Goal: Information Seeking & Learning: Learn about a topic

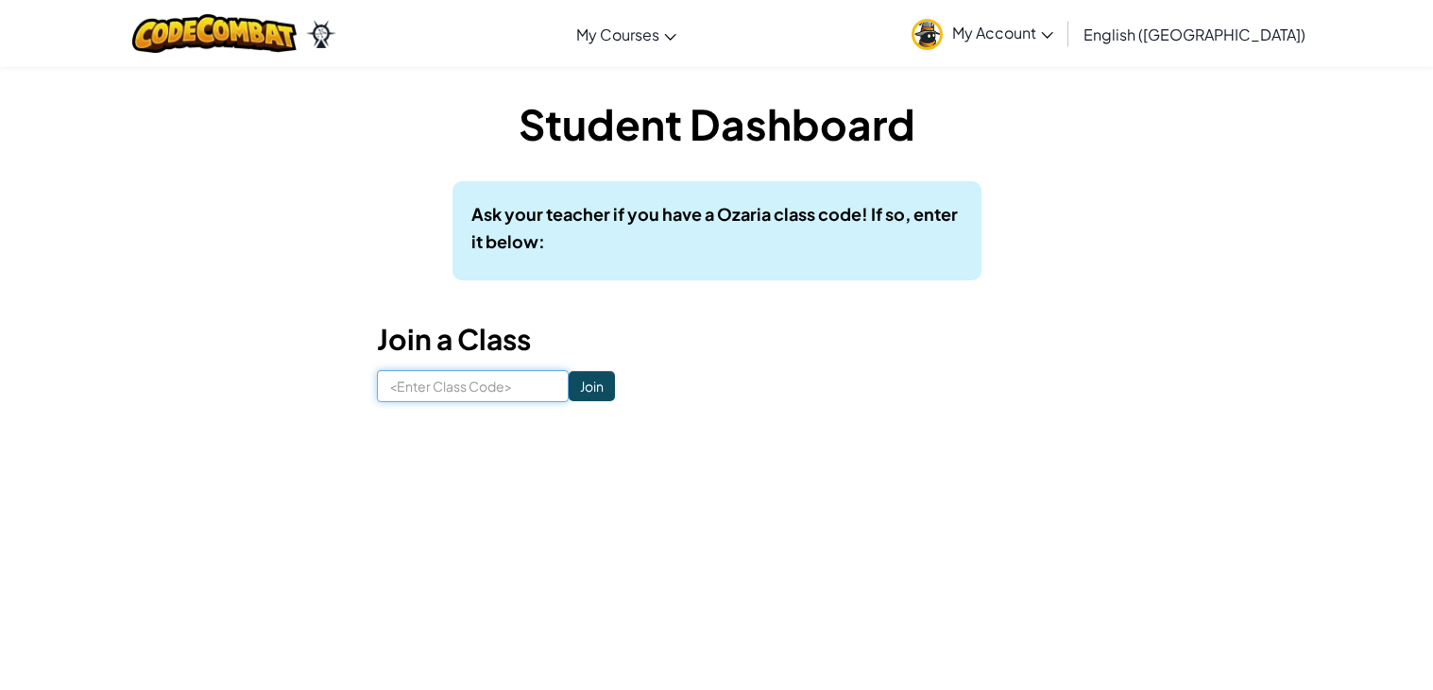
drag, startPoint x: 545, startPoint y: 390, endPoint x: 497, endPoint y: 498, distance: 118.0
click at [482, 392] on input at bounding box center [473, 386] width 192 height 32
type input "B"
type input "DustPartyArmy"
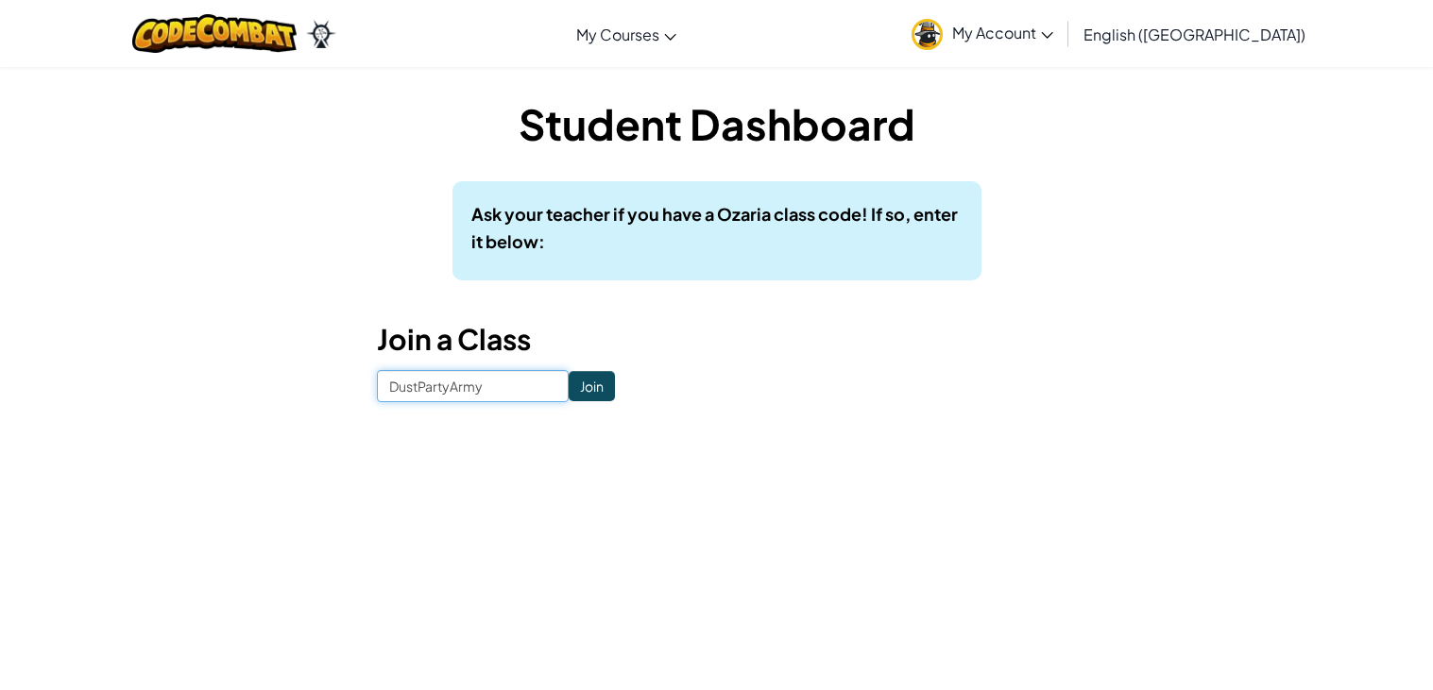
click input "Join" at bounding box center [592, 386] width 46 height 30
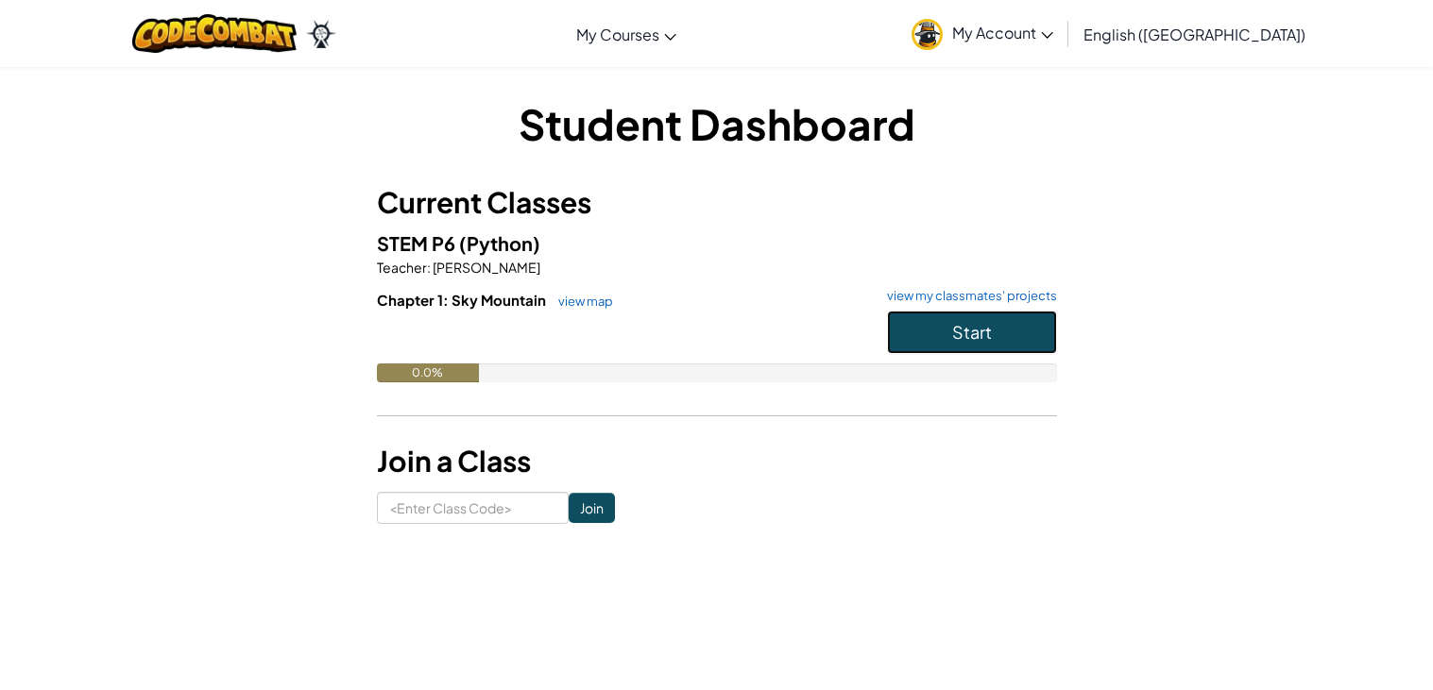
click at [1008, 339] on button "Start" at bounding box center [972, 332] width 170 height 43
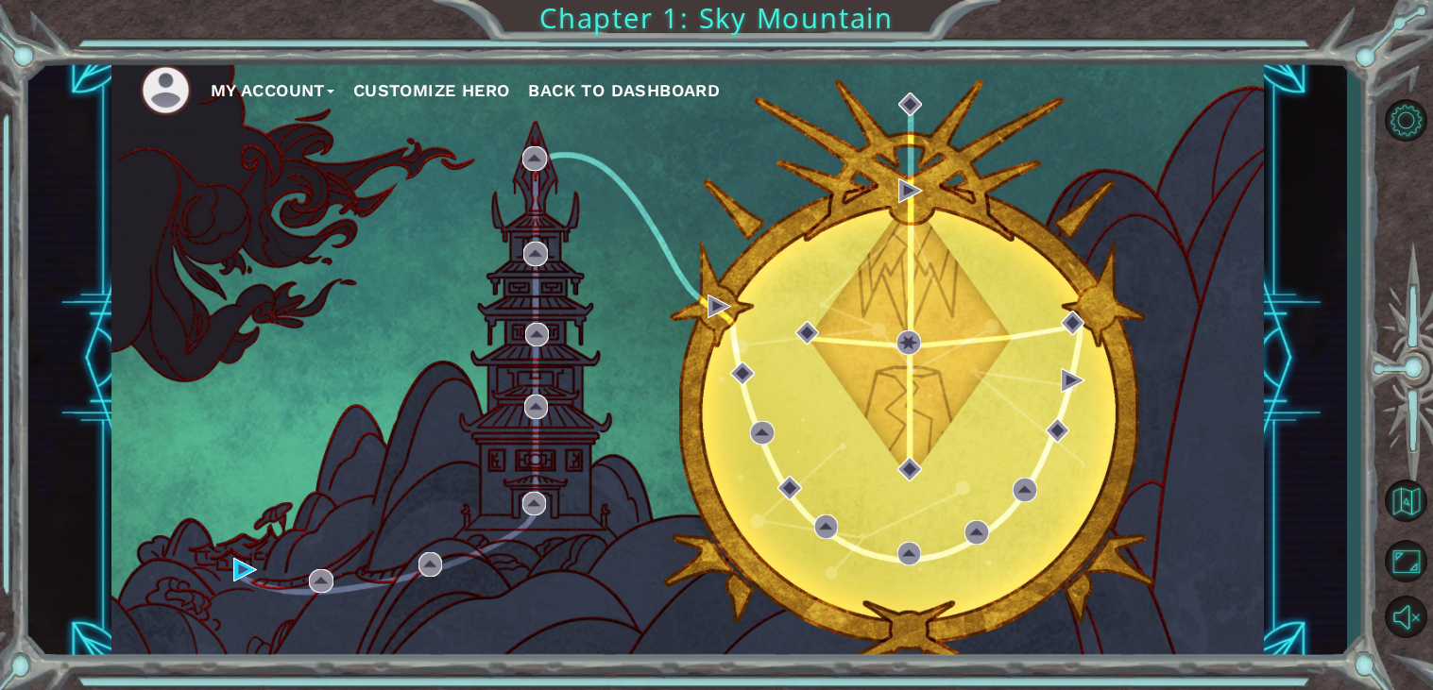
click at [427, 94] on button "Customize Hero" at bounding box center [431, 91] width 157 height 28
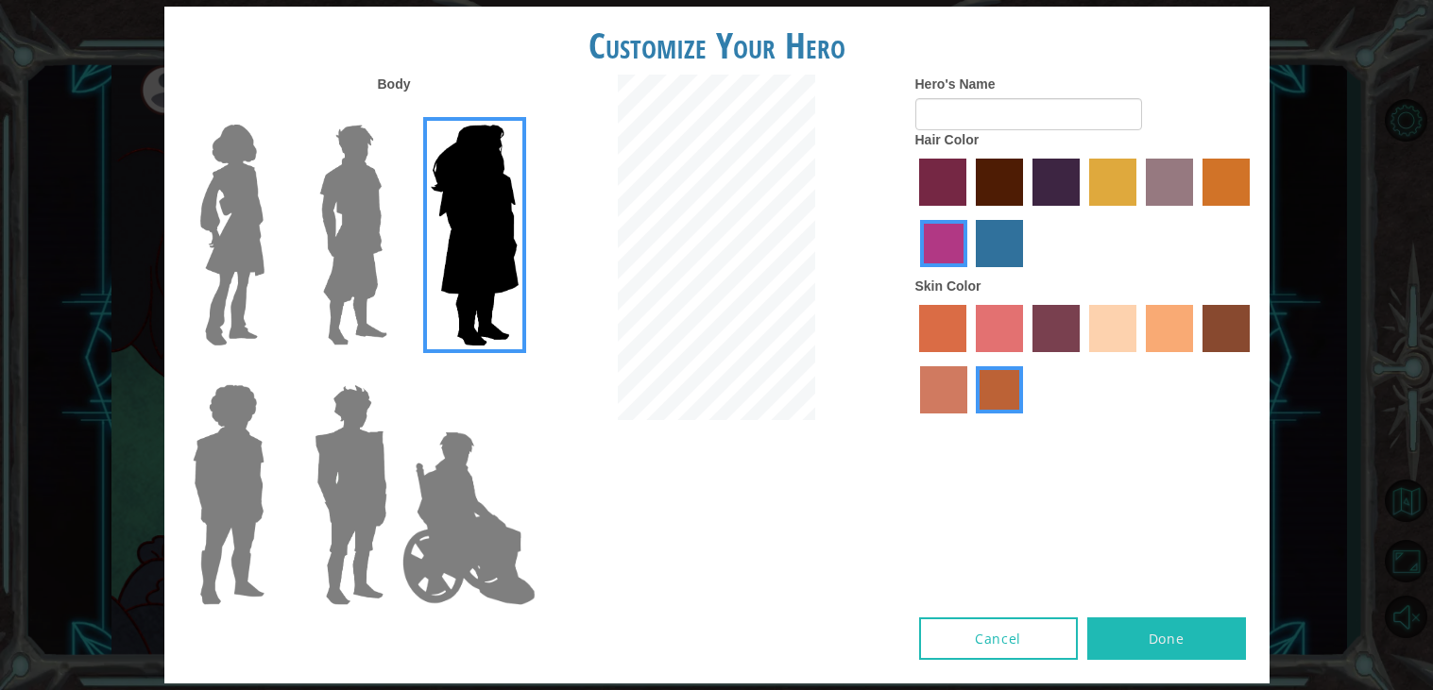
click at [366, 250] on img at bounding box center [354, 235] width 84 height 236
click at [395, 112] on input "Hero Lars" at bounding box center [395, 112] width 0 height 0
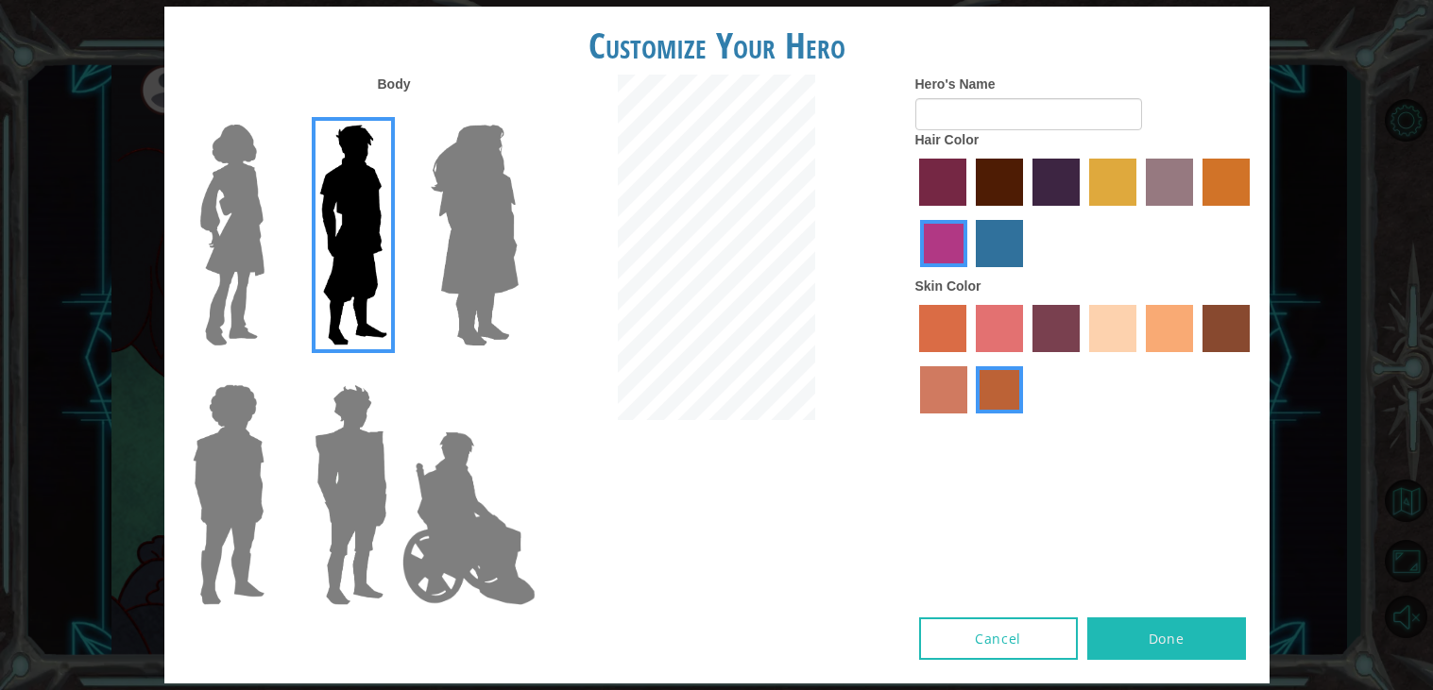
click at [280, 445] on div at bounding box center [225, 488] width 123 height 260
click at [215, 456] on img at bounding box center [228, 495] width 87 height 236
click at [272, 372] on input "Hero Steven" at bounding box center [272, 372] width 0 height 0
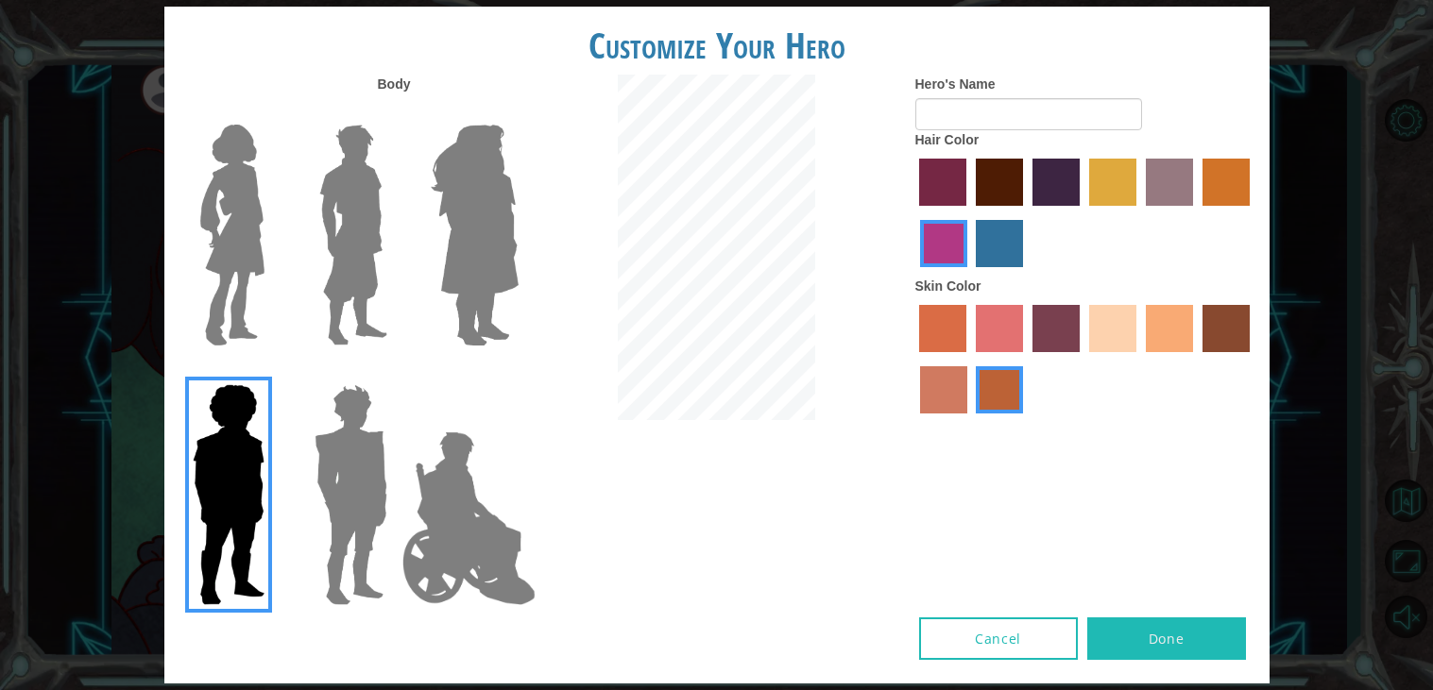
click at [344, 483] on img at bounding box center [351, 495] width 88 height 236
click at [395, 372] on input "Hero Garnet" at bounding box center [395, 372] width 0 height 0
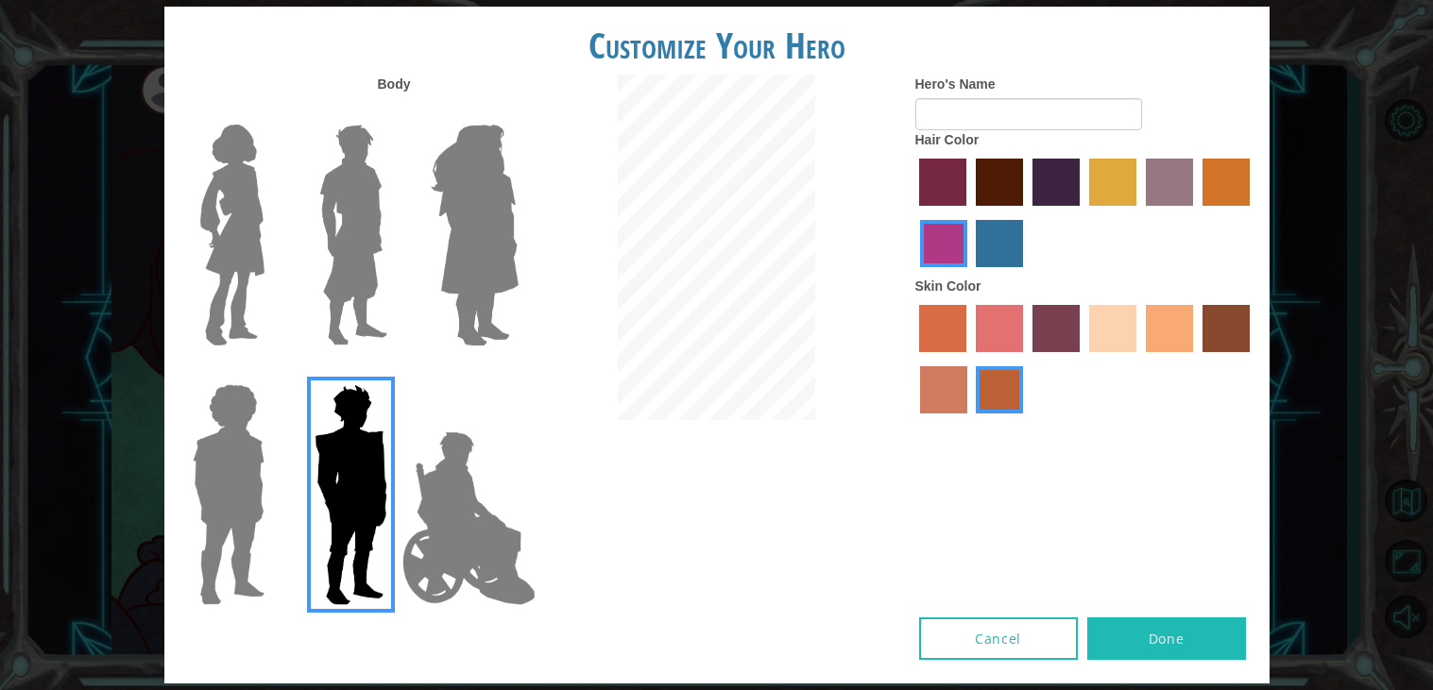
click at [1220, 183] on label "gold drop hair color" at bounding box center [1225, 182] width 47 height 47
click at [1196, 213] on input "gold drop hair color" at bounding box center [1196, 213] width 0 height 0
click at [1006, 187] on label "maroon hair color" at bounding box center [999, 182] width 47 height 47
click at [969, 213] on input "maroon hair color" at bounding box center [969, 213] width 0 height 0
click at [1122, 317] on label "sandy beach skin color" at bounding box center [1112, 328] width 47 height 47
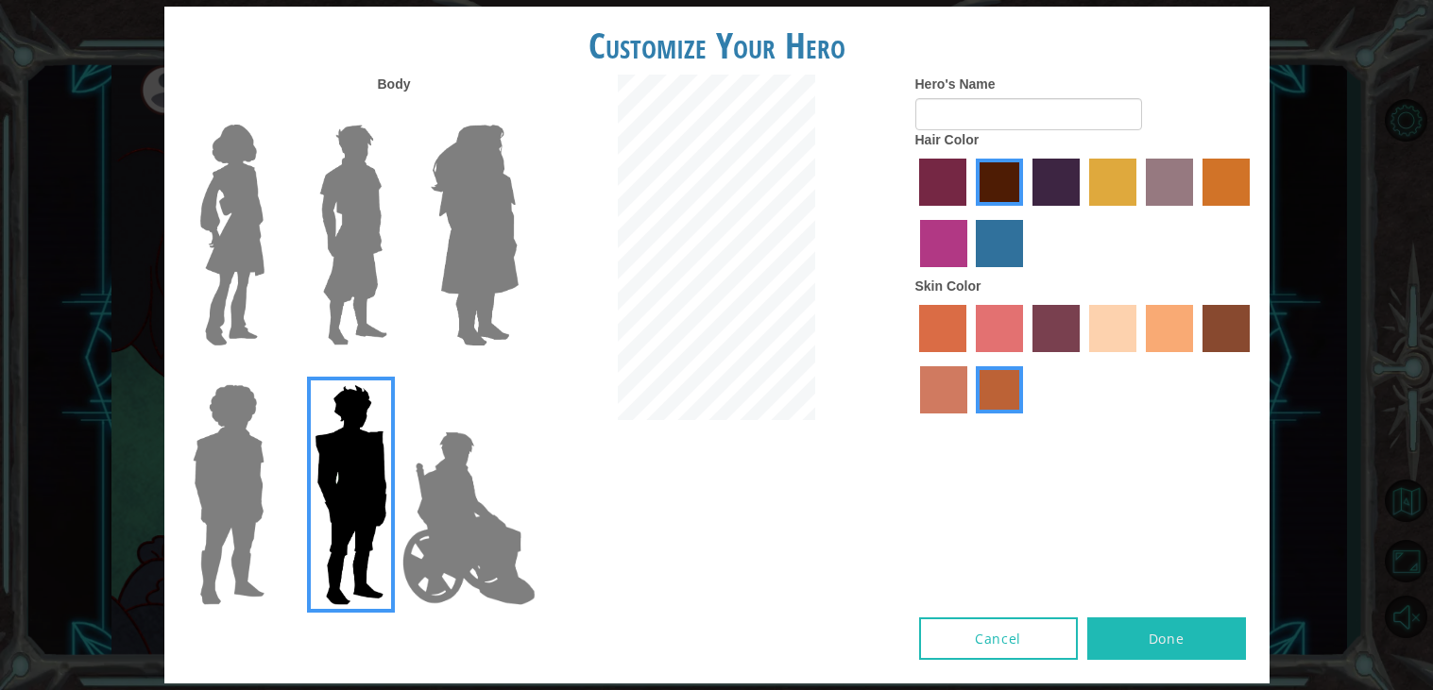
click at [1082, 359] on input "sandy beach skin color" at bounding box center [1082, 359] width 0 height 0
click at [1154, 323] on label "tacao skin color" at bounding box center [1169, 328] width 47 height 47
click at [1139, 359] on input "tacao skin color" at bounding box center [1139, 359] width 0 height 0
click at [1035, 115] on input "Hero's Name" at bounding box center [1028, 114] width 227 height 32
type input "J"
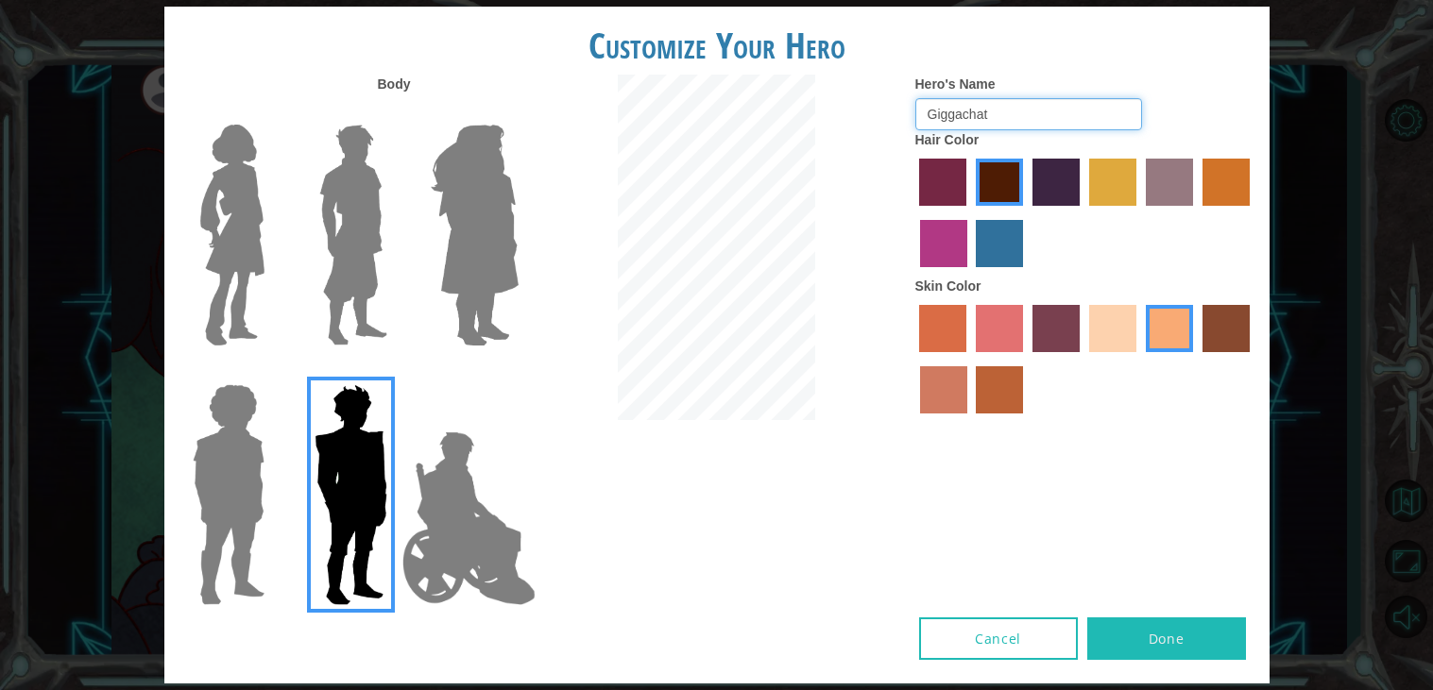
type input "Giggachat"
click at [1148, 658] on button "Done" at bounding box center [1166, 639] width 159 height 43
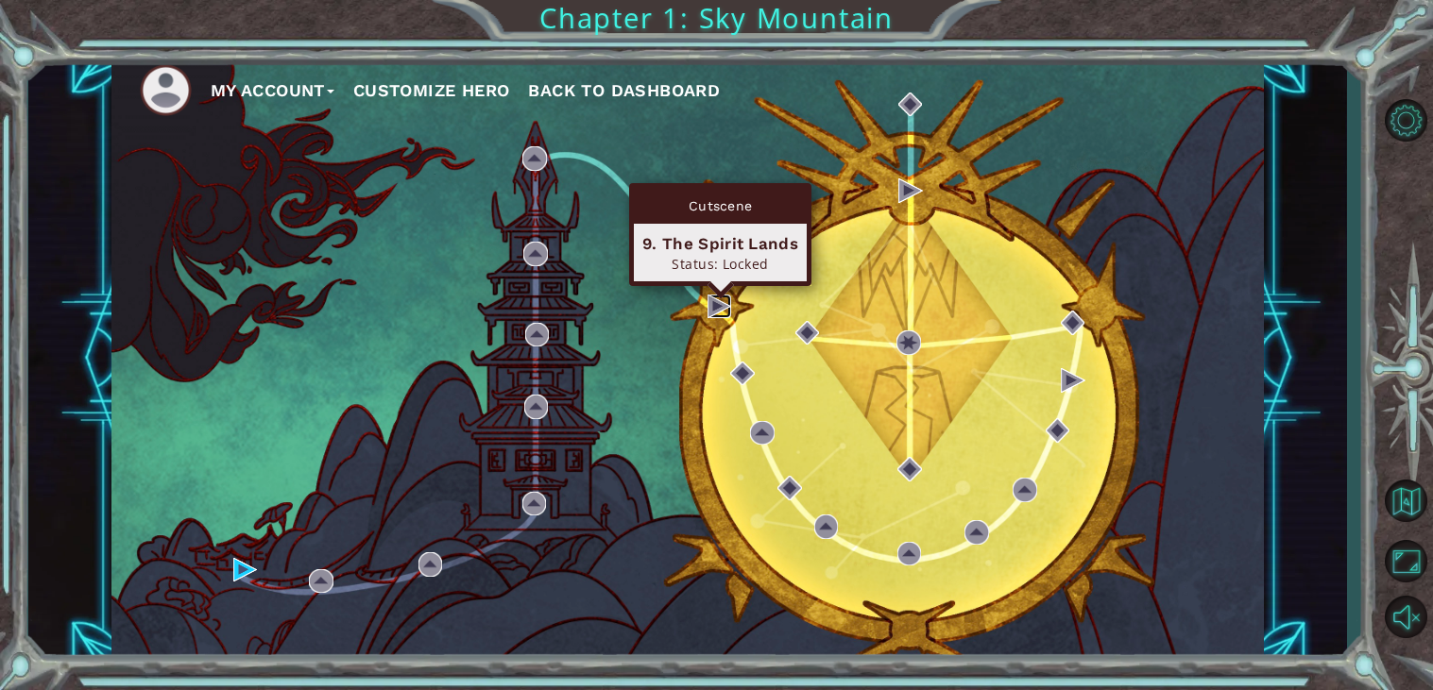
click at [714, 302] on img at bounding box center [719, 307] width 25 height 25
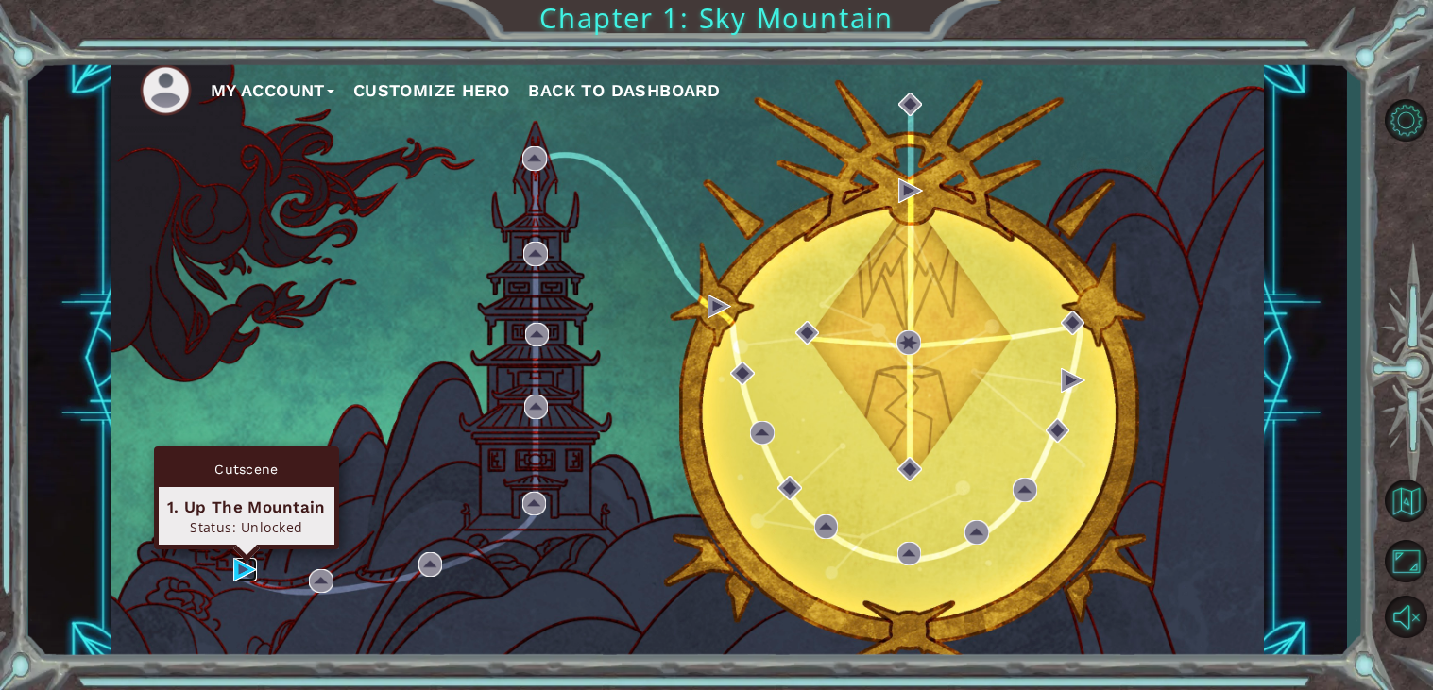
click at [240, 573] on img at bounding box center [245, 570] width 25 height 25
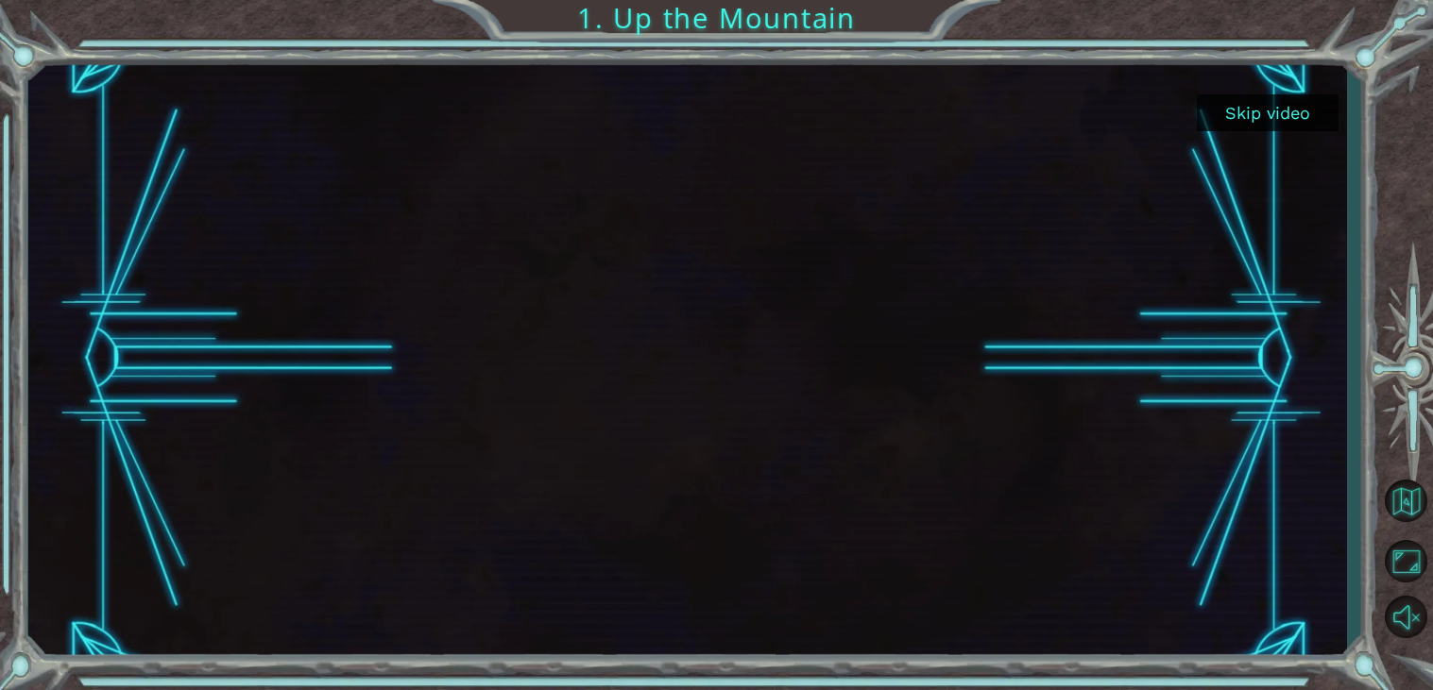
click at [977, 220] on div at bounding box center [688, 358] width 1082 height 607
click at [1286, 122] on button "Skip video" at bounding box center [1268, 112] width 142 height 37
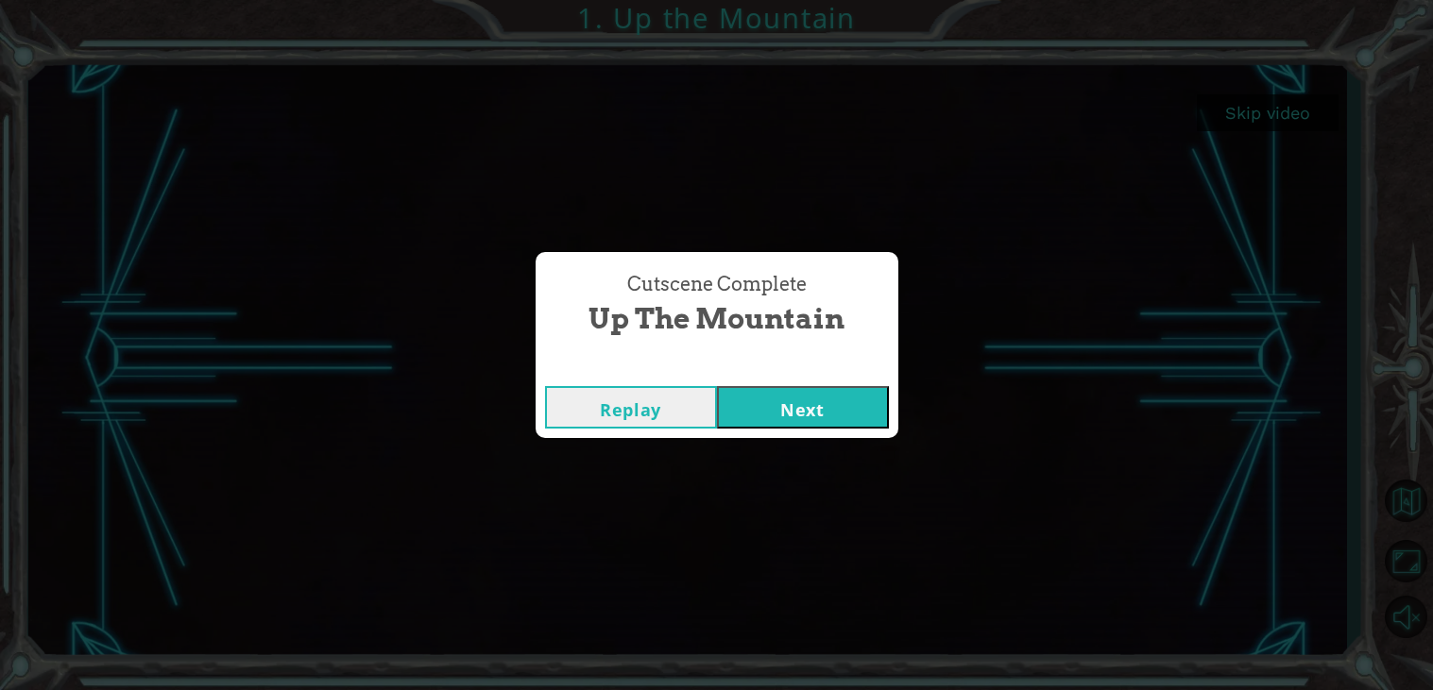
click at [760, 395] on button "Next" at bounding box center [803, 407] width 172 height 43
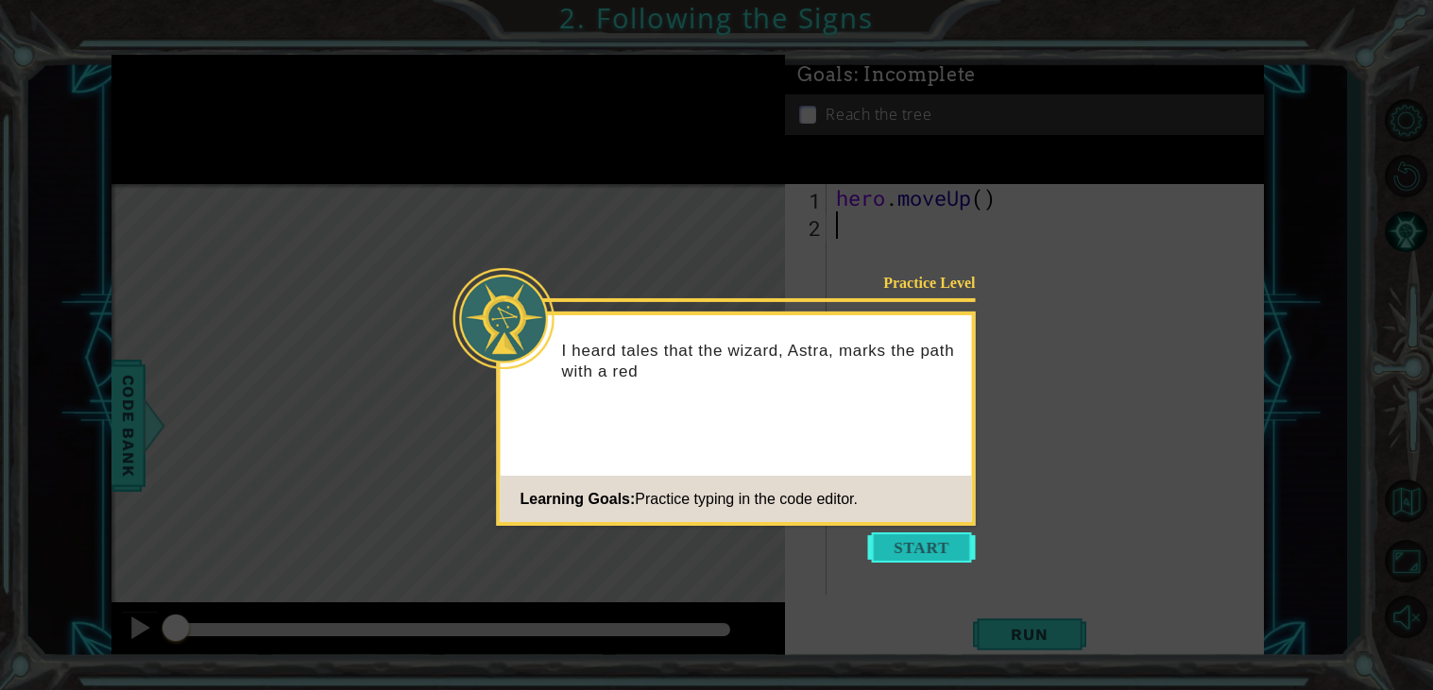
click at [942, 552] on button "Start" at bounding box center [922, 548] width 108 height 30
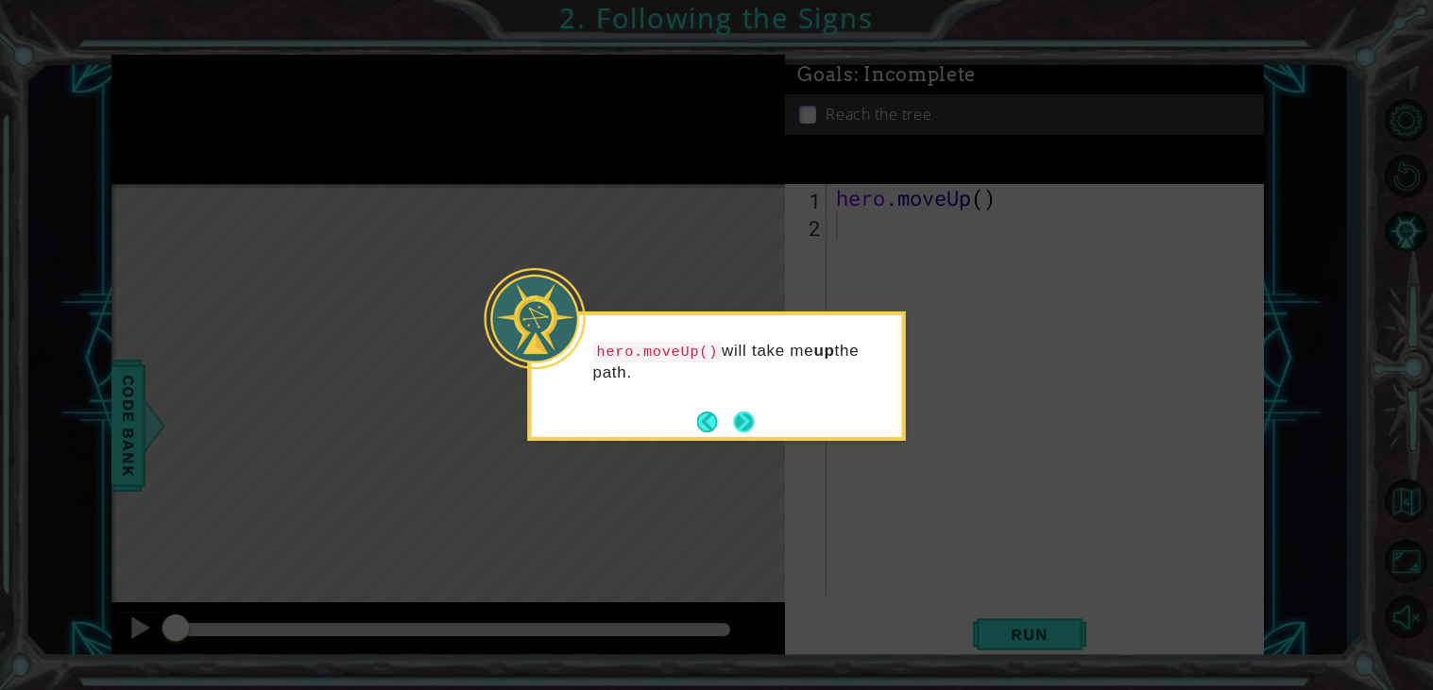
click at [745, 419] on button "Next" at bounding box center [743, 422] width 21 height 21
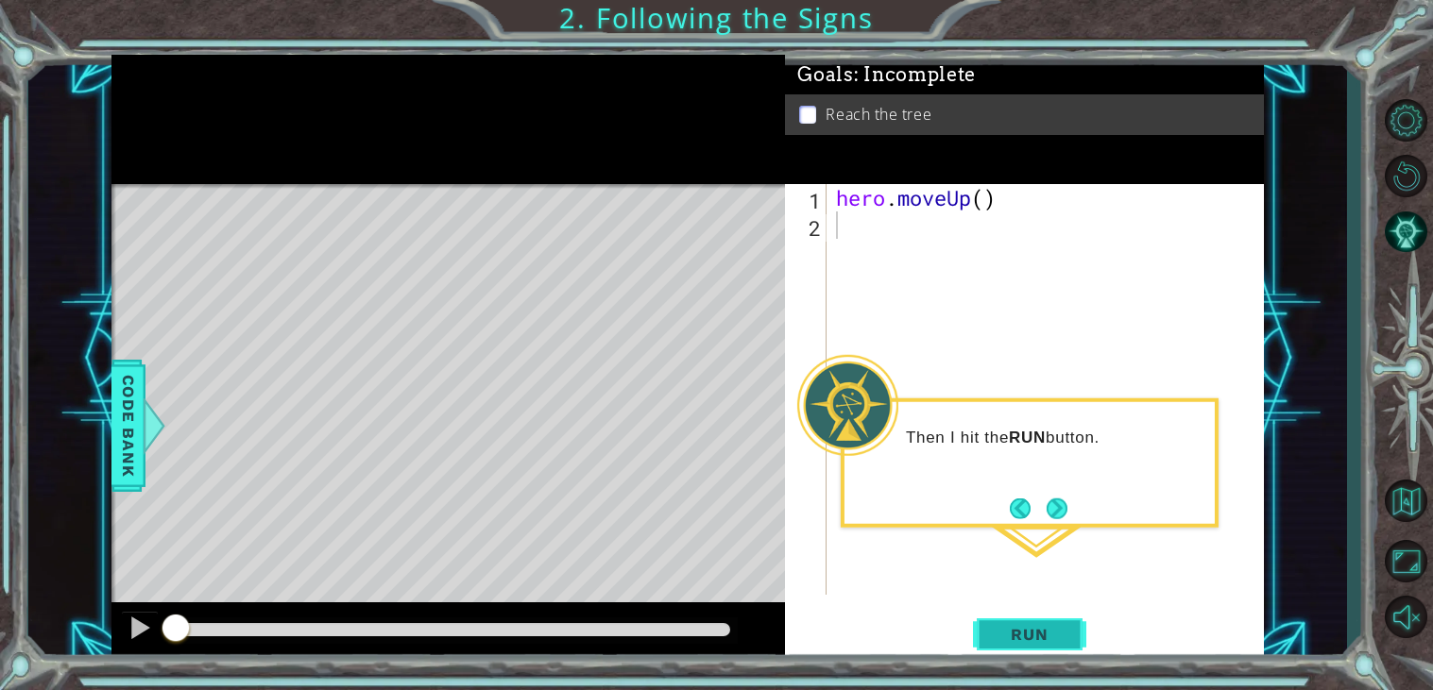
click at [1013, 622] on button "Run" at bounding box center [1029, 635] width 113 height 48
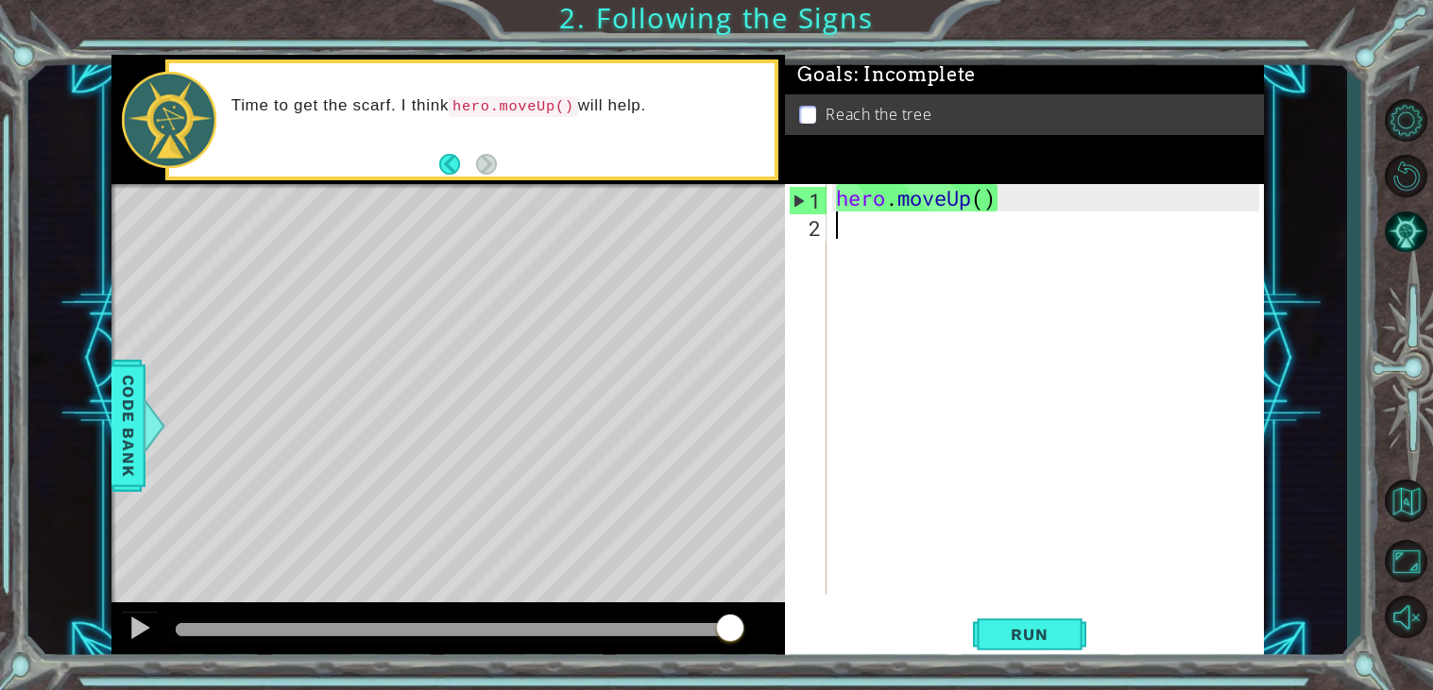
click at [882, 242] on div "hero . moveUp ( )" at bounding box center [1050, 417] width 436 height 466
click at [889, 201] on div "hero . moveUp ( )" at bounding box center [1050, 417] width 436 height 466
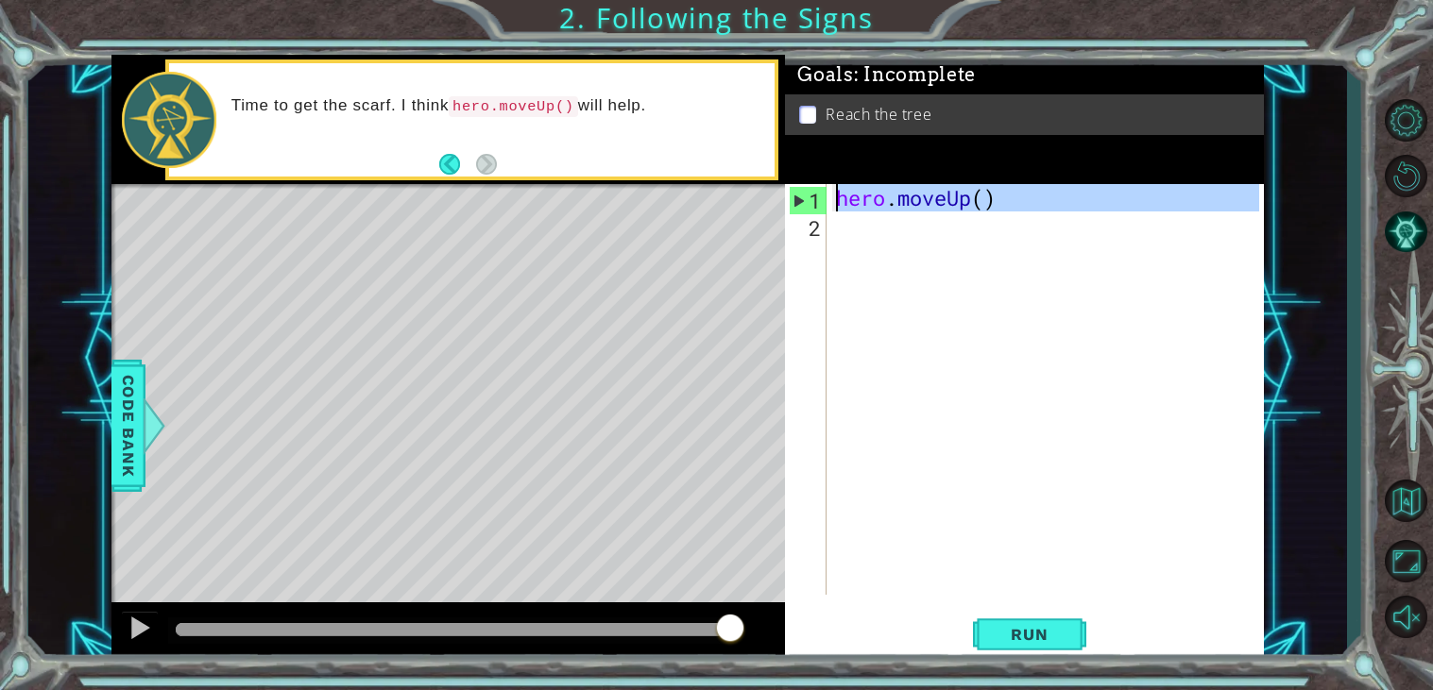
click at [797, 204] on div "1" at bounding box center [808, 200] width 37 height 27
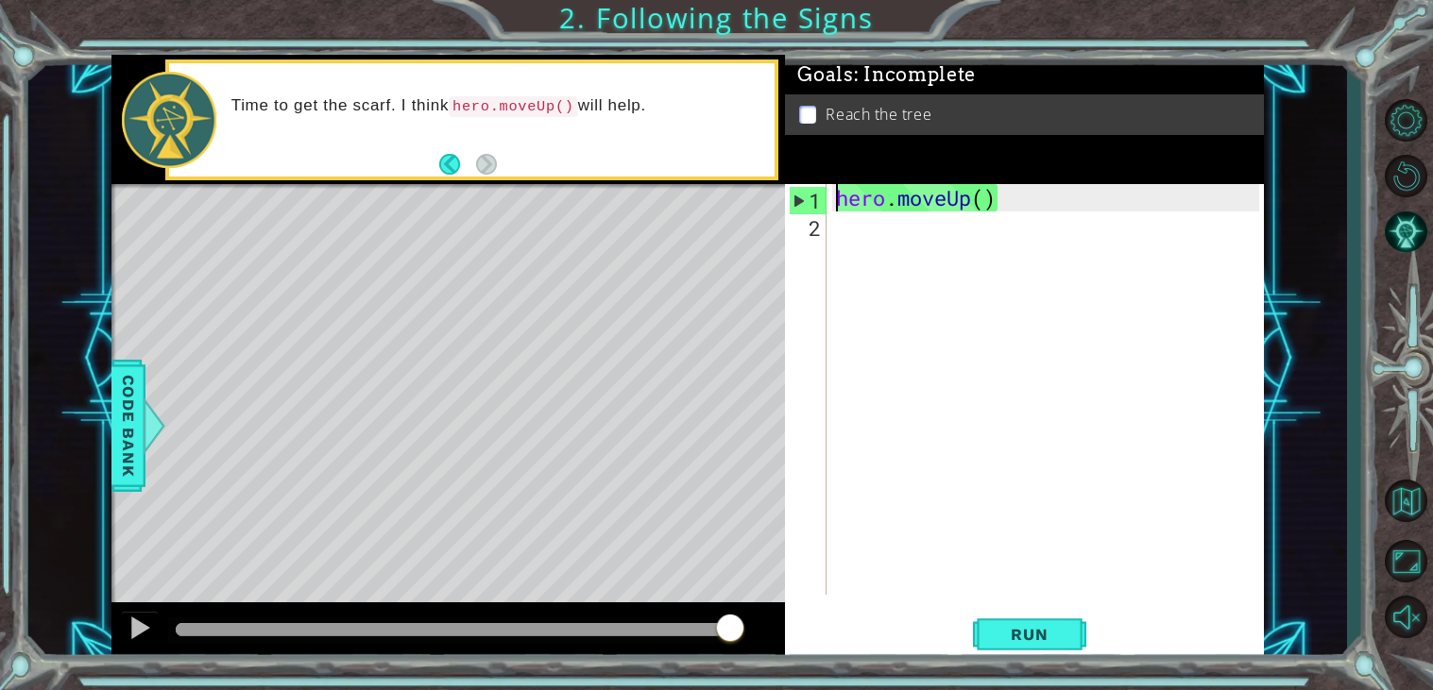
click at [796, 205] on div "1" at bounding box center [808, 200] width 37 height 27
type textarea "hero.moveUp()"
click at [1041, 635] on span "Run" at bounding box center [1029, 634] width 75 height 19
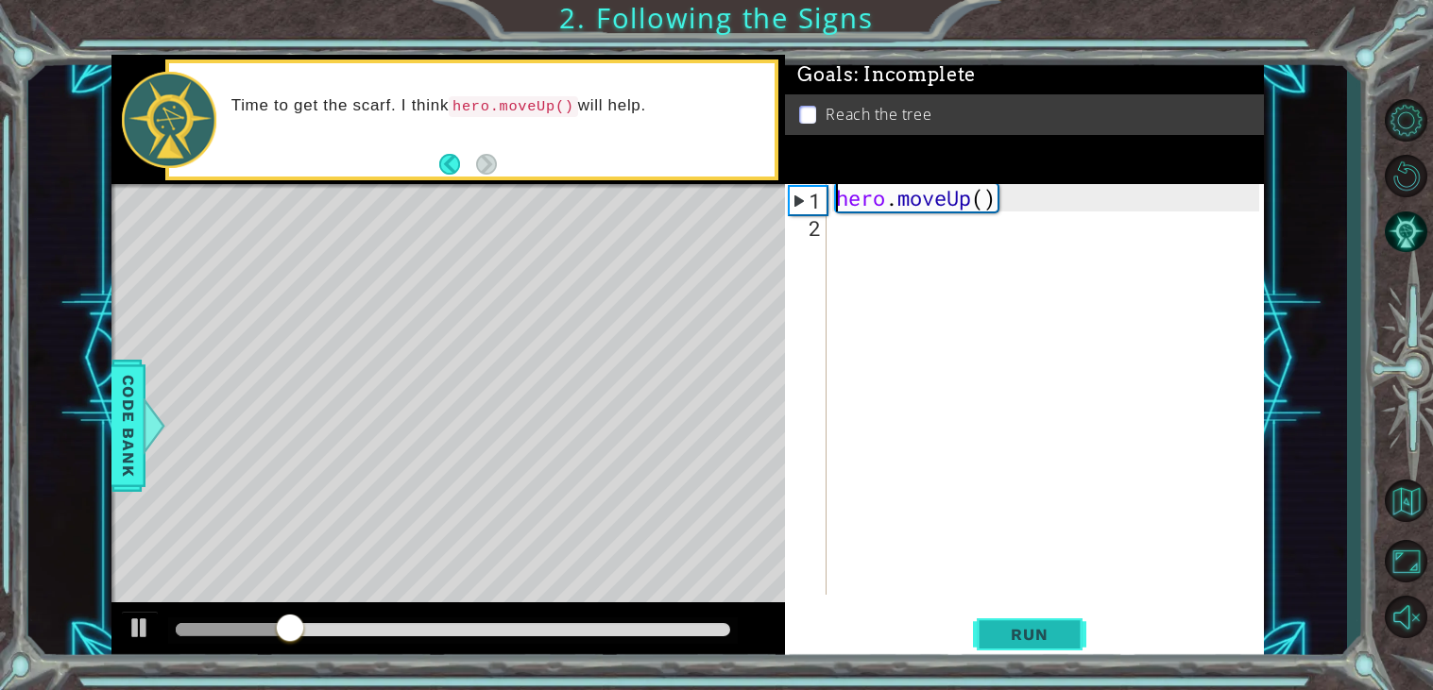
click at [1041, 636] on span "Run" at bounding box center [1029, 634] width 75 height 19
click at [1012, 633] on span "Run" at bounding box center [1029, 634] width 75 height 19
click at [1011, 633] on span "Run" at bounding box center [1029, 634] width 75 height 19
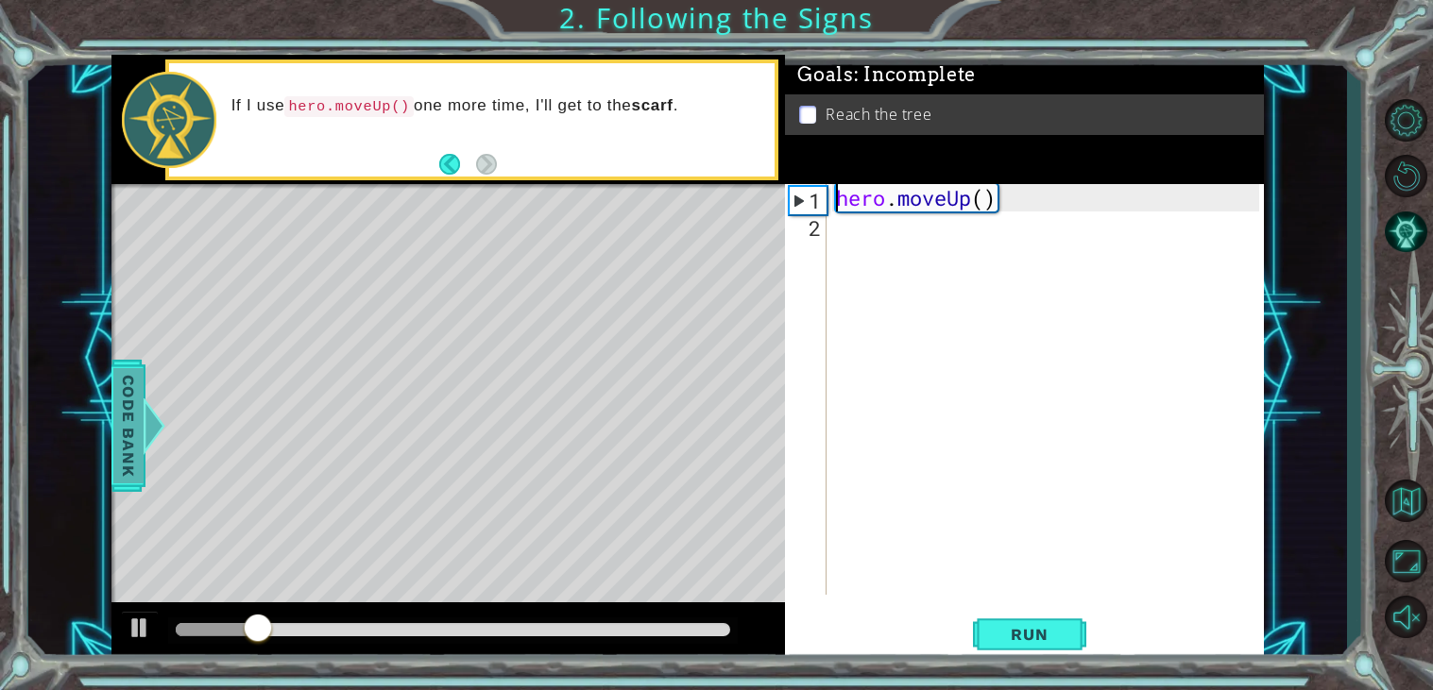
click at [133, 399] on span "Code Bank" at bounding box center [128, 425] width 30 height 115
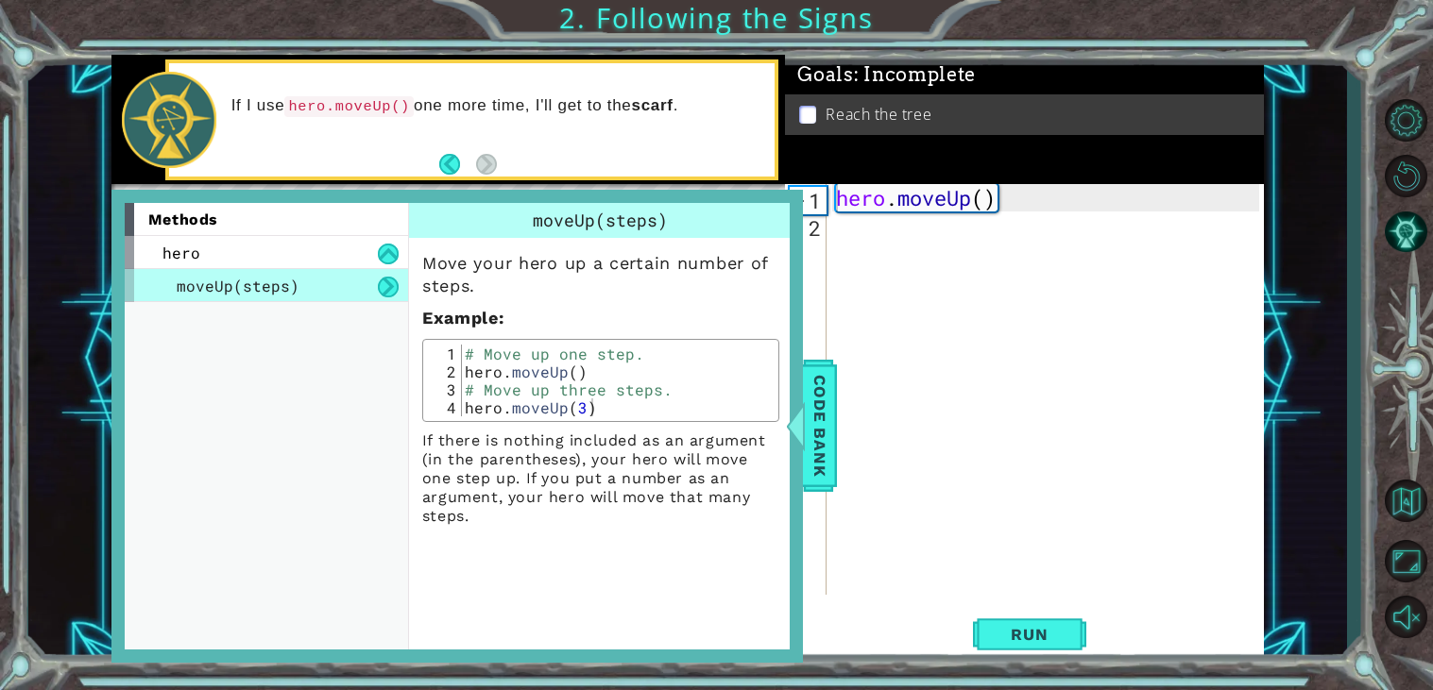
click at [83, 269] on div "1 ההההההההההההההההההההההההההההההההההההההההההההההההההההההההההההההההההההההההההההה…" at bounding box center [687, 358] width 1319 height 607
click at [237, 248] on div "hero" at bounding box center [266, 252] width 283 height 33
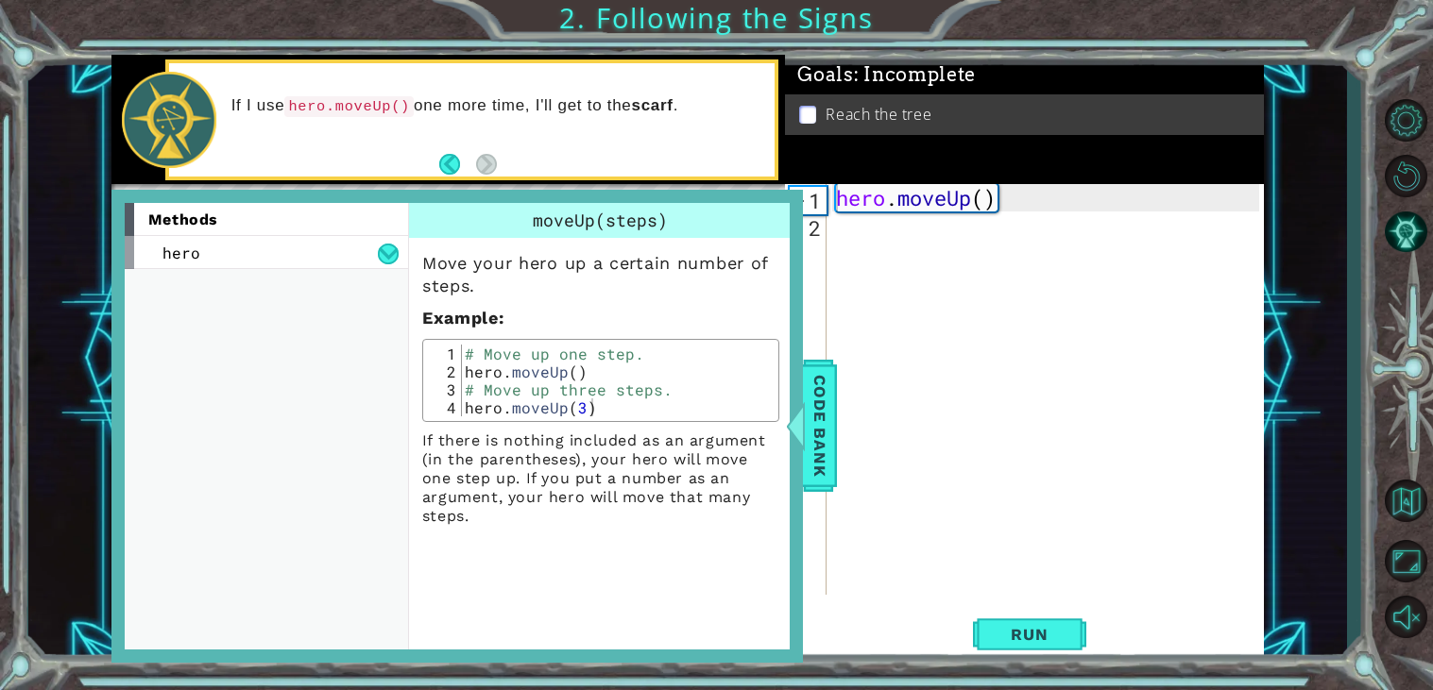
click at [911, 376] on div "hero . moveUp ( )" at bounding box center [1050, 417] width 436 height 466
click at [838, 395] on div "hero . moveUp ( )" at bounding box center [1050, 417] width 436 height 466
click at [826, 398] on span "Code Bank" at bounding box center [820, 425] width 30 height 115
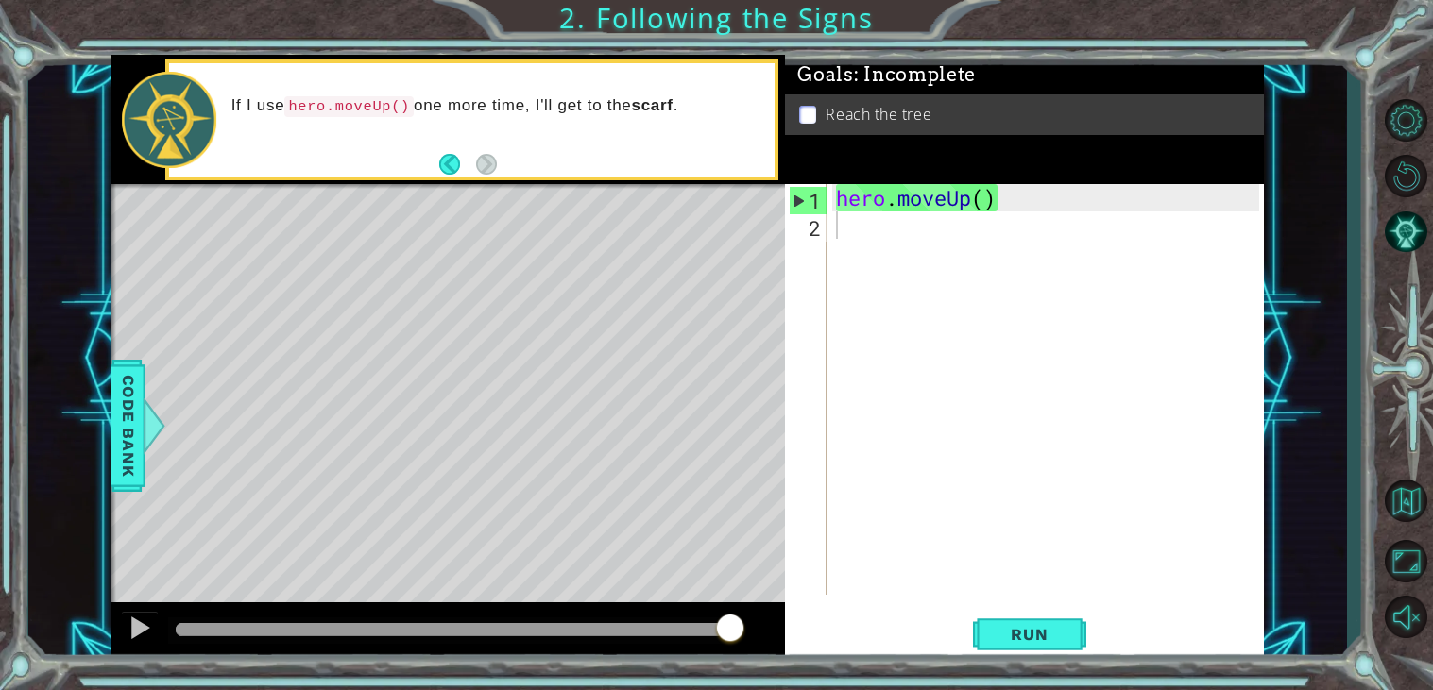
type textarea "hero.moveUp()"
click at [877, 197] on div "hero . moveUp ( )" at bounding box center [1050, 417] width 436 height 466
click at [1044, 621] on button "Run" at bounding box center [1029, 635] width 113 height 48
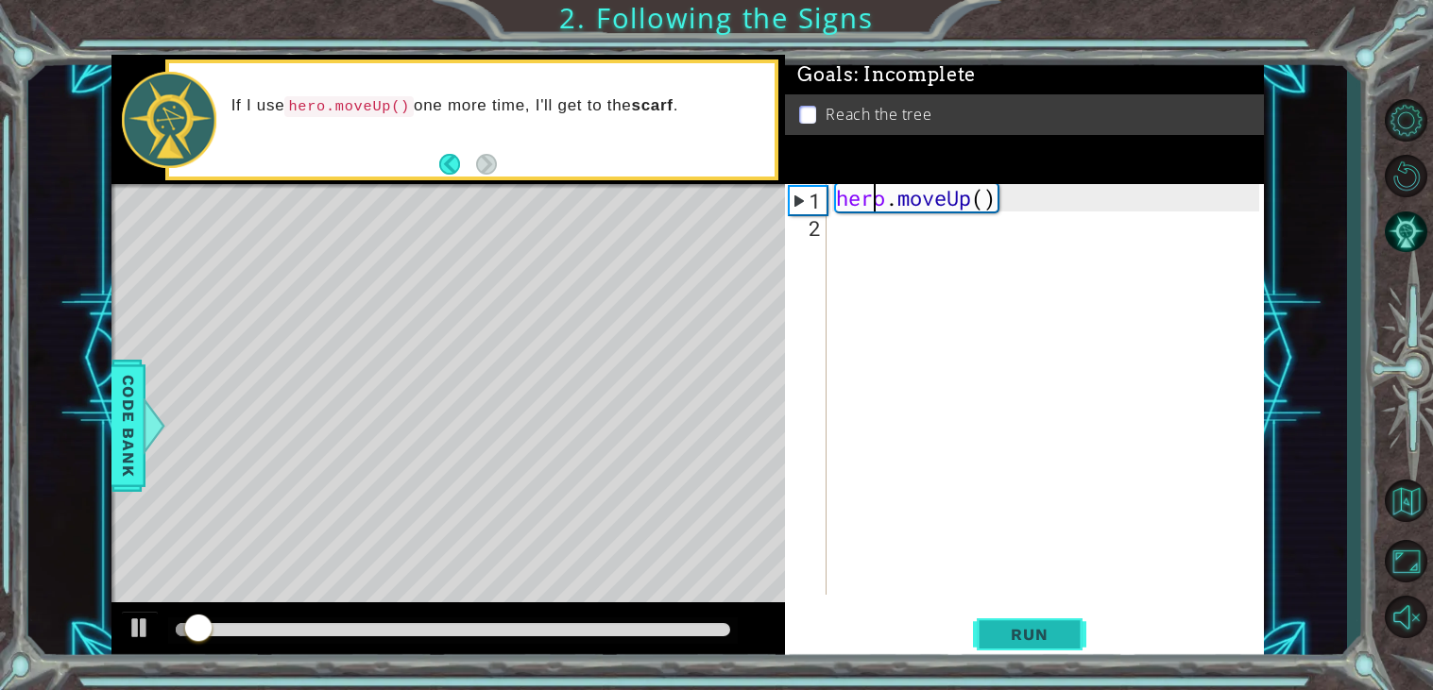
click at [1047, 624] on button "Run" at bounding box center [1029, 635] width 113 height 48
click at [458, 287] on div "Level Map" at bounding box center [547, 462] width 873 height 556
click at [465, 294] on div "Level Map" at bounding box center [547, 462] width 873 height 556
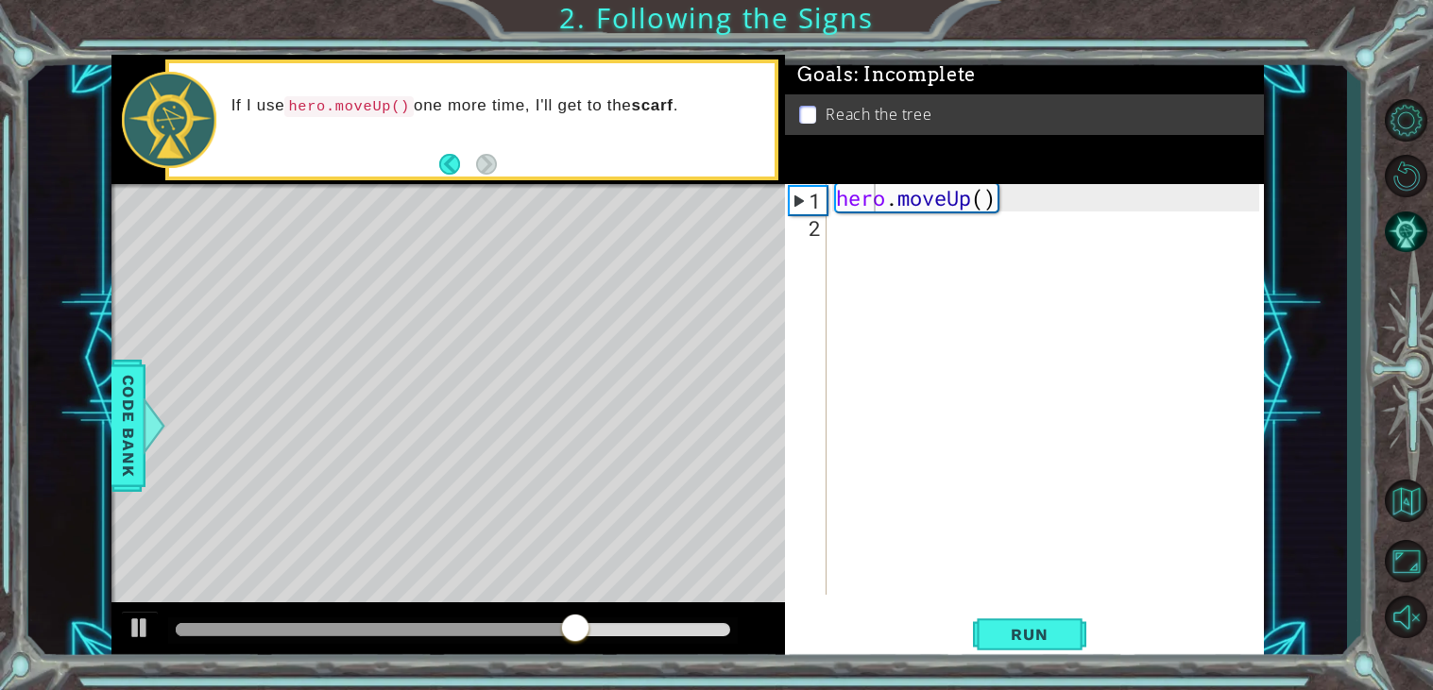
click at [838, 230] on div "hero . moveUp ( )" at bounding box center [1050, 417] width 436 height 466
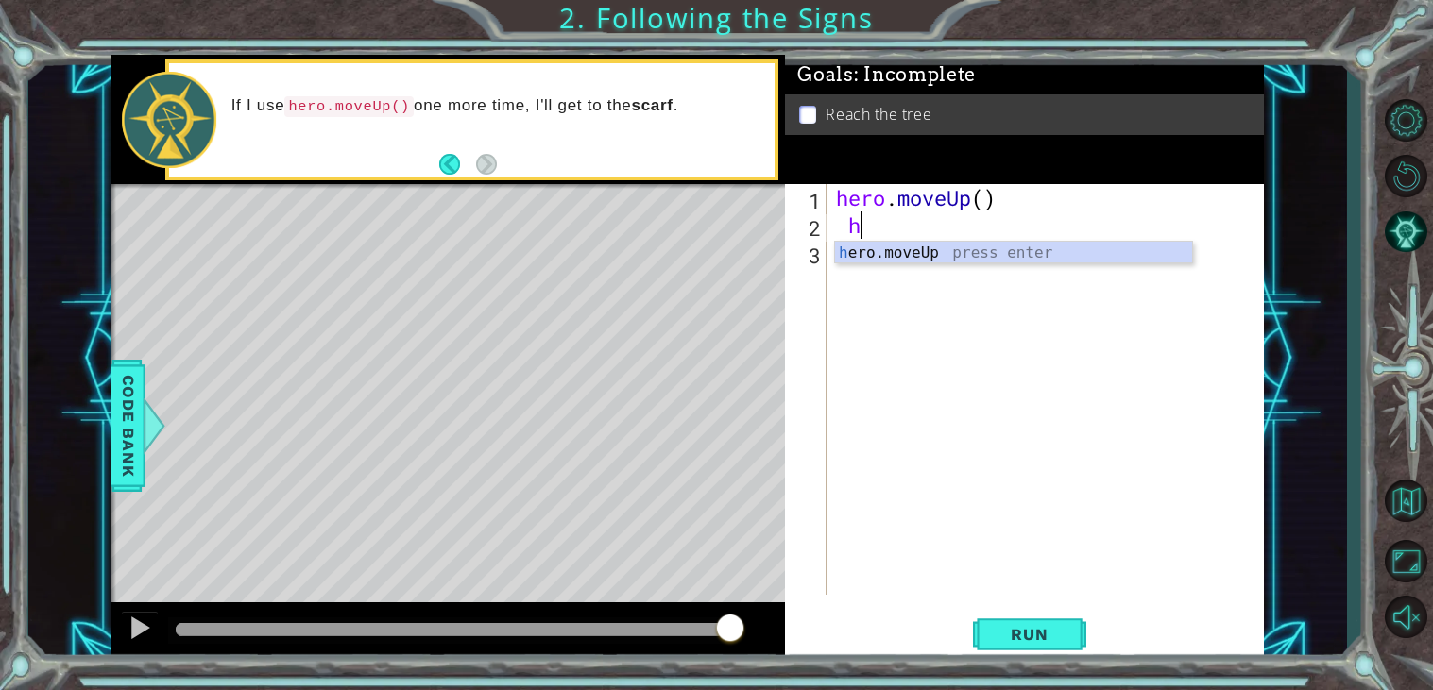
type textarea "he"
click at [906, 260] on div "he ro.moveUp press enter" at bounding box center [1013, 276] width 357 height 68
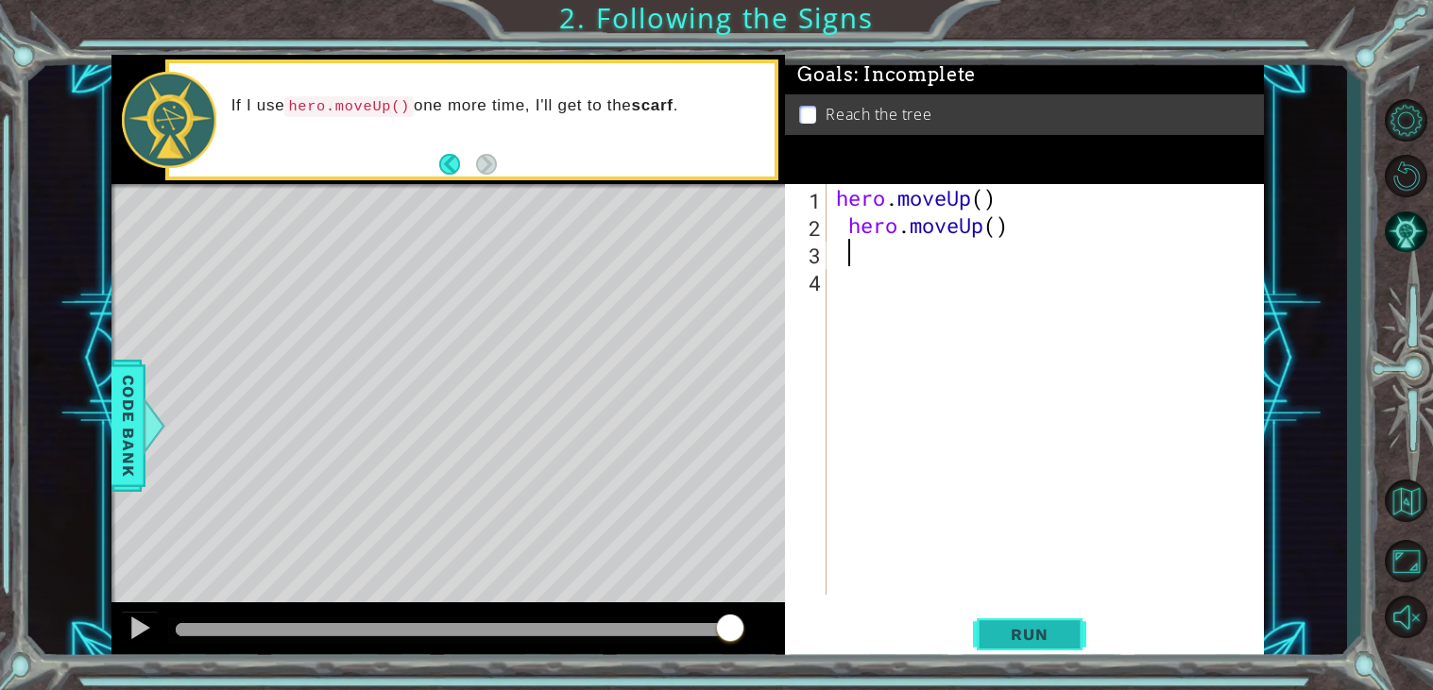
click at [1029, 633] on span "Run" at bounding box center [1029, 634] width 75 height 19
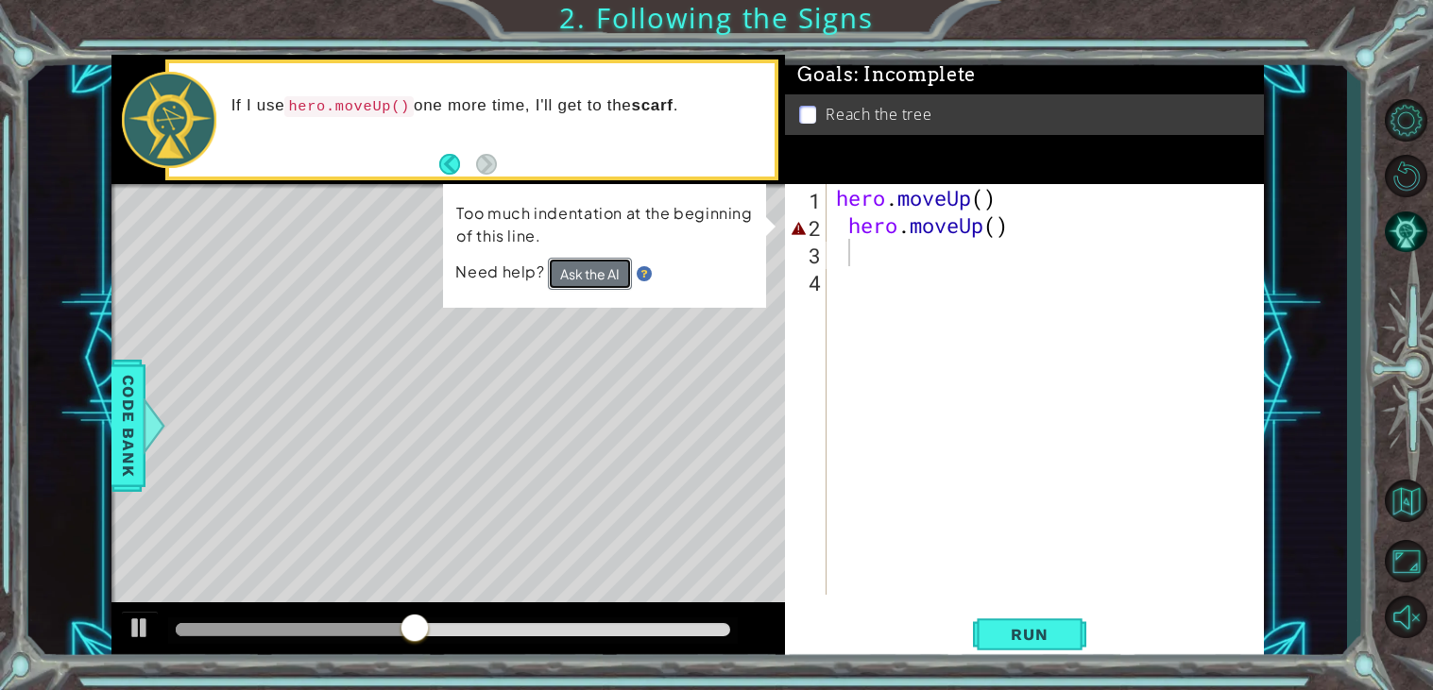
click at [622, 282] on button "Ask the AI" at bounding box center [590, 274] width 84 height 32
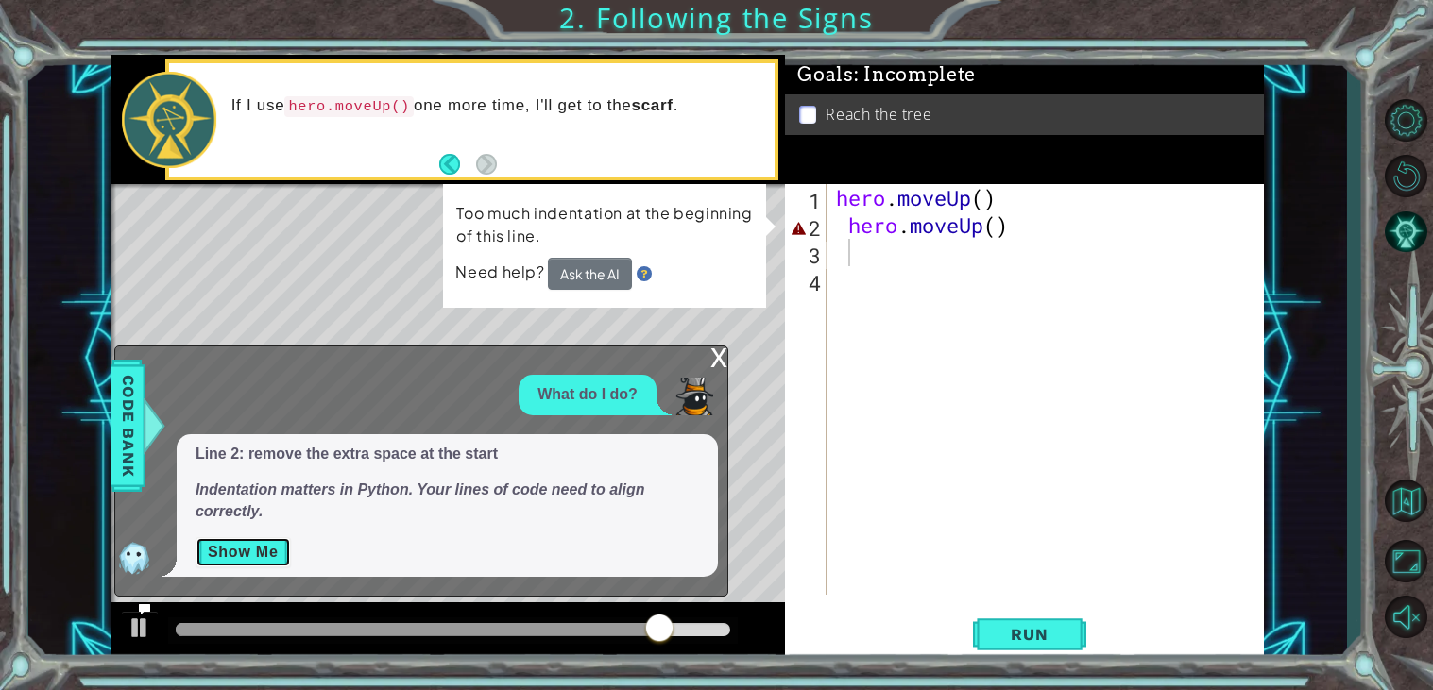
click at [252, 555] on button "Show Me" at bounding box center [243, 552] width 95 height 30
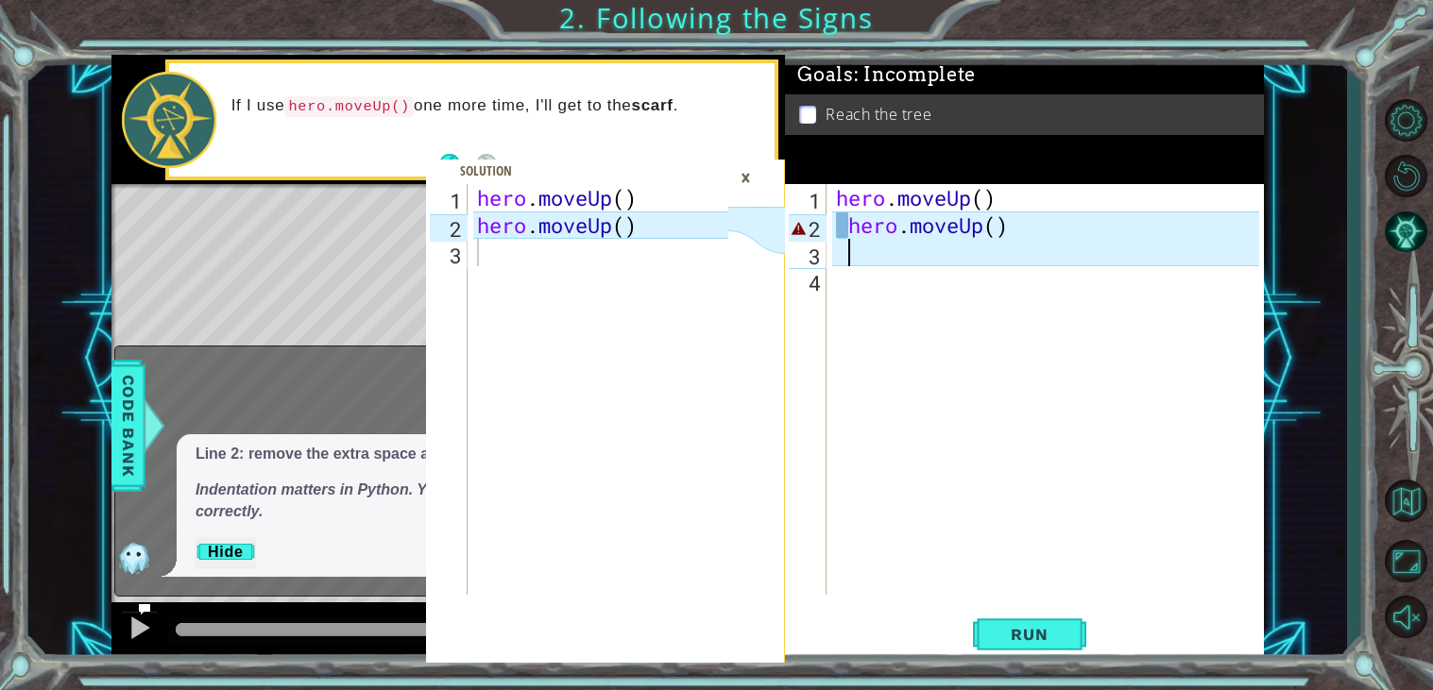
click at [599, 256] on div "hero . moveUp ( ) hero . moveUp ( )" at bounding box center [605, 417] width 264 height 466
click at [742, 177] on div "×" at bounding box center [745, 178] width 29 height 32
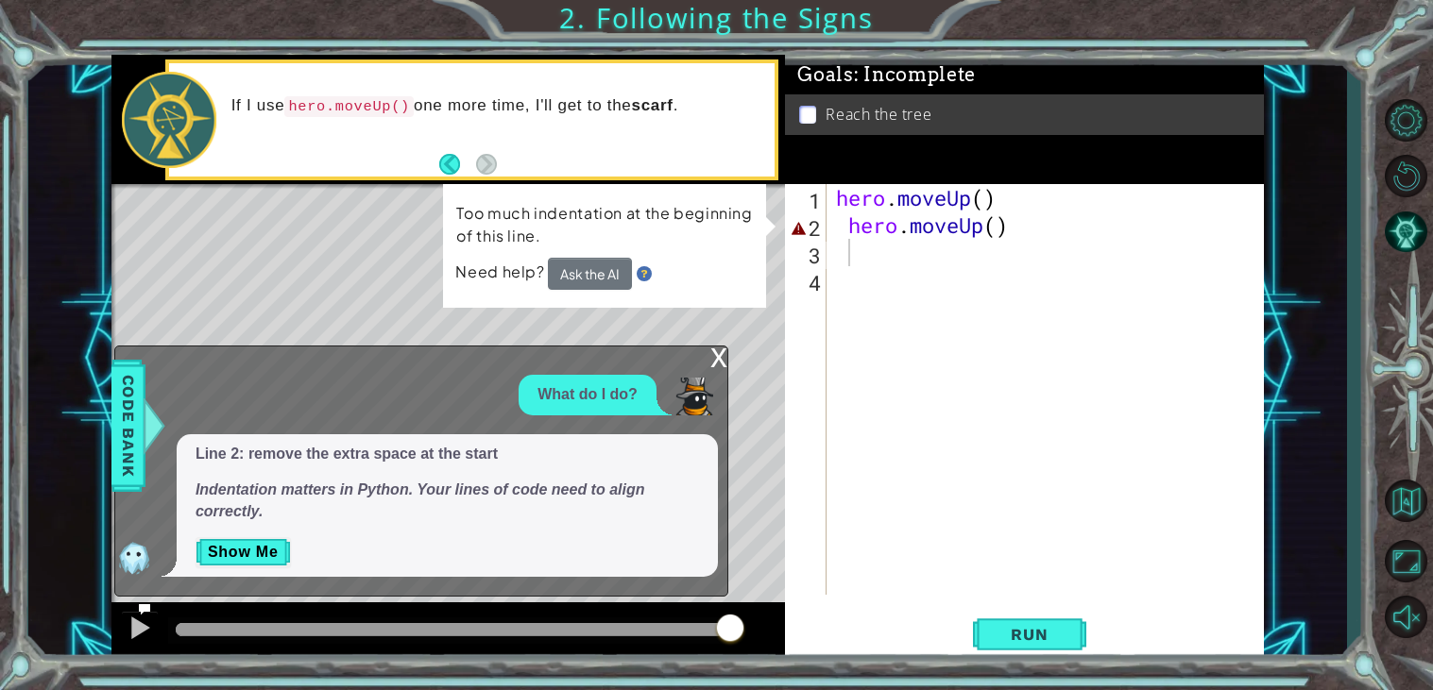
click at [846, 235] on div "hero . moveUp ( ) hero . moveUp ( )" at bounding box center [1050, 417] width 436 height 466
type textarea "hero.moveUp()"
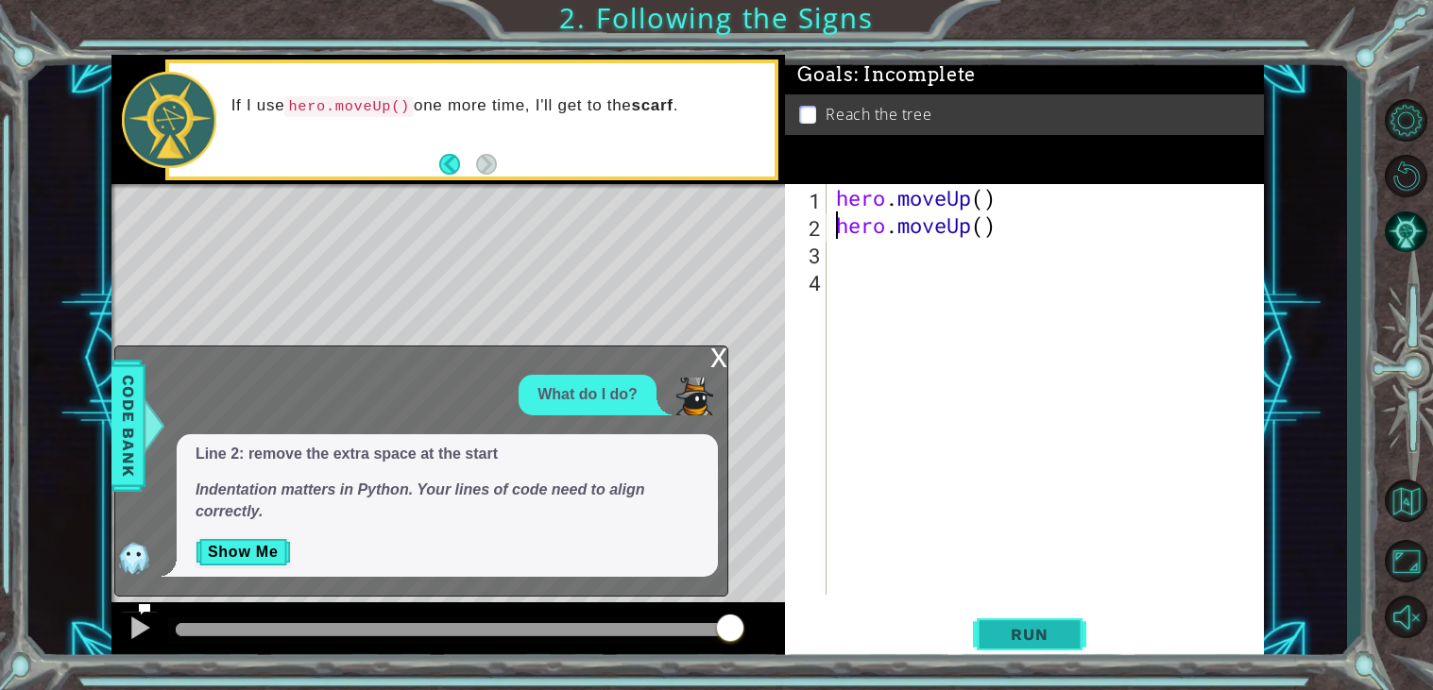
click at [1049, 627] on span "Run" at bounding box center [1029, 634] width 75 height 19
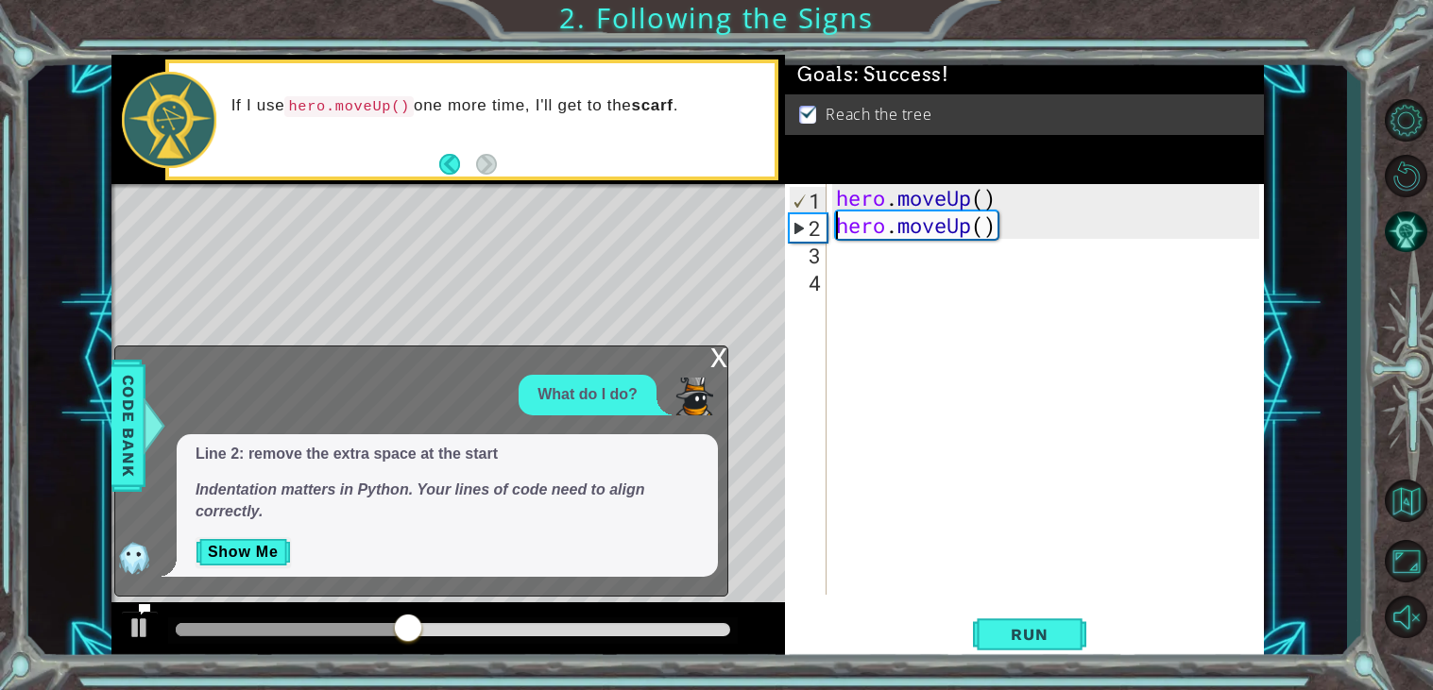
click at [720, 359] on div "x" at bounding box center [718, 356] width 17 height 19
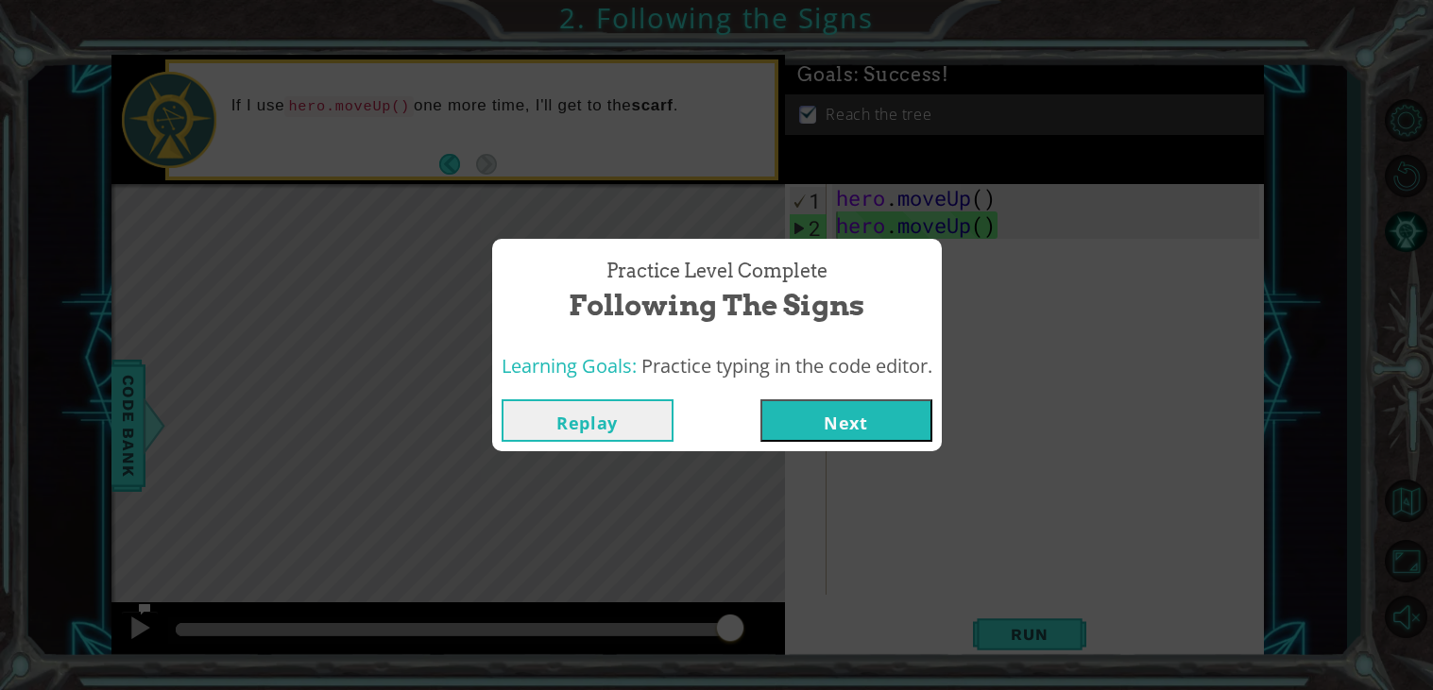
click at [803, 421] on button "Next" at bounding box center [846, 421] width 172 height 43
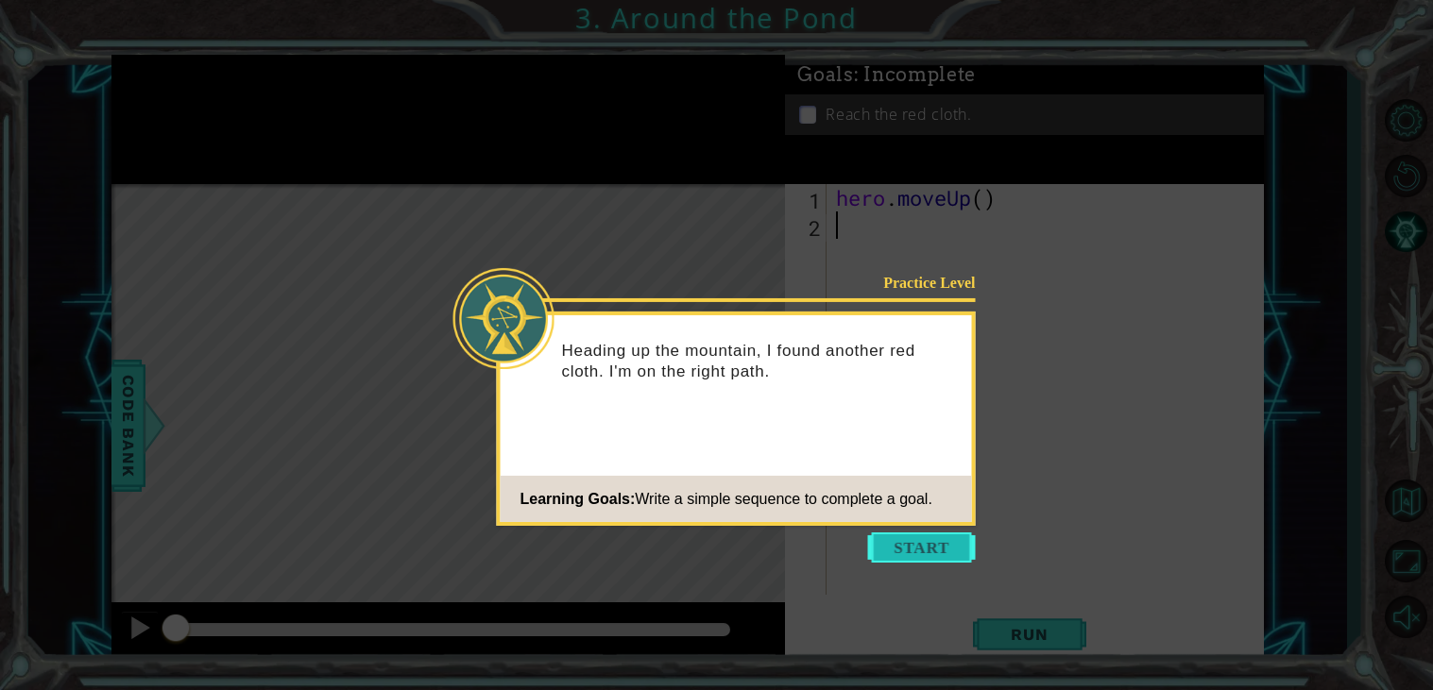
click at [908, 557] on button "Start" at bounding box center [922, 548] width 108 height 30
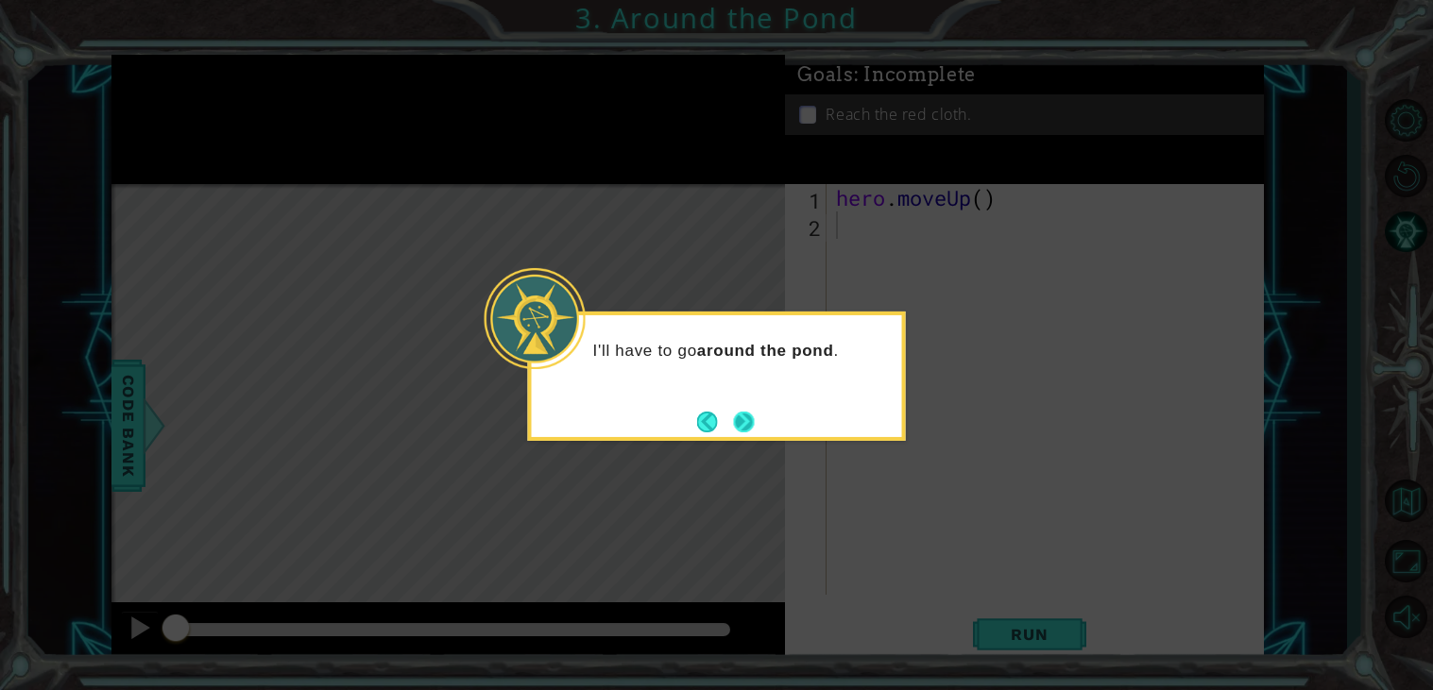
click at [748, 431] on button "Next" at bounding box center [743, 422] width 21 height 21
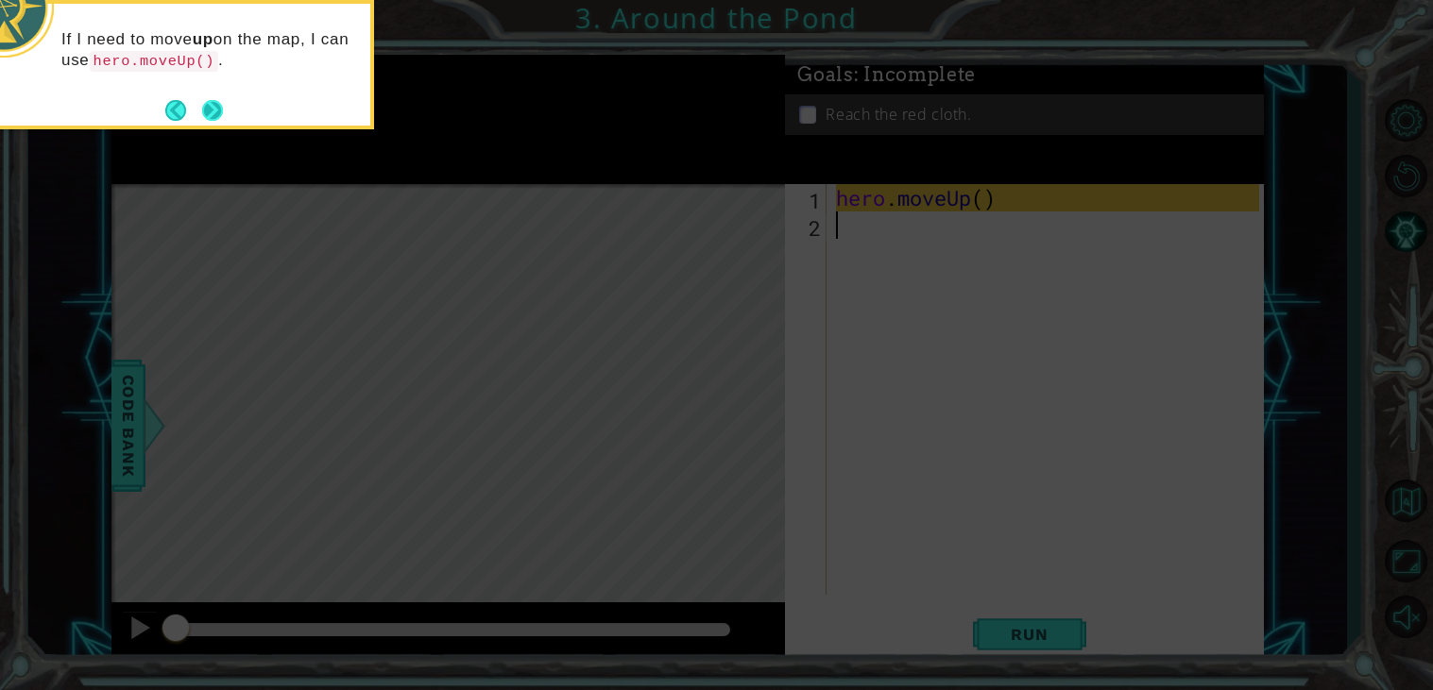
click at [202, 104] on button "Next" at bounding box center [212, 110] width 21 height 21
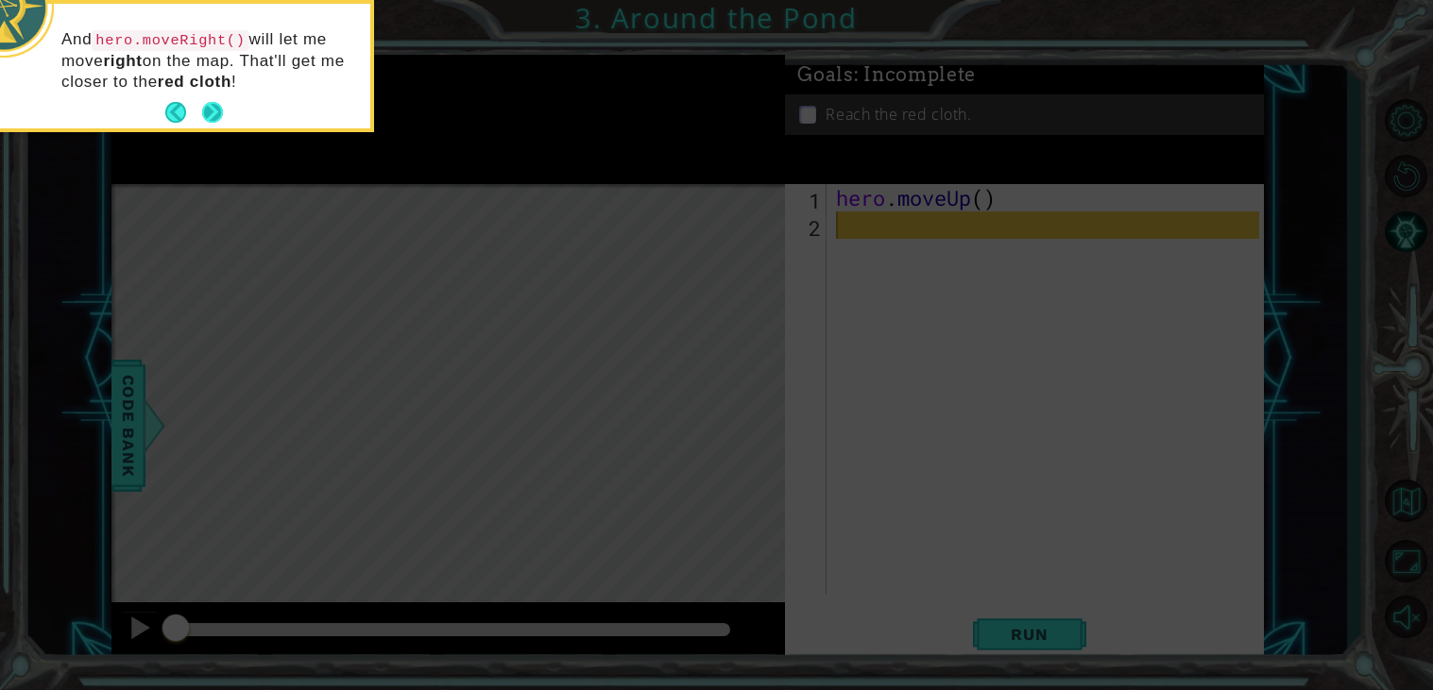
click at [217, 111] on button "Next" at bounding box center [212, 112] width 21 height 21
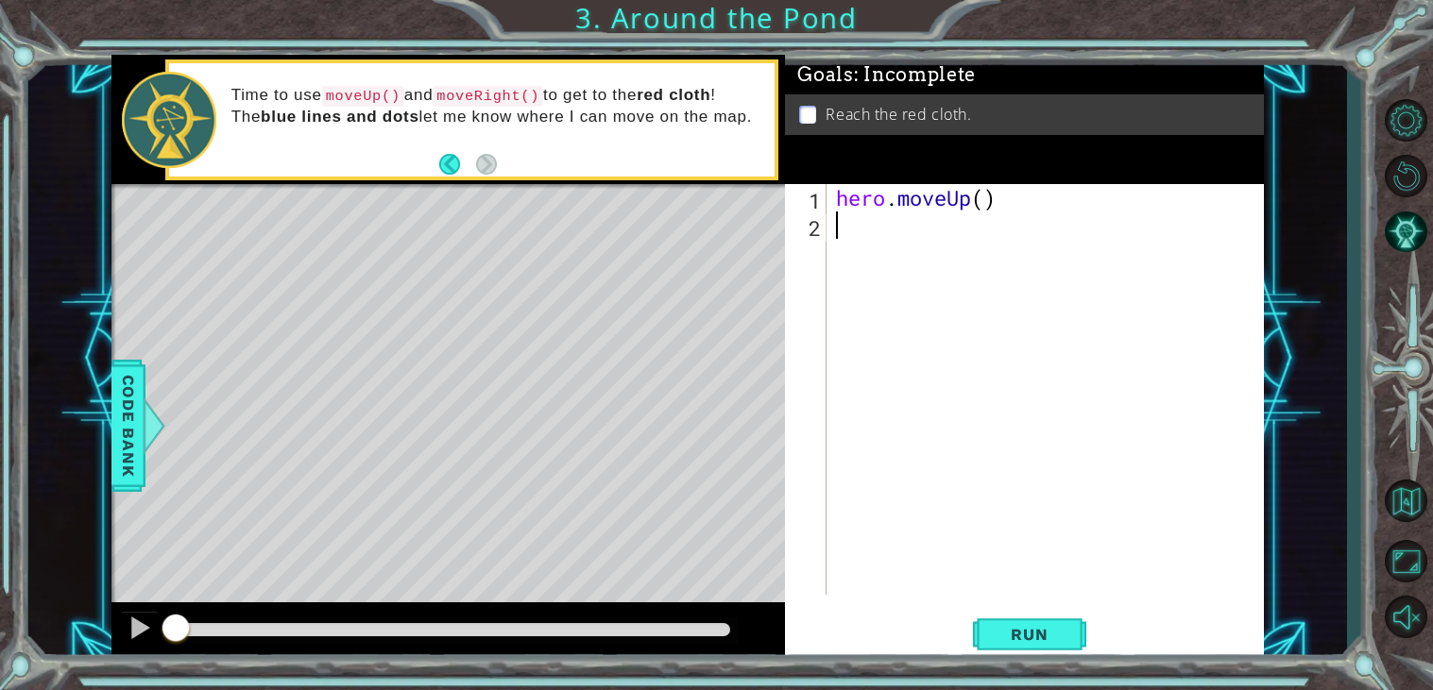
click at [863, 230] on div "hero . moveUp ( )" at bounding box center [1050, 417] width 436 height 466
type textarea "h"
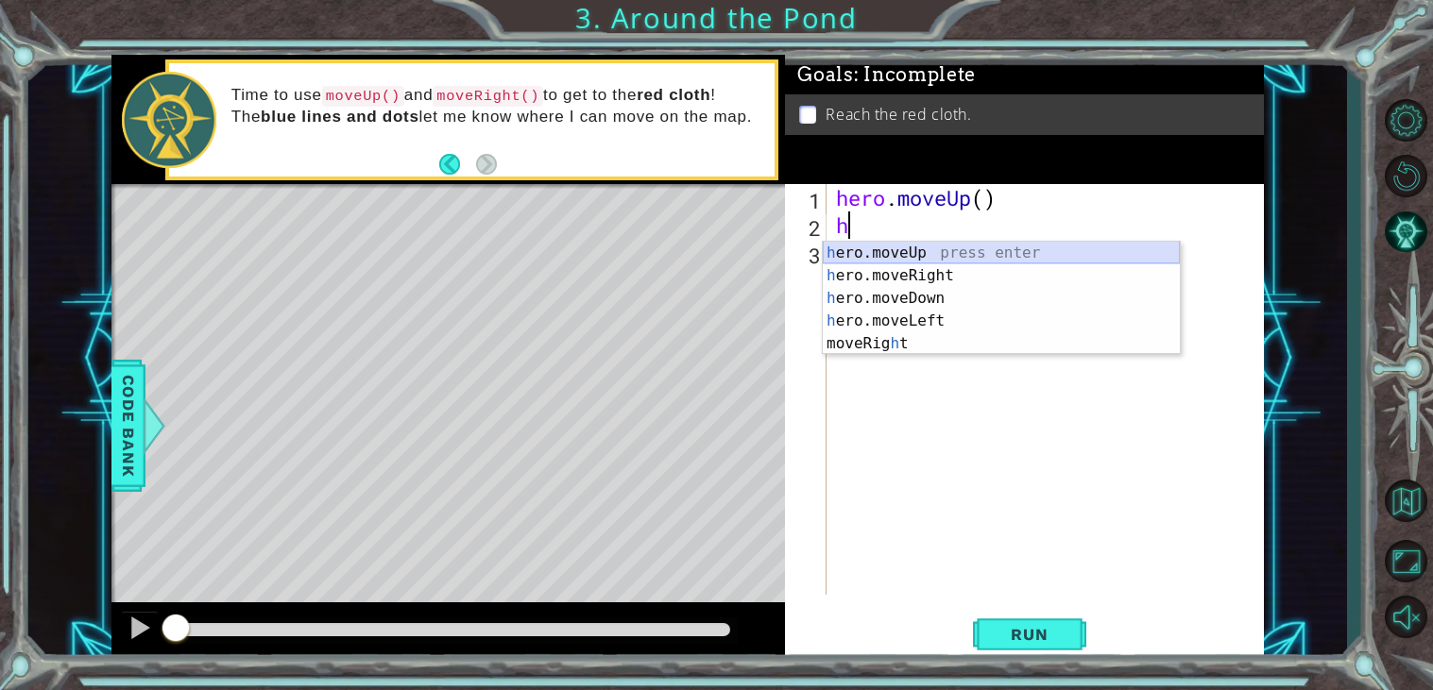
click at [919, 251] on div "h ero.moveUp press enter h ero.moveRight press enter h ero.moveDown press enter…" at bounding box center [1001, 321] width 357 height 159
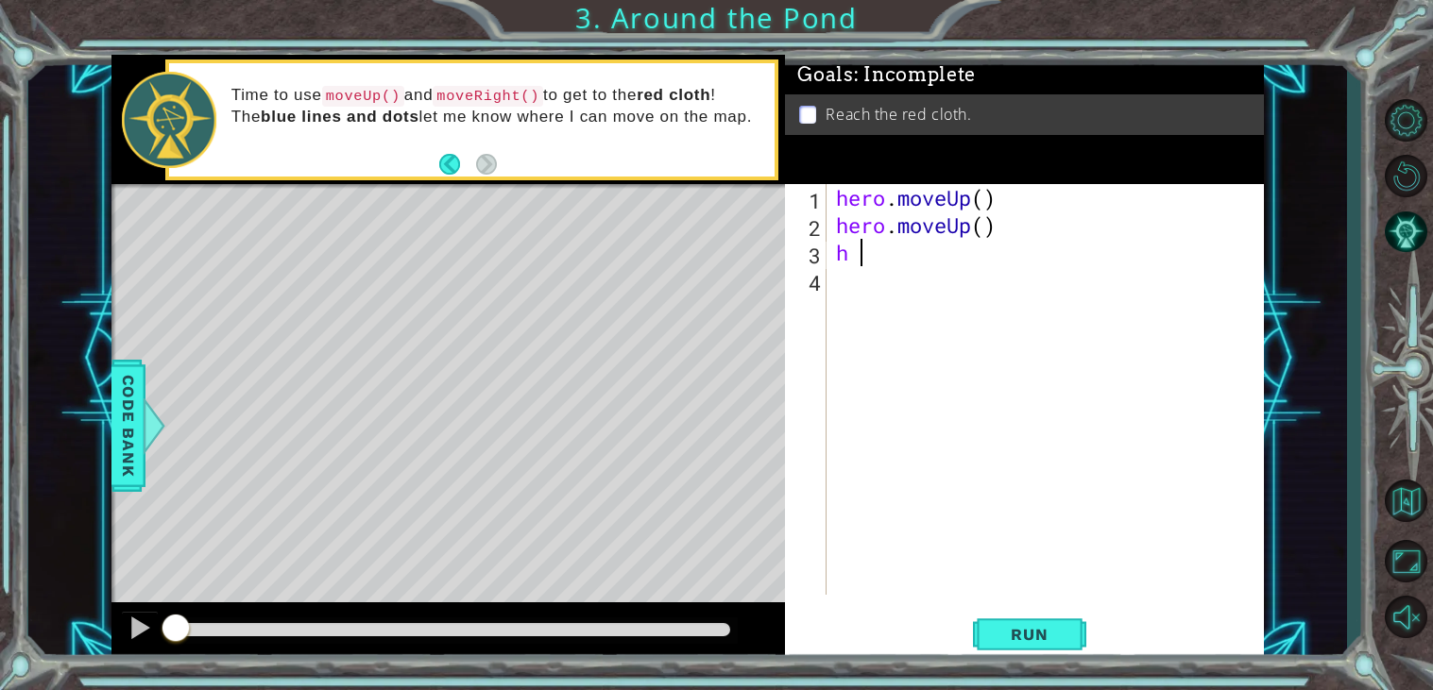
type textarea "h"
click at [1014, 625] on span "Run" at bounding box center [1029, 634] width 75 height 19
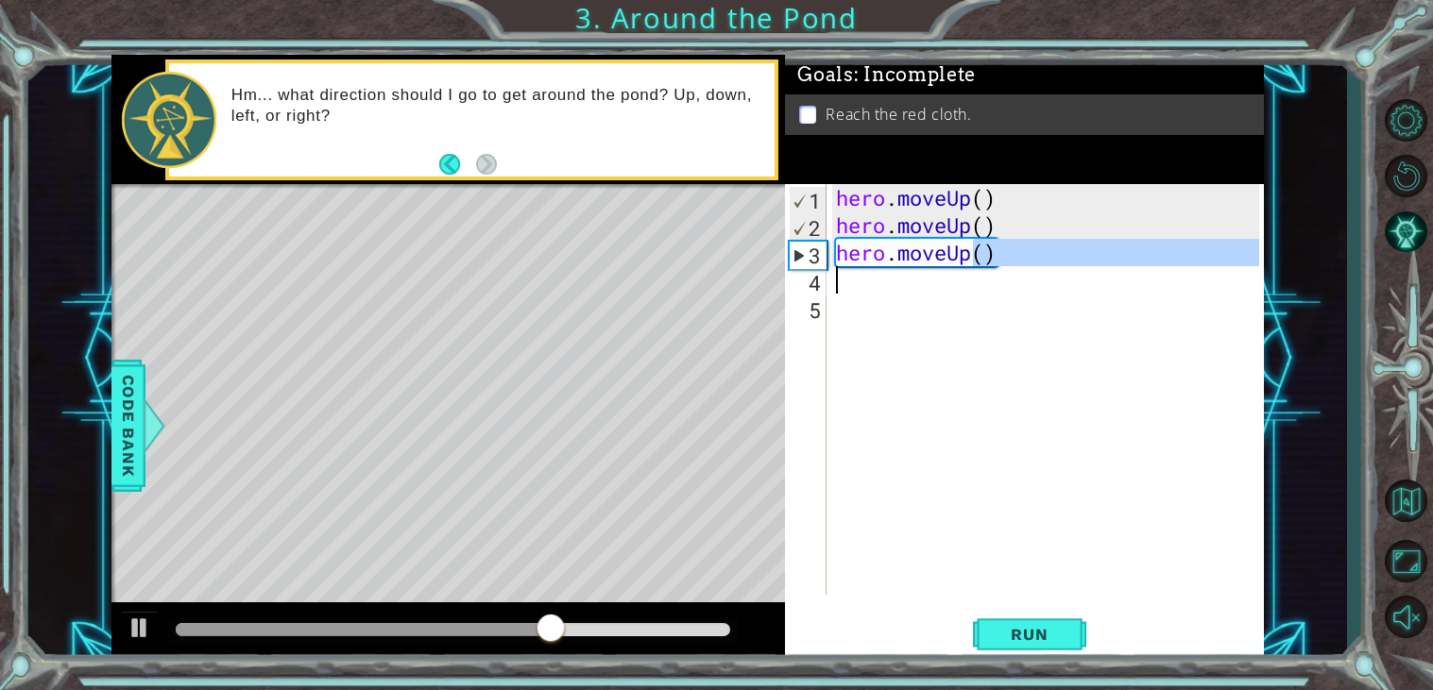
drag, startPoint x: 973, startPoint y: 262, endPoint x: 842, endPoint y: 265, distance: 131.3
click at [842, 265] on div "hero . moveUp ( ) hero . moveUp ( ) hero . moveUp ( )" at bounding box center [1050, 417] width 436 height 466
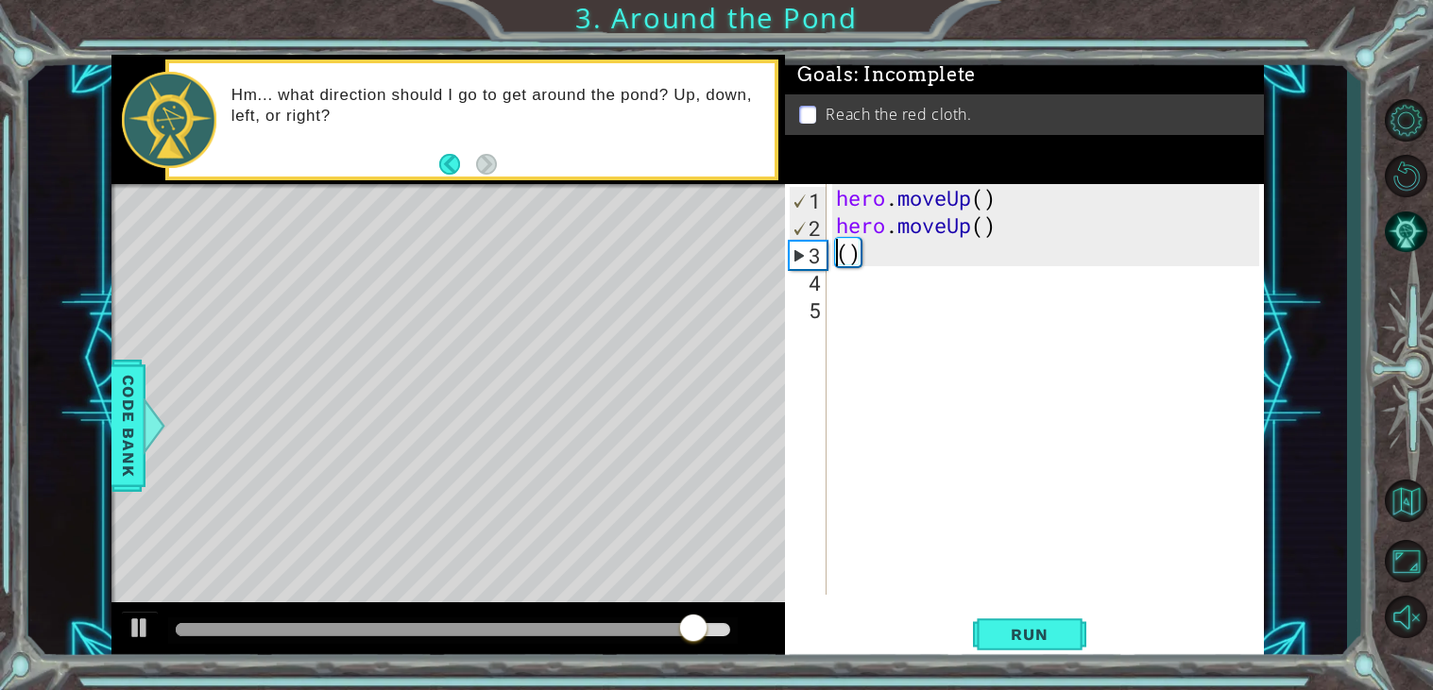
click at [853, 254] on div "hero . moveUp ( ) hero . moveUp ( ) ( )" at bounding box center [1050, 417] width 436 height 466
click at [810, 259] on div "3" at bounding box center [808, 255] width 37 height 27
click at [1004, 631] on span "Run" at bounding box center [1029, 634] width 75 height 19
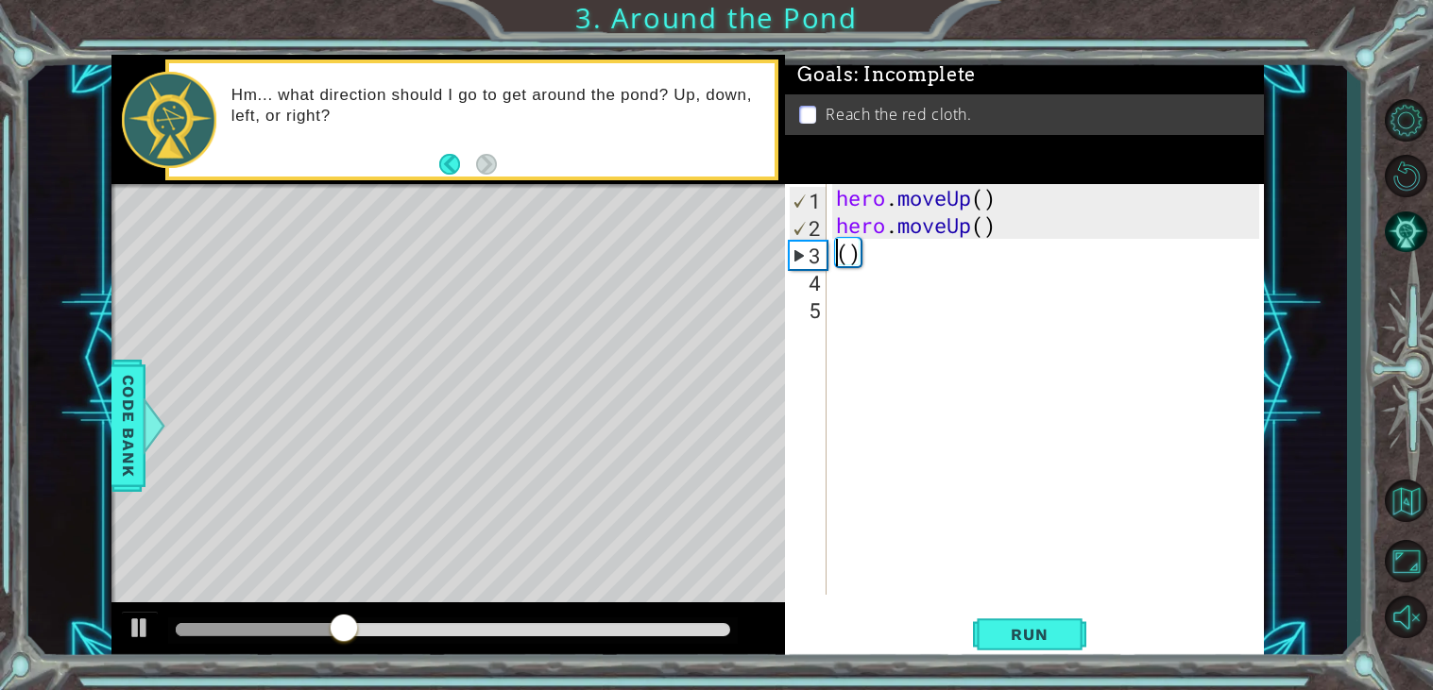
click at [882, 260] on div "hero . moveUp ( ) hero . moveUp ( ) ( )" at bounding box center [1050, 417] width 436 height 466
type textarea "("
type textarea "h"
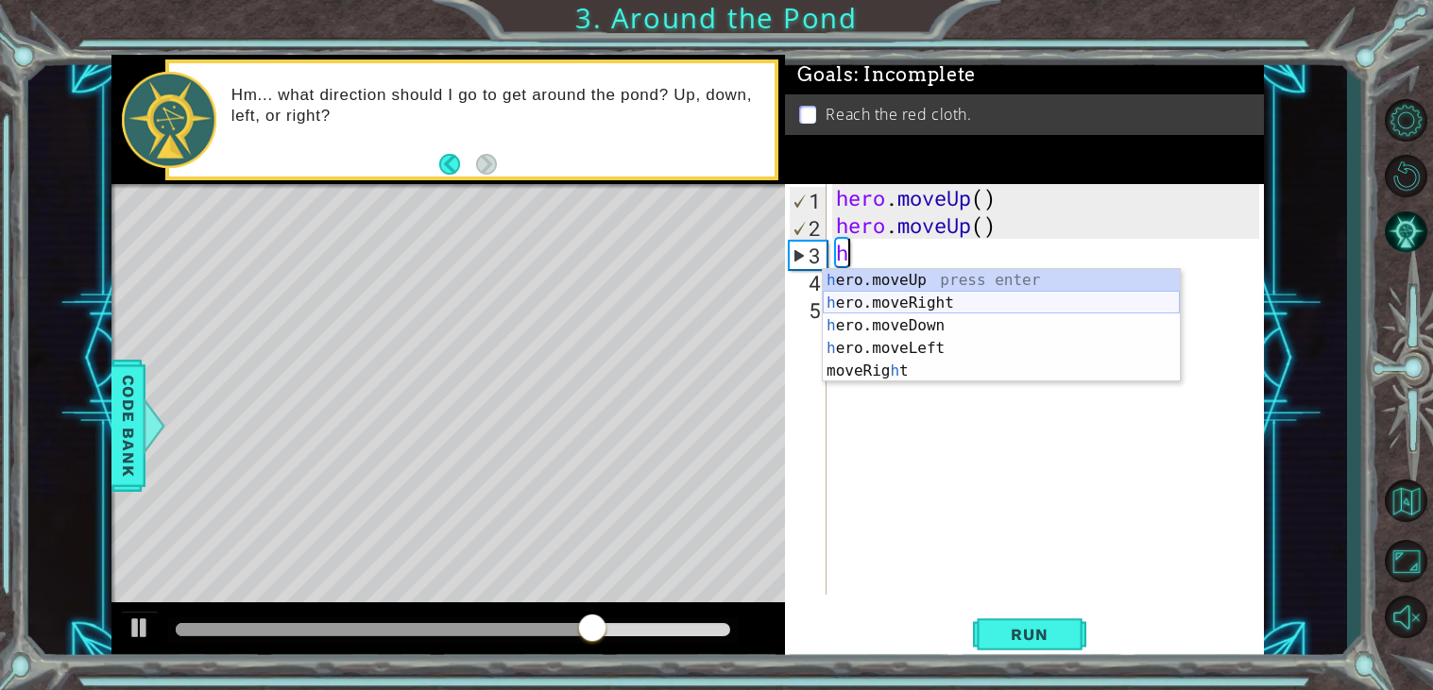
click at [900, 301] on div "h ero.moveUp press enter h ero.moveRight press enter h ero.moveDown press enter…" at bounding box center [1001, 348] width 357 height 159
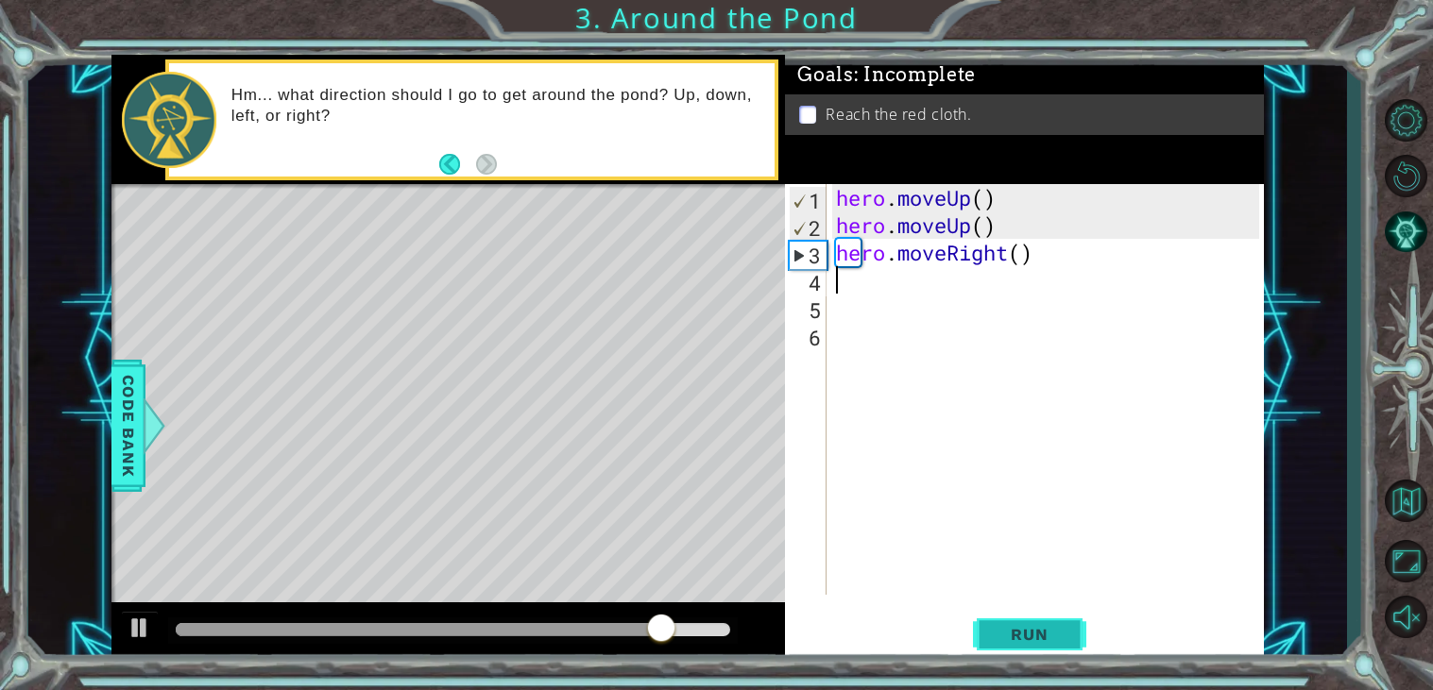
click at [994, 642] on span "Run" at bounding box center [1029, 634] width 75 height 19
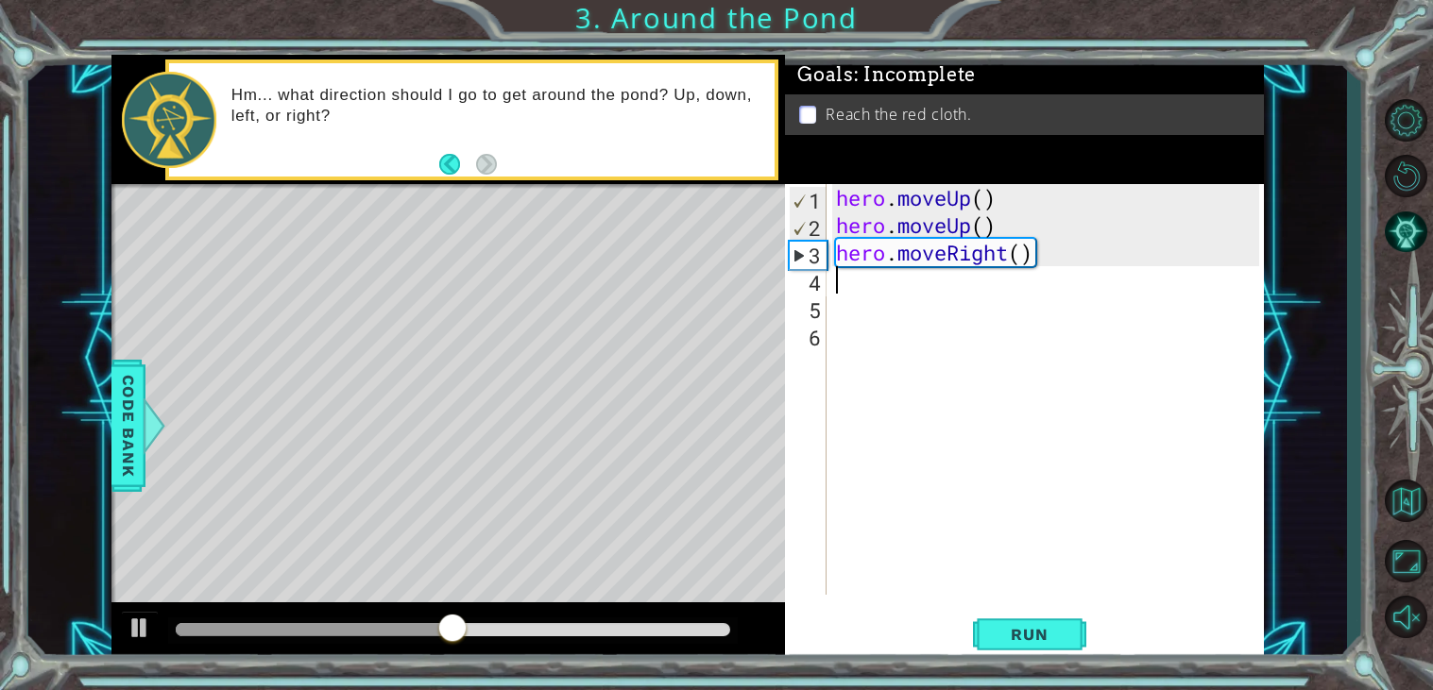
click at [891, 294] on div "hero . moveUp ( ) hero . moveUp ( ) hero . moveRight ( )" at bounding box center [1050, 417] width 436 height 466
type textarea "h"
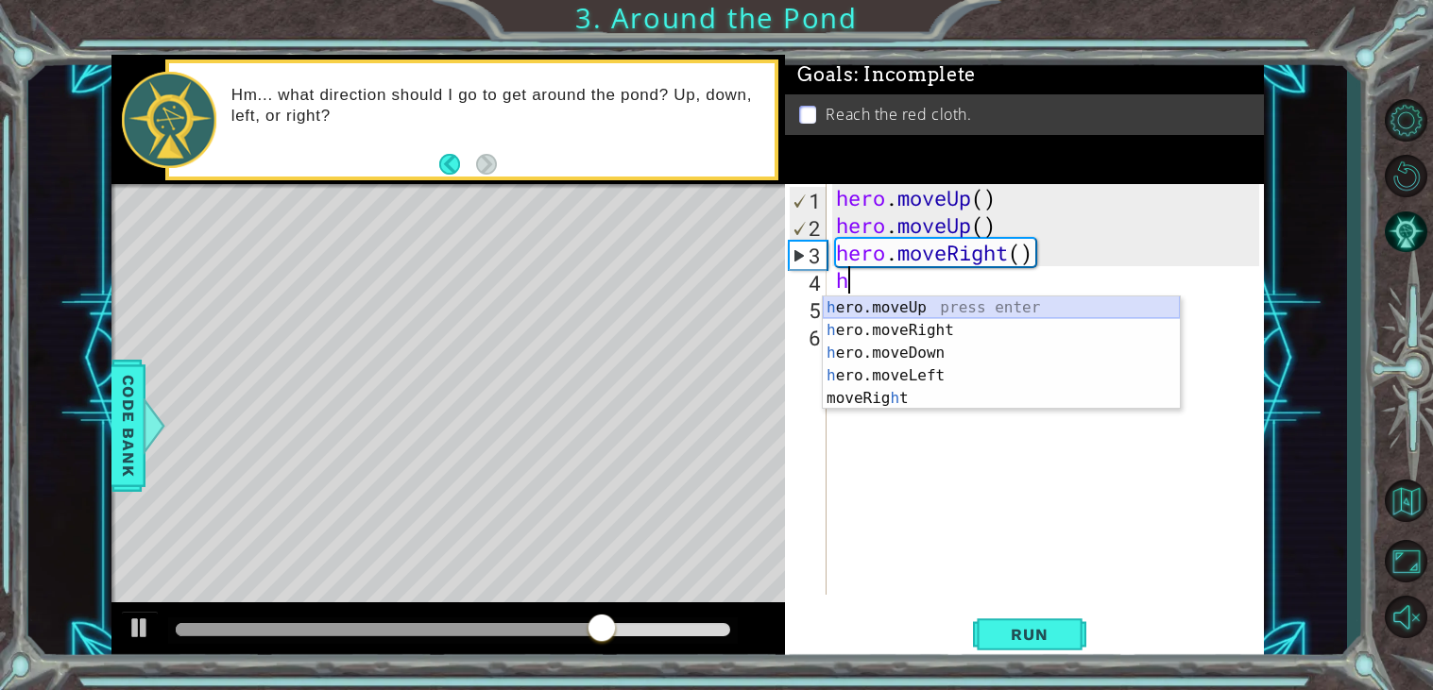
click at [948, 306] on div "h ero.moveUp press enter h ero.moveRight press enter h ero.moveDown press enter…" at bounding box center [1001, 376] width 357 height 159
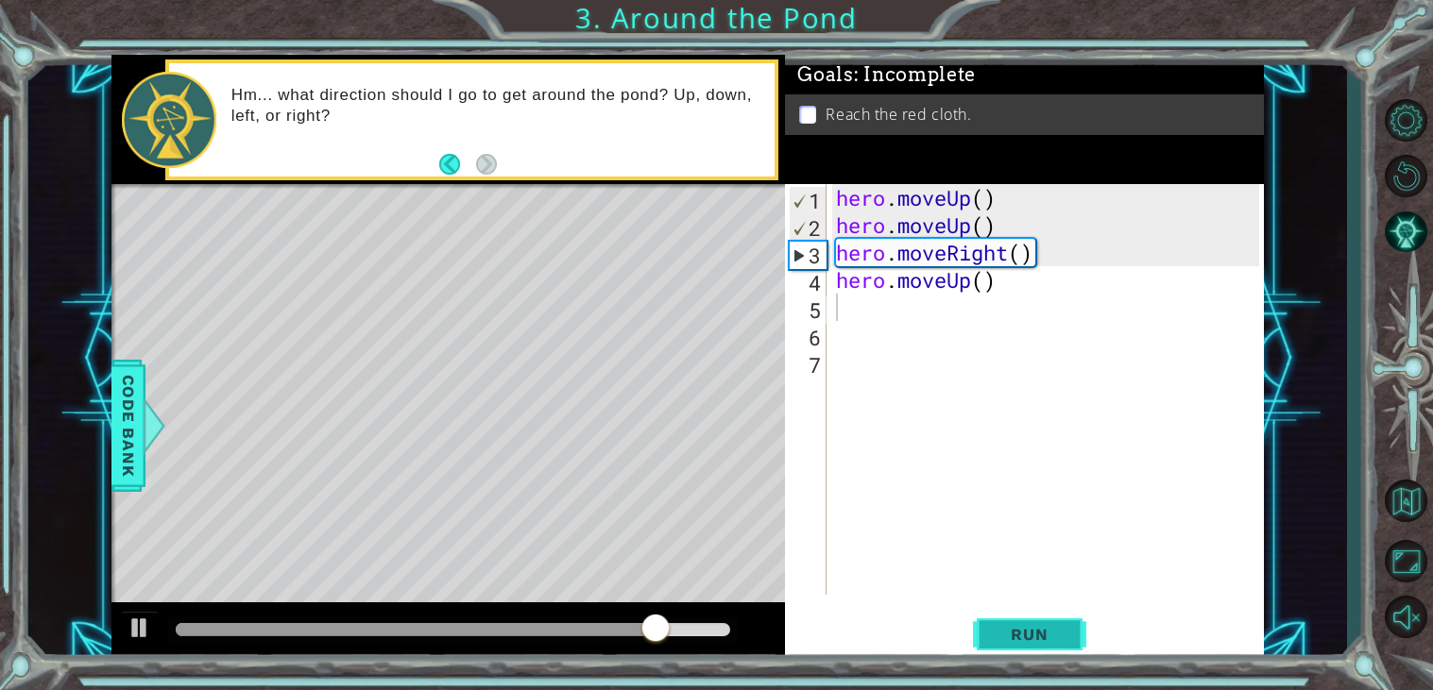
click at [987, 627] on button "Run" at bounding box center [1029, 635] width 113 height 48
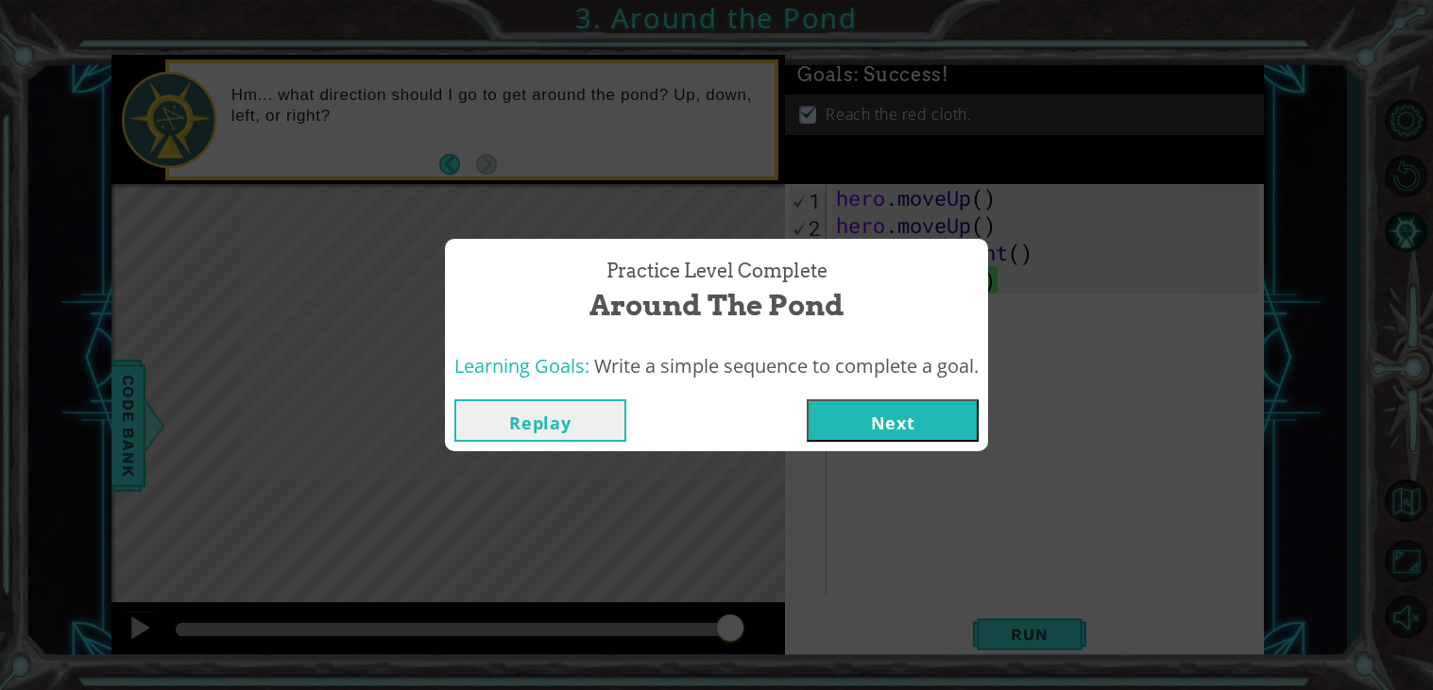
click at [870, 424] on button "Next" at bounding box center [893, 421] width 172 height 43
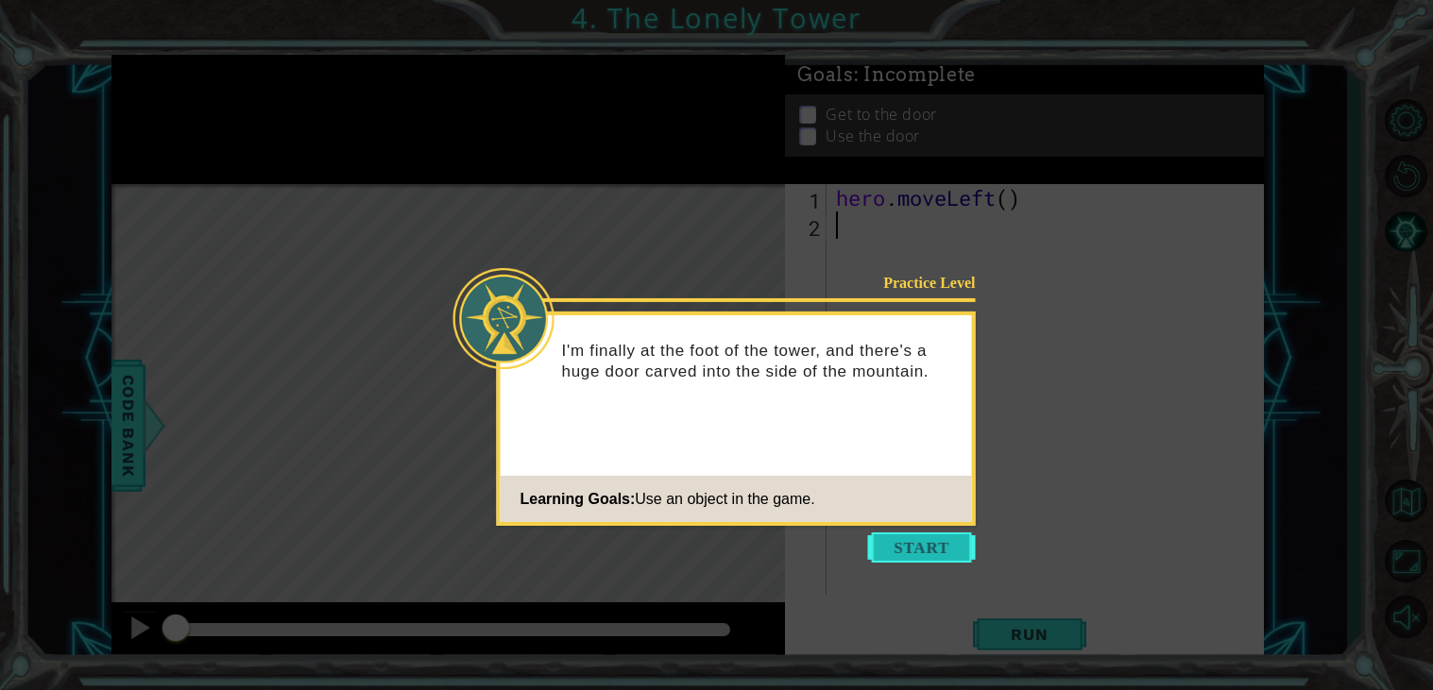
click at [895, 544] on button "Start" at bounding box center [922, 548] width 108 height 30
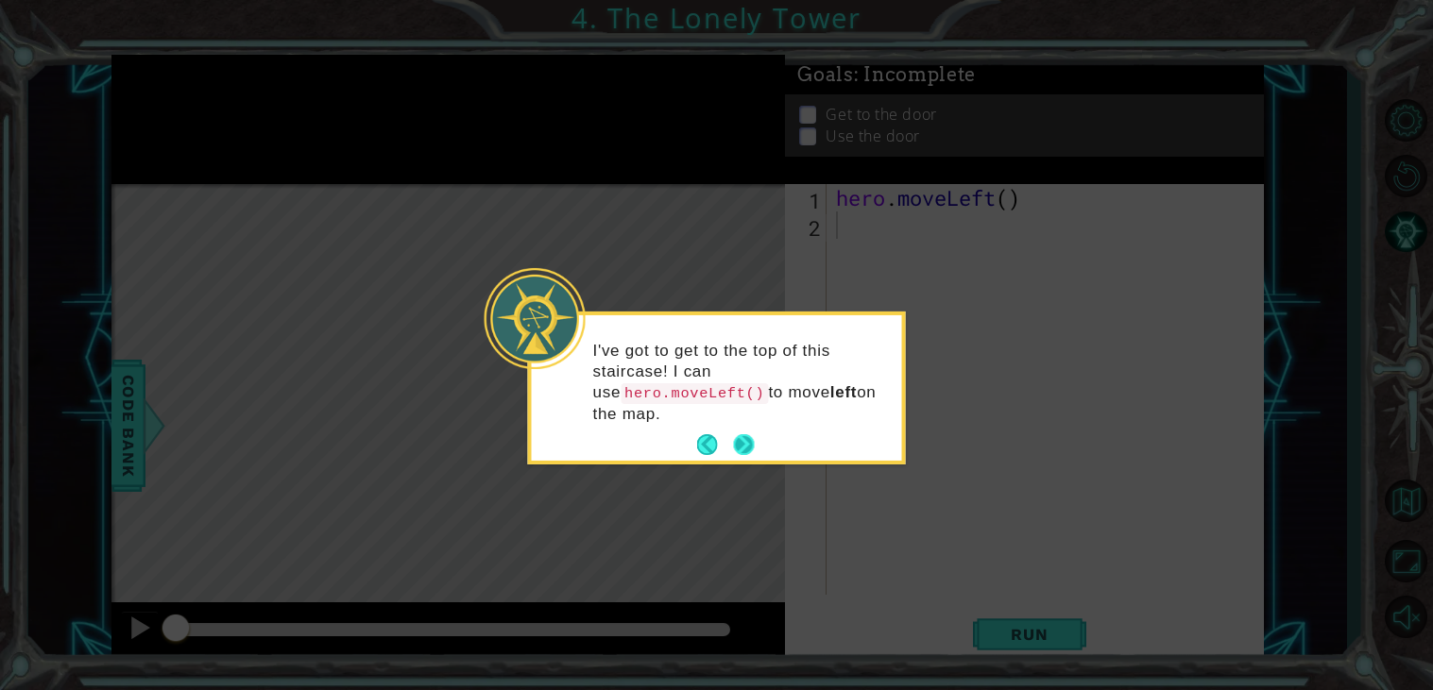
click at [735, 446] on button "Next" at bounding box center [743, 444] width 21 height 21
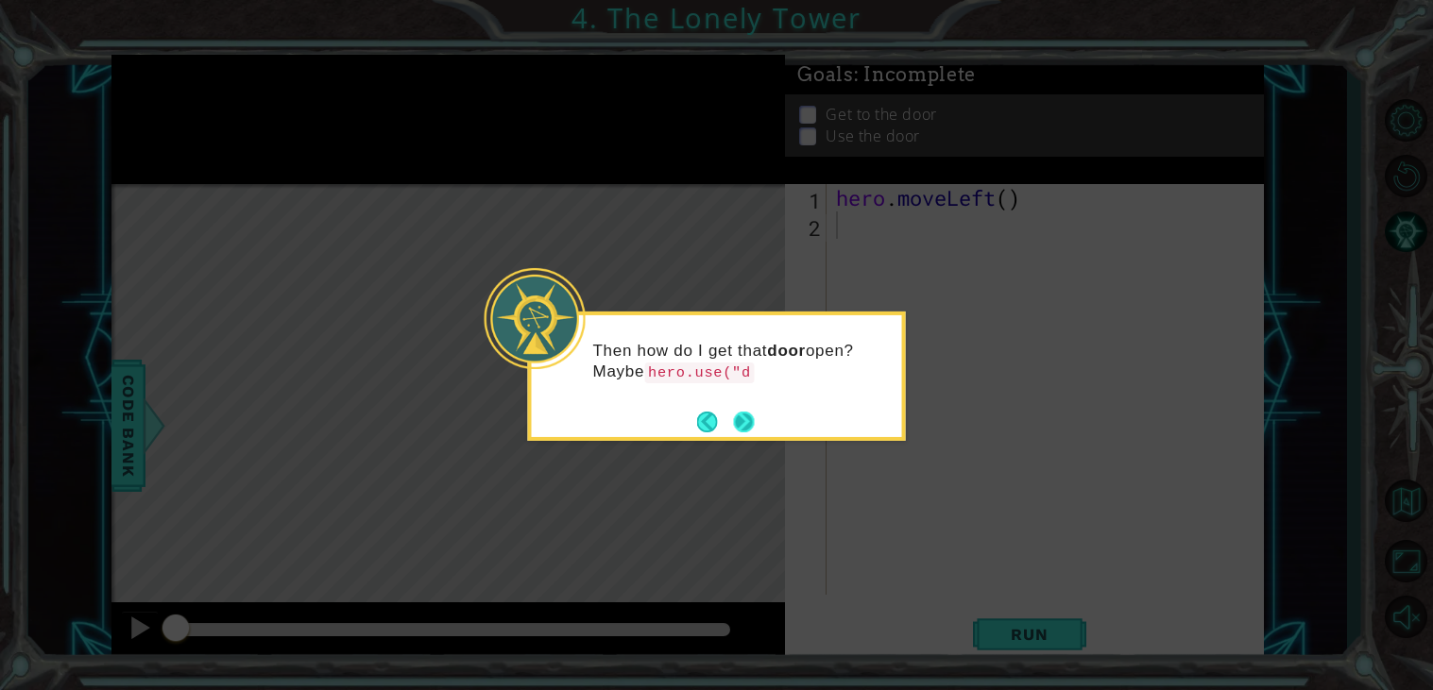
click at [741, 413] on button "Next" at bounding box center [744, 422] width 21 height 21
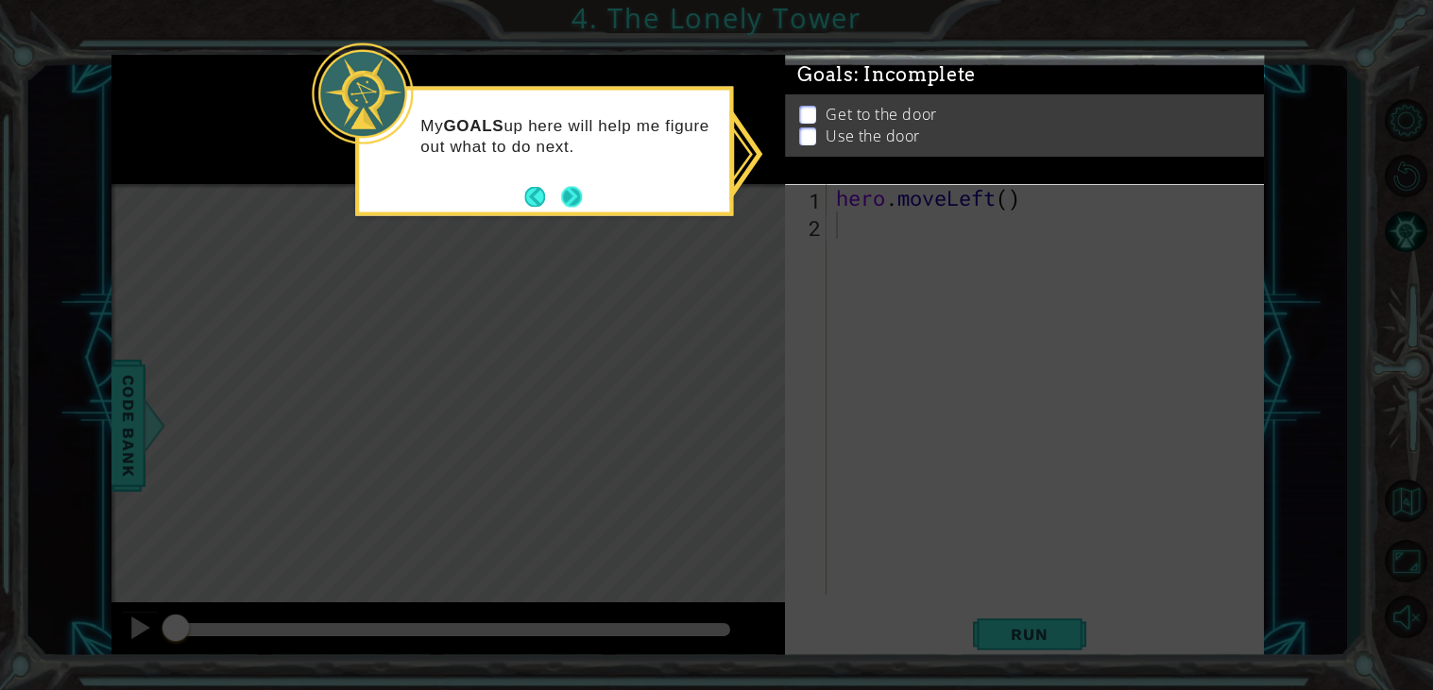
click at [571, 198] on button "Next" at bounding box center [571, 196] width 21 height 21
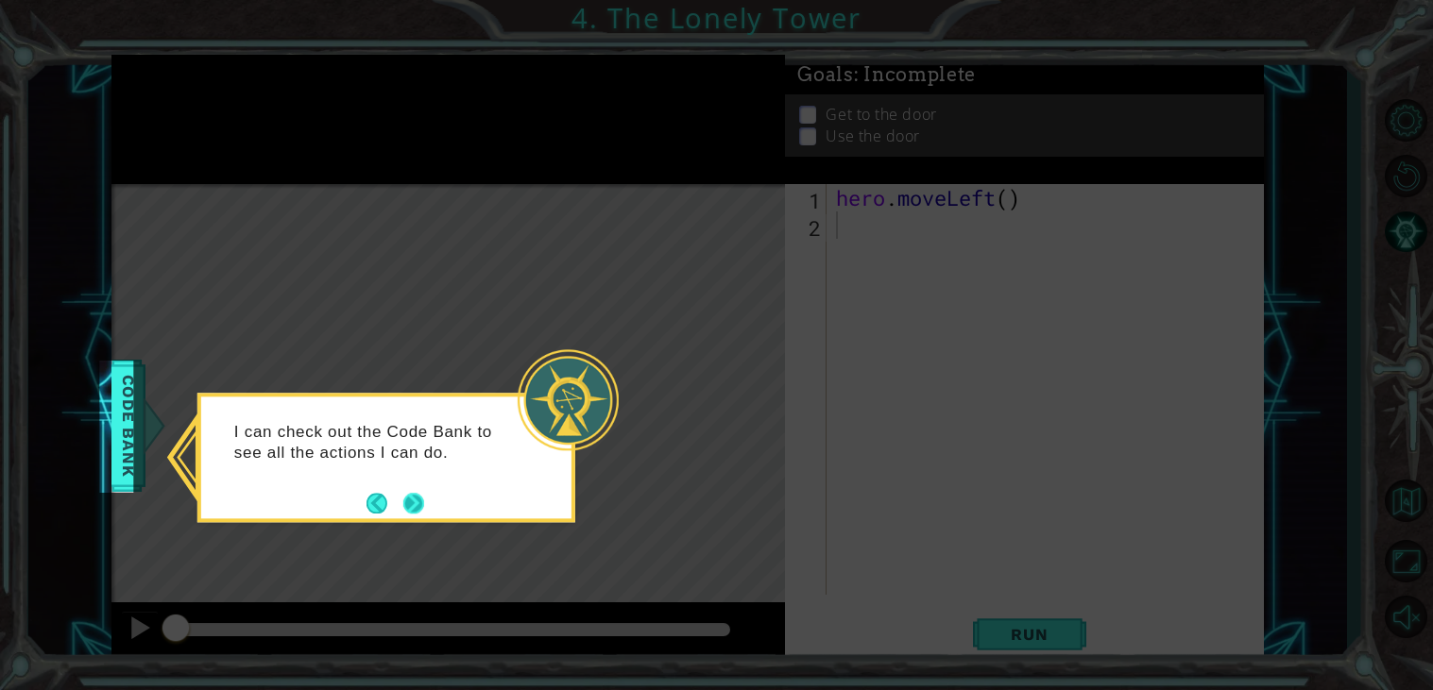
click at [416, 503] on button "Next" at bounding box center [413, 503] width 21 height 21
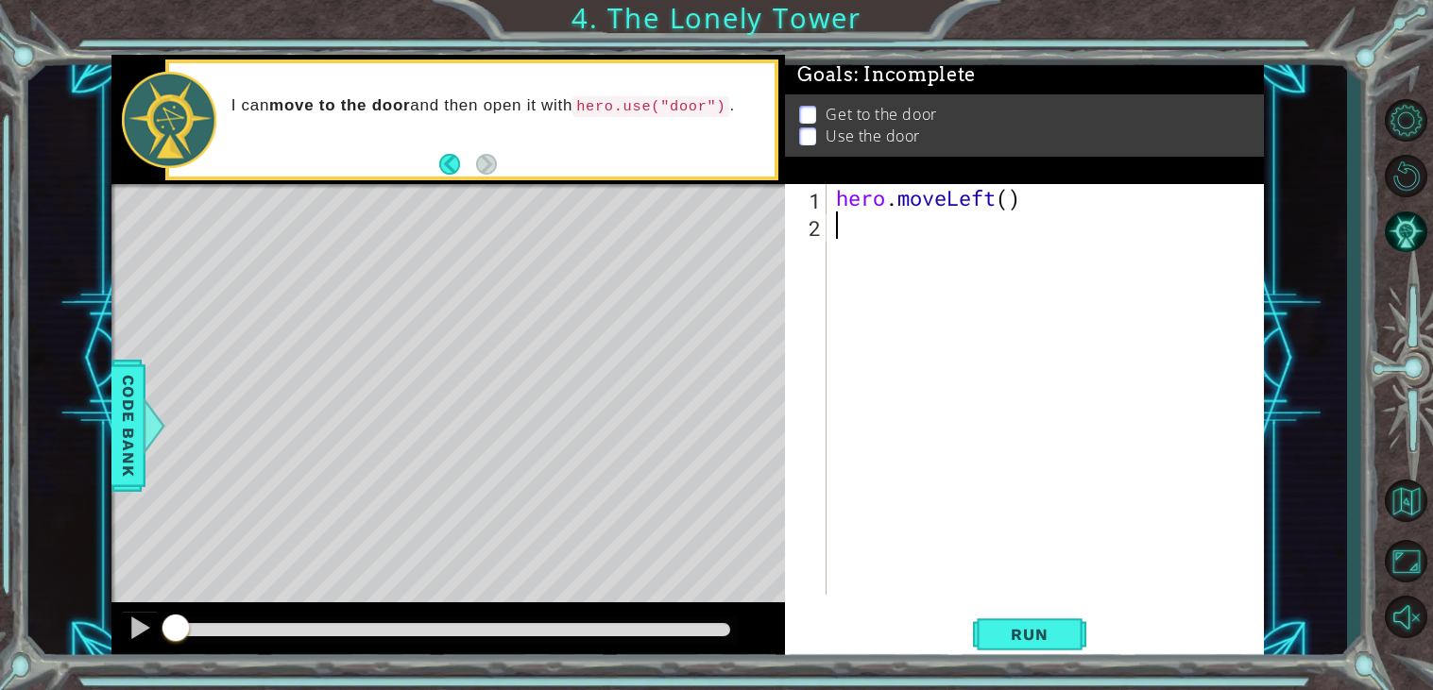
click at [865, 228] on div "hero . moveLeft ( )" at bounding box center [1050, 417] width 436 height 466
type textarea "h"
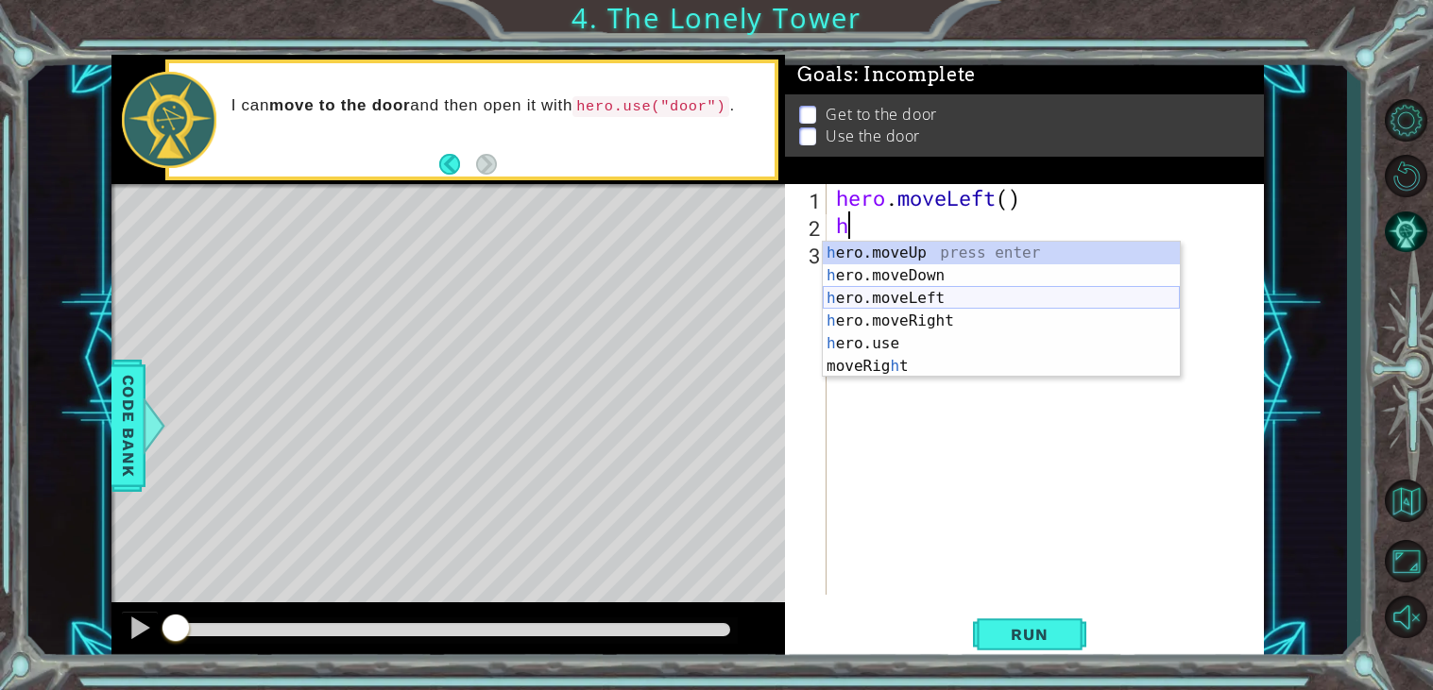
click at [946, 297] on div "h ero.moveUp press enter h ero.moveDown press enter h ero.moveLeft press enter …" at bounding box center [1001, 332] width 357 height 181
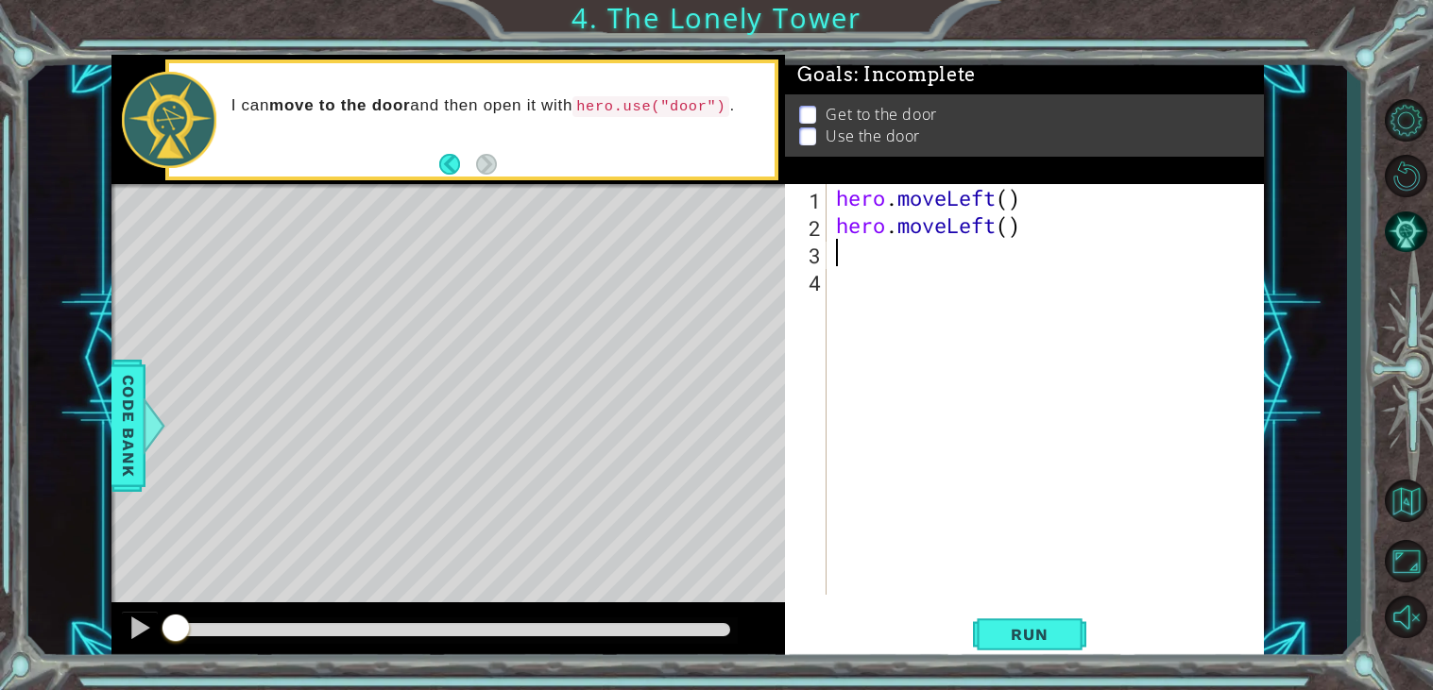
click at [876, 255] on div "hero . moveLeft ( ) hero . moveLeft ( )" at bounding box center [1050, 417] width 436 height 466
type textarea "h"
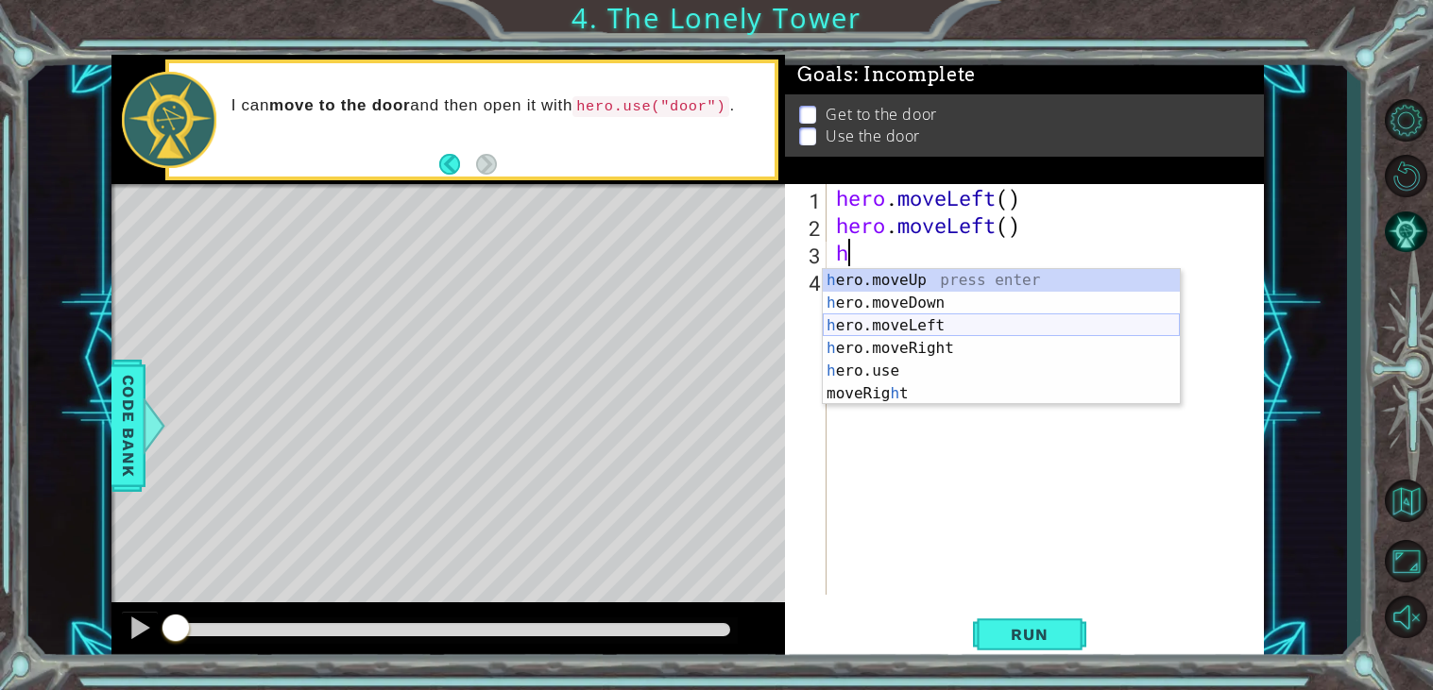
click at [928, 325] on div "h ero.moveUp press enter h ero.moveDown press enter h ero.moveLeft press enter …" at bounding box center [1001, 359] width 357 height 181
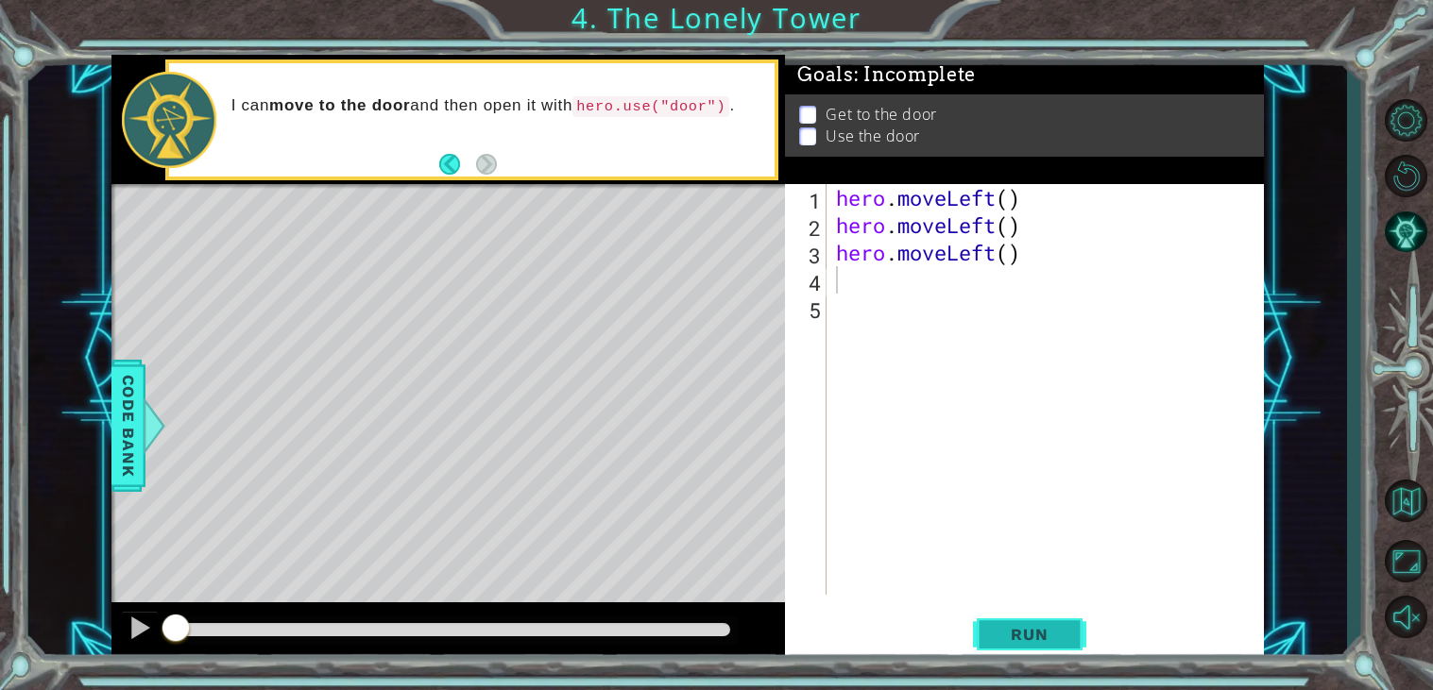
click at [1007, 626] on span "Run" at bounding box center [1029, 634] width 75 height 19
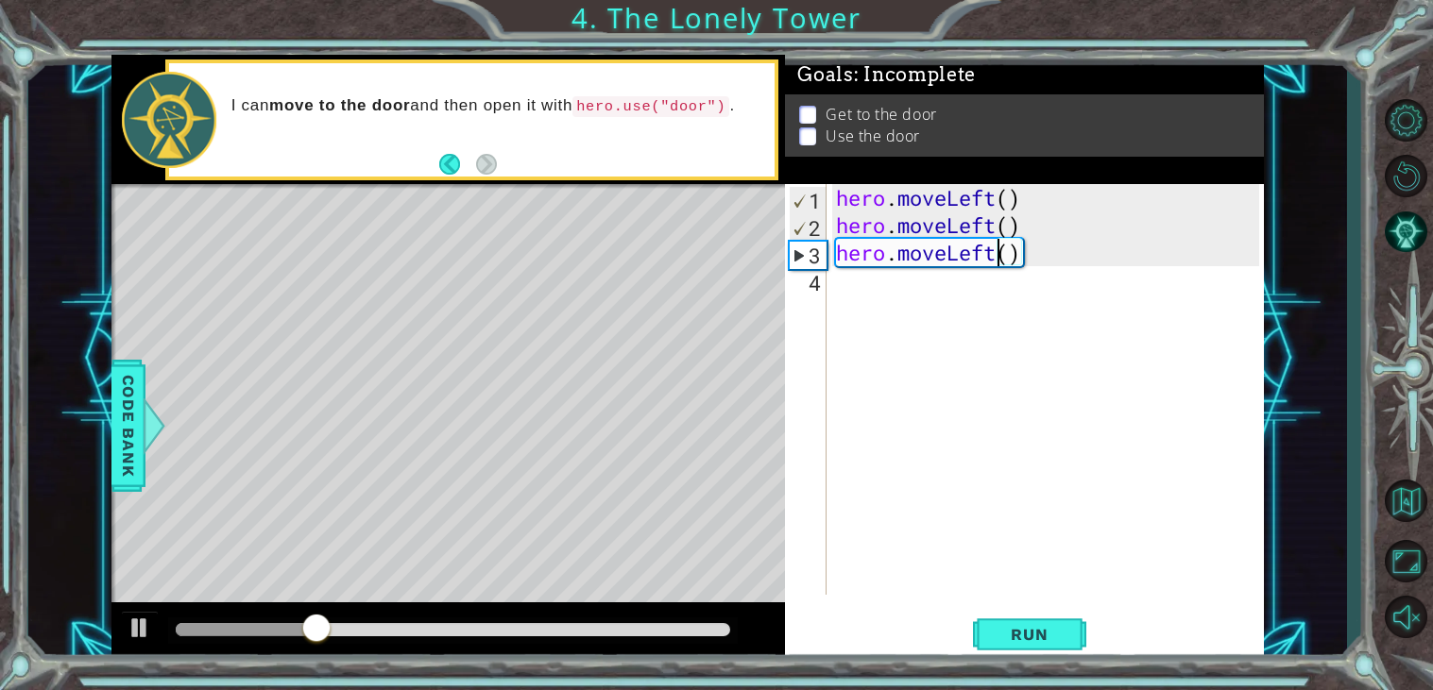
click at [1000, 260] on div "hero . moveLeft ( ) hero . moveLeft ( ) hero . moveLeft ( )" at bounding box center [1050, 417] width 436 height 466
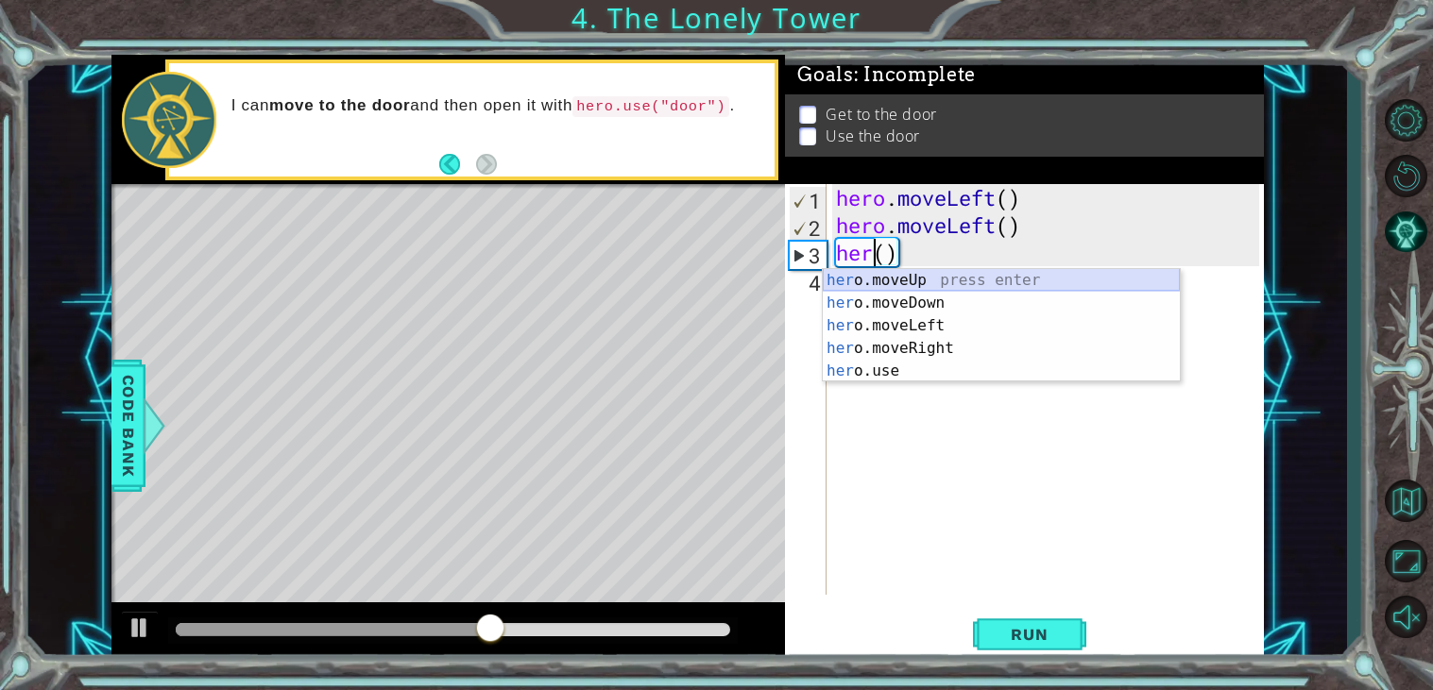
click at [938, 281] on div "her o.moveUp press enter her o.moveDown press enter her o.moveLeft press enter …" at bounding box center [1001, 348] width 357 height 159
type textarea "hero.moveUp"
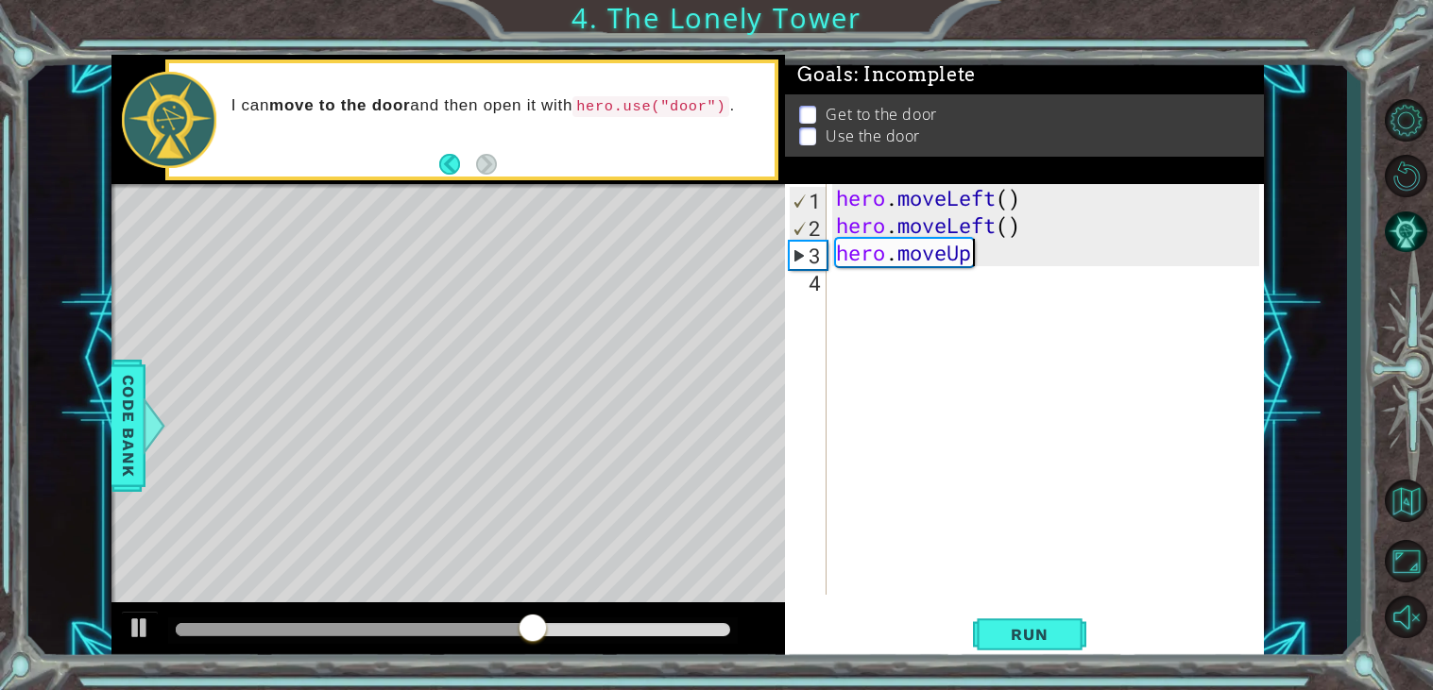
click at [865, 262] on div "hero . moveLeft ( ) hero . moveLeft ( ) hero . moveUp" at bounding box center [1050, 417] width 436 height 466
click at [846, 292] on div "hero . moveLeft ( ) hero . moveLeft ( ) hero . moveUp" at bounding box center [1050, 417] width 436 height 466
type textarea "h"
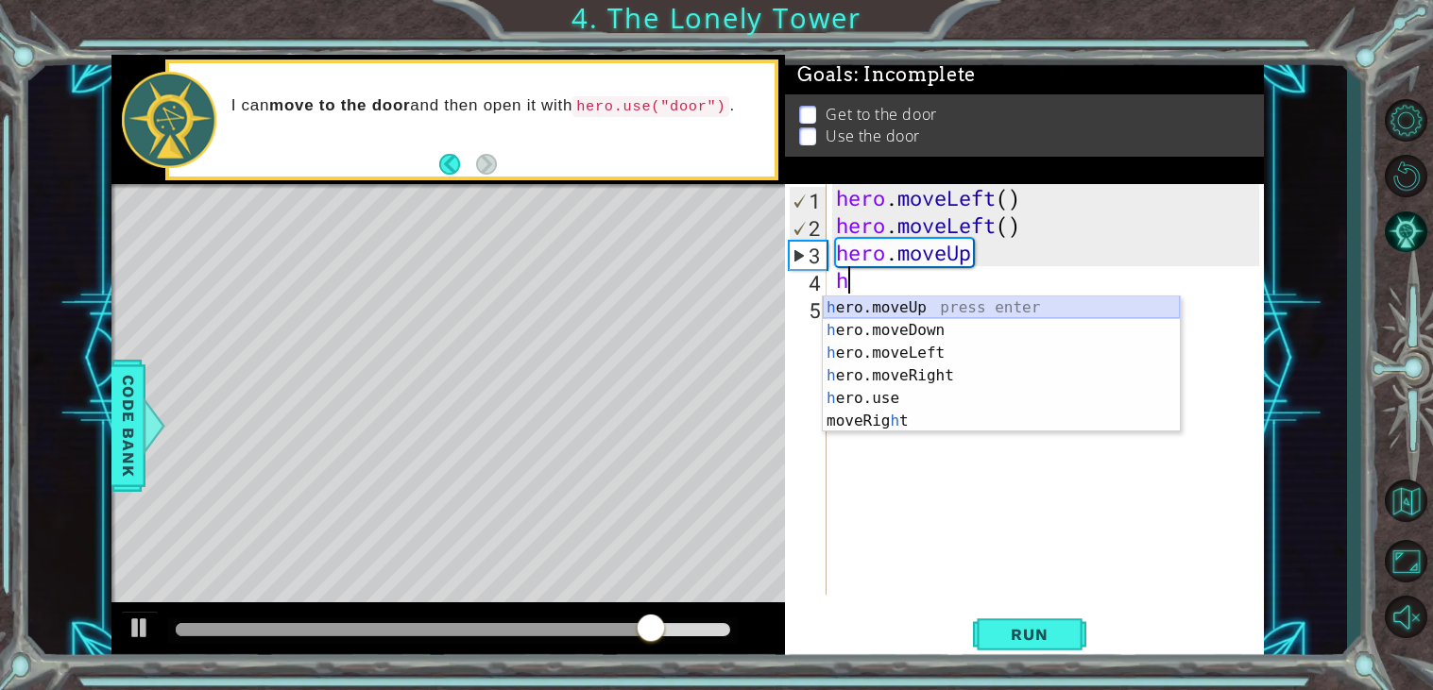
click at [873, 308] on div "h ero.moveUp press enter h ero.moveDown press enter h ero.moveLeft press enter …" at bounding box center [1001, 387] width 357 height 181
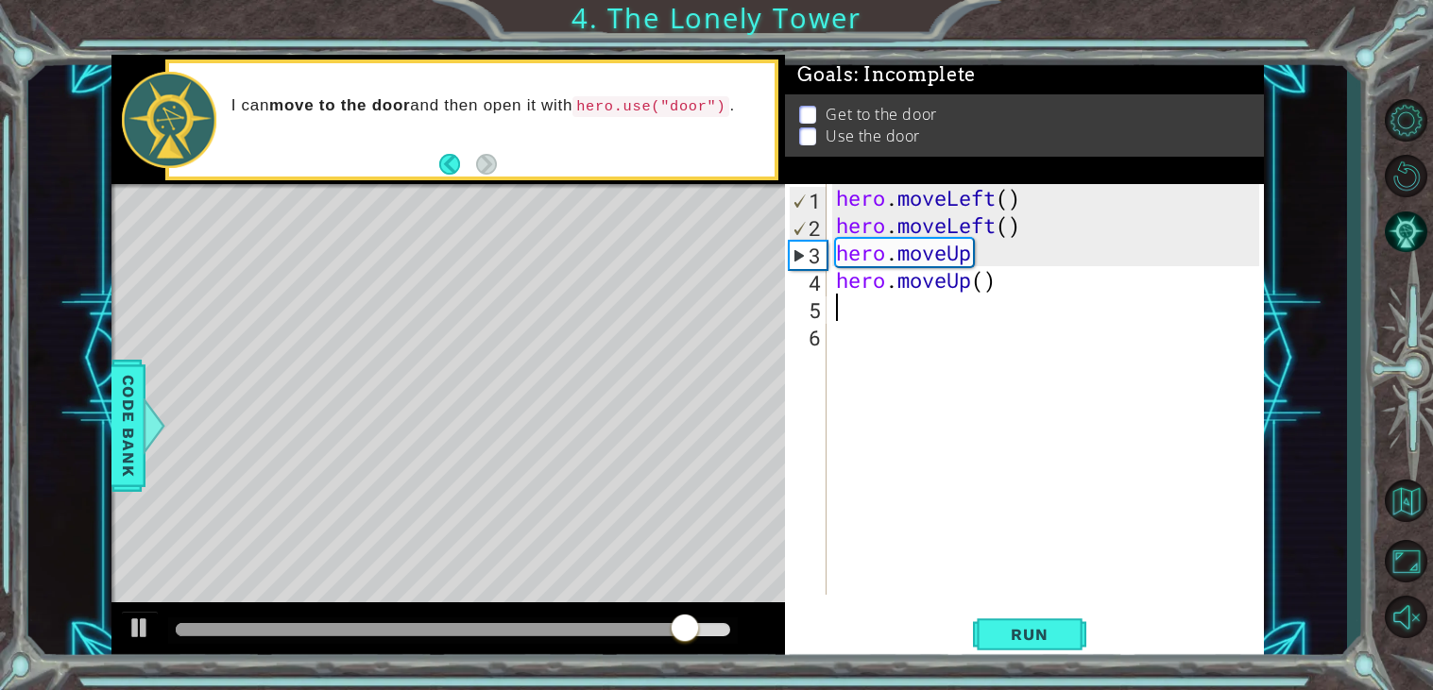
type textarea "h"
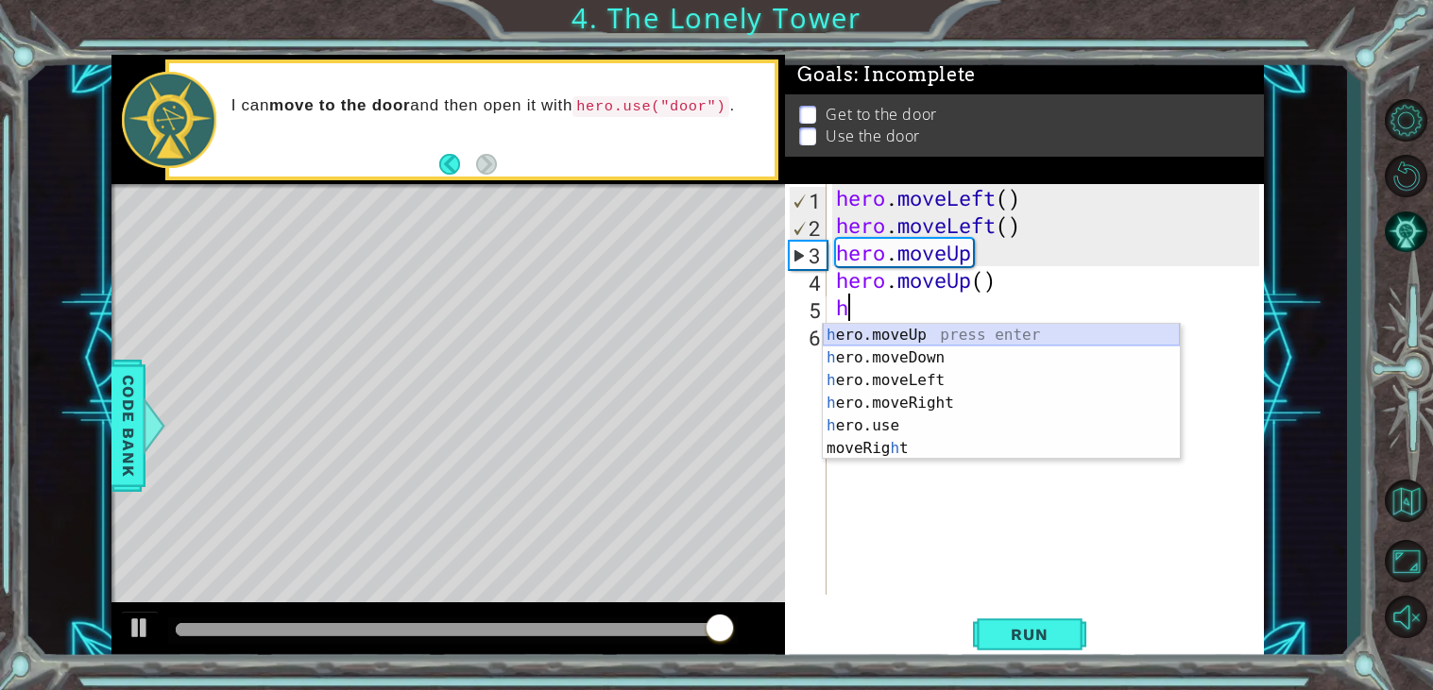
click at [875, 338] on div "h ero.moveUp press enter h ero.moveDown press enter h ero.moveLeft press enter …" at bounding box center [1001, 414] width 357 height 181
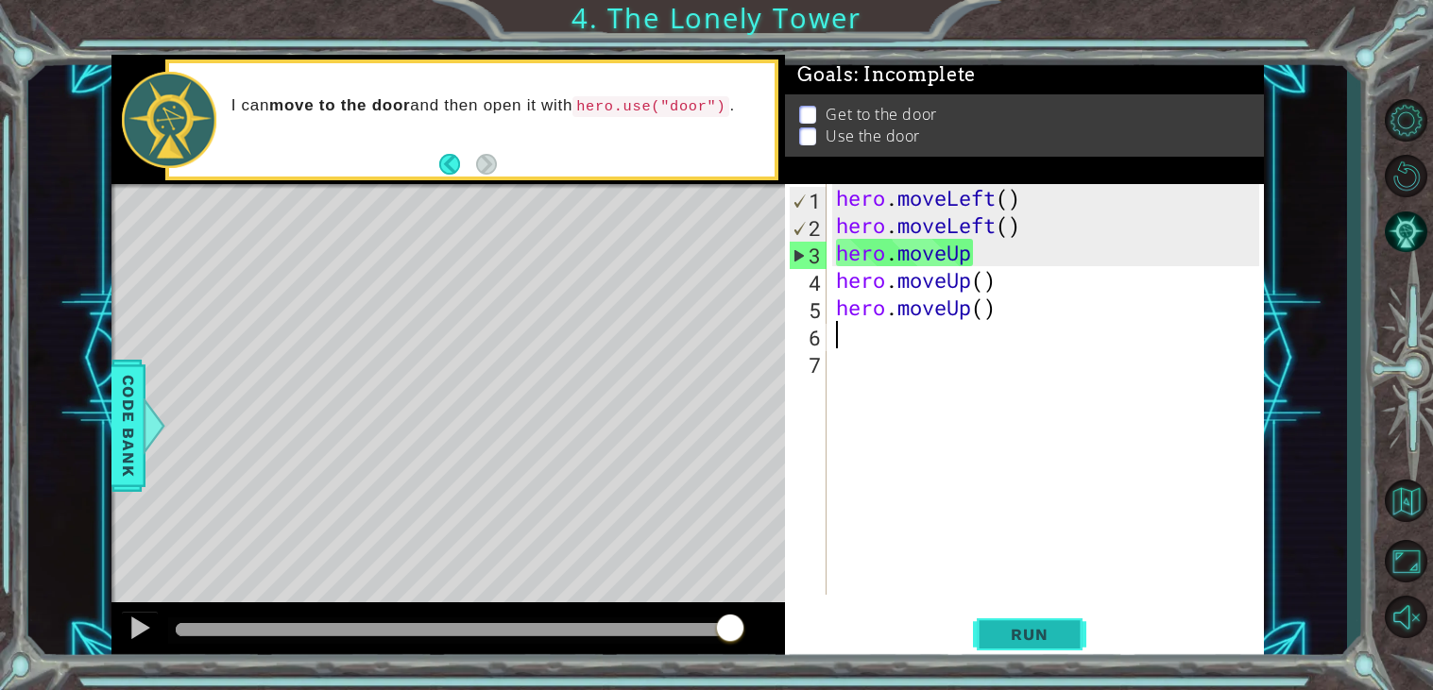
click at [1023, 638] on span "Run" at bounding box center [1029, 634] width 75 height 19
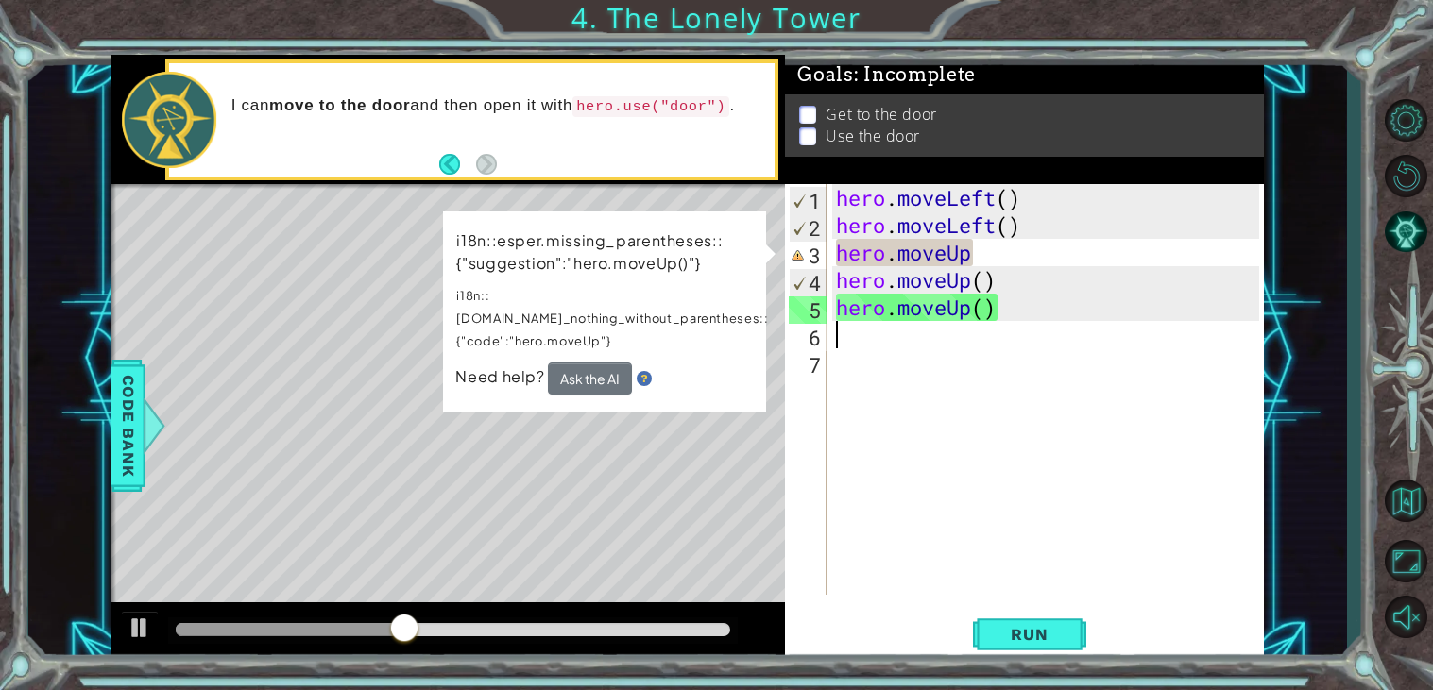
click at [993, 254] on div "hero . moveLeft ( ) hero . moveLeft ( ) hero . moveUp hero . moveUp ( ) hero . …" at bounding box center [1050, 417] width 436 height 466
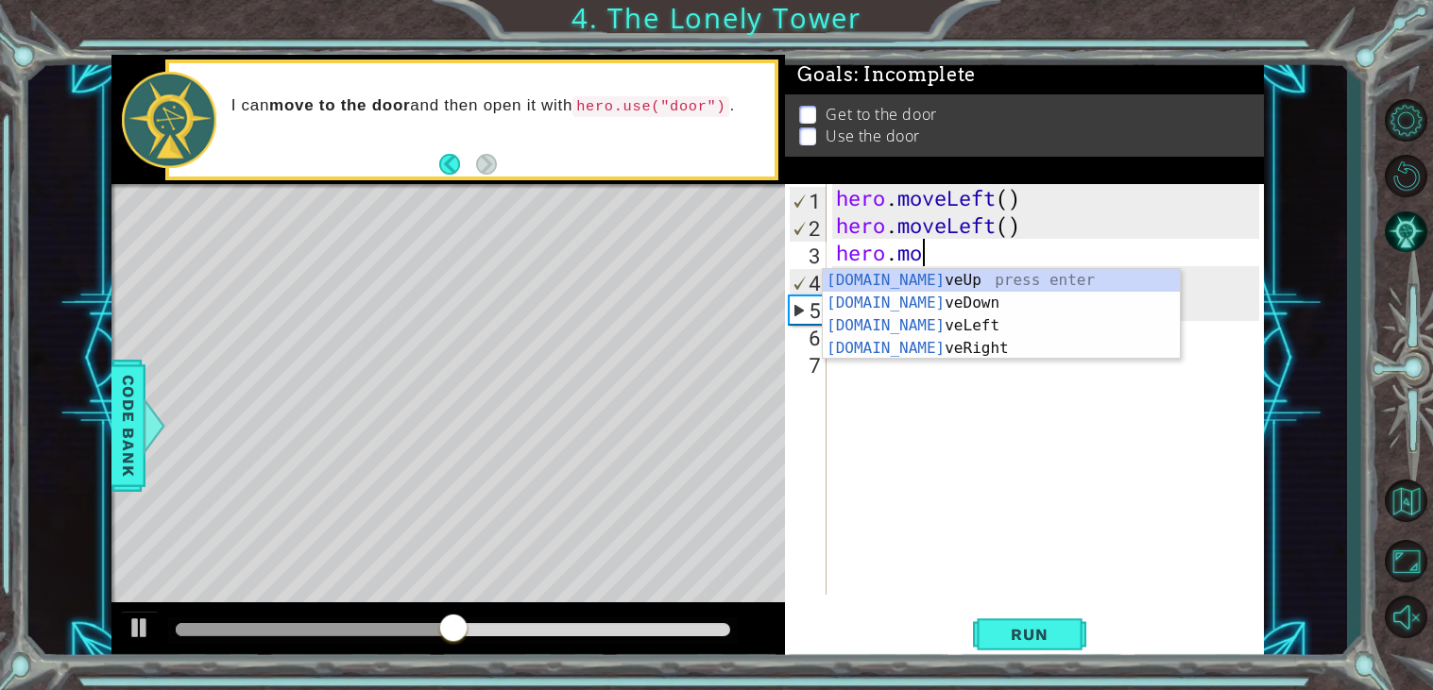
type textarea "hero."
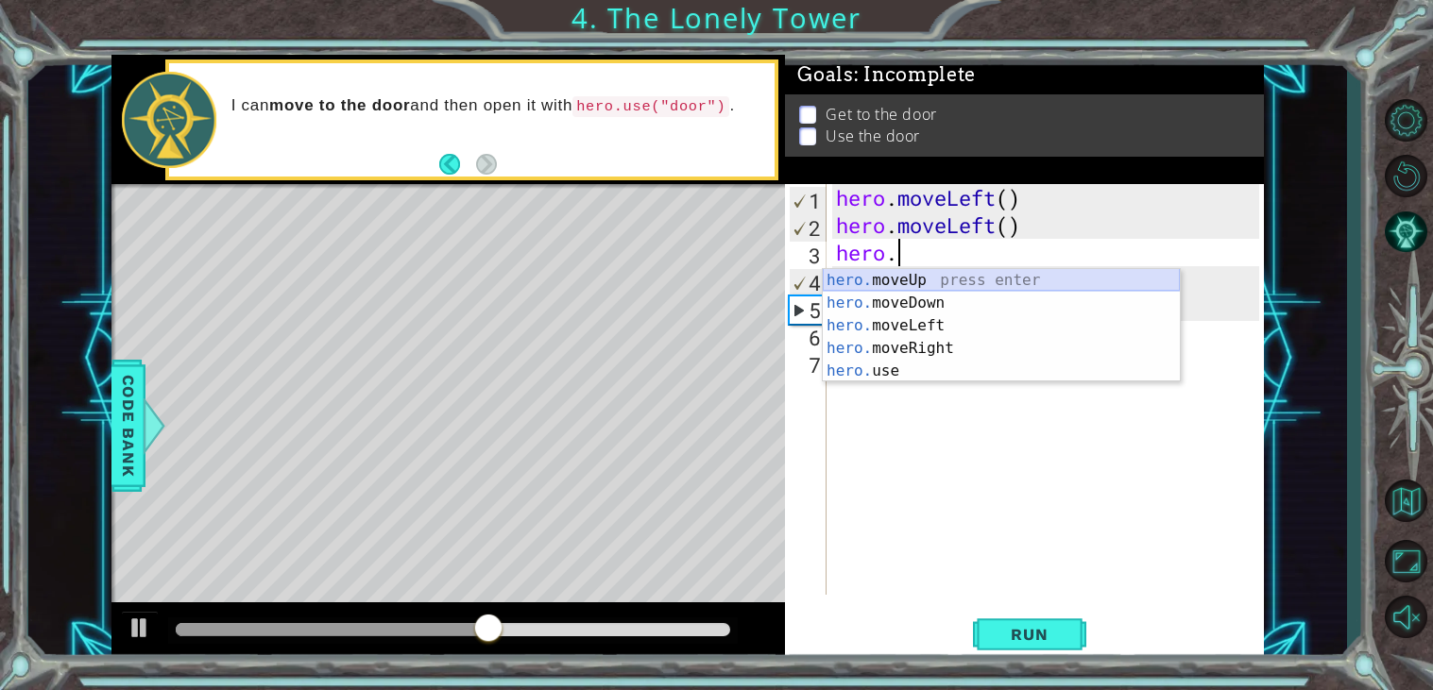
click at [1004, 281] on div "hero. moveUp press enter hero. moveDown press enter hero. moveLeft press enter …" at bounding box center [1001, 348] width 357 height 159
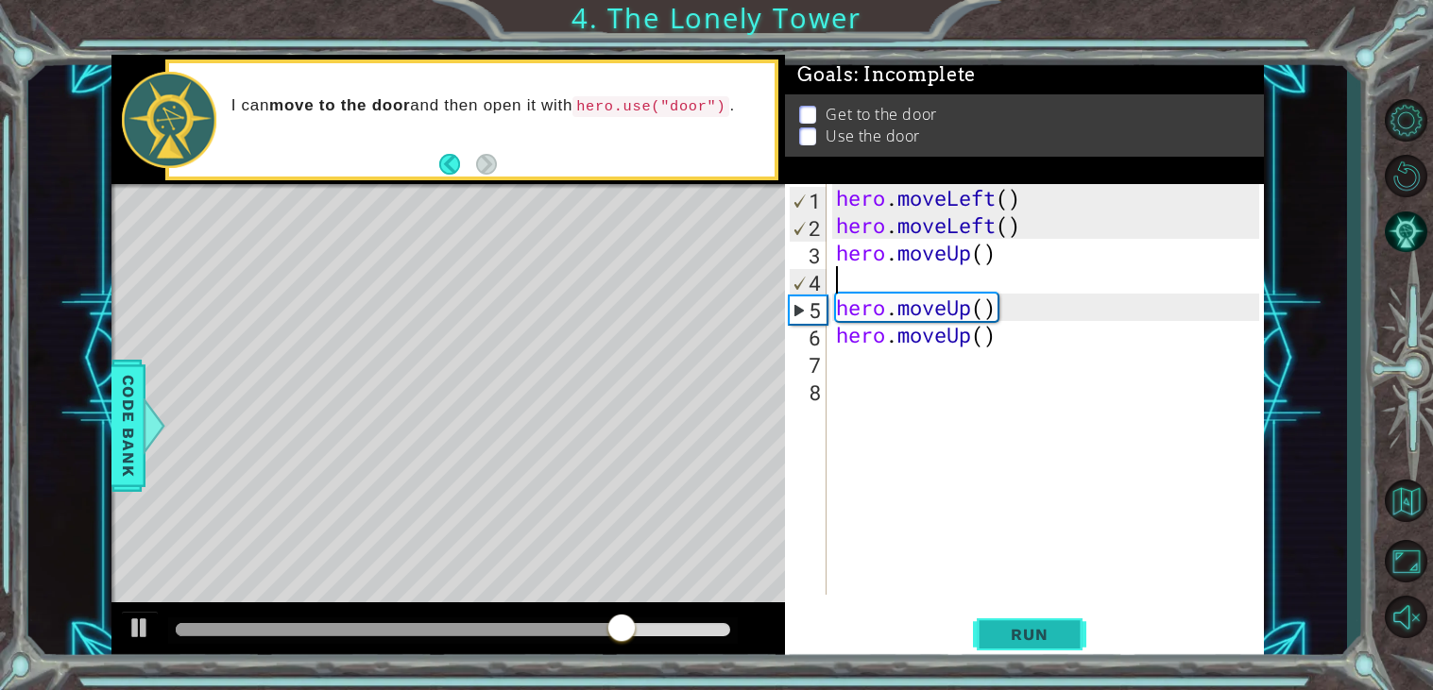
click at [993, 626] on span "Run" at bounding box center [1029, 634] width 75 height 19
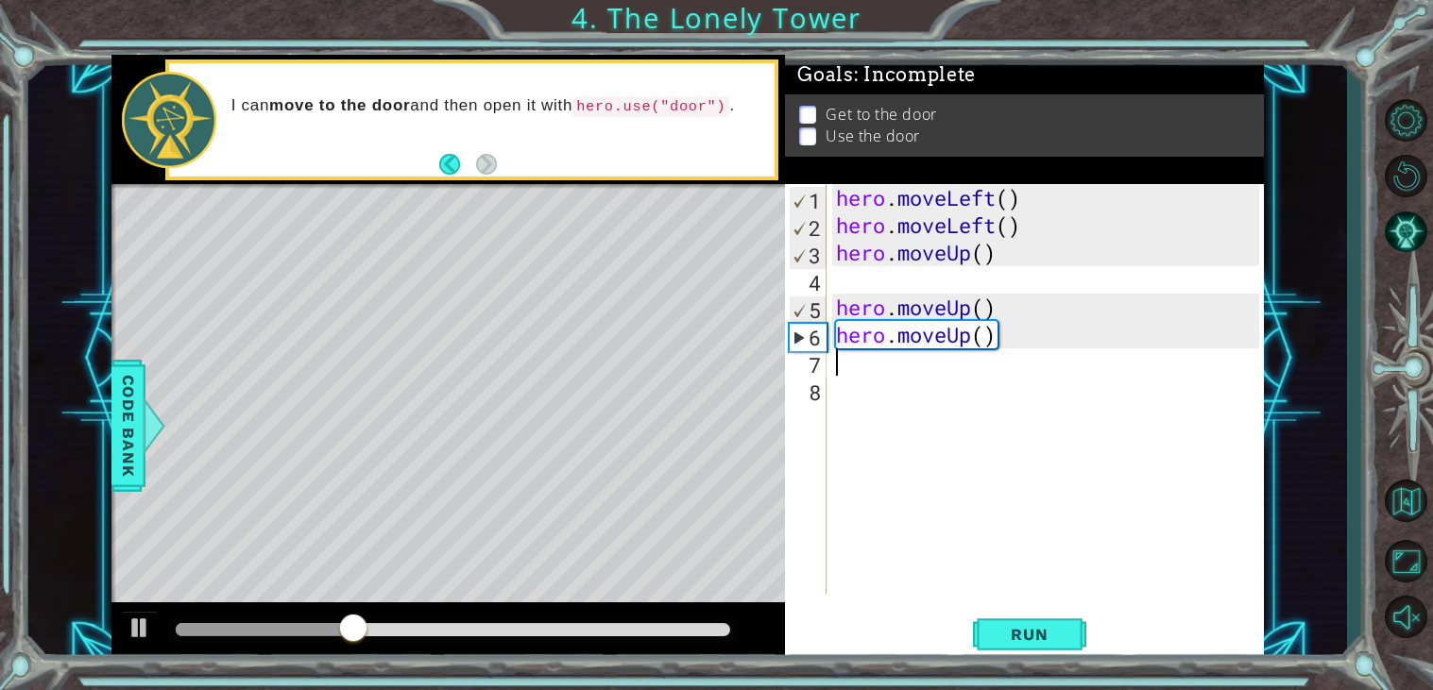
click at [1002, 350] on div "hero . moveLeft ( ) hero . moveLeft ( ) hero . moveUp ( ) hero . moveUp ( ) her…" at bounding box center [1050, 417] width 436 height 466
click at [1003, 337] on div "hero . moveLeft ( ) hero . moveLeft ( ) hero . moveUp ( ) hero . moveUp ( ) her…" at bounding box center [1050, 417] width 436 height 466
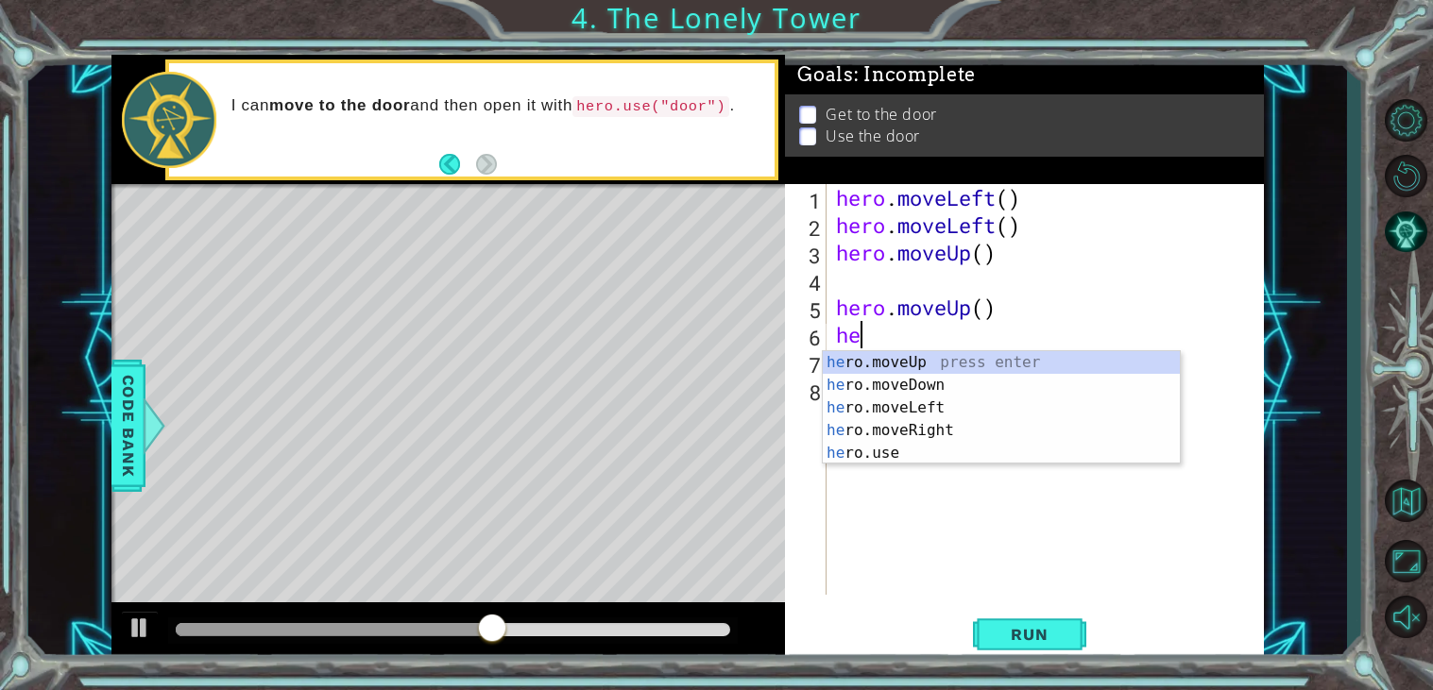
type textarea "h"
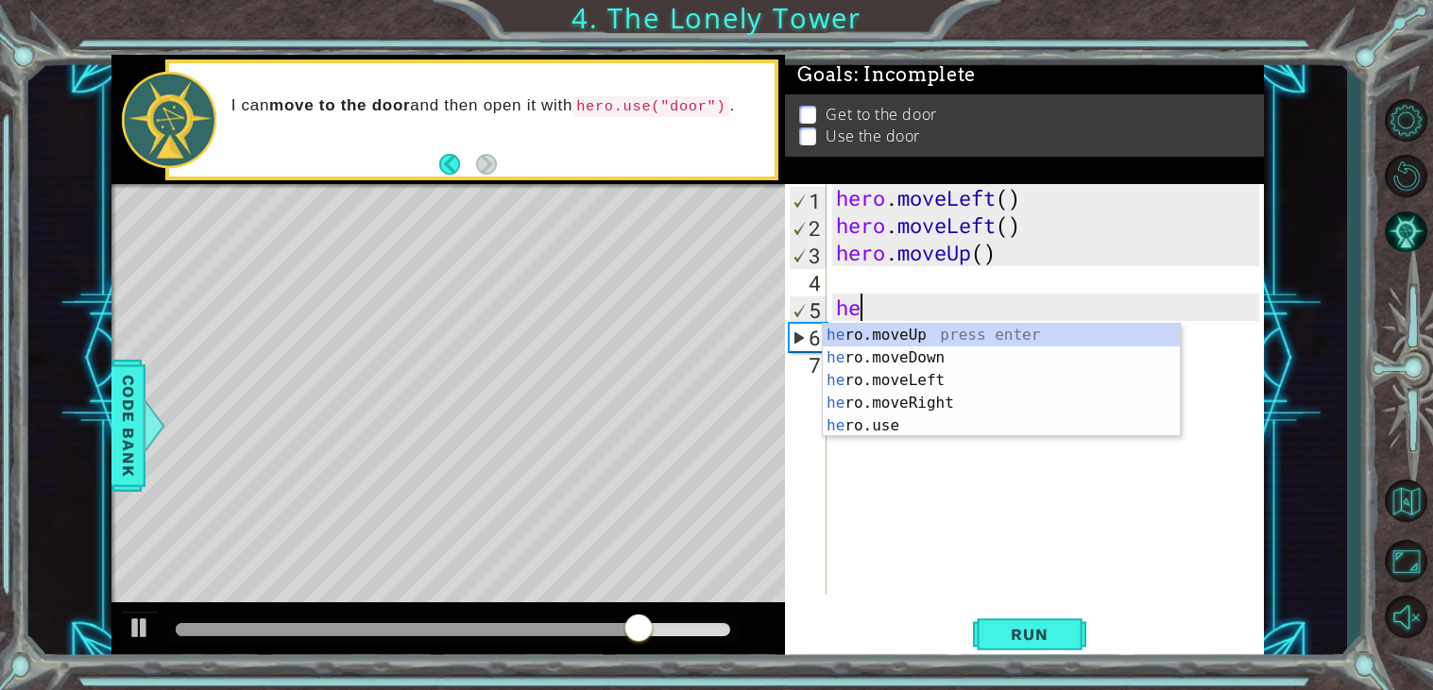
type textarea "h"
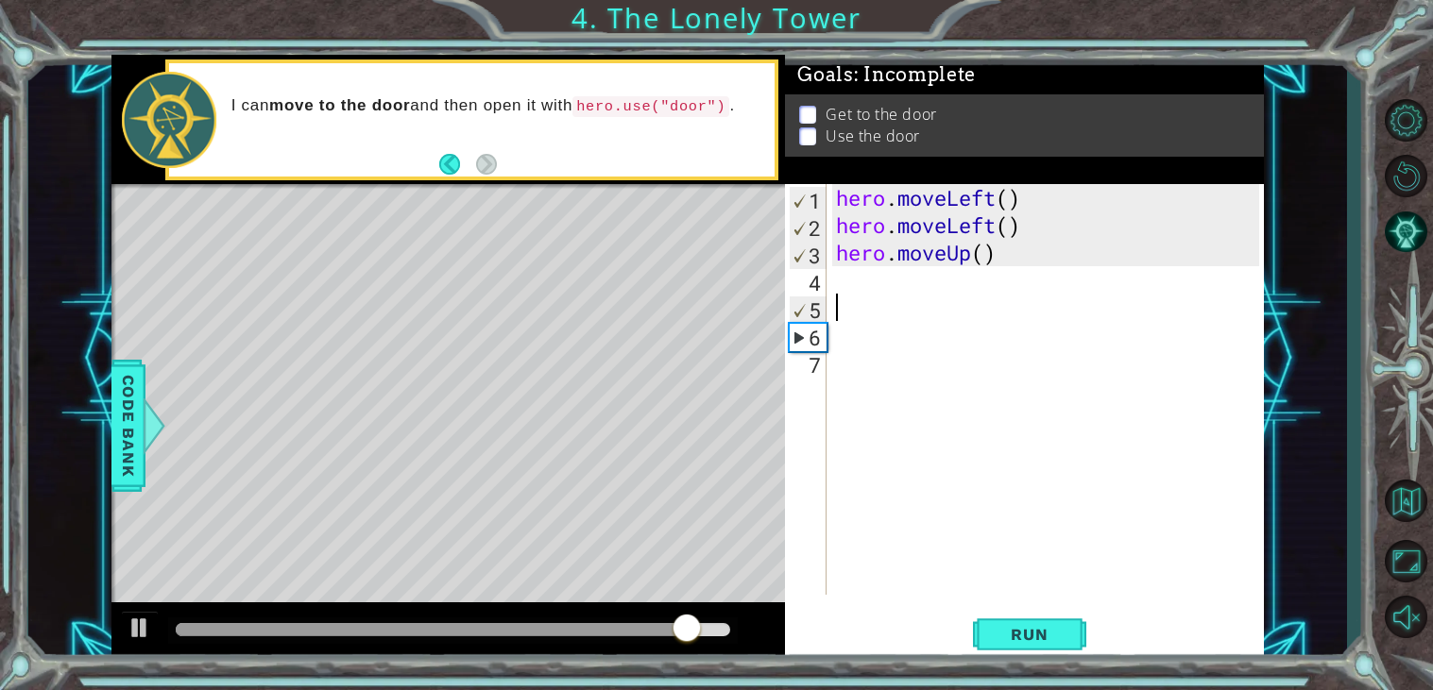
click at [829, 281] on div "1 2 3 4 5 6 7 hero . moveLeft ( ) hero . moveLeft ( ) hero . moveUp ( ) ההההההה…" at bounding box center [1022, 389] width 474 height 411
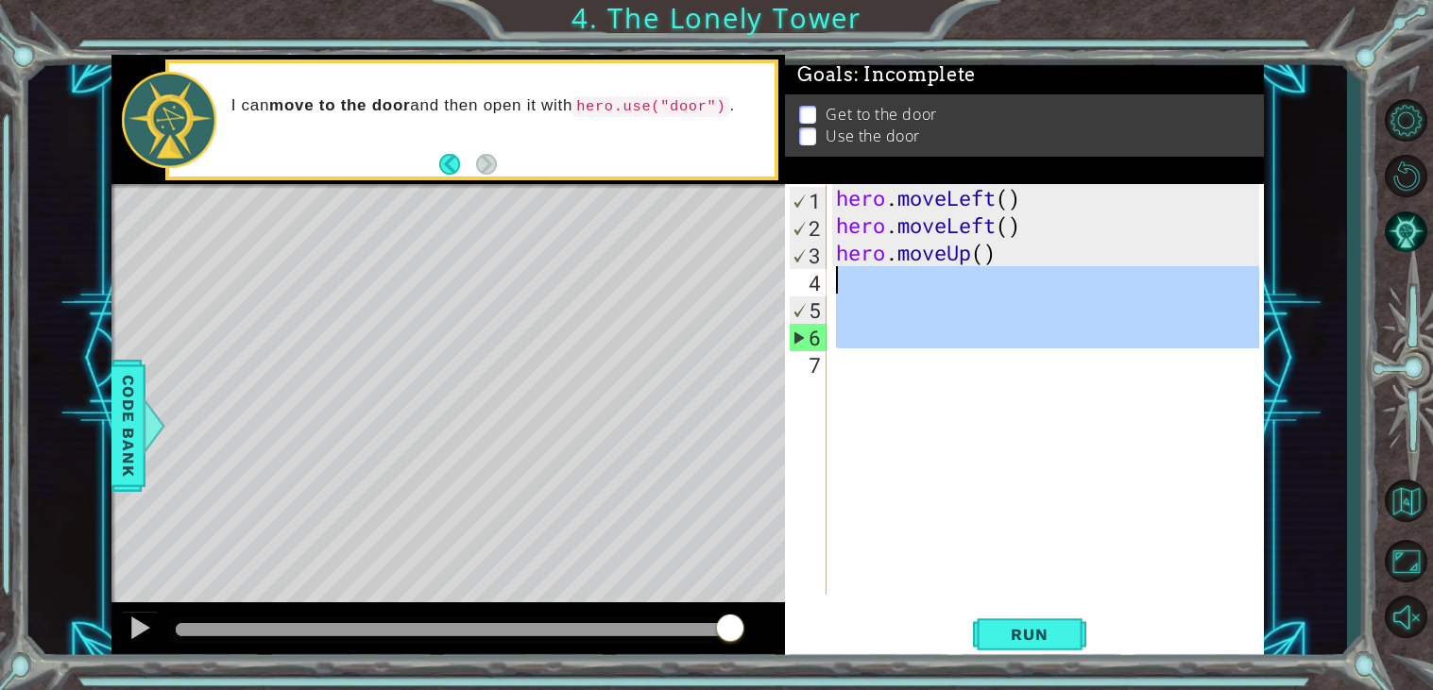
drag, startPoint x: 813, startPoint y: 338, endPoint x: 814, endPoint y: 284, distance: 53.8
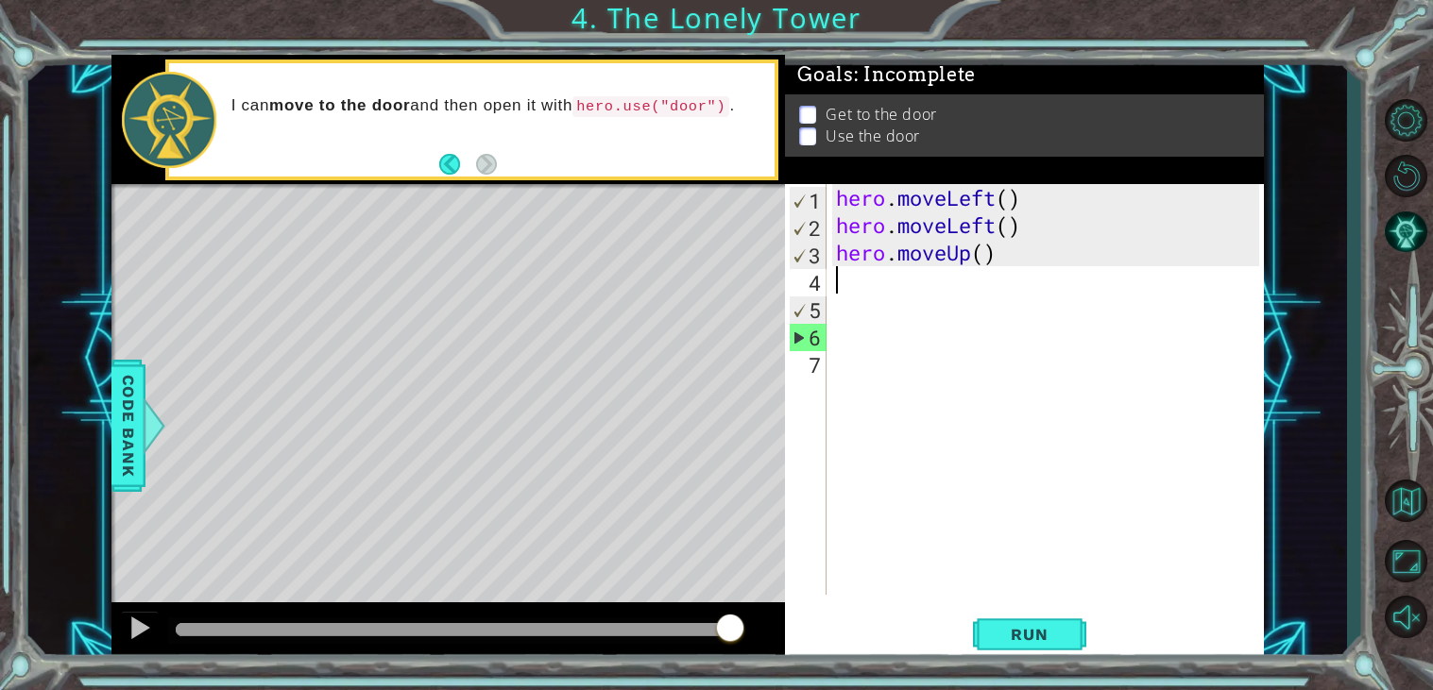
click at [814, 284] on div "4" at bounding box center [808, 282] width 38 height 27
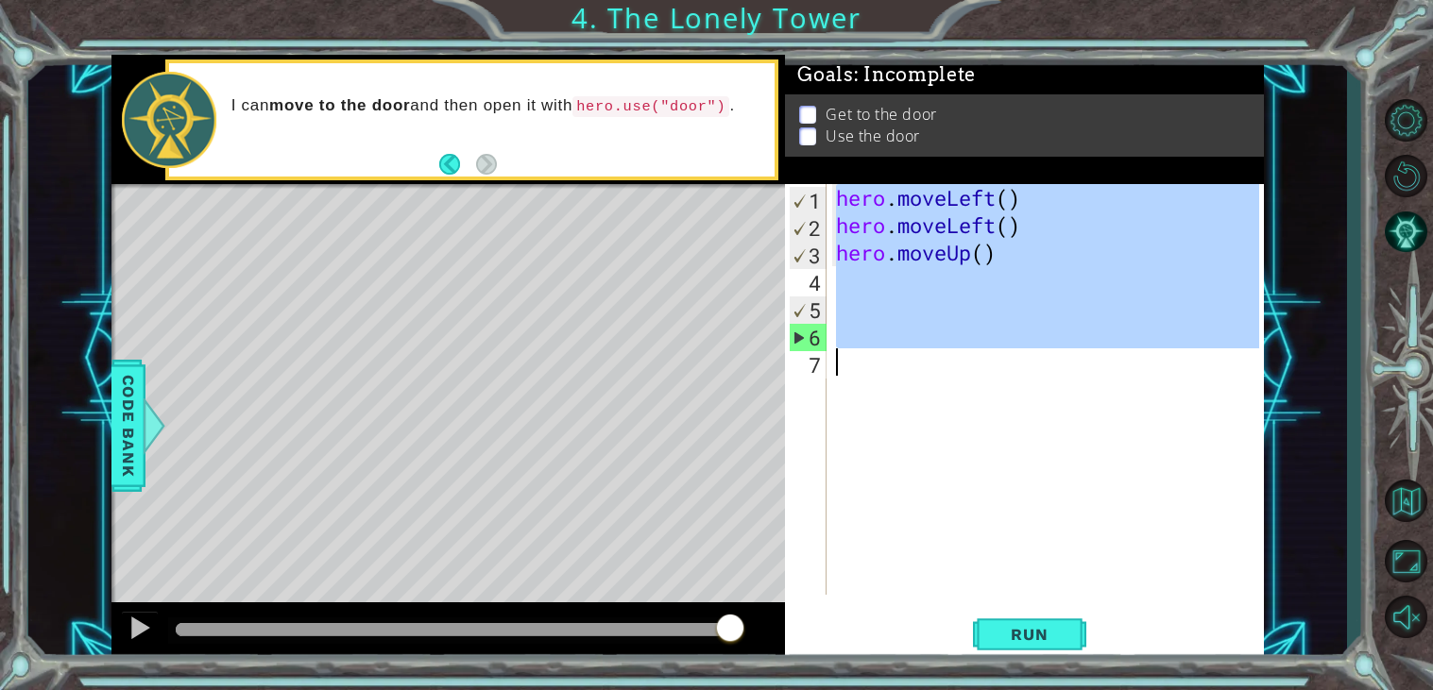
click at [813, 284] on div "4" at bounding box center [808, 282] width 38 height 27
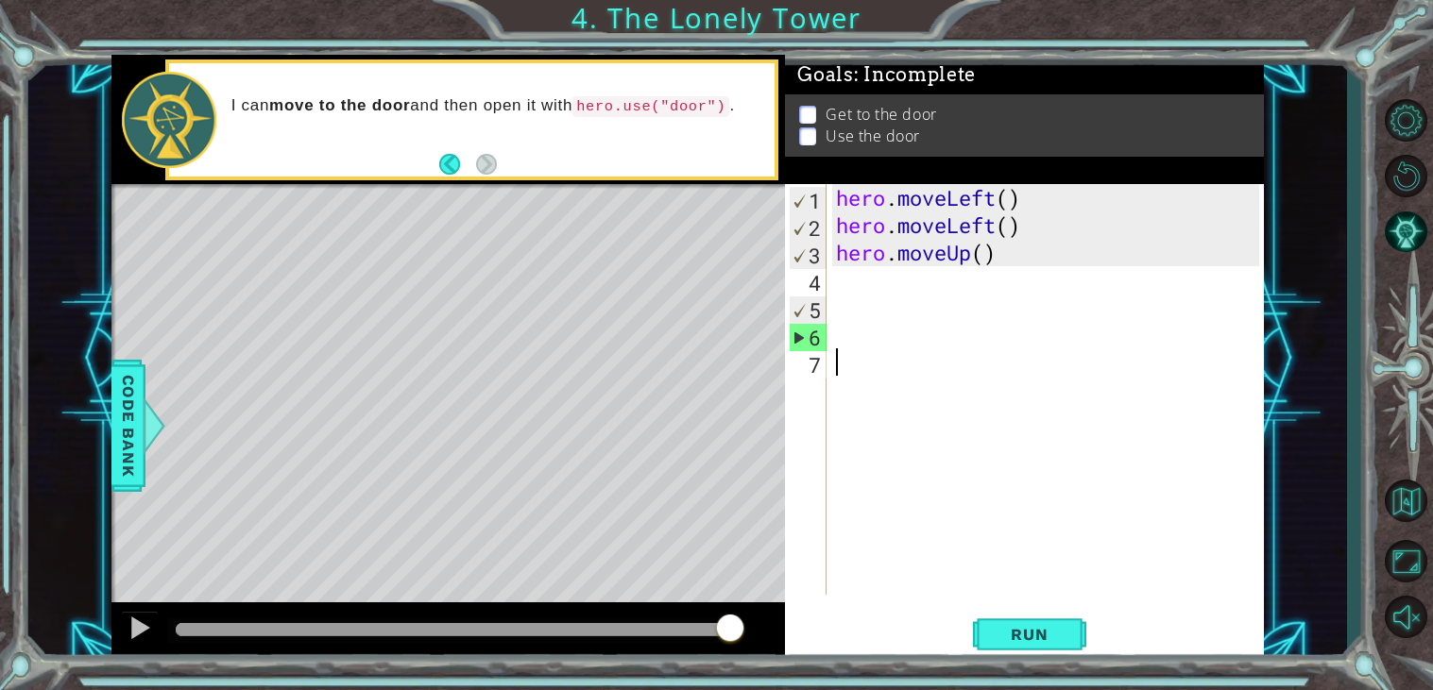
click at [813, 284] on div "4" at bounding box center [808, 282] width 38 height 27
click at [814, 284] on div "4" at bounding box center [808, 282] width 38 height 27
click at [1030, 623] on button "Run" at bounding box center [1029, 635] width 113 height 48
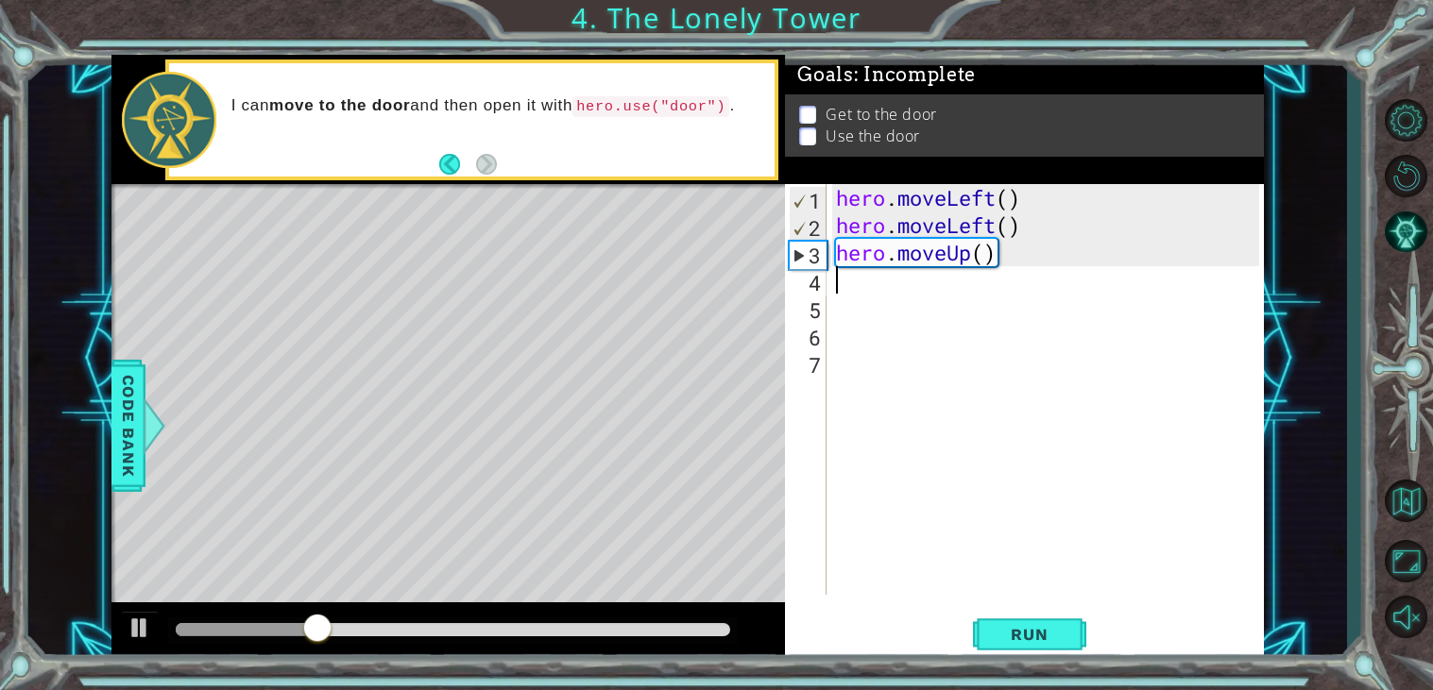
type textarea "h"
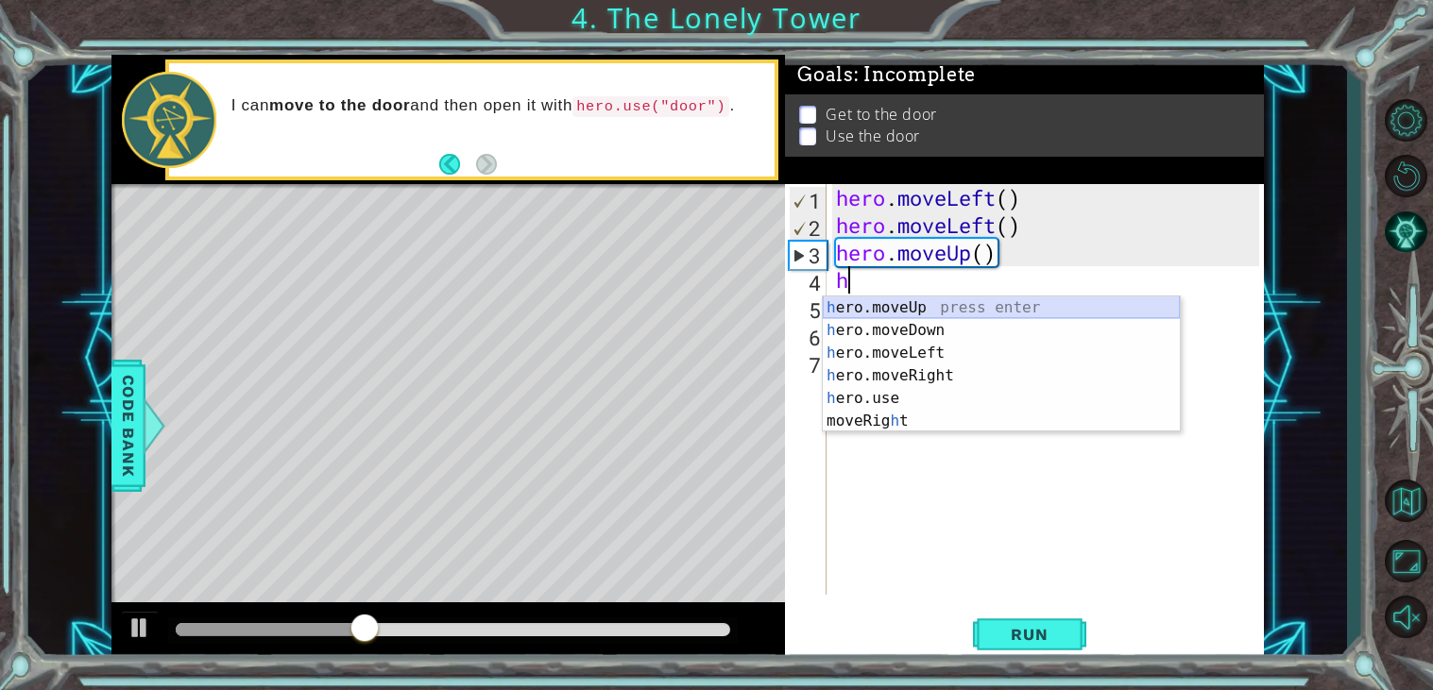
click at [892, 308] on div "h ero.moveUp press enter h ero.moveDown press enter h ero.moveLeft press enter …" at bounding box center [1001, 387] width 357 height 181
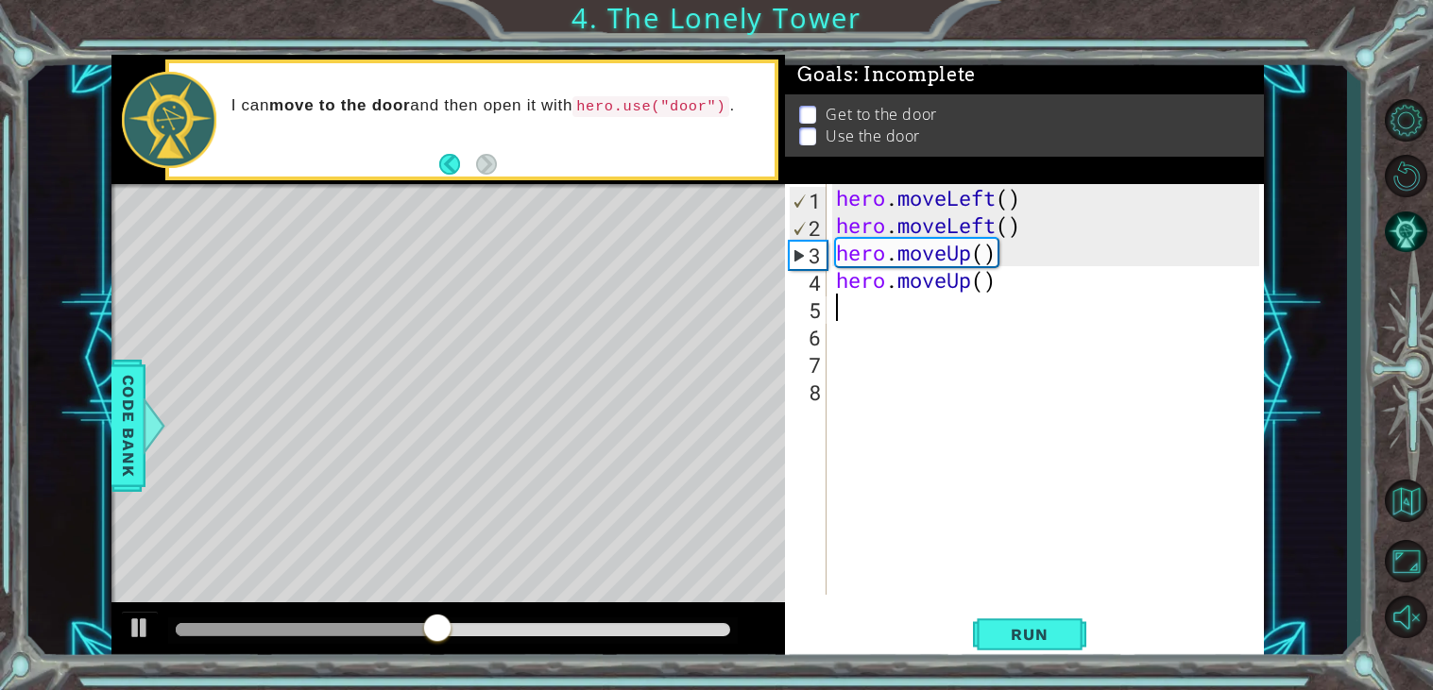
click at [849, 317] on div "hero . moveLeft ( ) hero . moveLeft ( ) hero . moveUp ( ) hero . moveUp ( )" at bounding box center [1050, 417] width 436 height 466
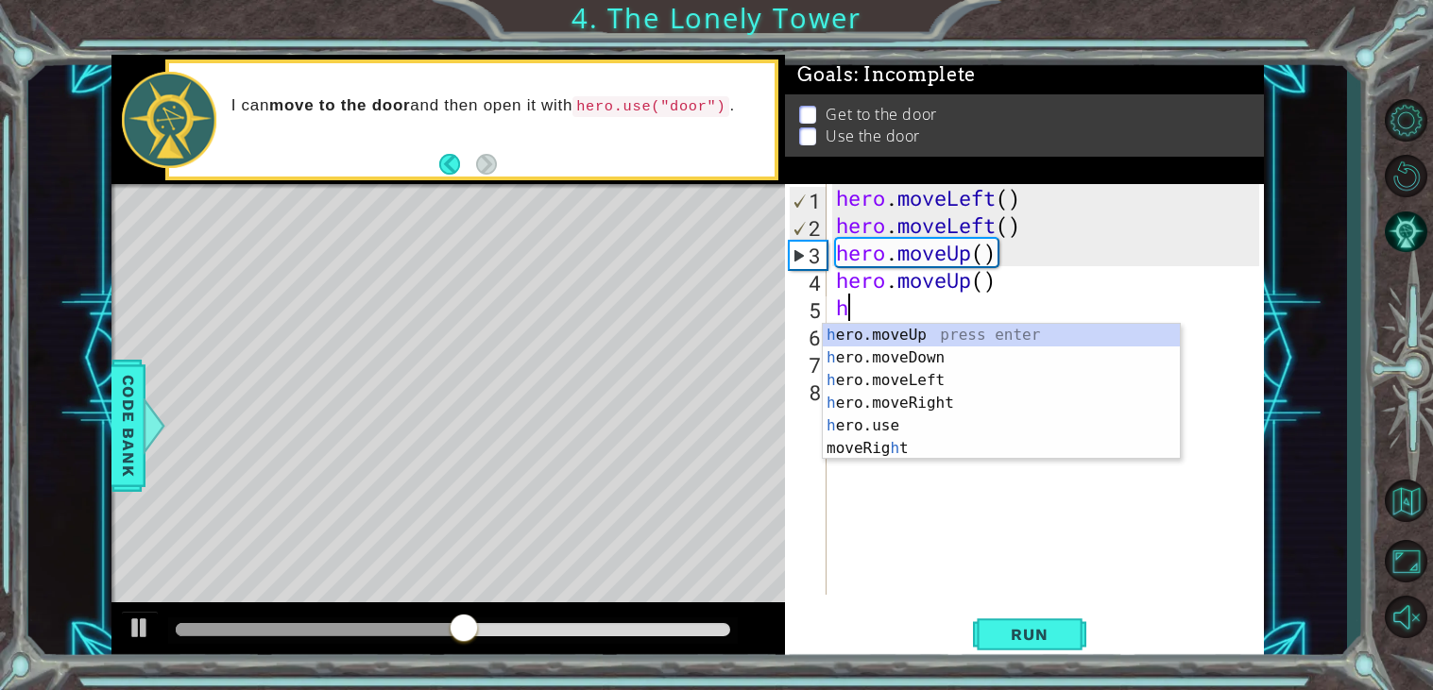
type textarea "h"
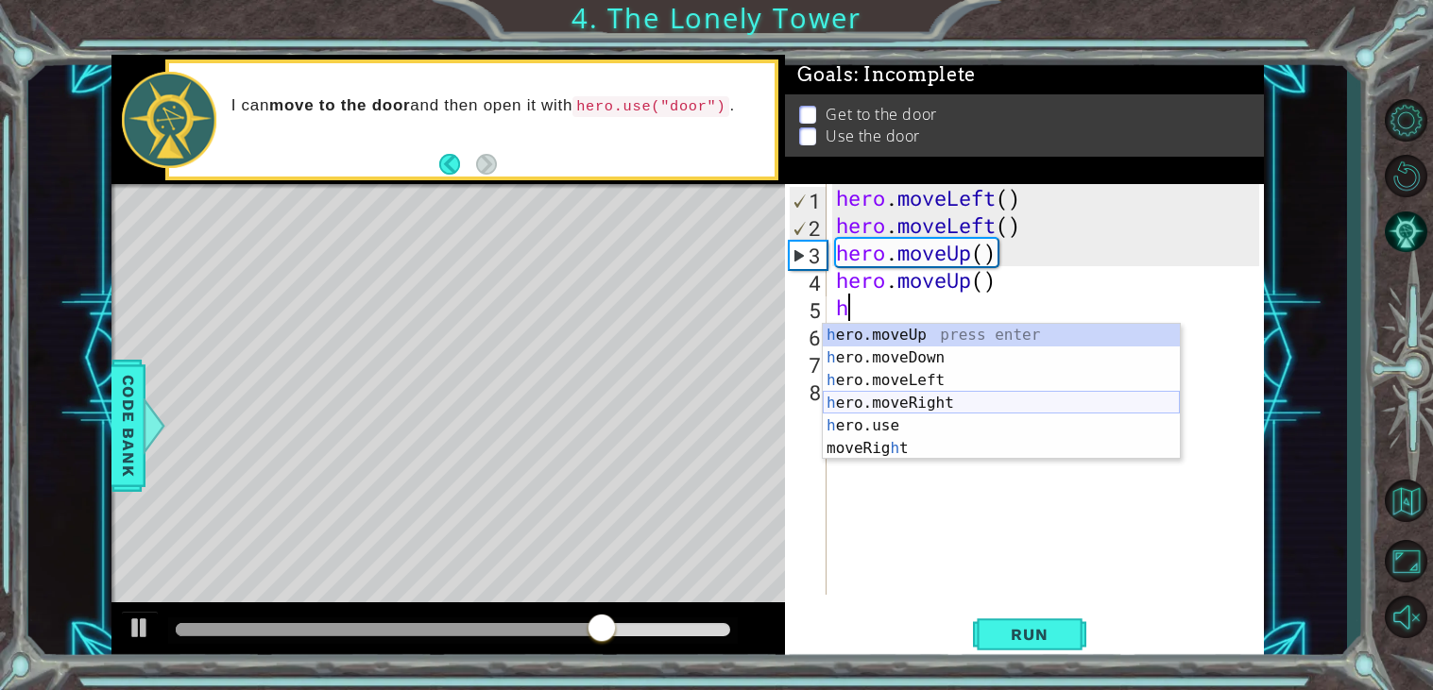
click at [946, 402] on div "h ero.moveUp press enter h ero.moveDown press enter h ero.moveLeft press enter …" at bounding box center [1001, 414] width 357 height 181
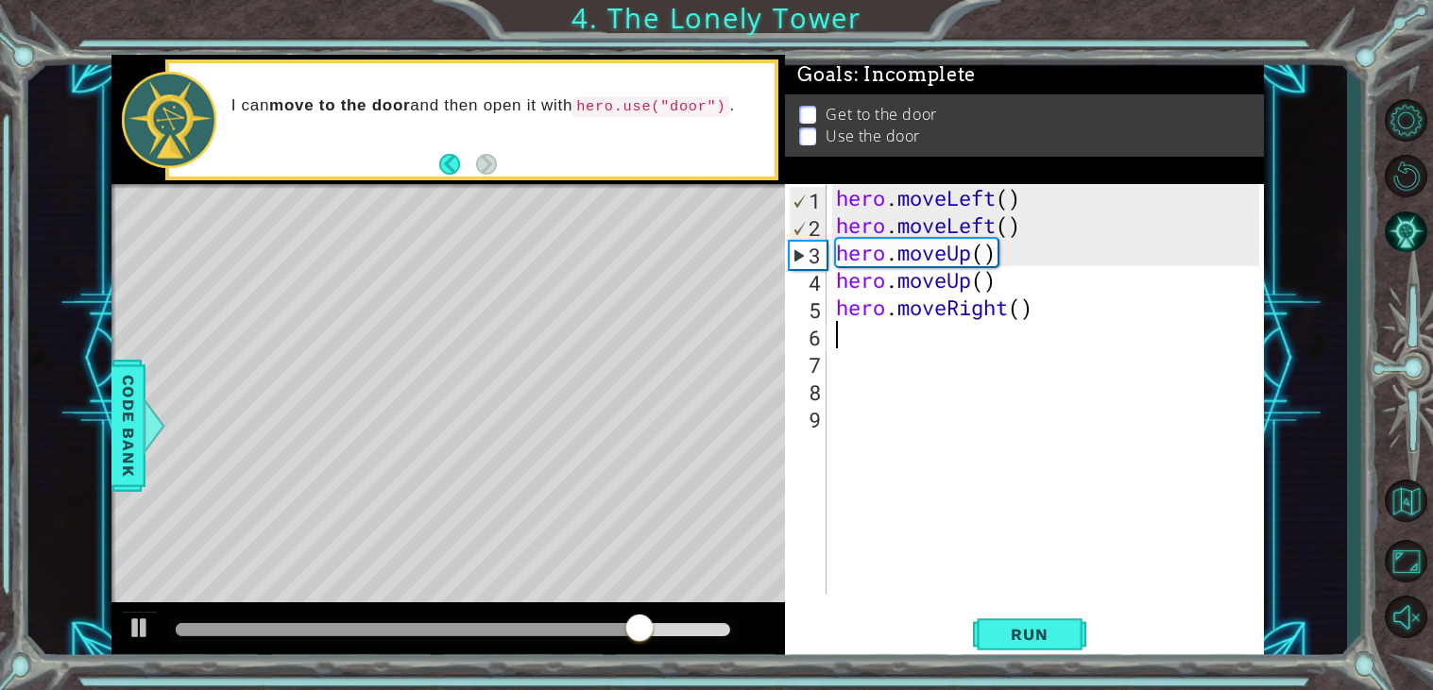
click at [879, 345] on div "hero . moveLeft ( ) hero . moveLeft ( ) hero . moveUp ( ) hero . moveUp ( ) her…" at bounding box center [1050, 417] width 436 height 466
type textarea "h"
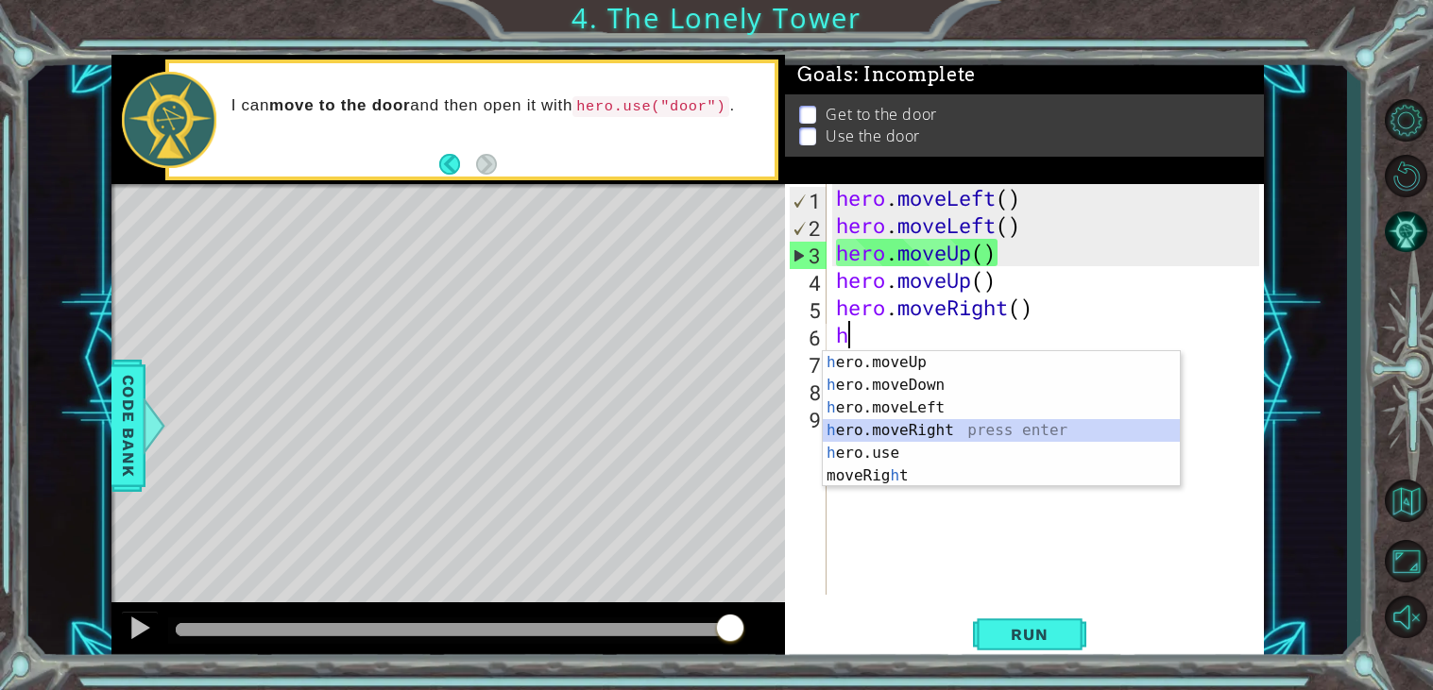
click at [929, 433] on div "h ero.moveUp press enter h ero.moveDown press enter h ero.moveLeft press enter …" at bounding box center [1001, 441] width 357 height 181
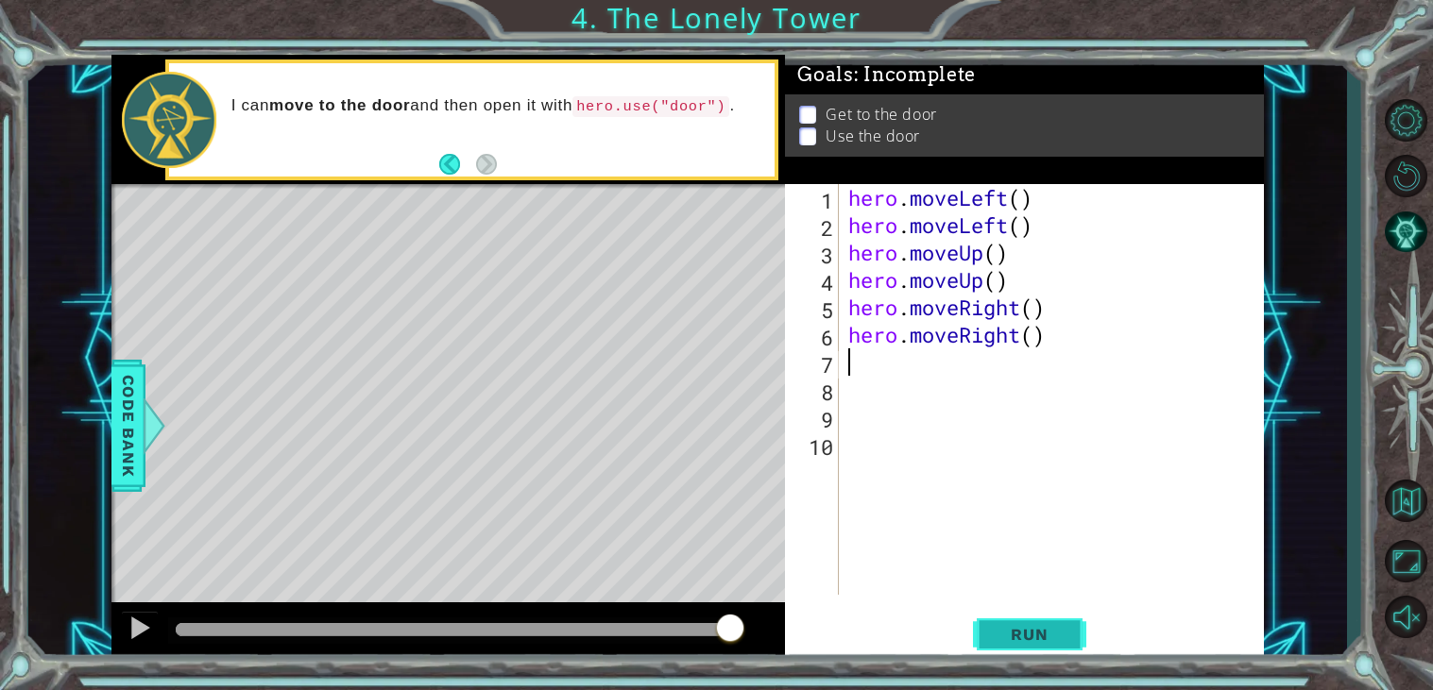
click at [1001, 628] on span "Run" at bounding box center [1029, 634] width 75 height 19
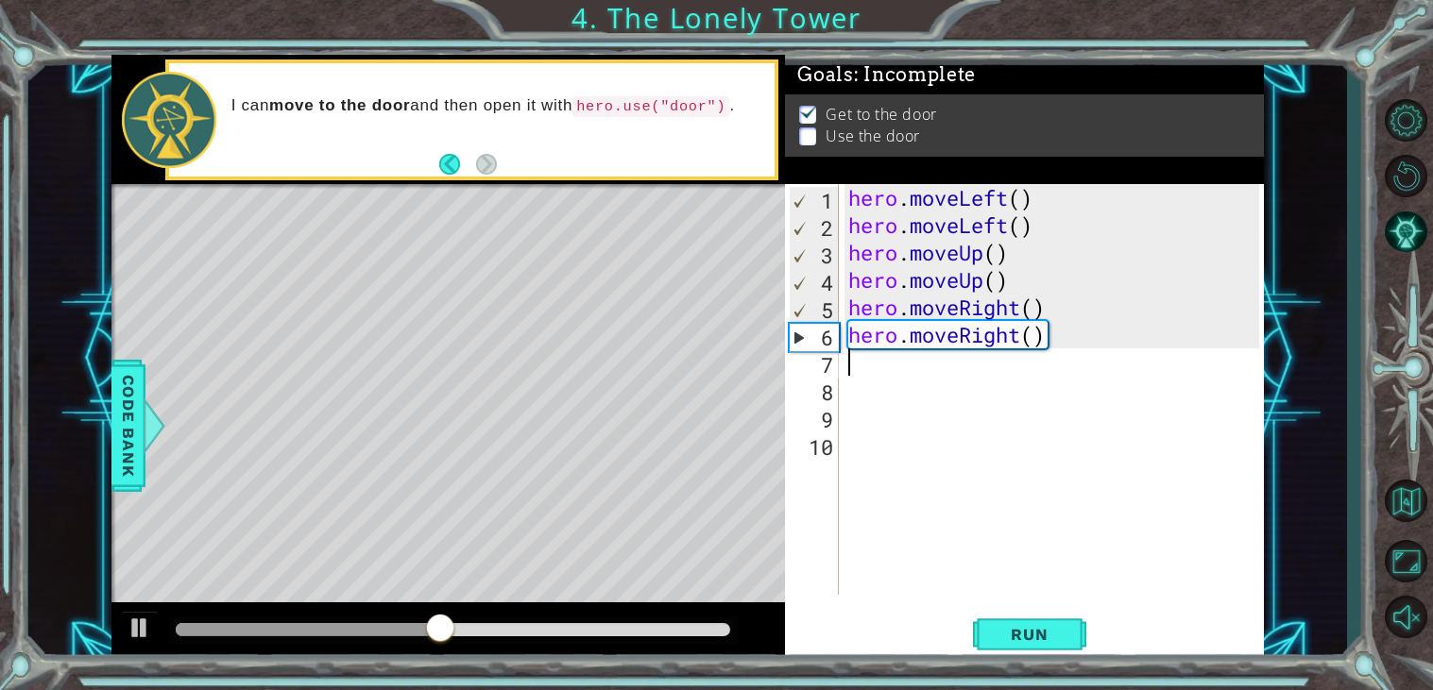
click at [874, 379] on div "hero . moveLeft ( ) hero . moveLeft ( ) hero . moveUp ( ) hero . moveUp ( ) her…" at bounding box center [1056, 417] width 425 height 466
click at [870, 370] on div "hero . moveLeft ( ) hero . moveLeft ( ) hero . moveUp ( ) hero . moveUp ( ) her…" at bounding box center [1056, 417] width 425 height 466
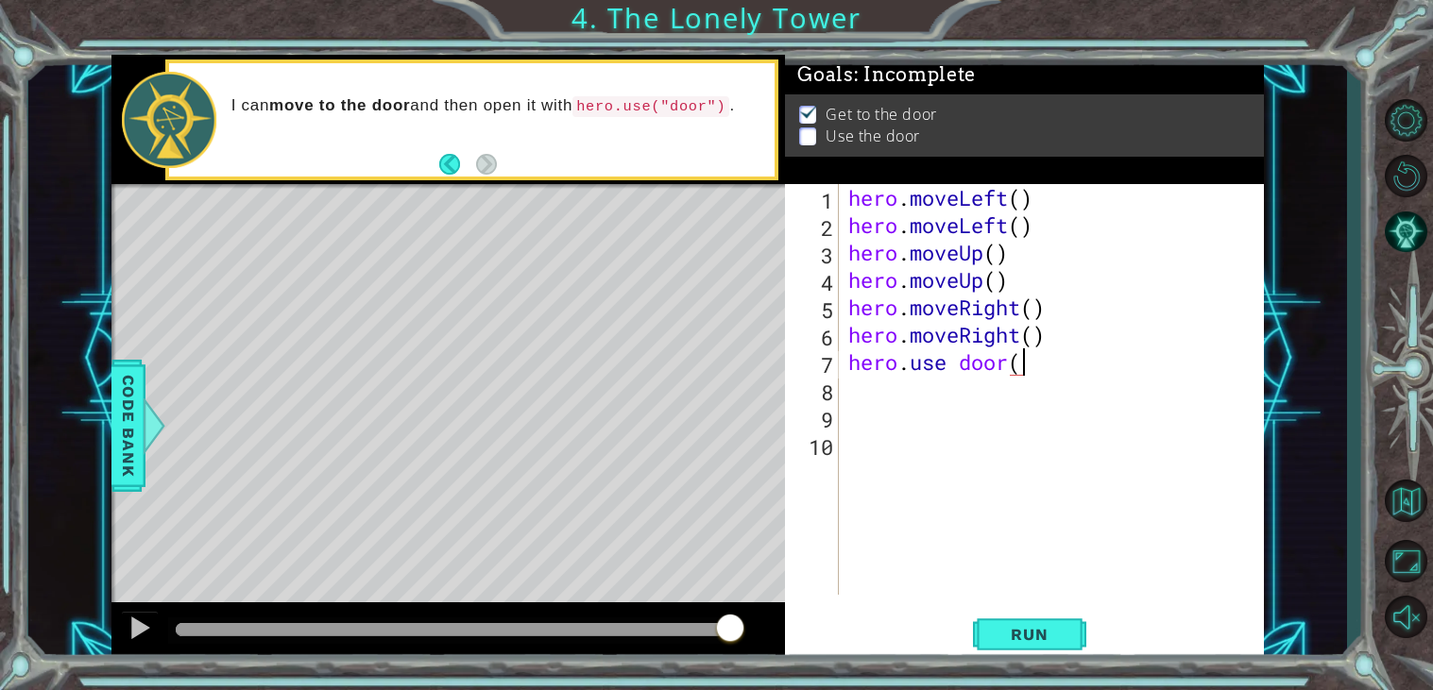
scroll to position [0, 7]
click at [1047, 646] on button "Run" at bounding box center [1029, 635] width 113 height 48
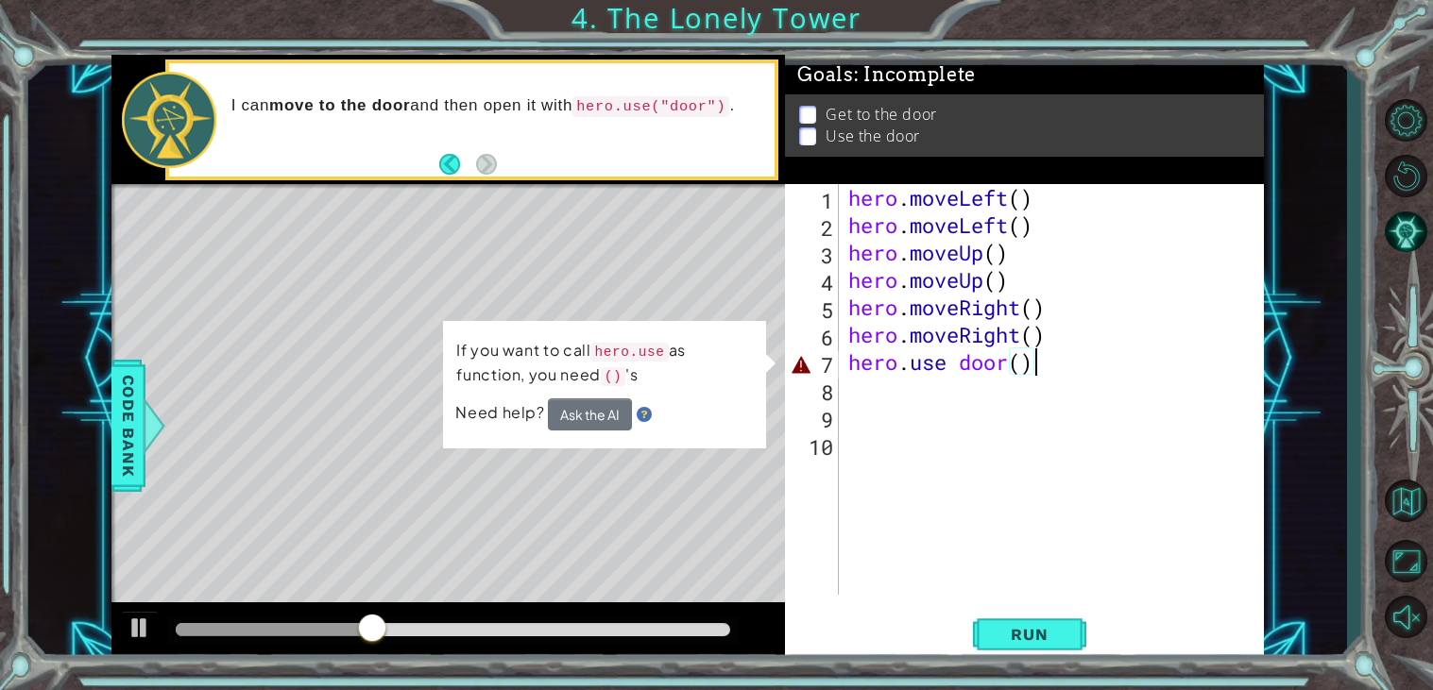
click at [956, 363] on div "hero . moveLeft ( ) hero . moveLeft ( ) hero . moveUp ( ) hero . moveUp ( ) her…" at bounding box center [1056, 417] width 425 height 466
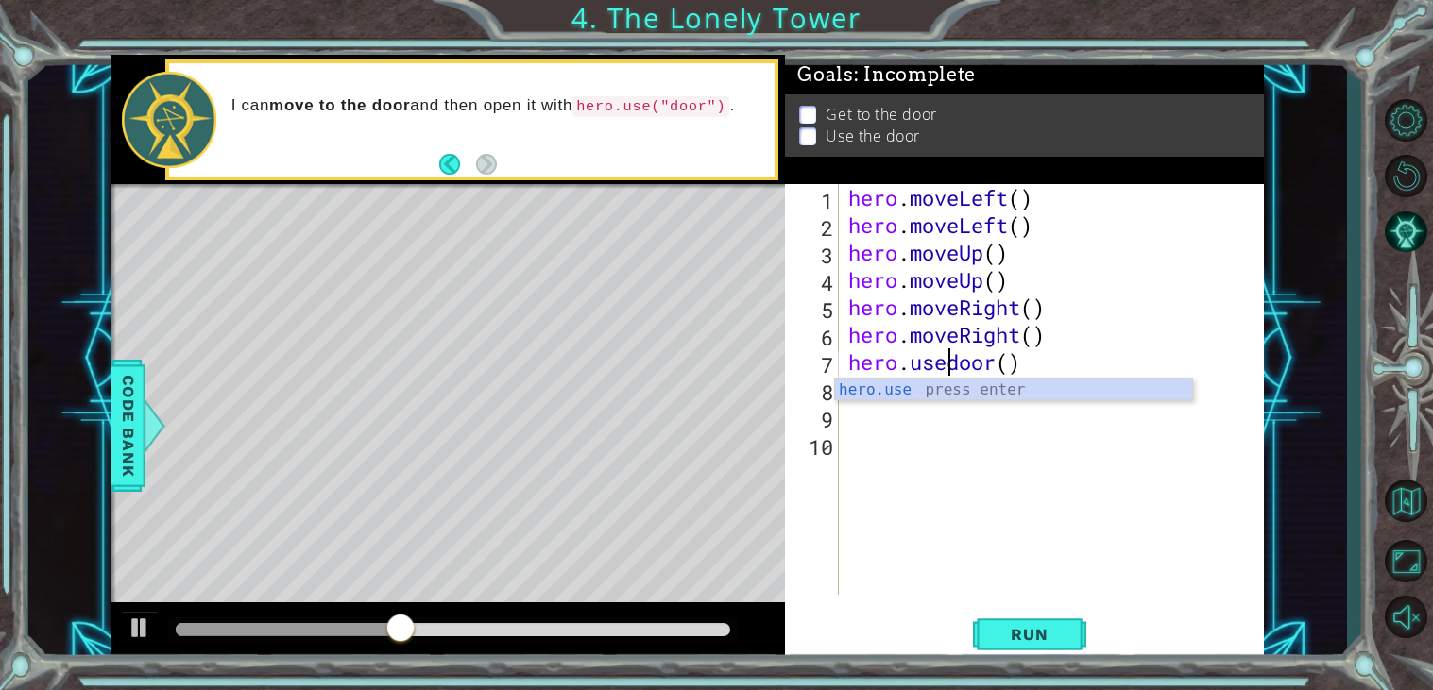
scroll to position [0, 6]
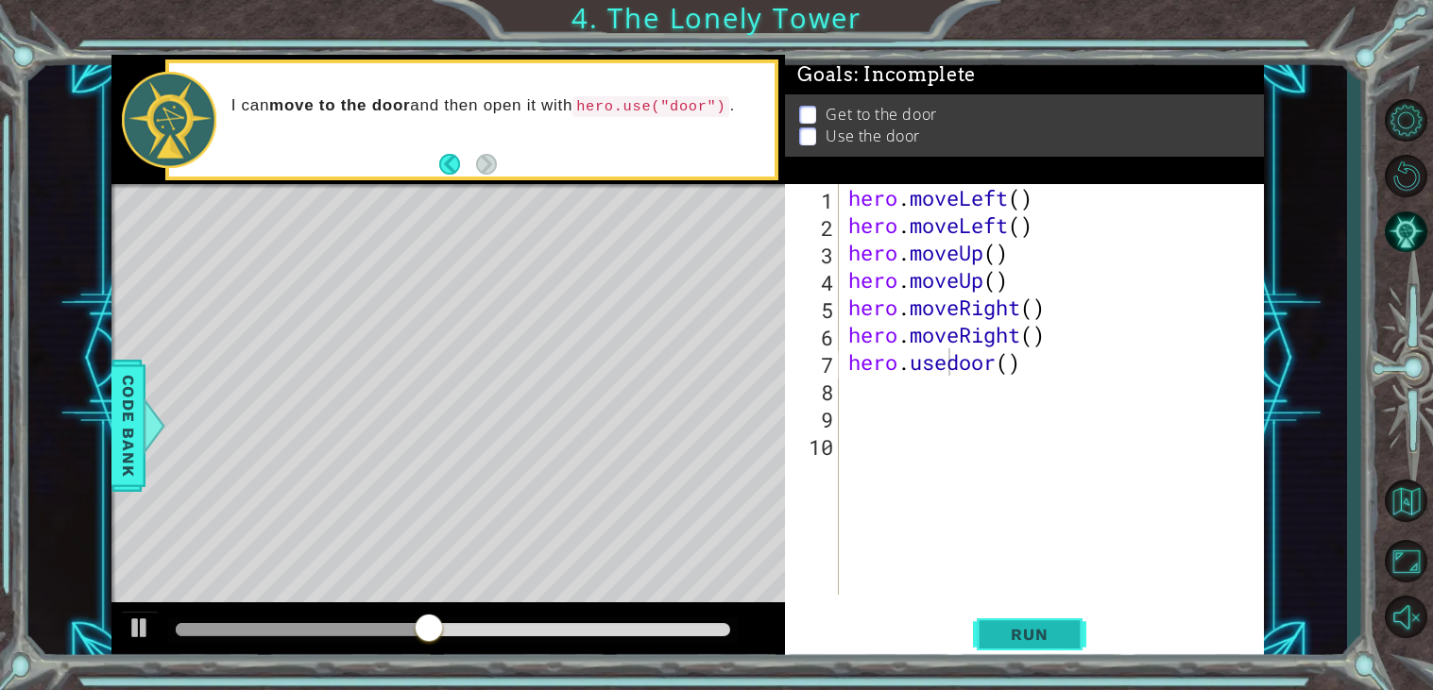
click at [1063, 627] on span "Run" at bounding box center [1029, 634] width 75 height 19
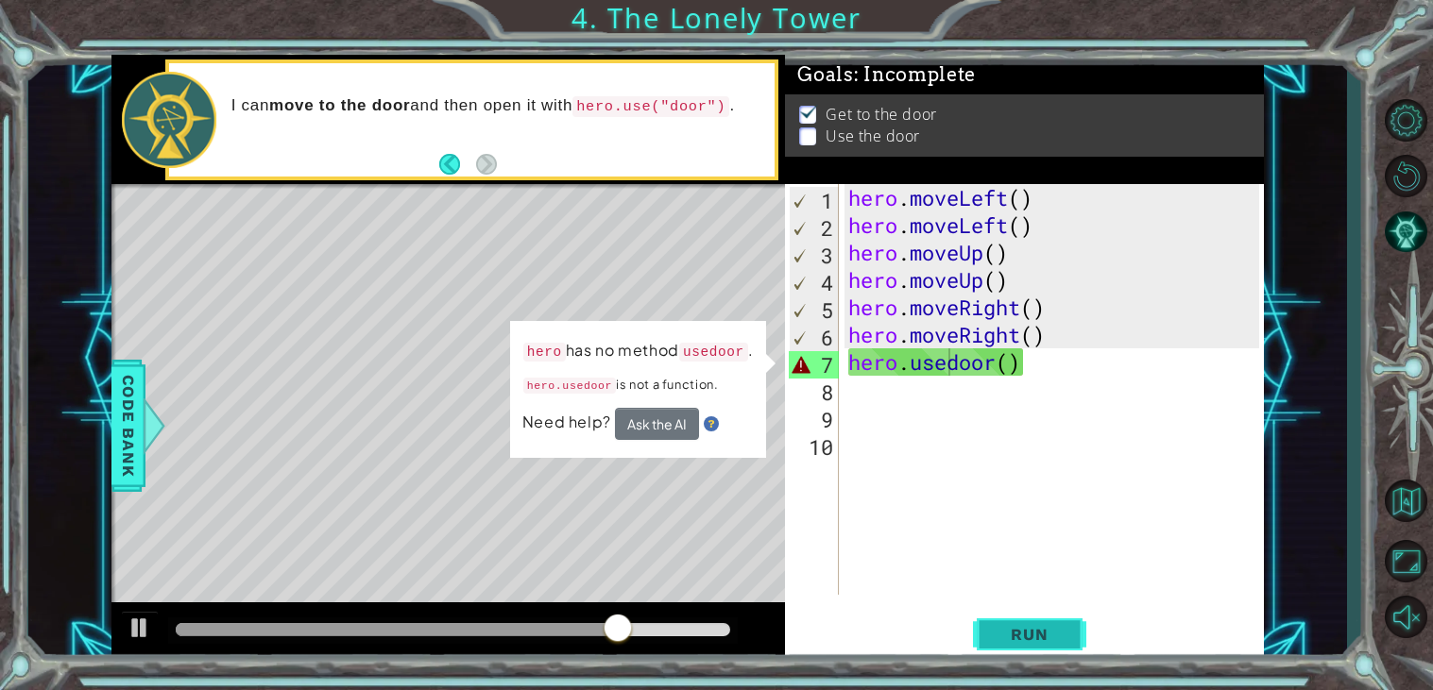
click at [1018, 625] on span "Run" at bounding box center [1029, 634] width 75 height 19
click at [996, 367] on div "hero . moveLeft ( ) hero . moveLeft ( ) hero . moveUp ( ) hero . moveUp ( ) her…" at bounding box center [1056, 417] width 425 height 466
click at [951, 369] on div "hero . moveLeft ( ) hero . moveLeft ( ) hero . moveUp ( ) hero . moveUp ( ) her…" at bounding box center [1056, 417] width 425 height 466
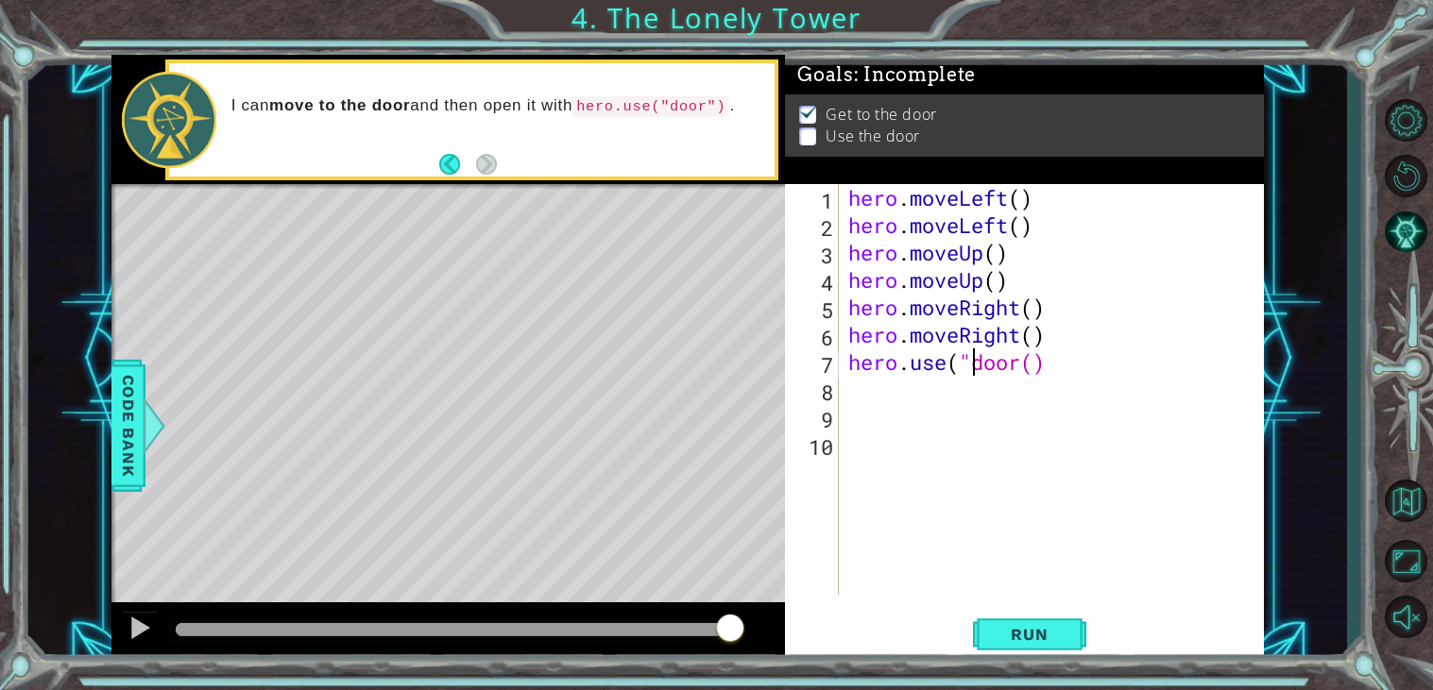
click at [1049, 366] on div "hero . moveLeft ( ) hero . moveLeft ( ) hero . moveUp ( ) hero . moveUp ( ) her…" at bounding box center [1056, 417] width 425 height 466
type textarea "hero.use("door")"
click at [1063, 648] on button "Run" at bounding box center [1029, 635] width 113 height 48
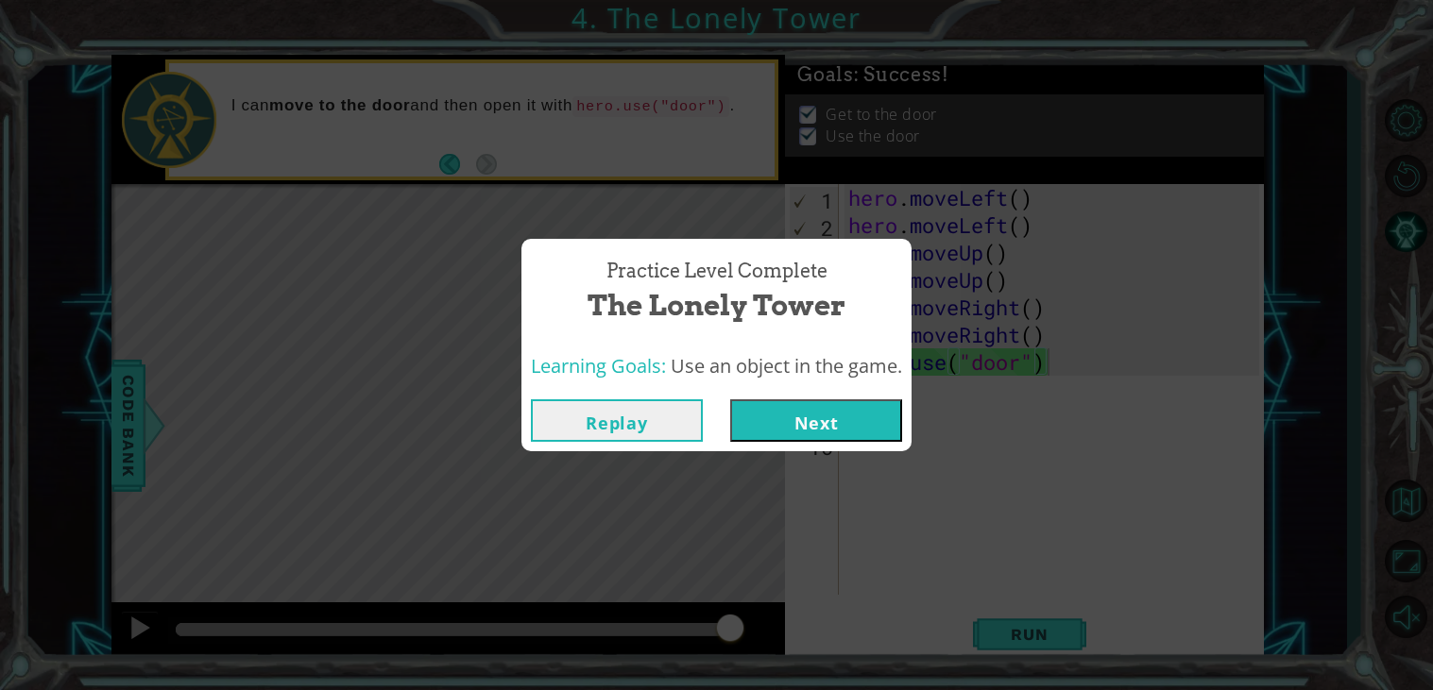
click at [823, 434] on button "Next" at bounding box center [816, 421] width 172 height 43
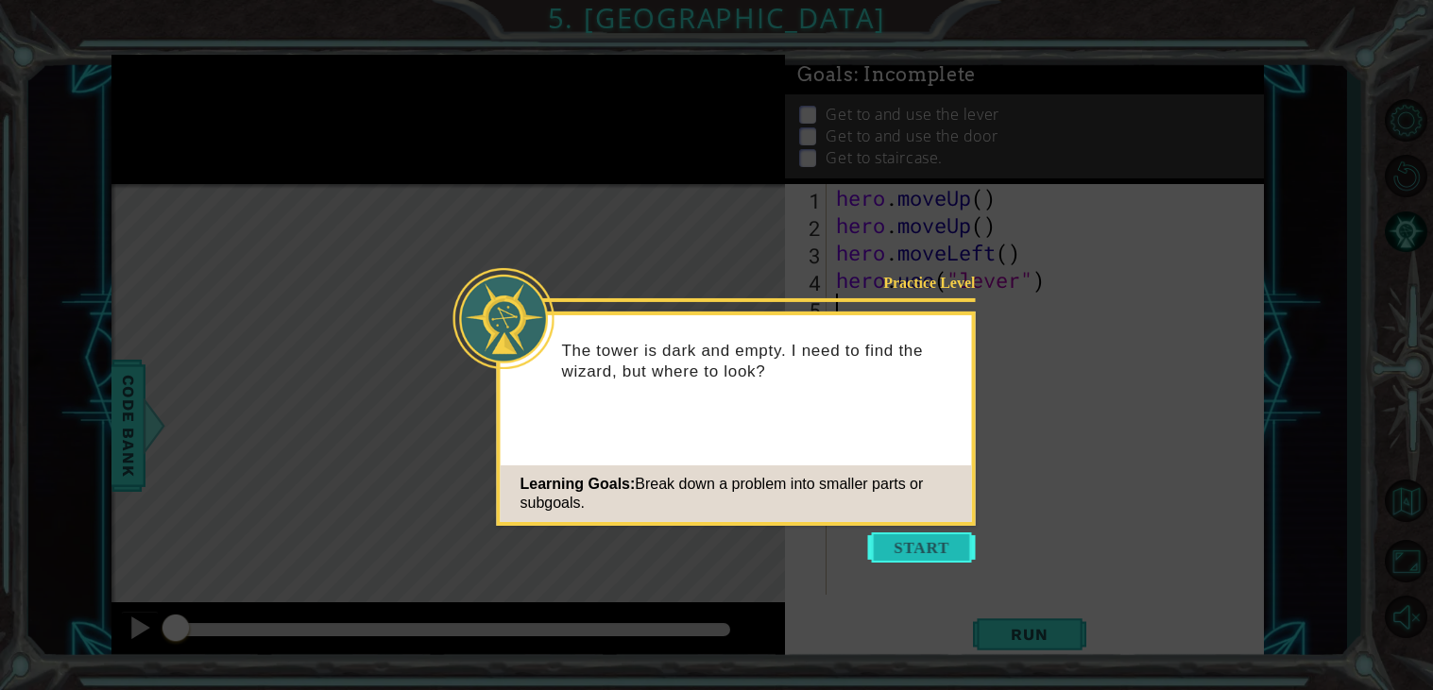
click at [917, 546] on button "Start" at bounding box center [922, 548] width 108 height 30
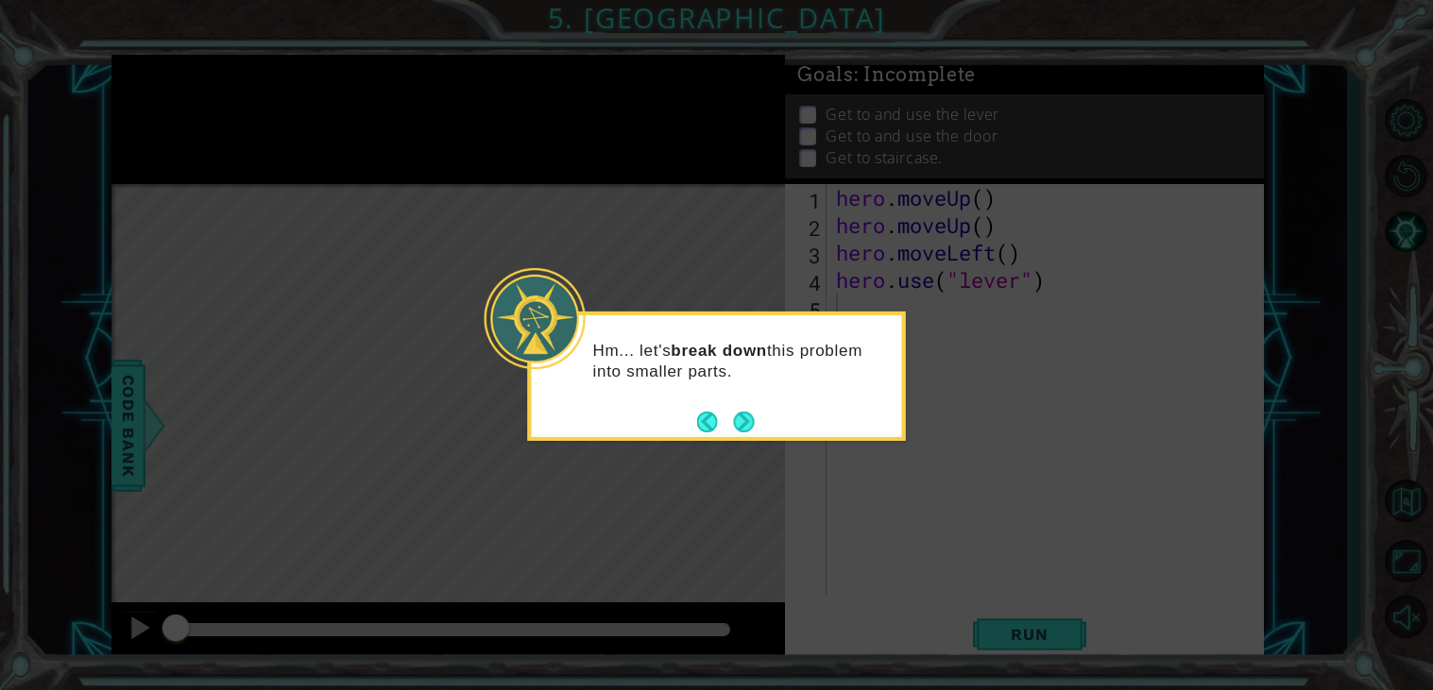
click at [962, 325] on icon at bounding box center [716, 345] width 1433 height 690
click at [754, 426] on button "Next" at bounding box center [743, 422] width 21 height 21
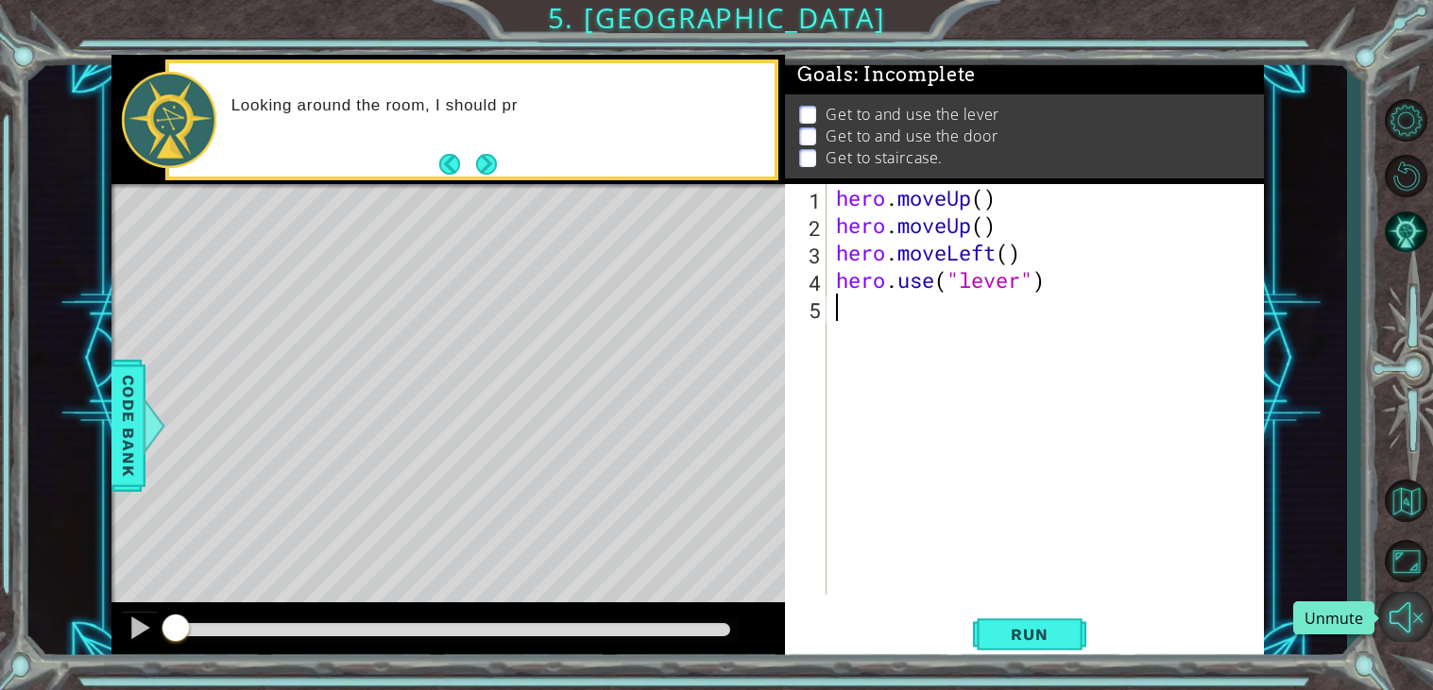
click at [1412, 609] on button "Unmute" at bounding box center [1405, 617] width 55 height 50
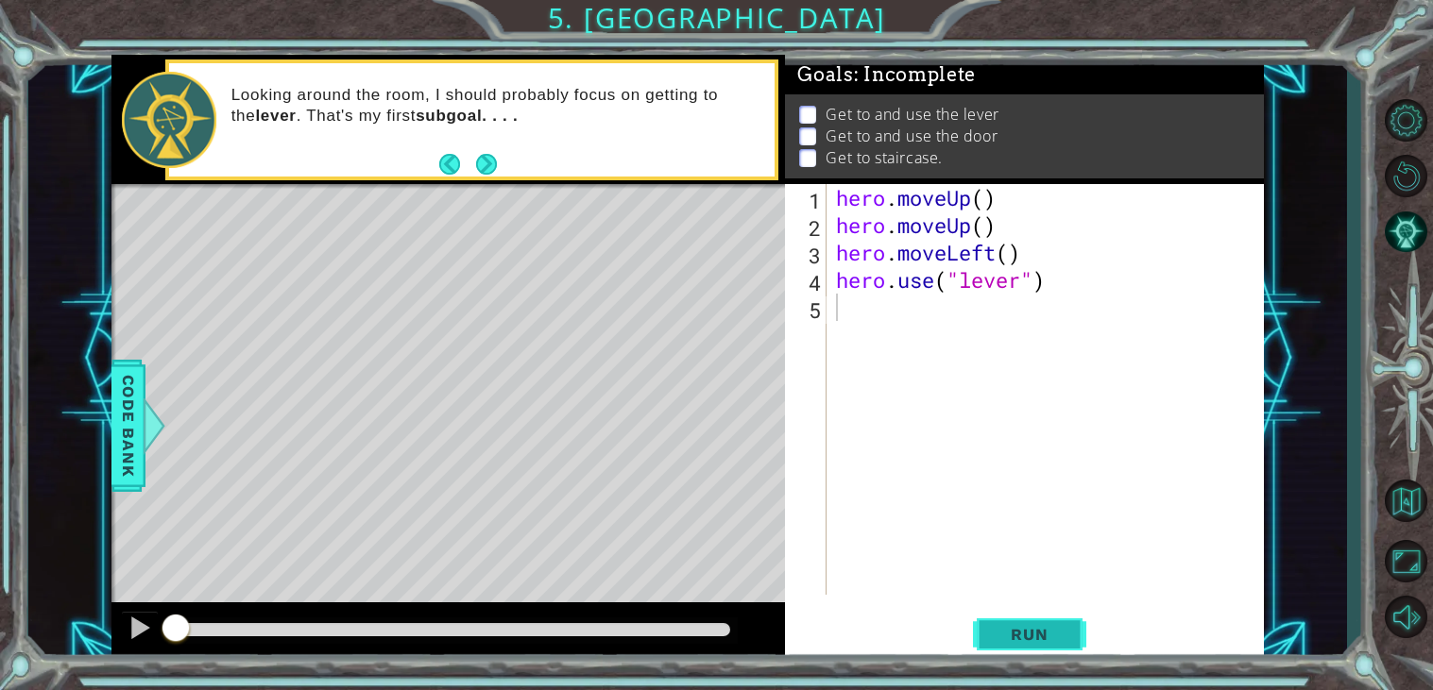
click at [1023, 639] on span "Run" at bounding box center [1029, 634] width 75 height 19
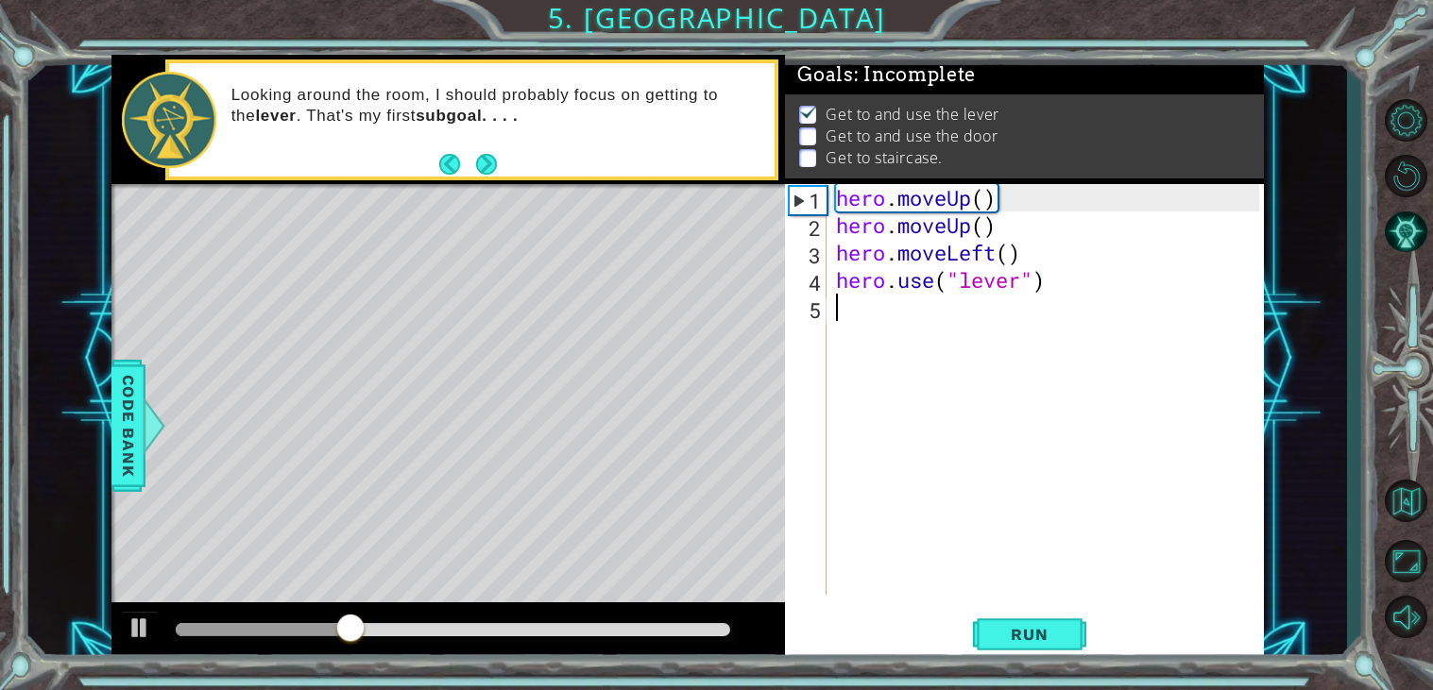
type textarea "h"
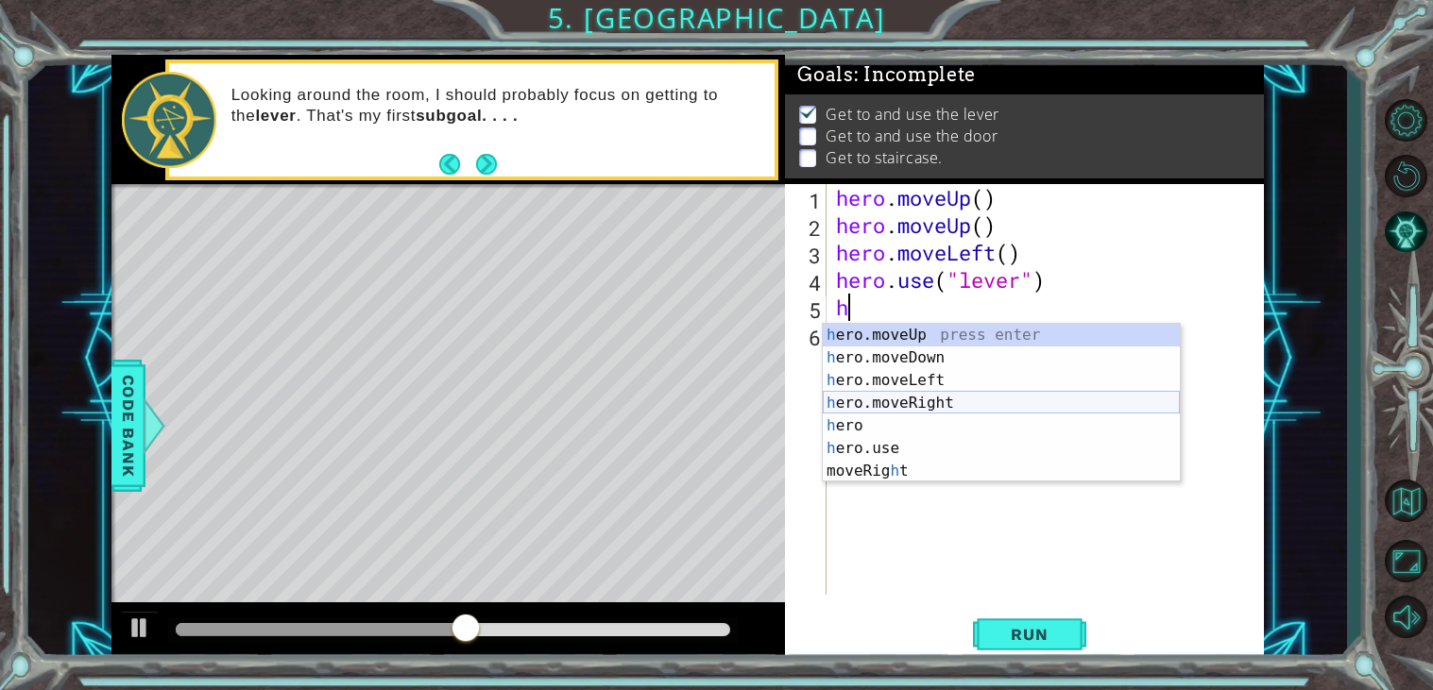
click at [954, 404] on div "h ero.moveUp press enter h ero.moveDown press enter h ero.moveLeft press enter …" at bounding box center [1001, 426] width 357 height 204
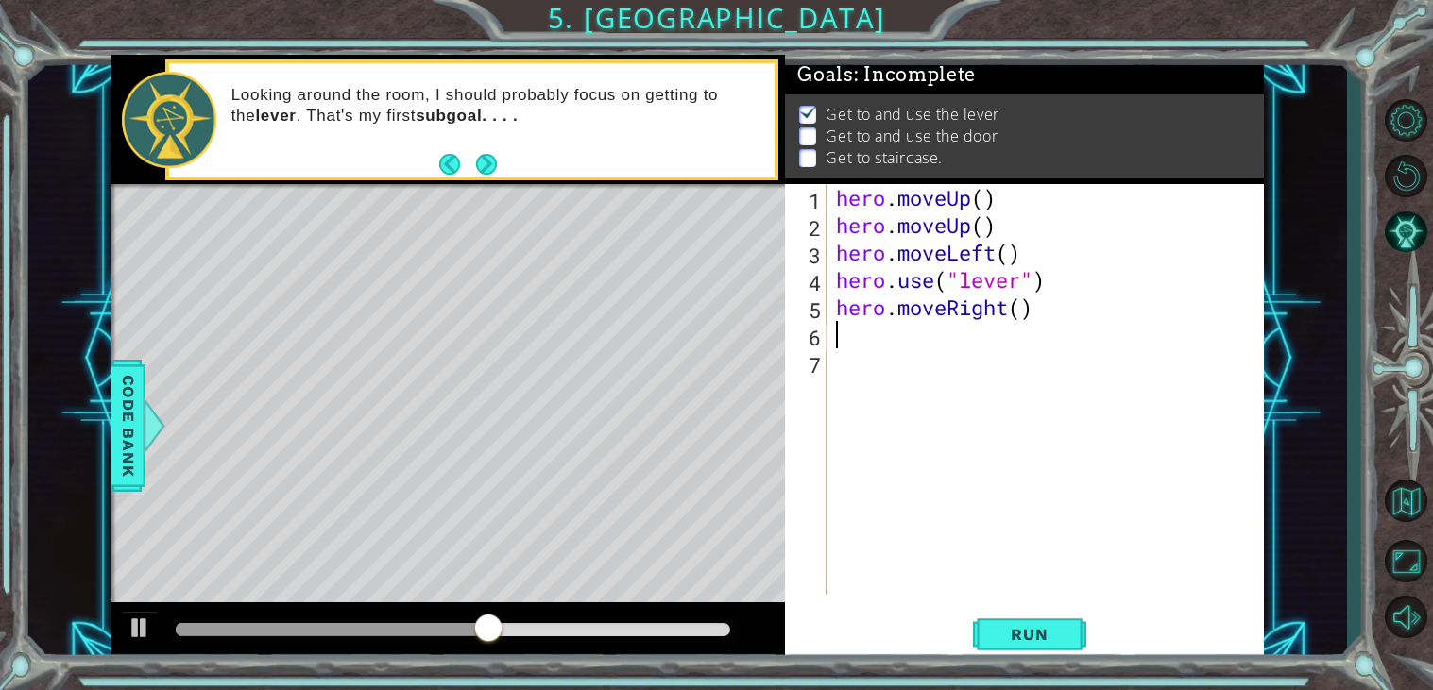
type textarea "h"
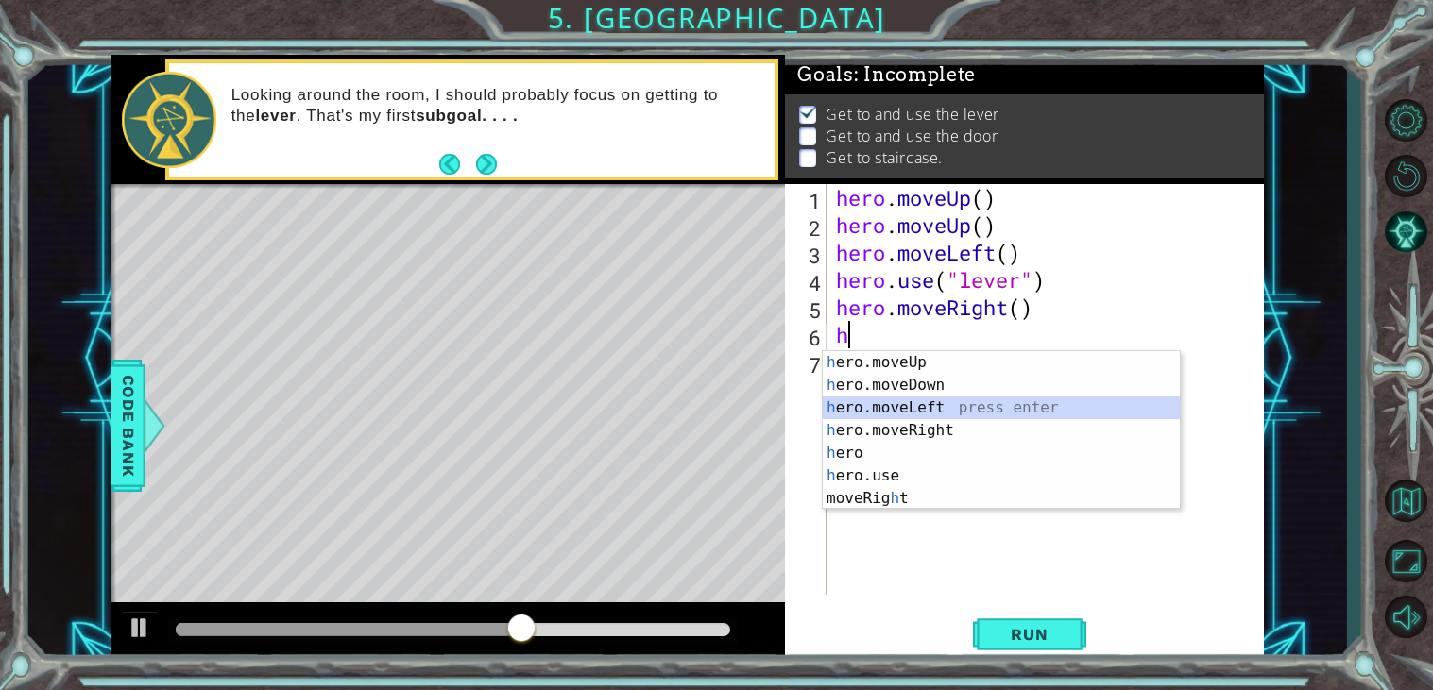
click at [963, 401] on div "h ero.moveUp press enter h ero.moveDown press enter h ero.moveLeft press enter …" at bounding box center [1001, 453] width 357 height 204
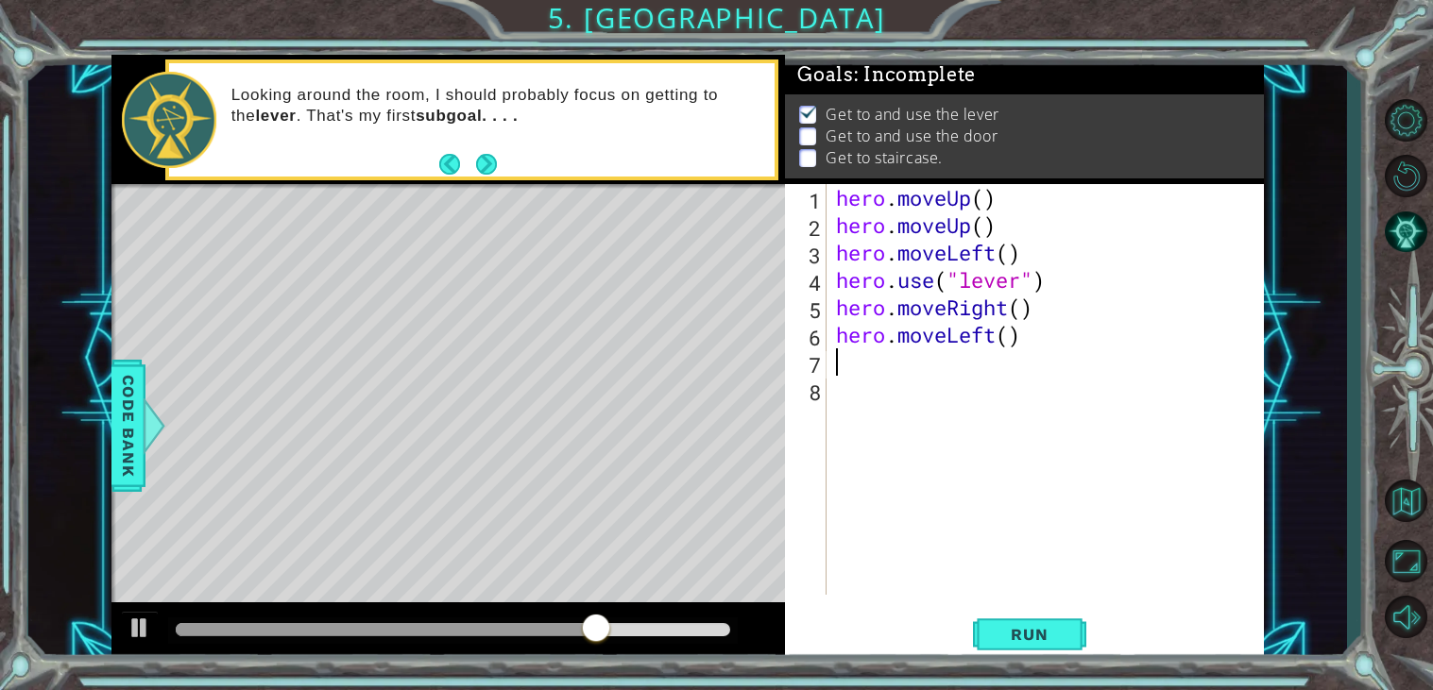
click at [997, 336] on div "hero . moveUp ( ) hero . moveUp ( ) hero . moveLeft ( ) hero . use ( "lever" ) …" at bounding box center [1050, 417] width 436 height 466
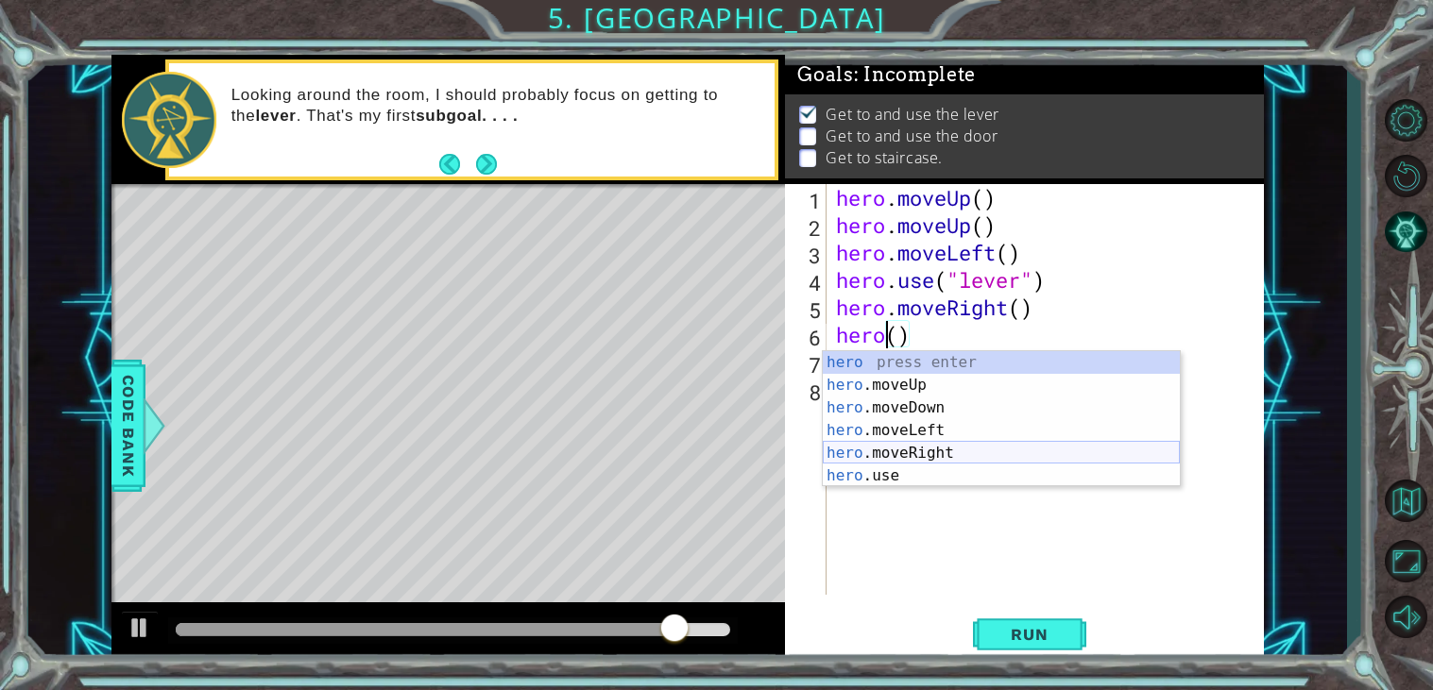
click at [929, 458] on div "hero press enter hero .moveUp press enter hero .moveDown press enter hero .move…" at bounding box center [1001, 441] width 357 height 181
type textarea "hero.moveRight"
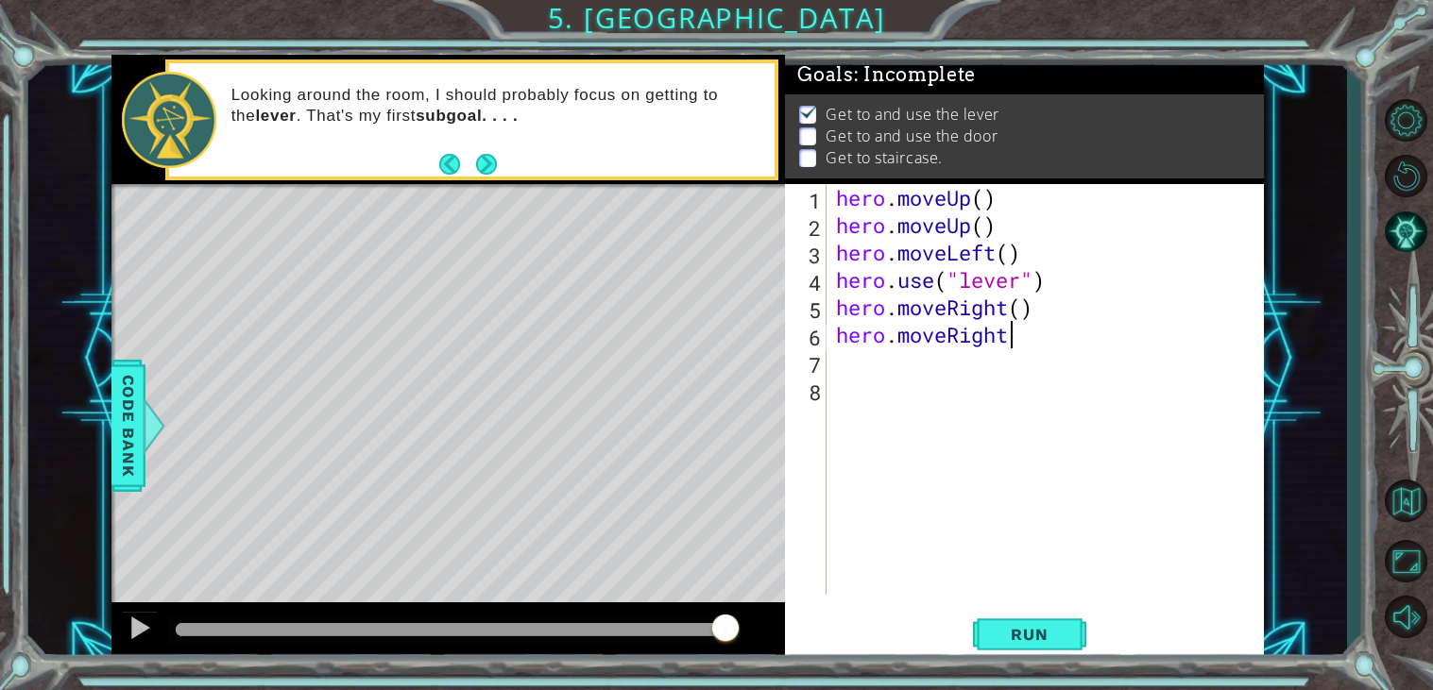
click at [851, 366] on div "hero . moveUp ( ) hero . moveUp ( ) hero . moveLeft ( ) hero . use ( "lever" ) …" at bounding box center [1050, 417] width 436 height 466
type textarea "h"
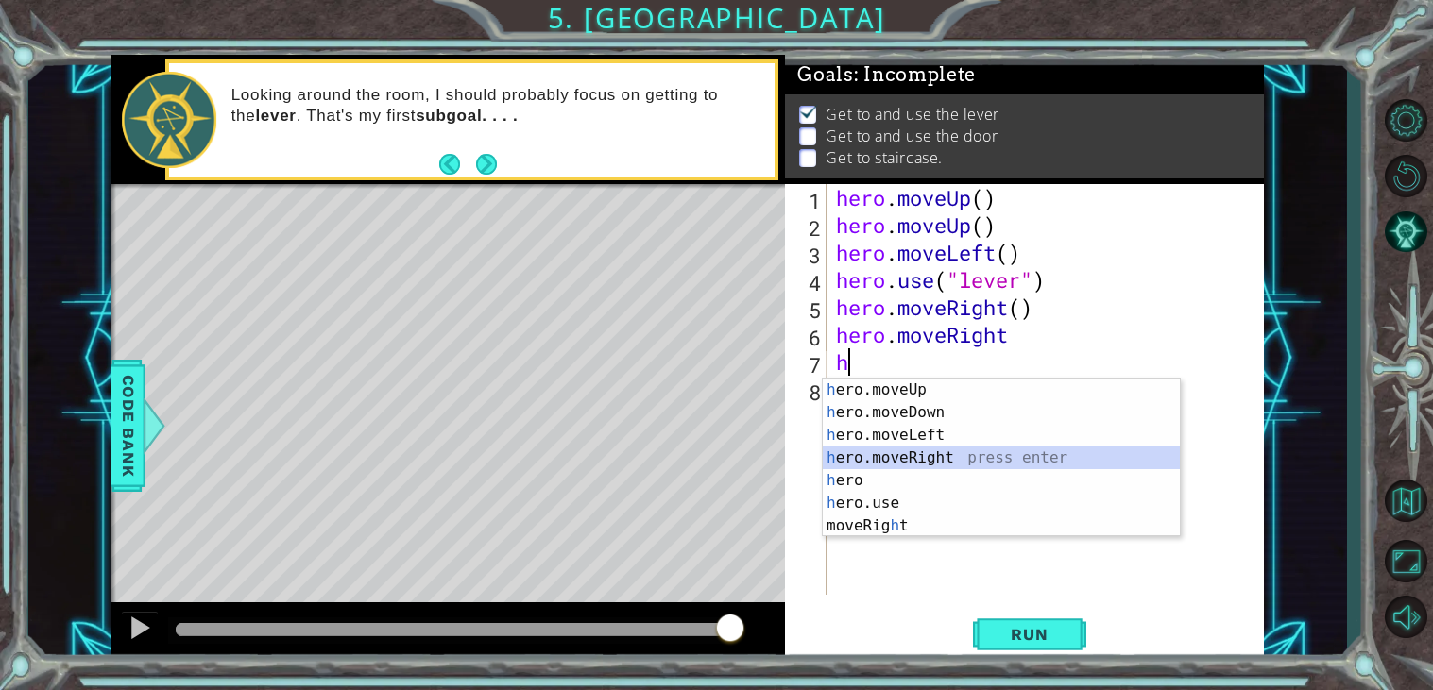
click at [962, 459] on div "h ero.moveUp press enter h ero.moveDown press enter h ero.moveLeft press enter …" at bounding box center [1001, 481] width 357 height 204
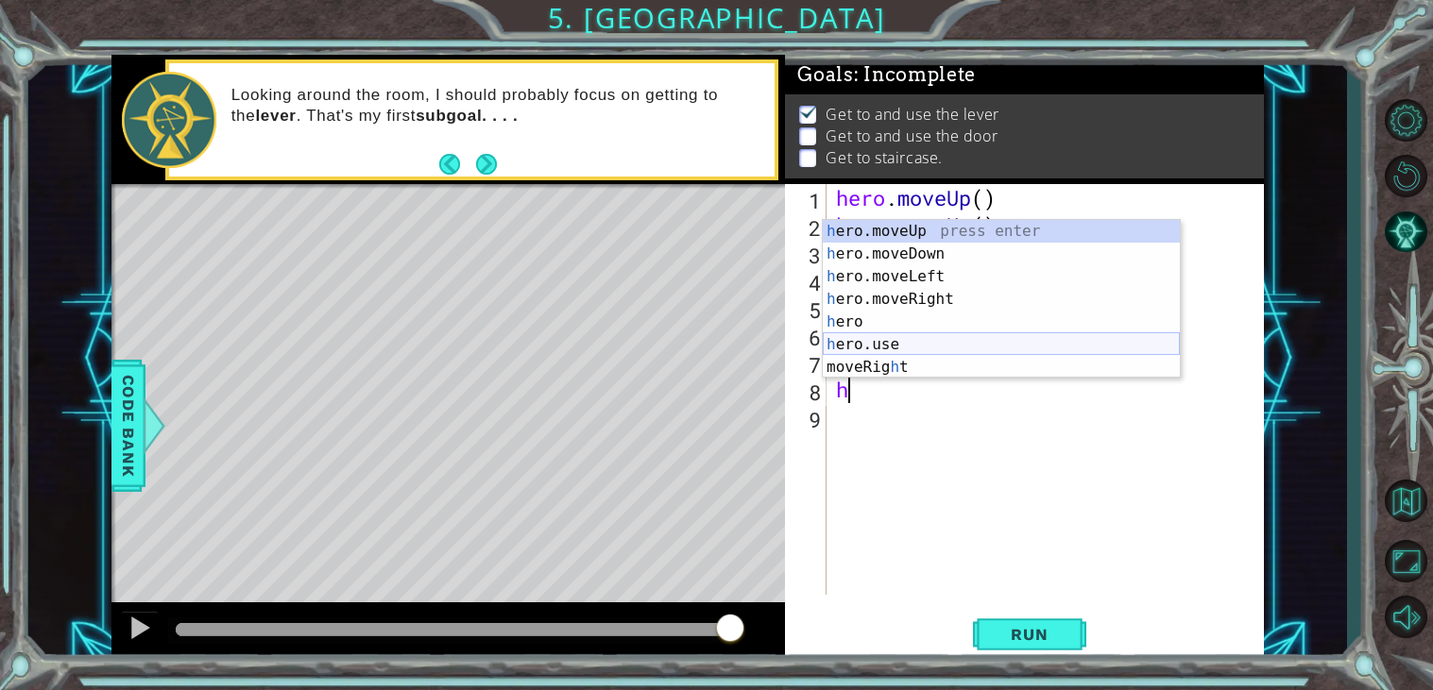
click at [900, 344] on div "h ero.moveUp press enter h ero.moveDown press enter h ero.moveLeft press enter …" at bounding box center [1001, 322] width 357 height 204
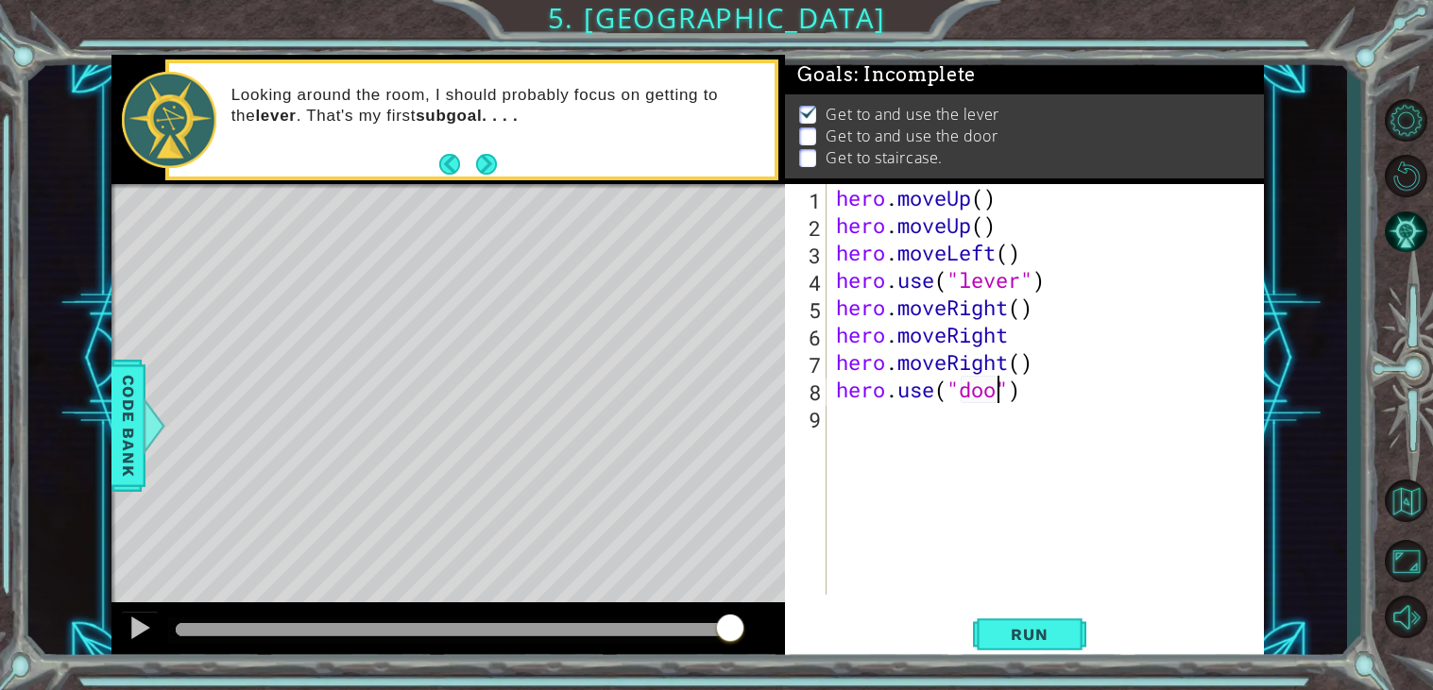
scroll to position [0, 7]
click at [1040, 642] on span "Run" at bounding box center [1029, 634] width 75 height 19
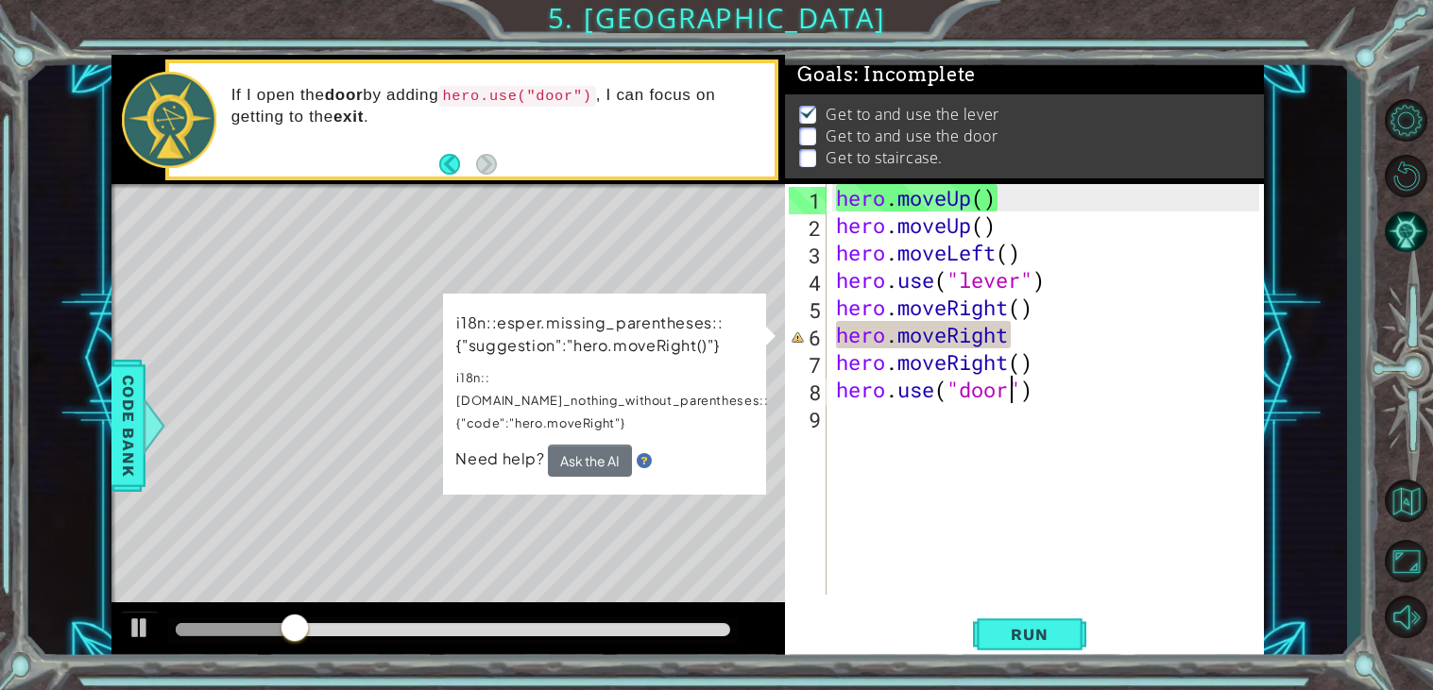
click at [1018, 330] on div "hero . moveUp ( ) hero . moveUp ( ) hero . moveLeft ( ) hero . use ( "lever" ) …" at bounding box center [1050, 417] width 436 height 466
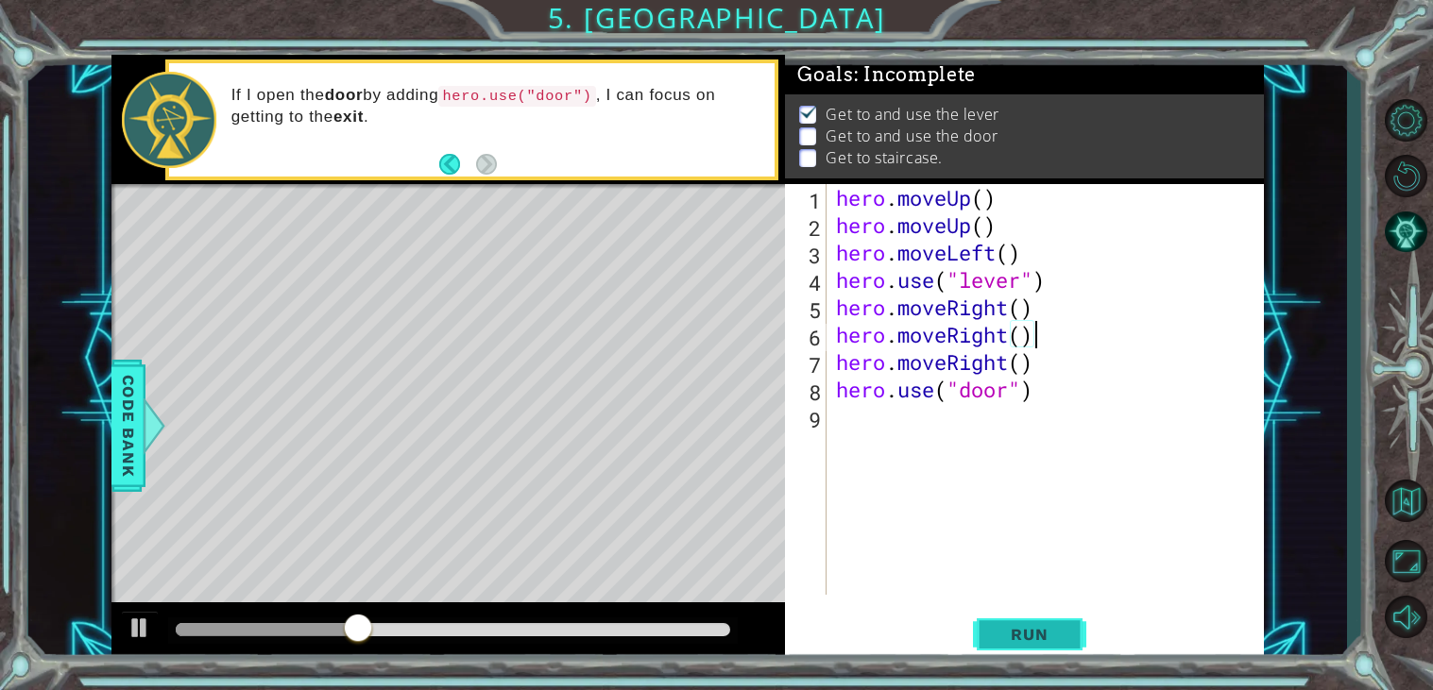
type textarea "hero.moveRight()"
click at [1043, 638] on span "Run" at bounding box center [1029, 634] width 75 height 19
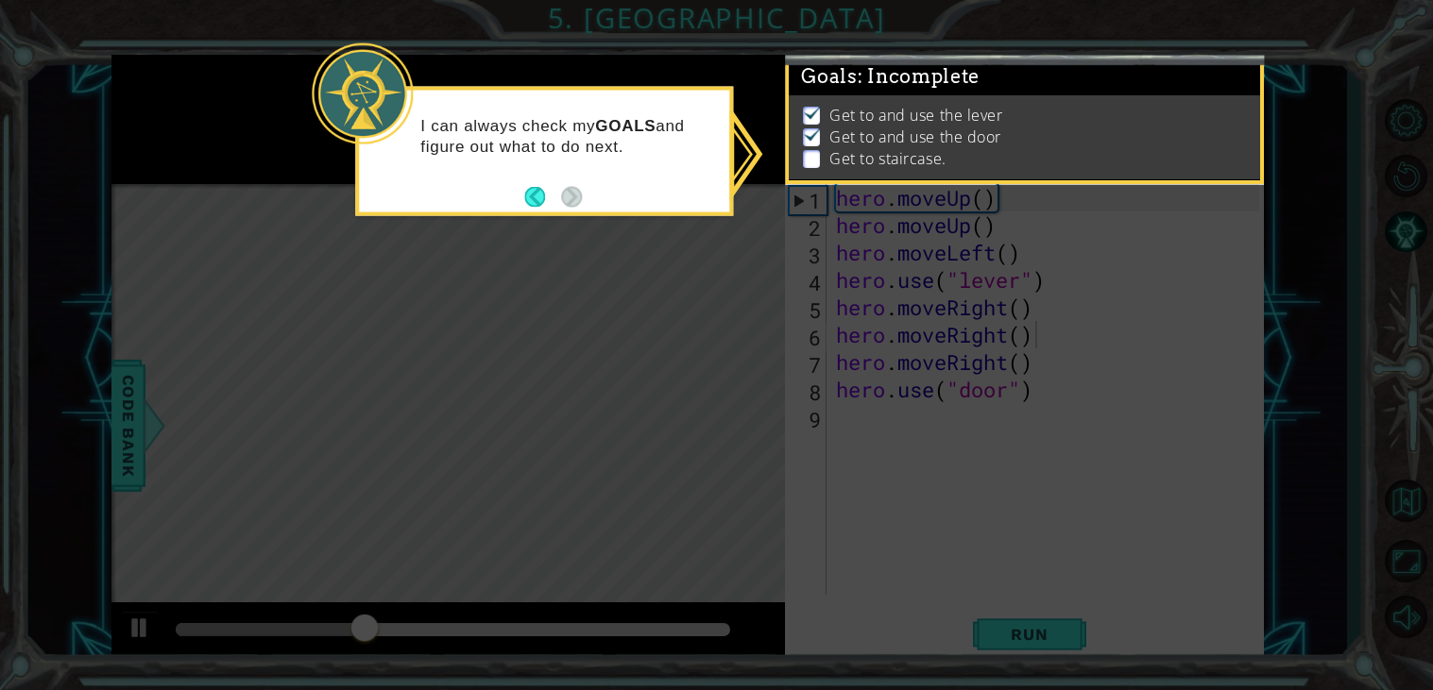
click at [610, 254] on icon at bounding box center [716, 345] width 1433 height 690
click at [1051, 117] on li "Get to and use the lever" at bounding box center [1027, 116] width 448 height 22
click at [814, 164] on p at bounding box center [811, 159] width 17 height 18
click at [343, 111] on div at bounding box center [362, 93] width 101 height 101
click at [539, 200] on button "Back" at bounding box center [542, 196] width 37 height 21
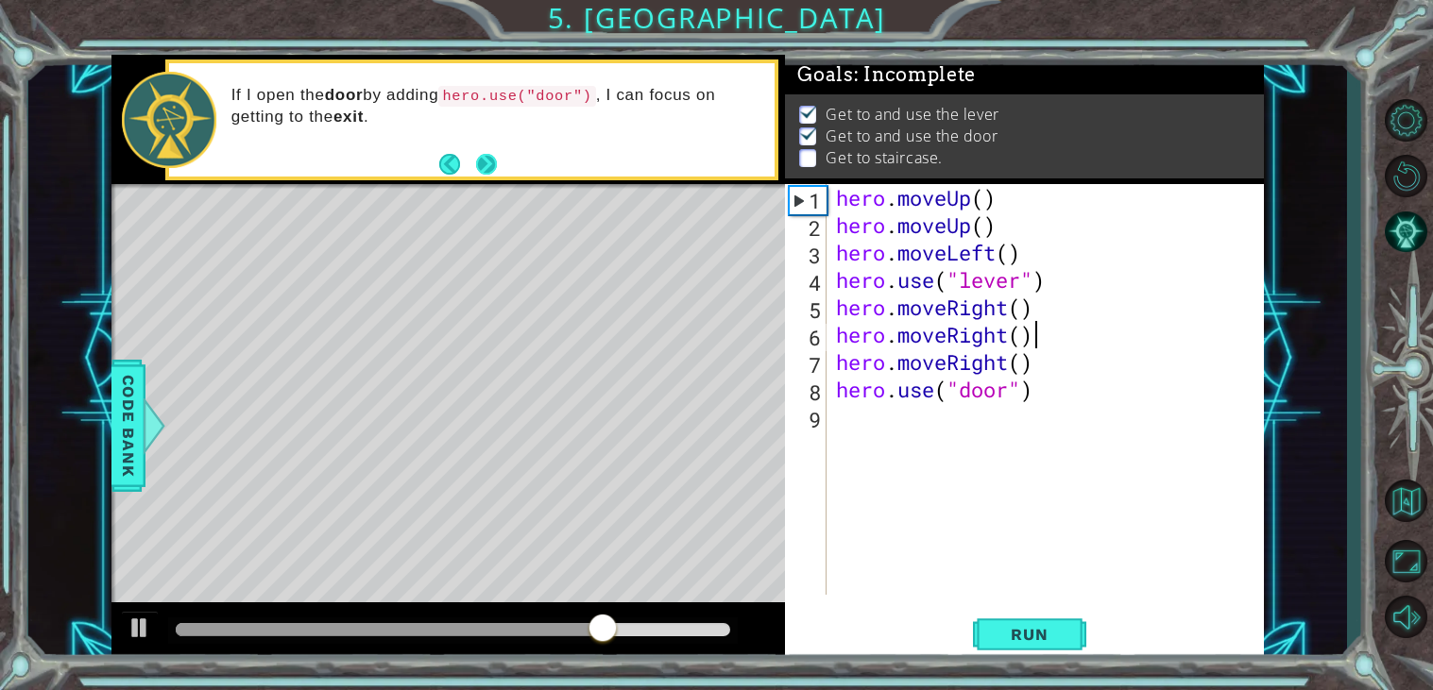
click at [476, 156] on button "Next" at bounding box center [486, 164] width 21 height 21
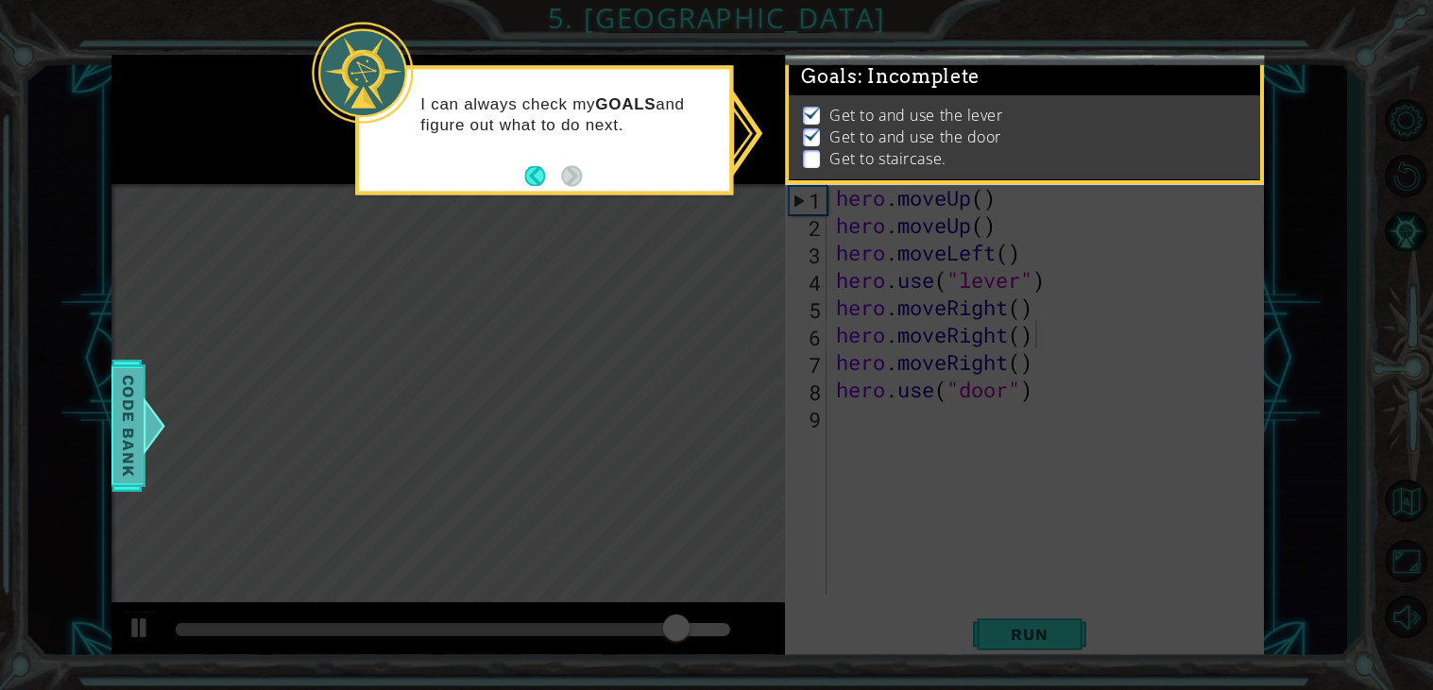
click at [124, 410] on span "Code Bank" at bounding box center [128, 425] width 30 height 115
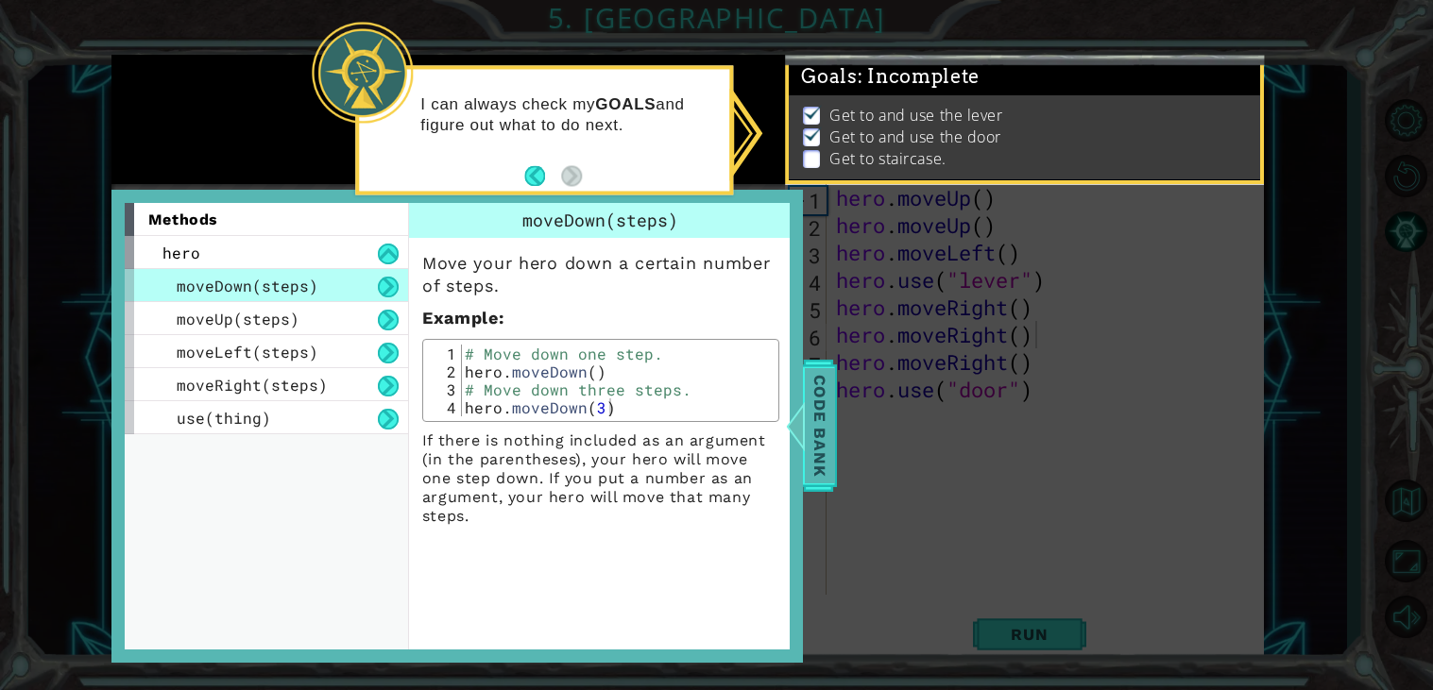
click at [826, 402] on span "Code Bank" at bounding box center [820, 425] width 30 height 115
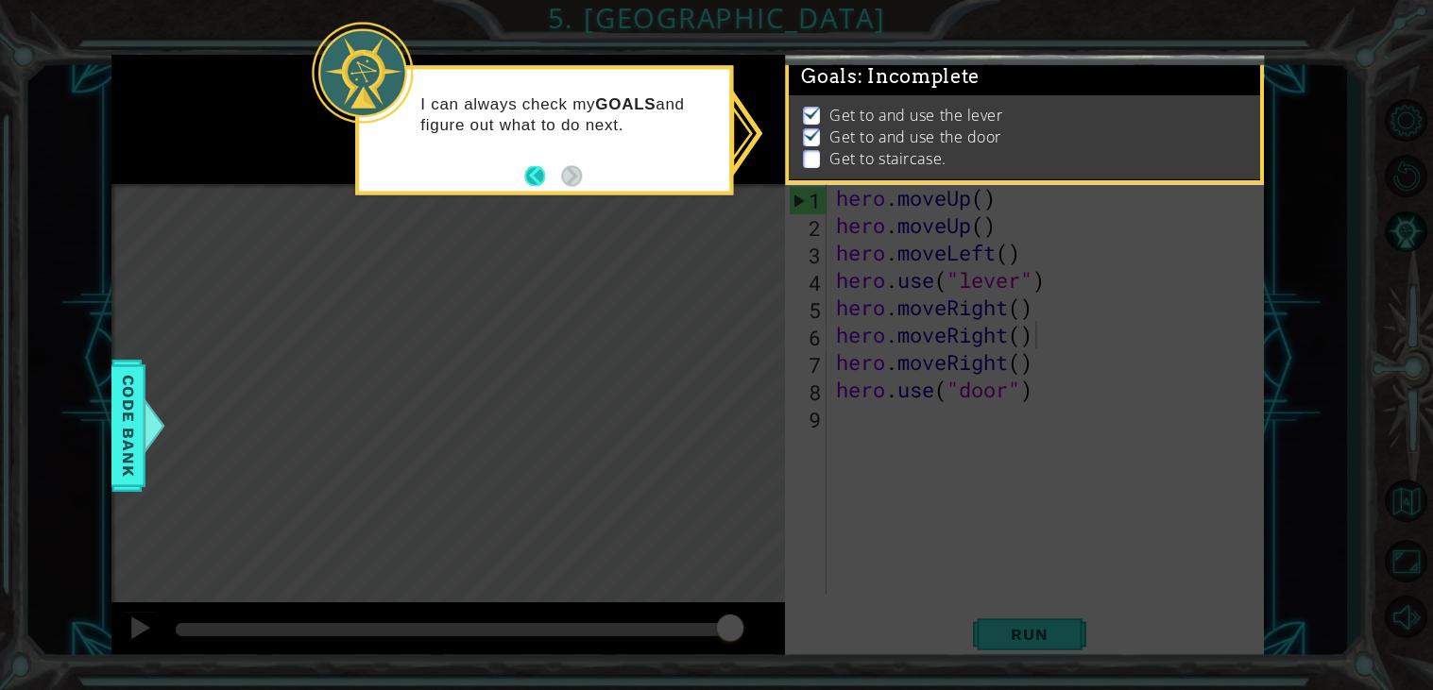
click at [542, 179] on button "Back" at bounding box center [542, 175] width 37 height 21
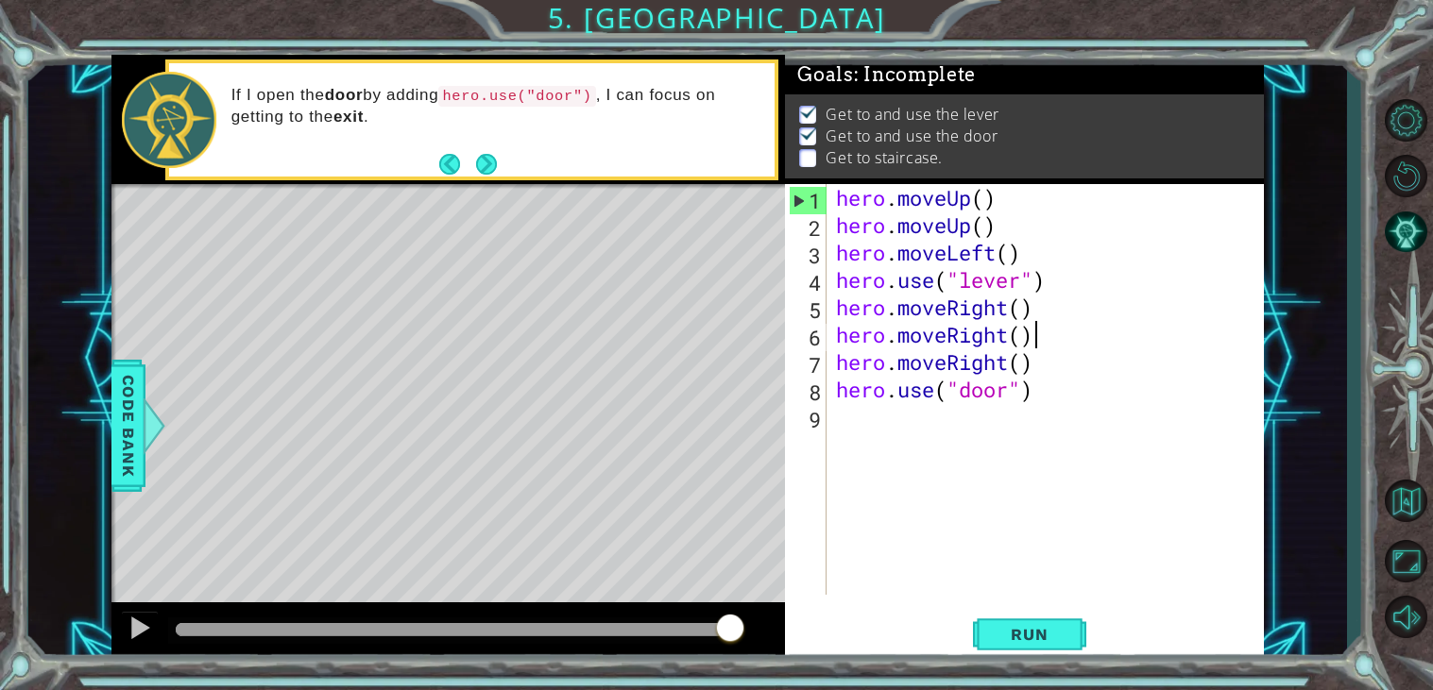
click at [870, 423] on div "hero . moveUp ( ) hero . moveUp ( ) hero . moveLeft ( ) hero . use ( "lever" ) …" at bounding box center [1050, 417] width 436 height 466
type textarea "h"
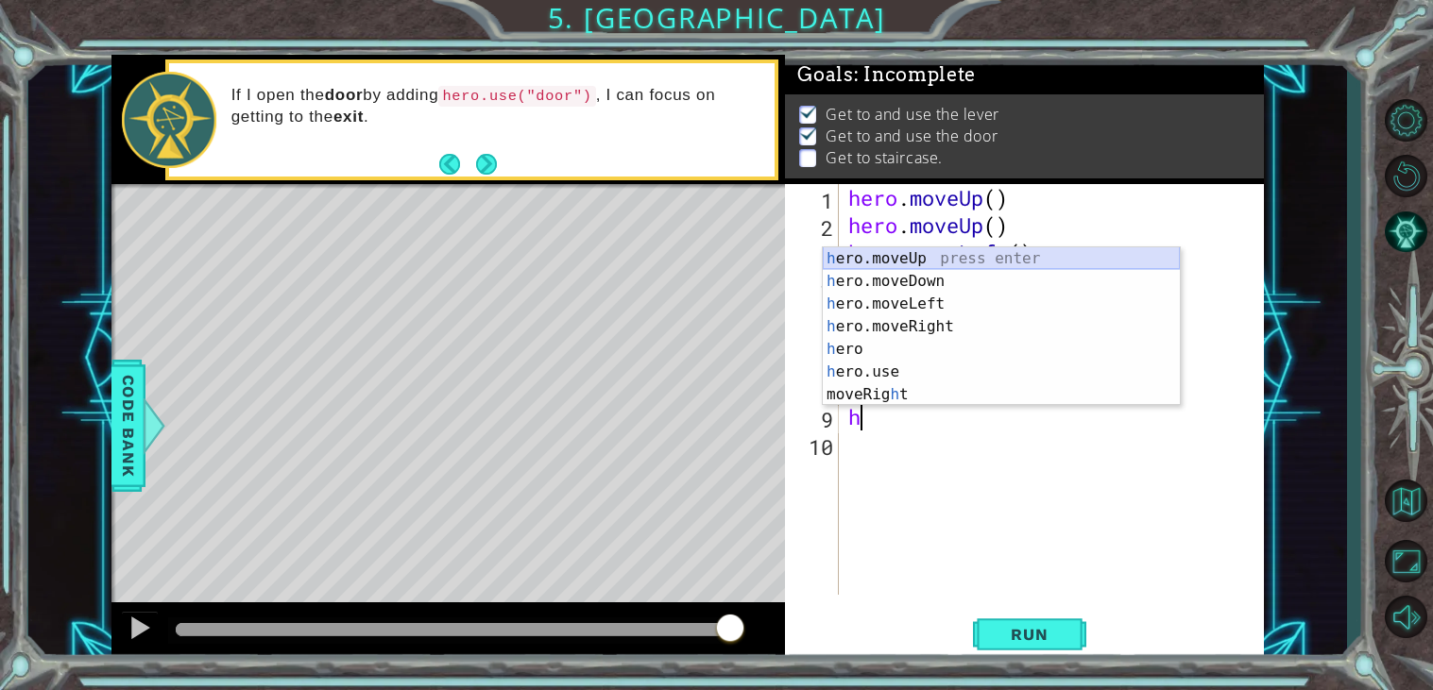
click at [917, 258] on div "h ero.moveUp press enter h ero.moveDown press enter h ero.moveLeft press enter …" at bounding box center [1001, 349] width 357 height 204
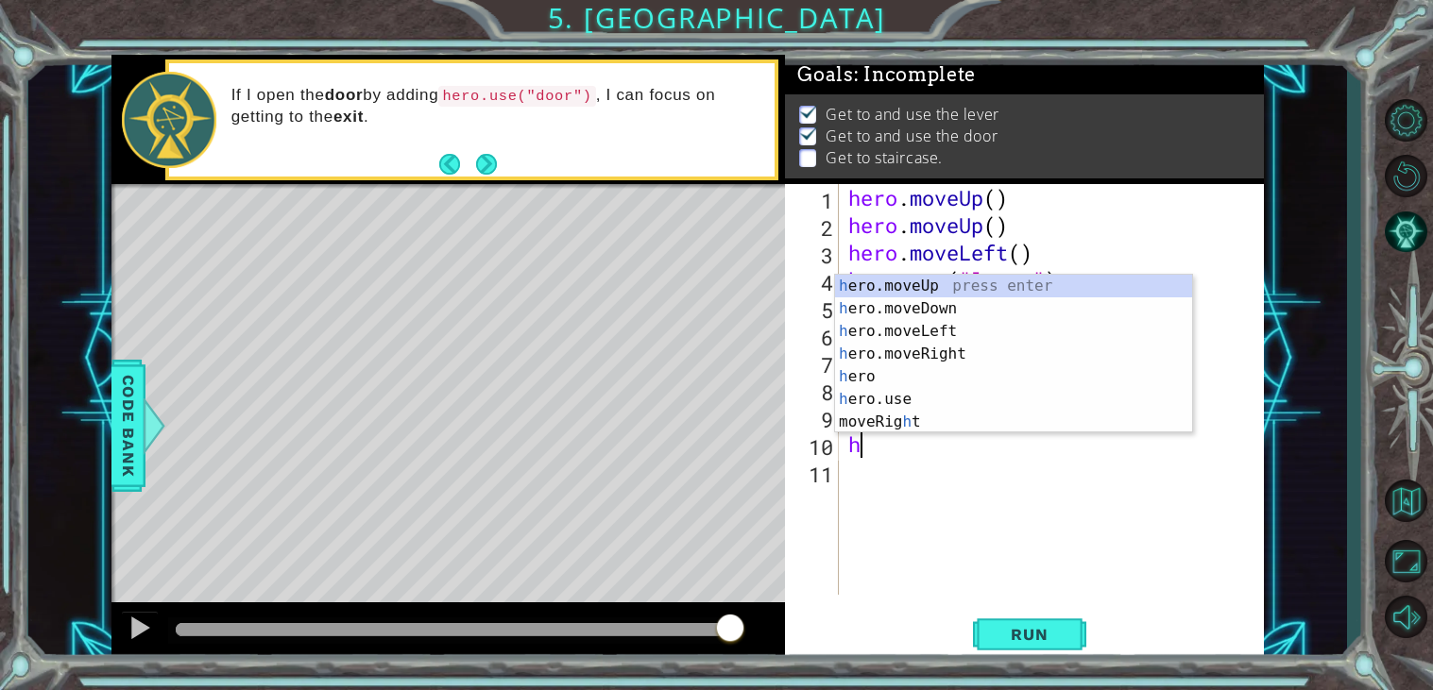
type textarea "h"
click at [964, 292] on div "h ero.moveUp press enter h ero.moveDown press enter h ero.moveLeft press enter …" at bounding box center [1013, 377] width 357 height 204
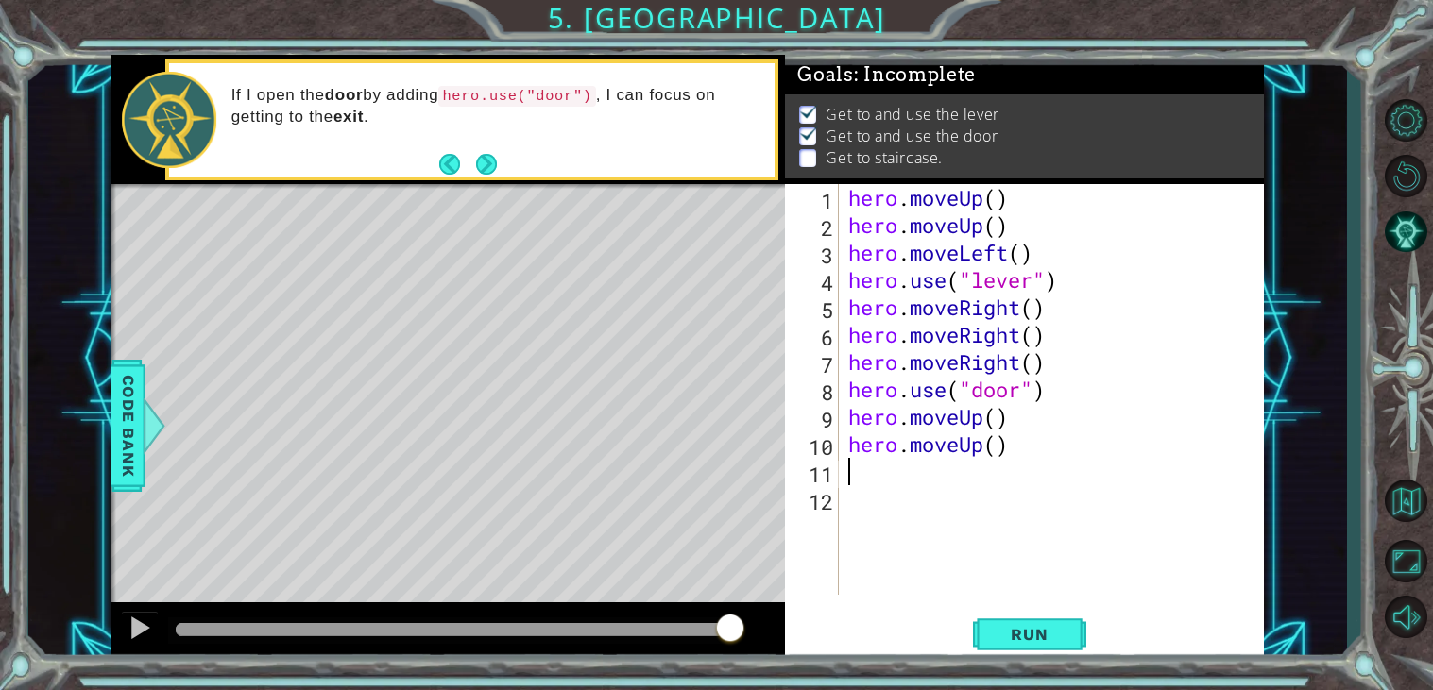
type textarea "h"
click at [1000, 482] on div "hero . moveUp ( ) hero . moveUp ( ) hero . moveLeft ( ) hero . use ( "lever" ) …" at bounding box center [1056, 417] width 425 height 466
click at [1013, 477] on div "hero . moveUp ( ) hero . moveUp ( ) hero . moveLeft ( ) hero . use ( "lever" ) …" at bounding box center [1056, 417] width 425 height 466
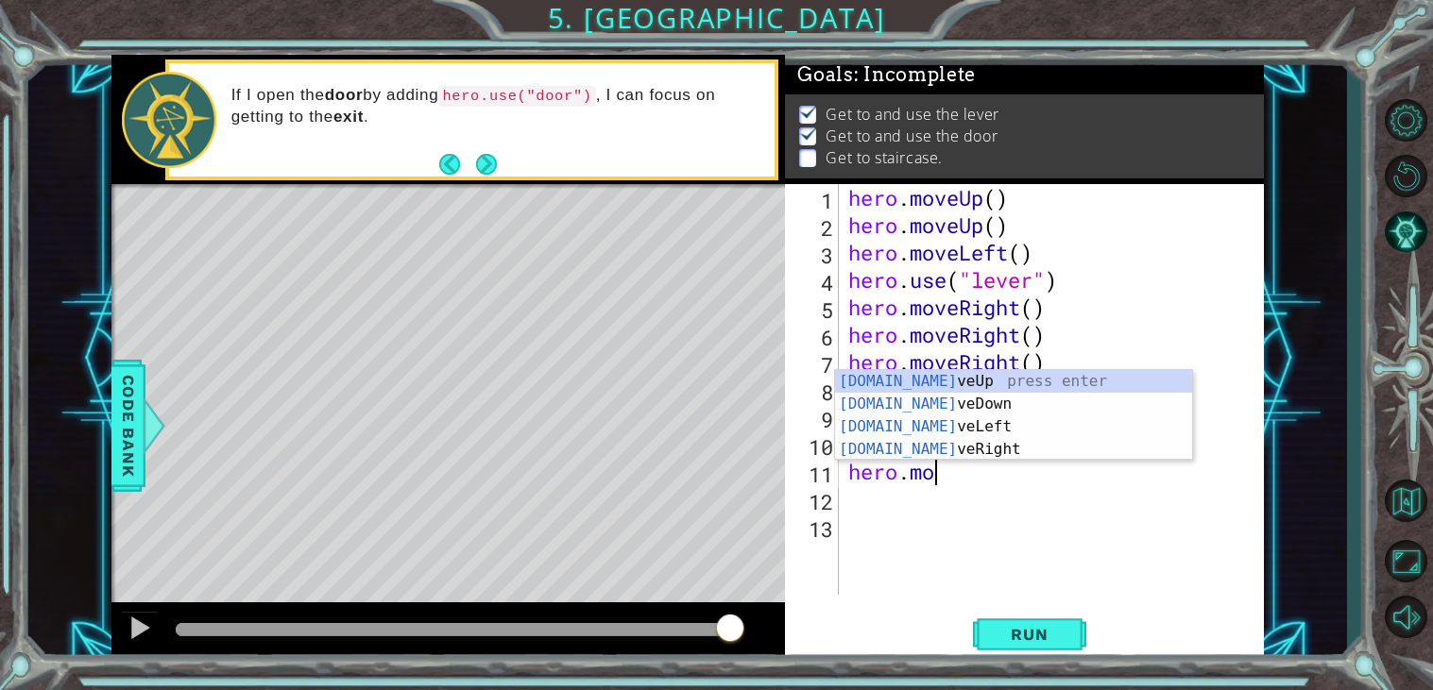
type textarea "hero.m"
click at [906, 430] on div "hero.m oveUp press enter hero.m oveDown press enter hero.m oveLeft press enter …" at bounding box center [1013, 438] width 357 height 136
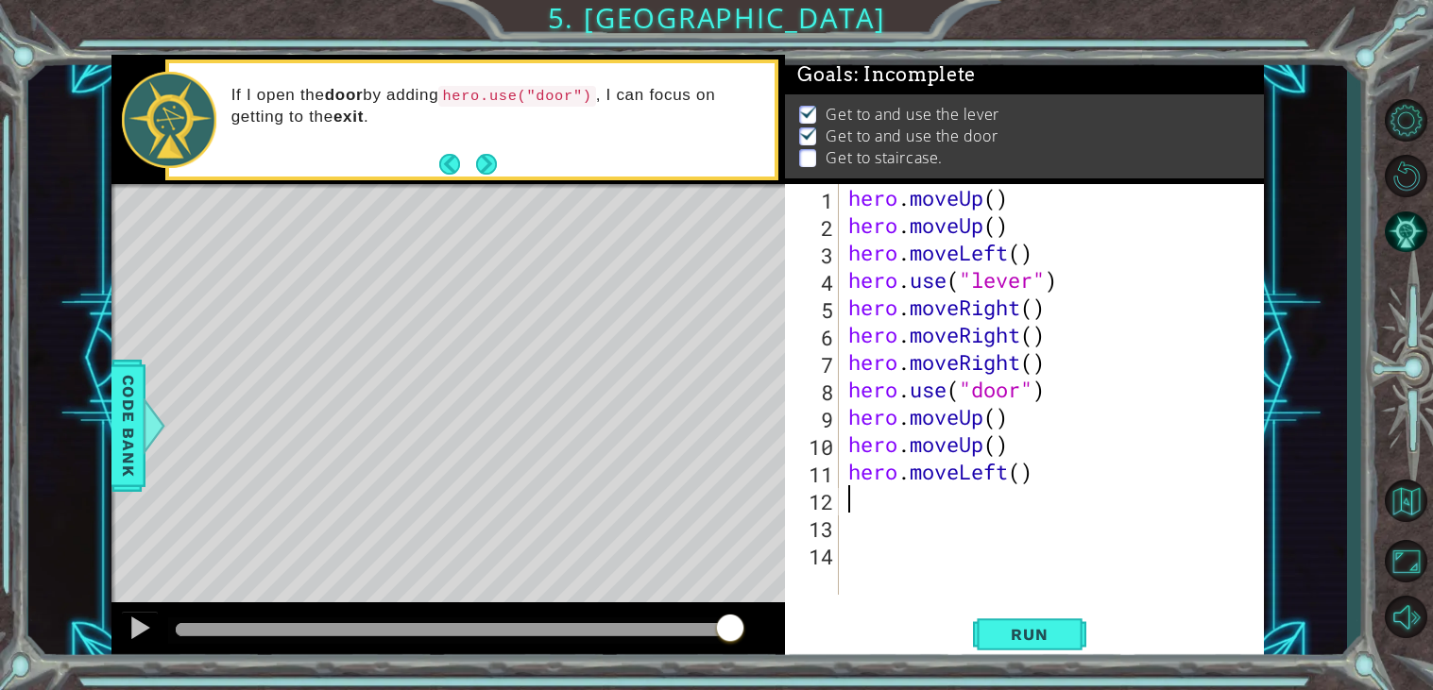
click at [862, 501] on div "hero . moveUp ( ) hero . moveUp ( ) hero . moveLeft ( ) hero . use ( "lever" ) …" at bounding box center [1056, 417] width 425 height 466
type textarea "h"
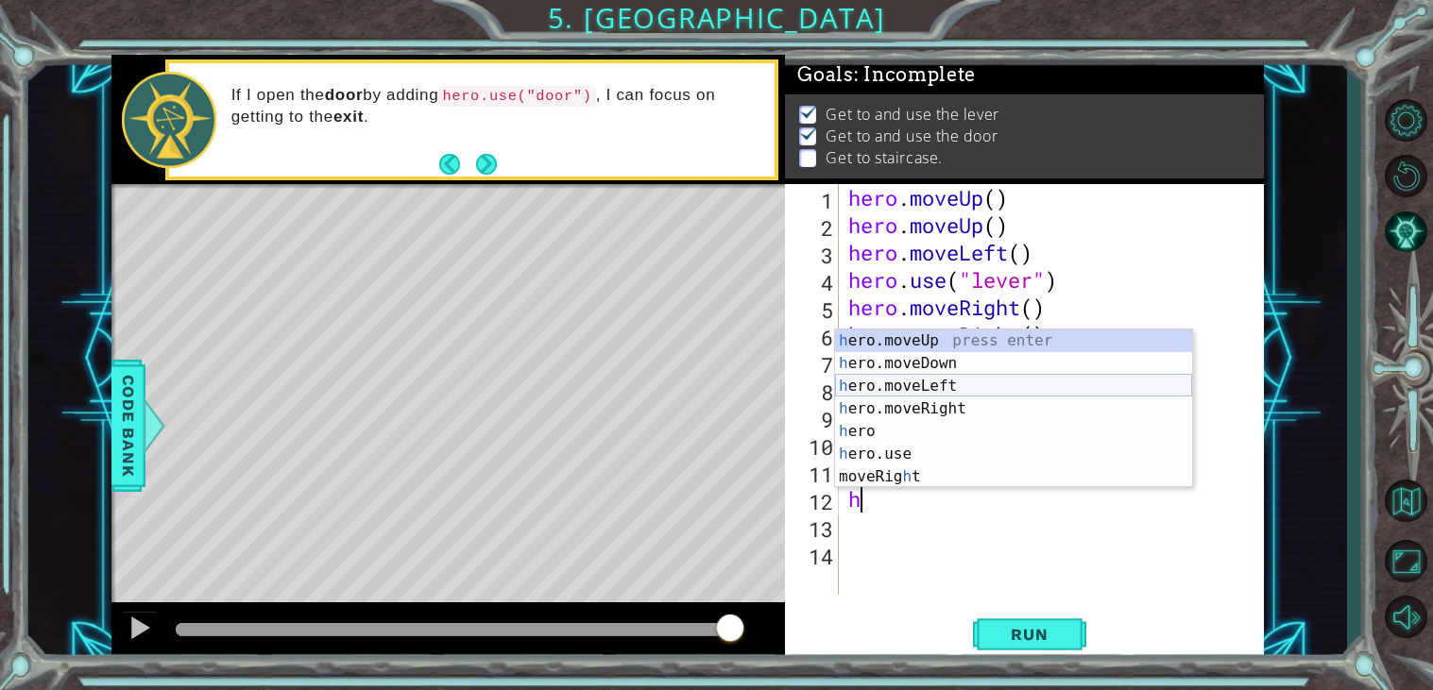
click at [963, 382] on div "h ero.moveUp press enter h ero.moveDown press enter h ero.moveLeft press enter …" at bounding box center [1013, 432] width 357 height 204
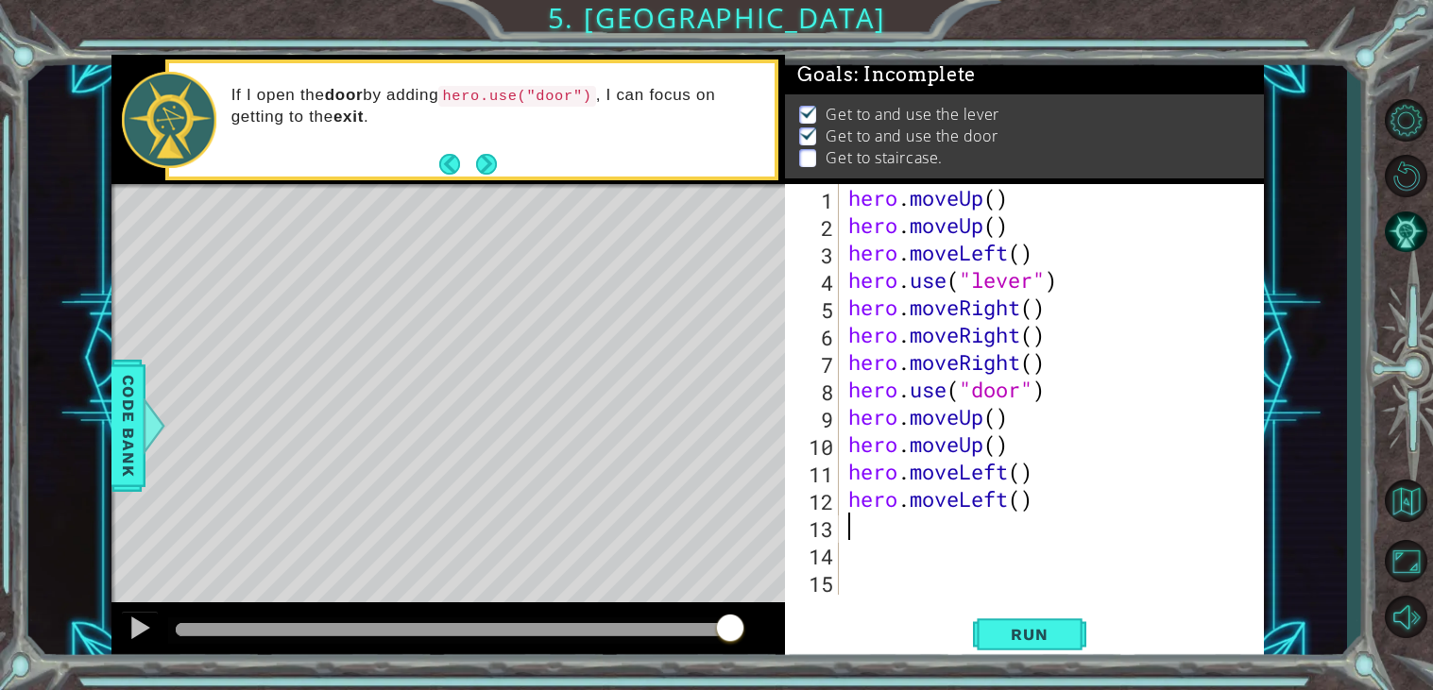
type textarea "h"
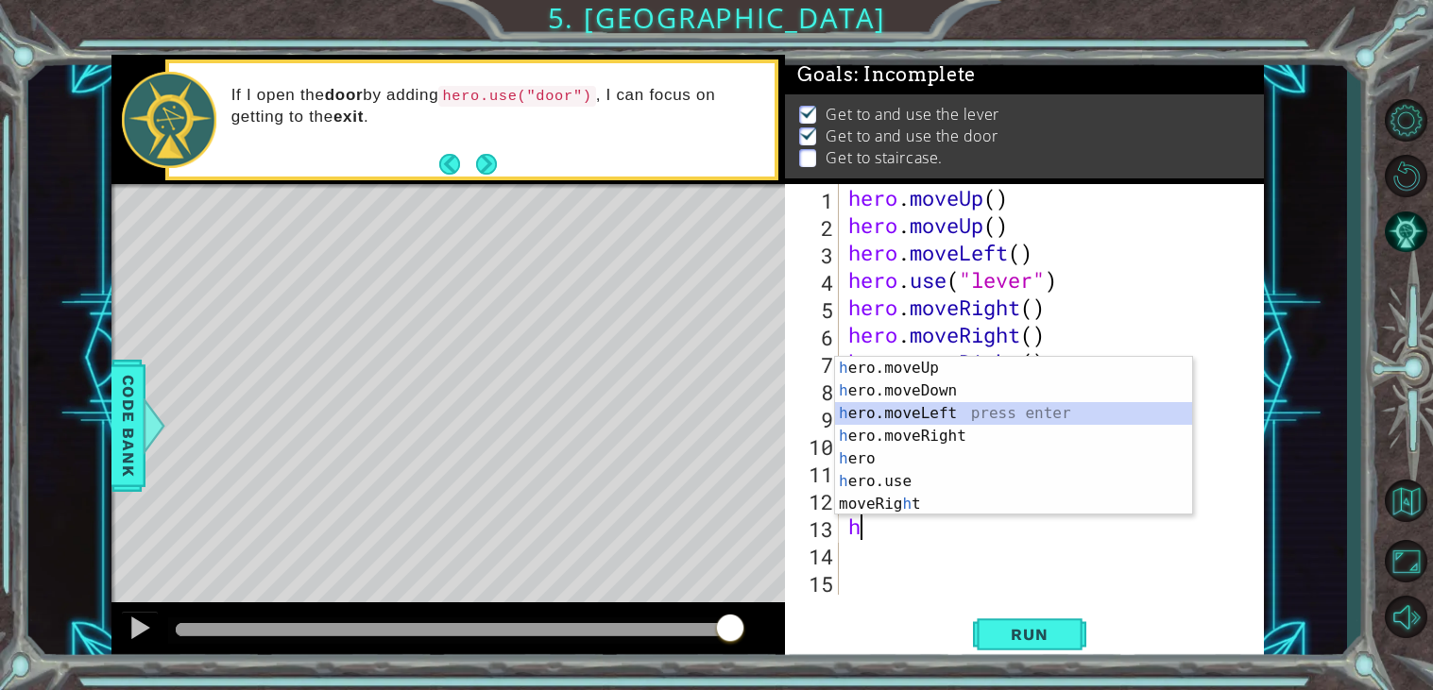
click at [968, 412] on div "h ero.moveUp press enter h ero.moveDown press enter h ero.moveLeft press enter …" at bounding box center [1013, 459] width 357 height 204
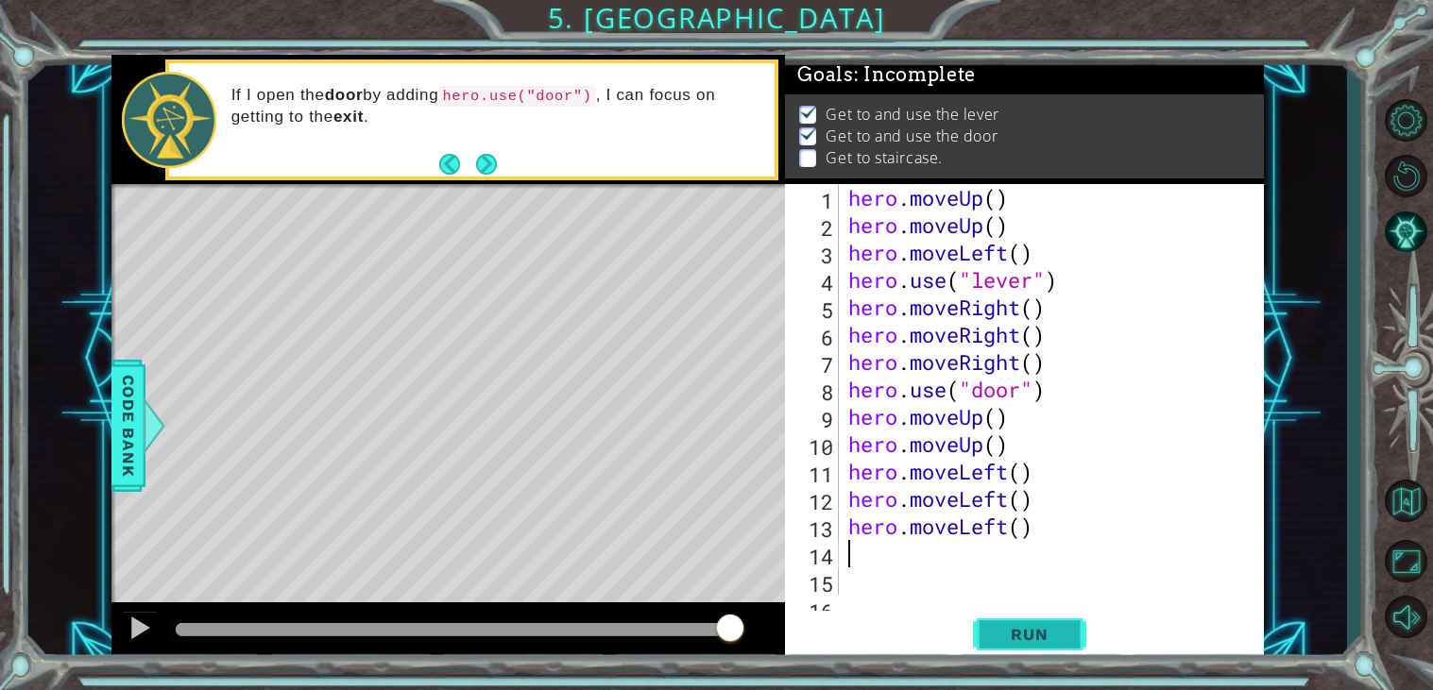
click at [1009, 634] on span "Run" at bounding box center [1029, 634] width 75 height 19
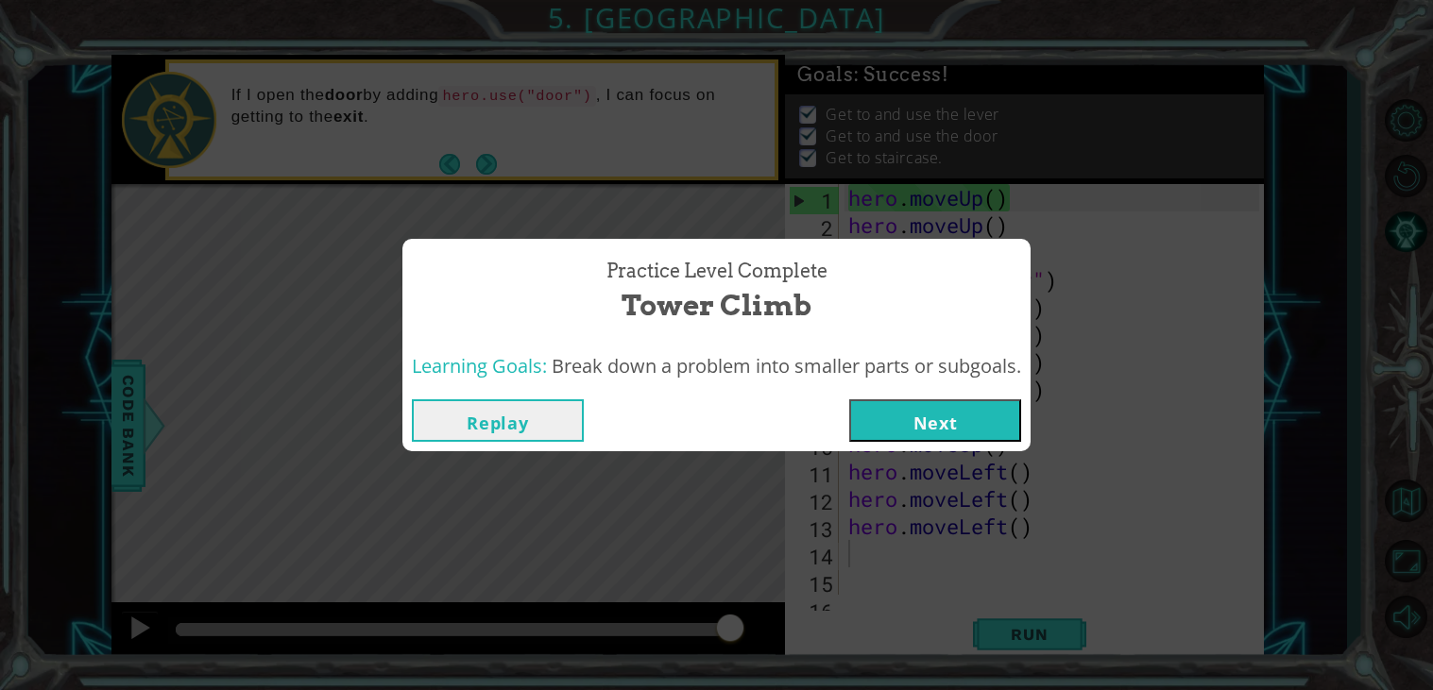
click at [967, 423] on button "Next" at bounding box center [935, 421] width 172 height 43
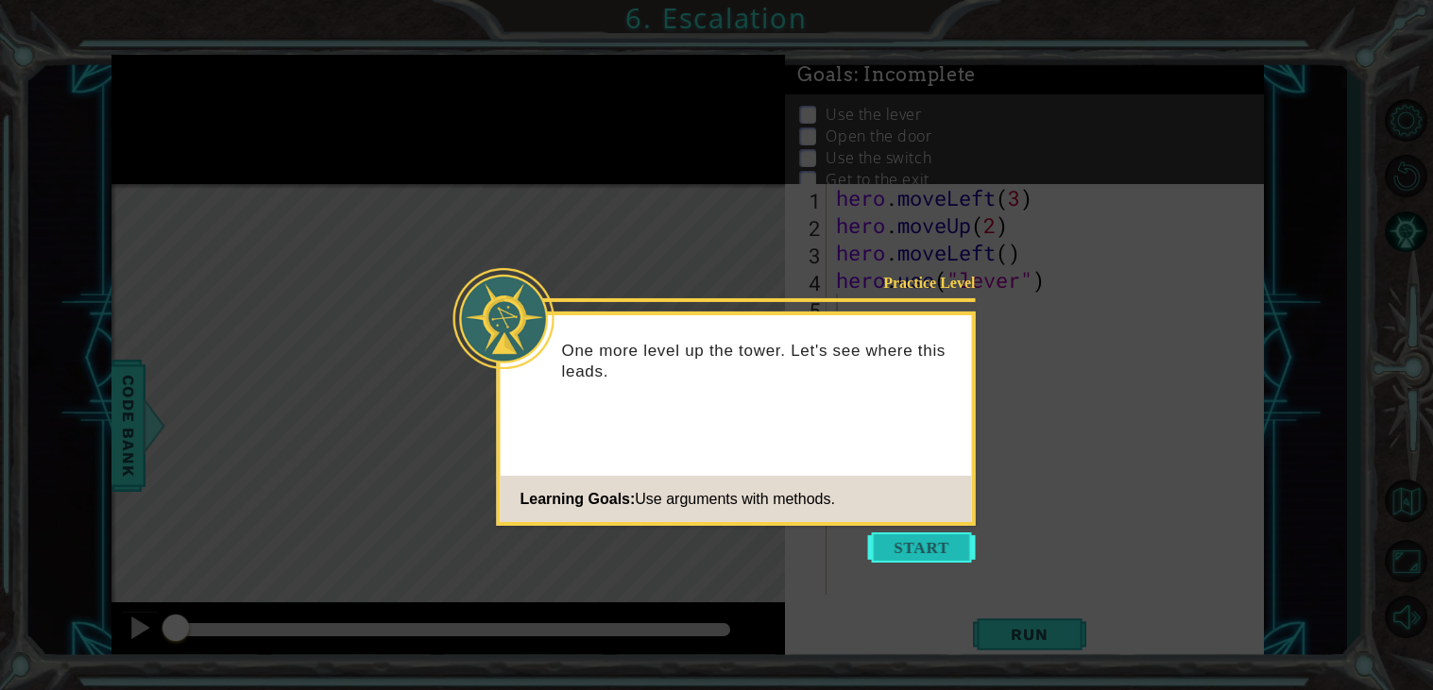
click at [921, 548] on button "Start" at bounding box center [922, 548] width 108 height 30
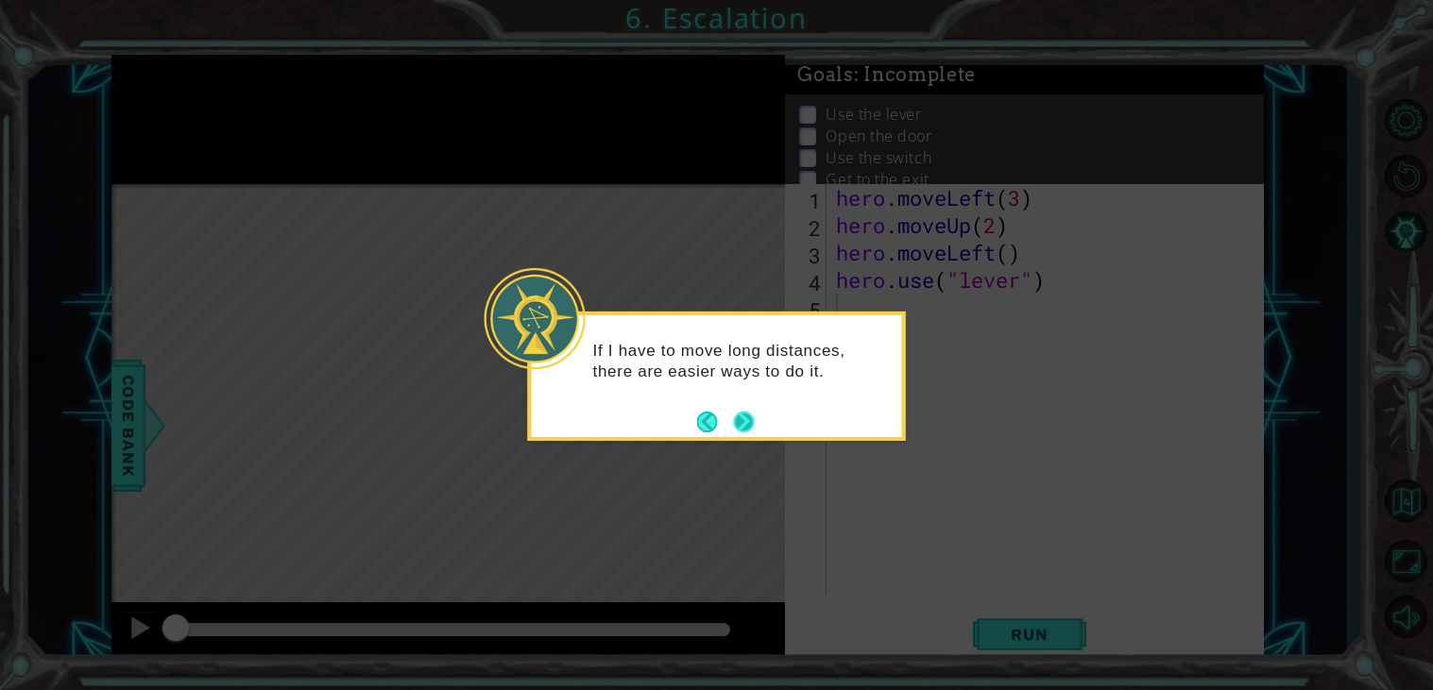
click at [745, 422] on button "Next" at bounding box center [743, 422] width 21 height 21
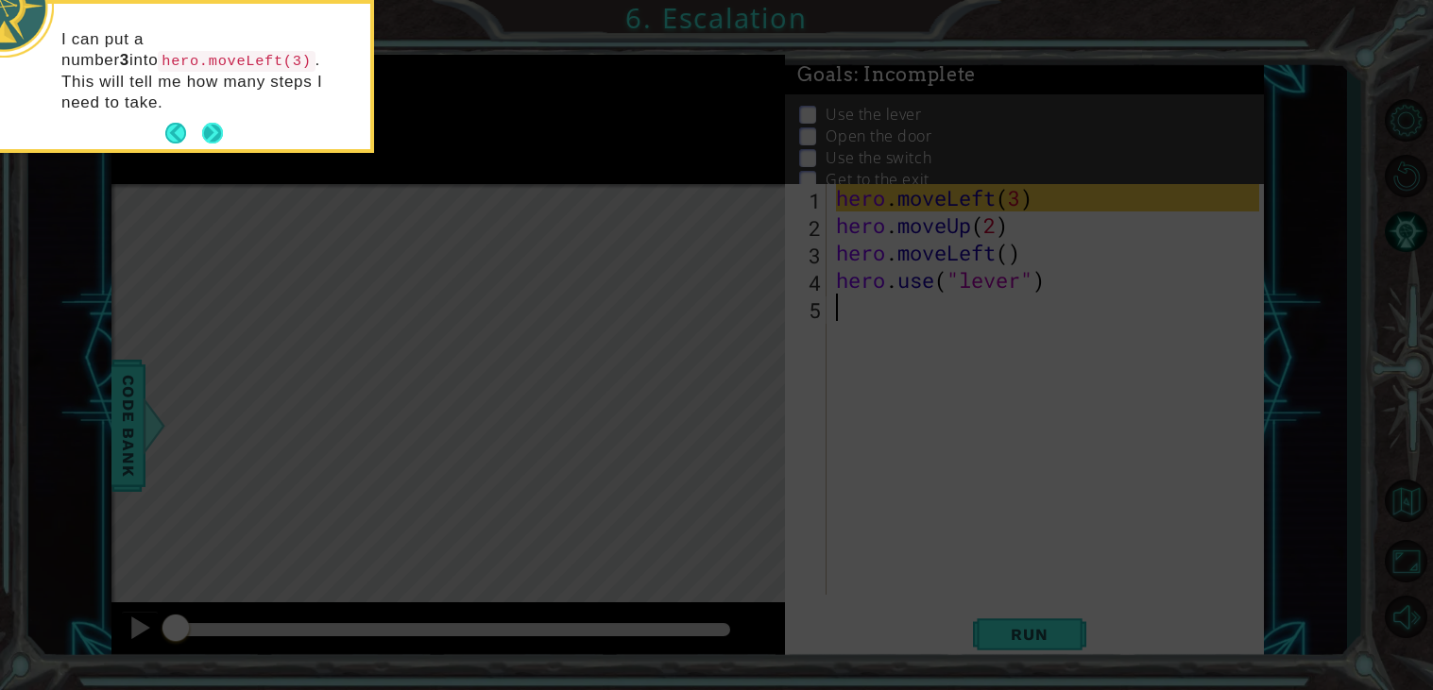
click at [214, 123] on button "Next" at bounding box center [212, 133] width 21 height 21
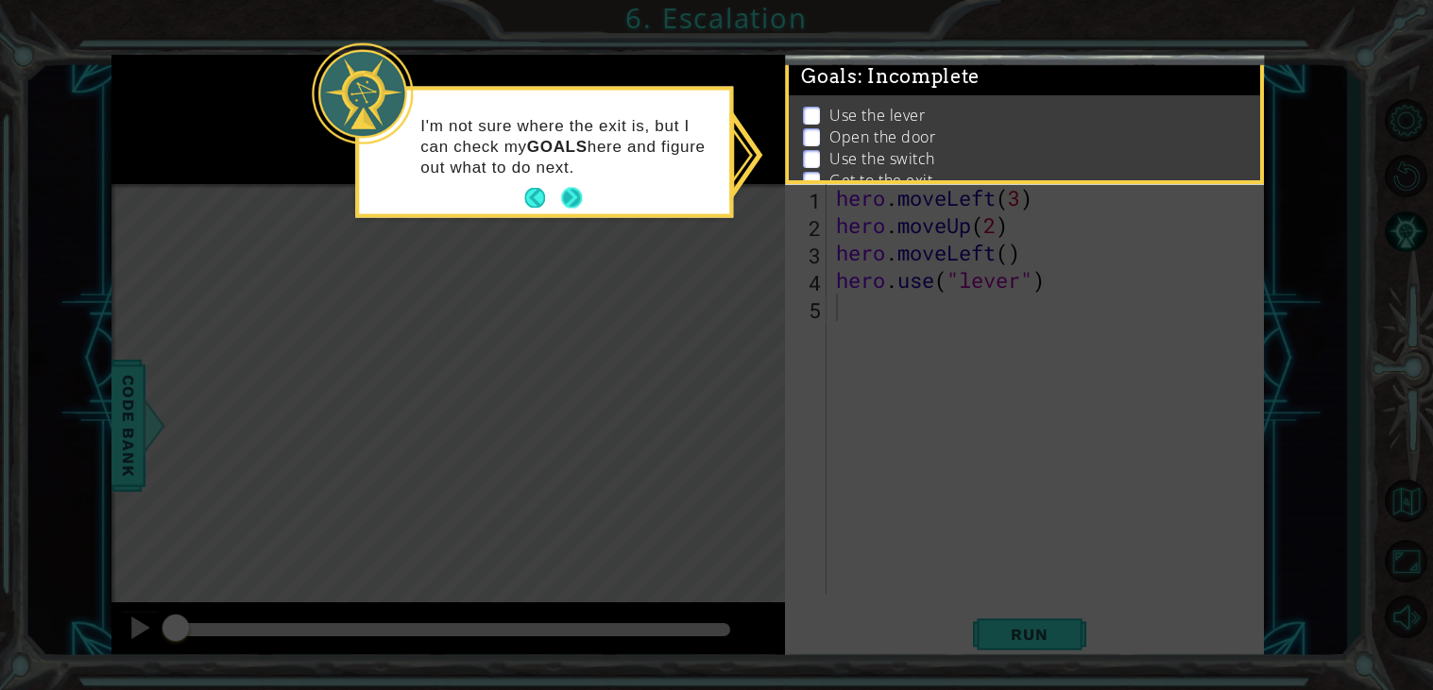
click at [578, 204] on button "Next" at bounding box center [572, 198] width 28 height 28
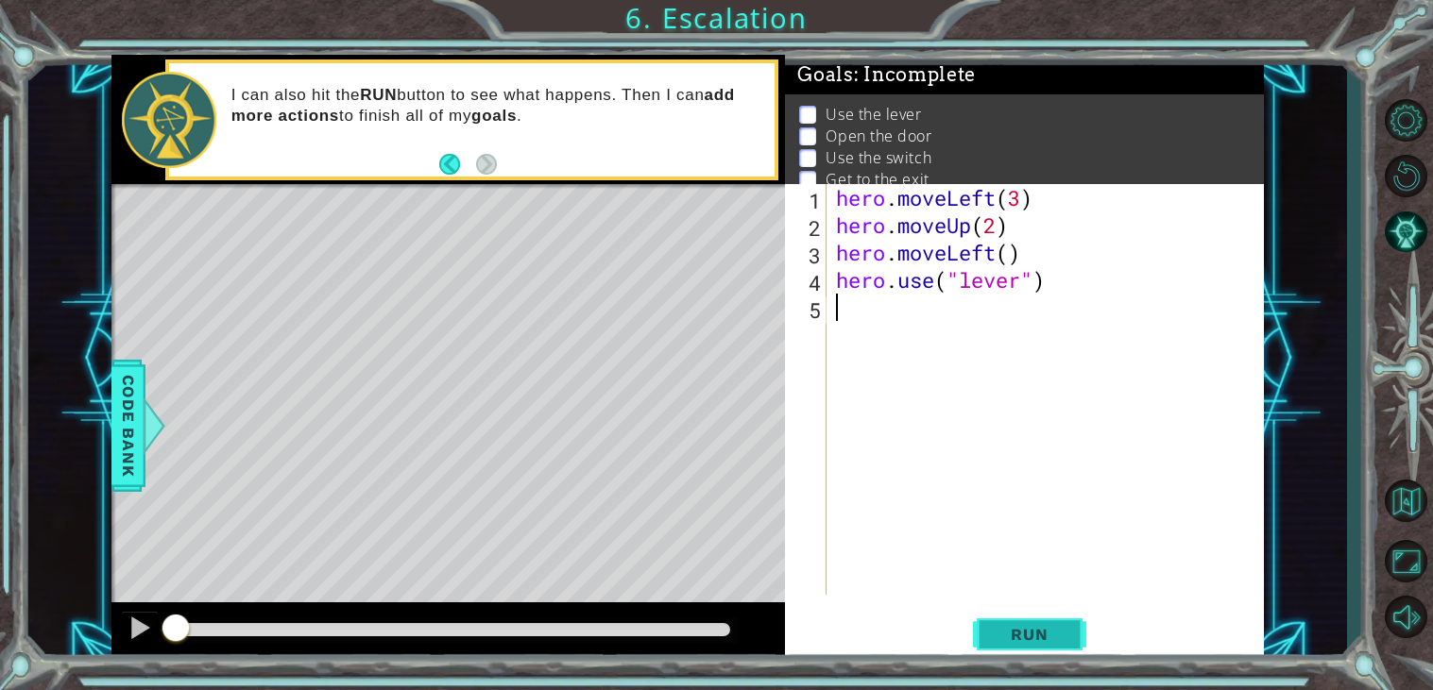
click at [1065, 630] on span "Run" at bounding box center [1029, 634] width 75 height 19
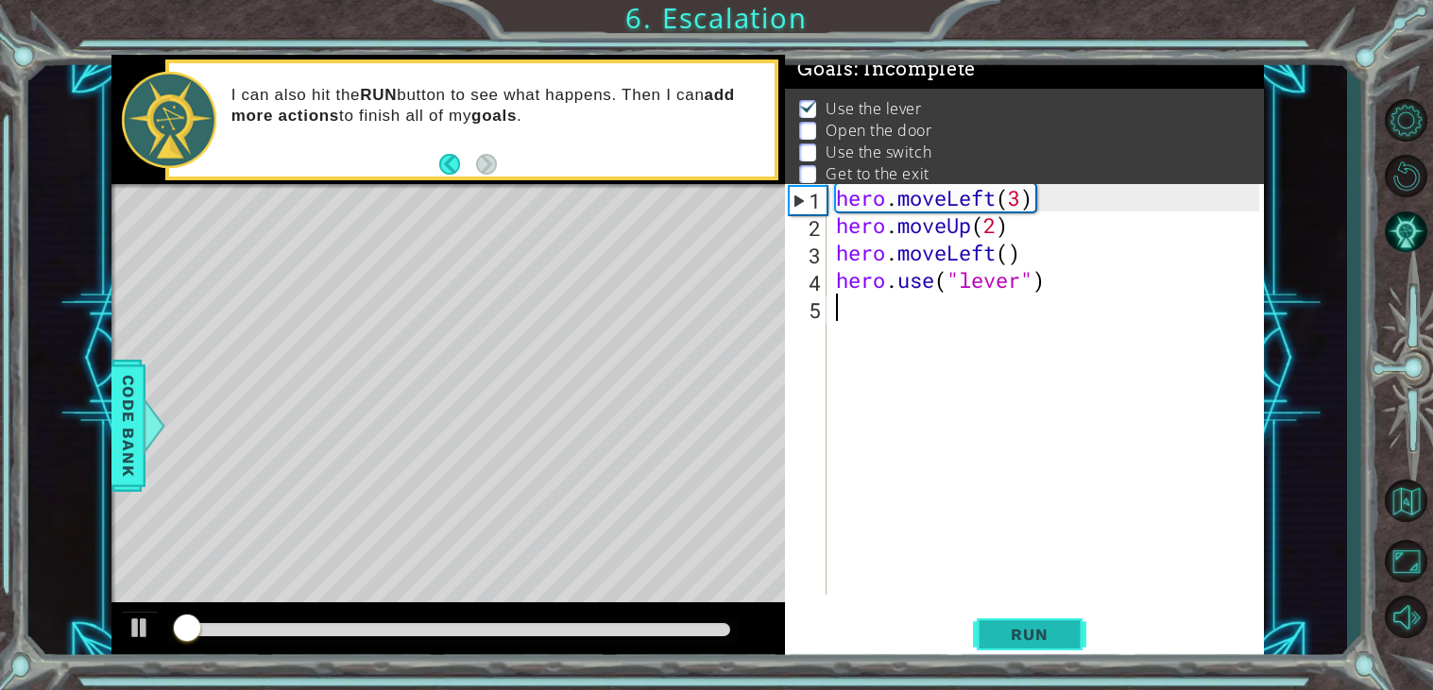
scroll to position [7, 0]
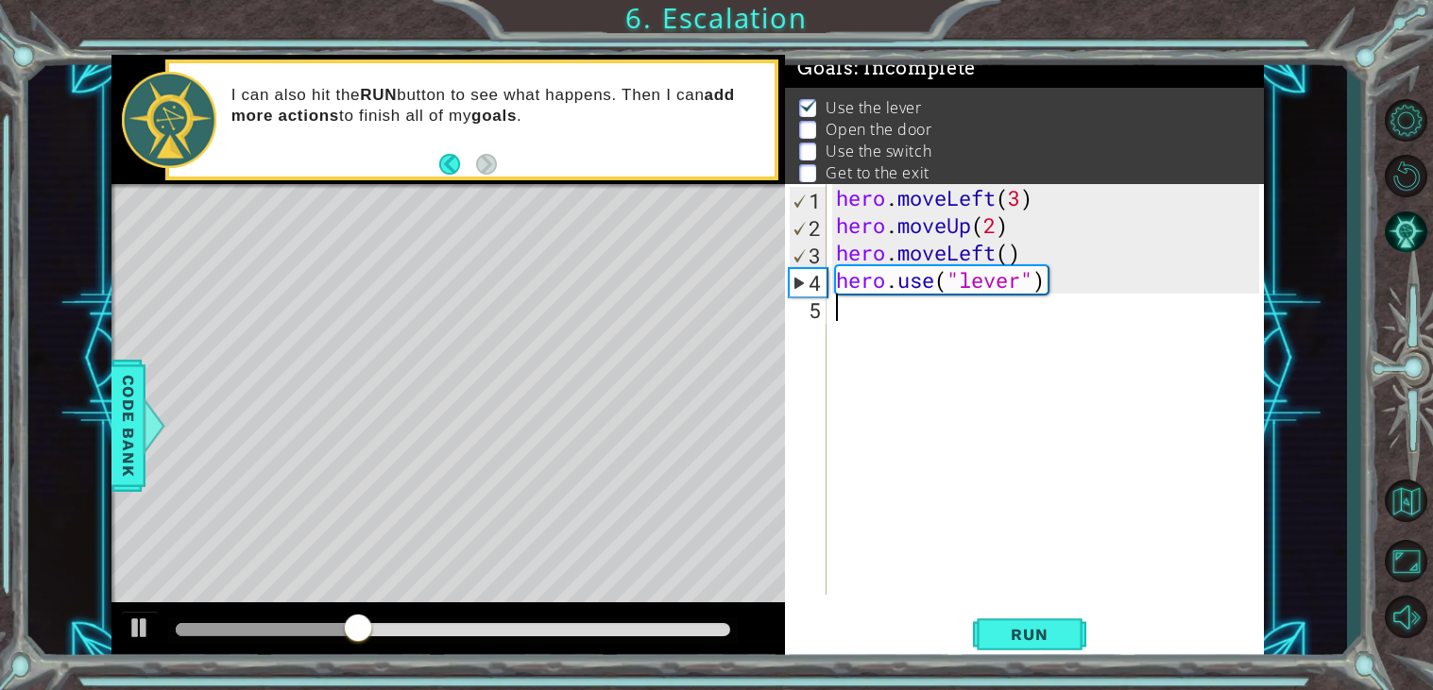
click at [860, 307] on div "hero . moveLeft ( 3 ) hero . moveUp ( 2 ) hero . moveLeft ( ) hero . use ( "lev…" at bounding box center [1050, 417] width 436 height 466
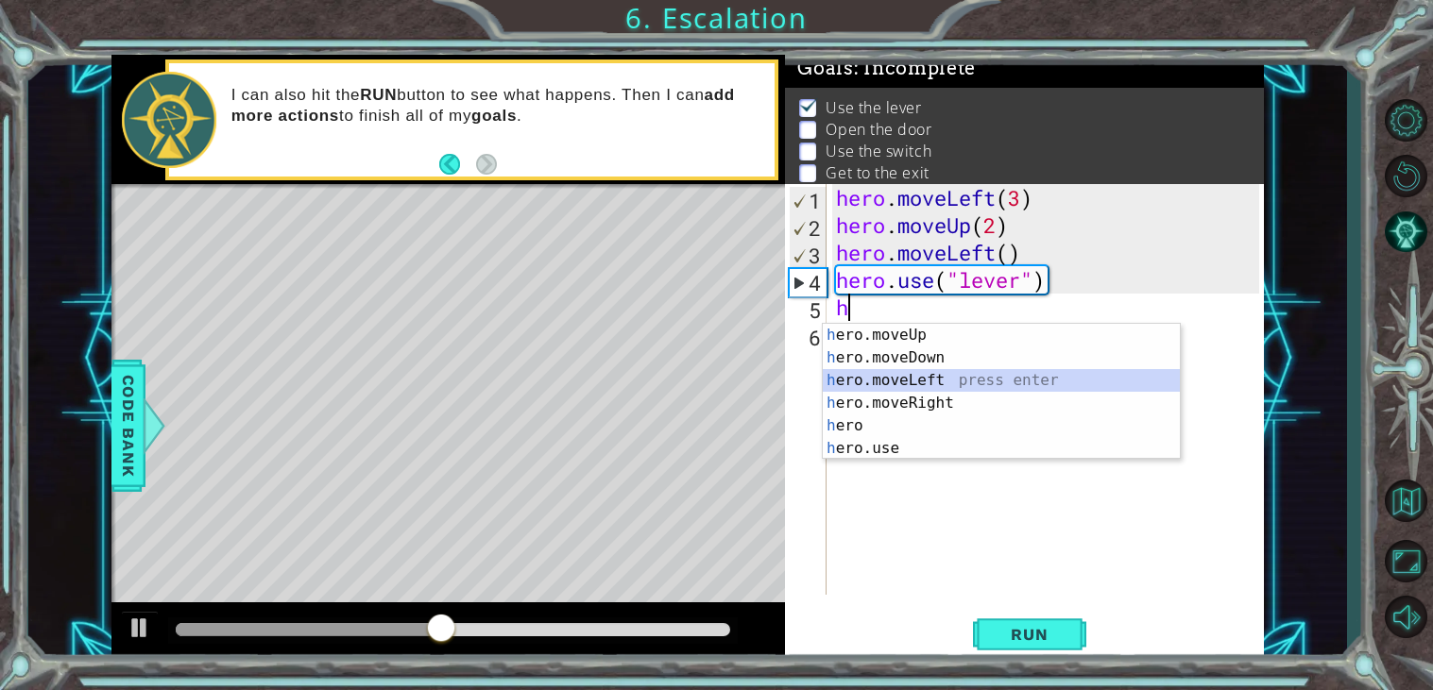
click at [905, 380] on div "h ero.moveUp press enter h ero.moveDown press enter h ero.moveLeft press enter …" at bounding box center [1001, 414] width 357 height 181
type textarea "hero.moveLeft(1)"
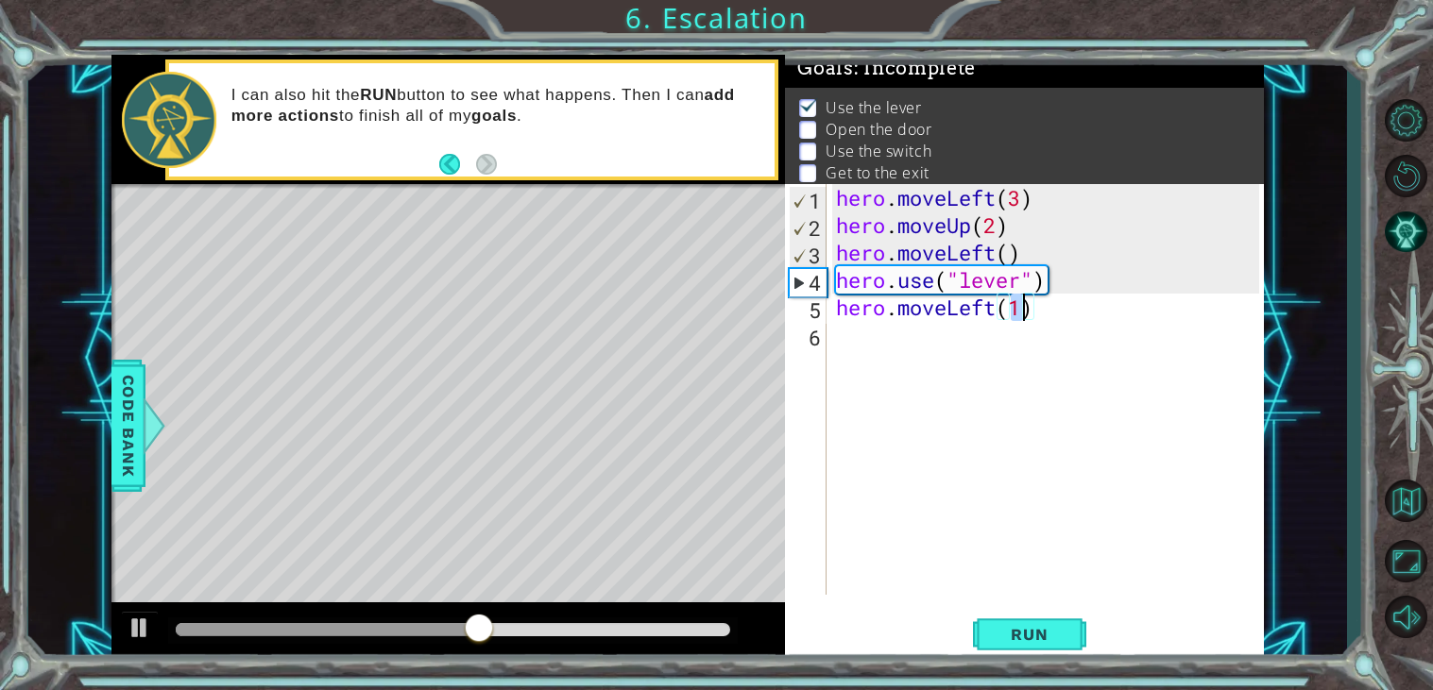
click at [844, 349] on div "hero . moveLeft ( 3 ) hero . moveUp ( 2 ) hero . moveLeft ( ) hero . use ( "lev…" at bounding box center [1050, 417] width 436 height 466
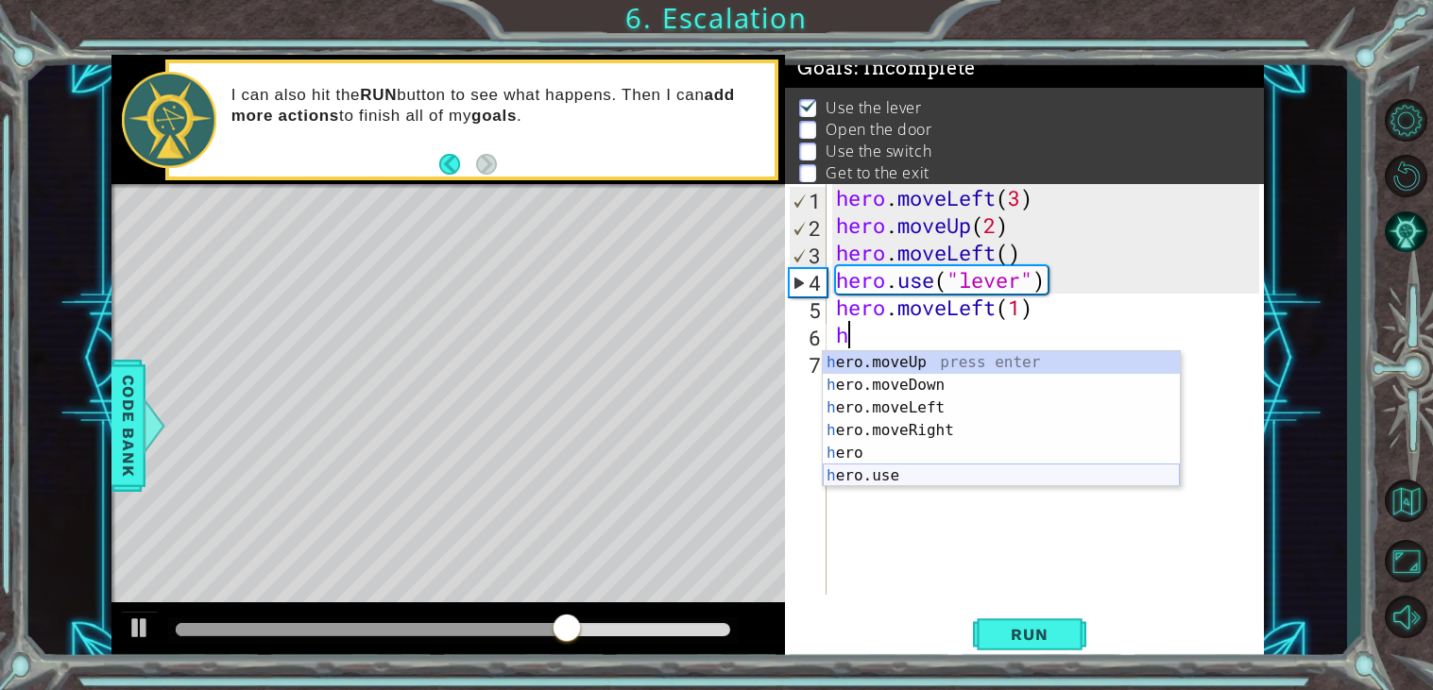
click at [889, 473] on div "h ero.moveUp press enter h ero.moveDown press enter h ero.moveLeft press enter …" at bounding box center [1001, 441] width 357 height 181
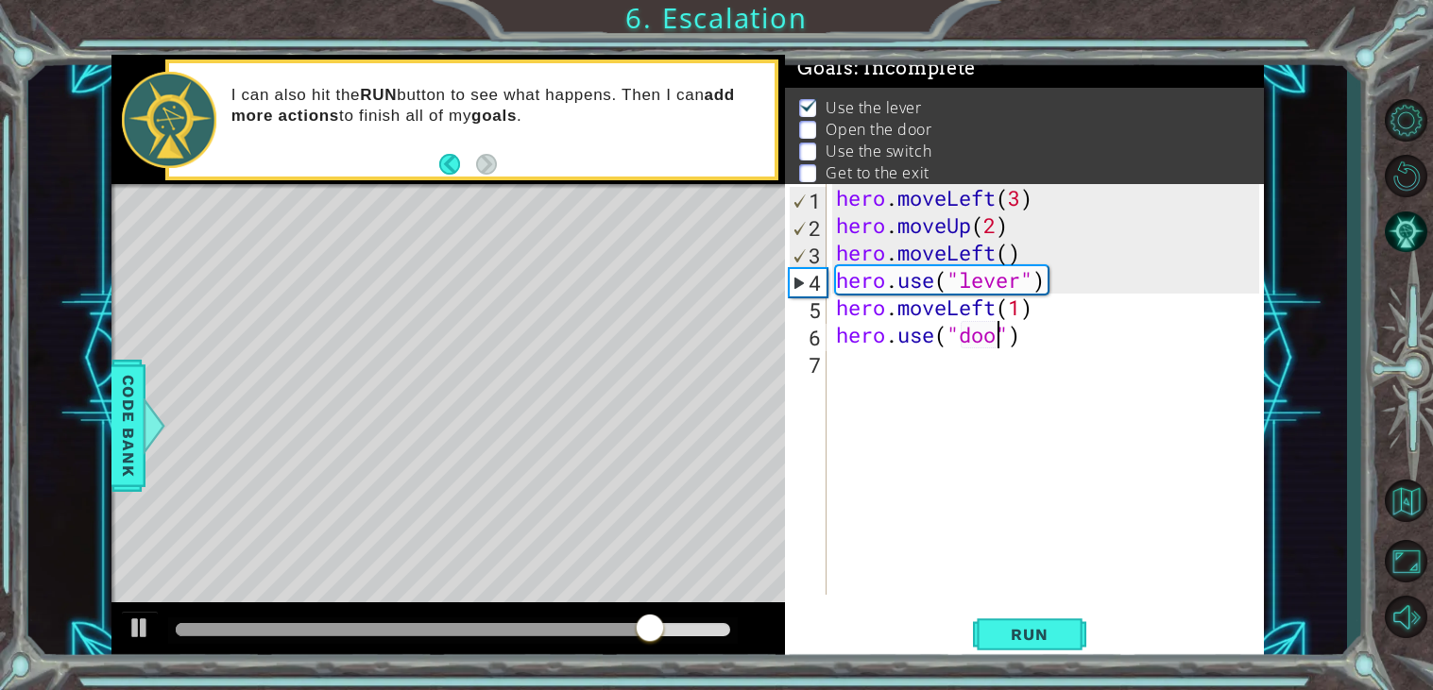
type textarea "hero.use("door")"
click at [839, 380] on div "hero . moveLeft ( 3 ) hero . moveUp ( 2 ) hero . moveLeft ( ) hero . use ( "lev…" at bounding box center [1050, 417] width 436 height 466
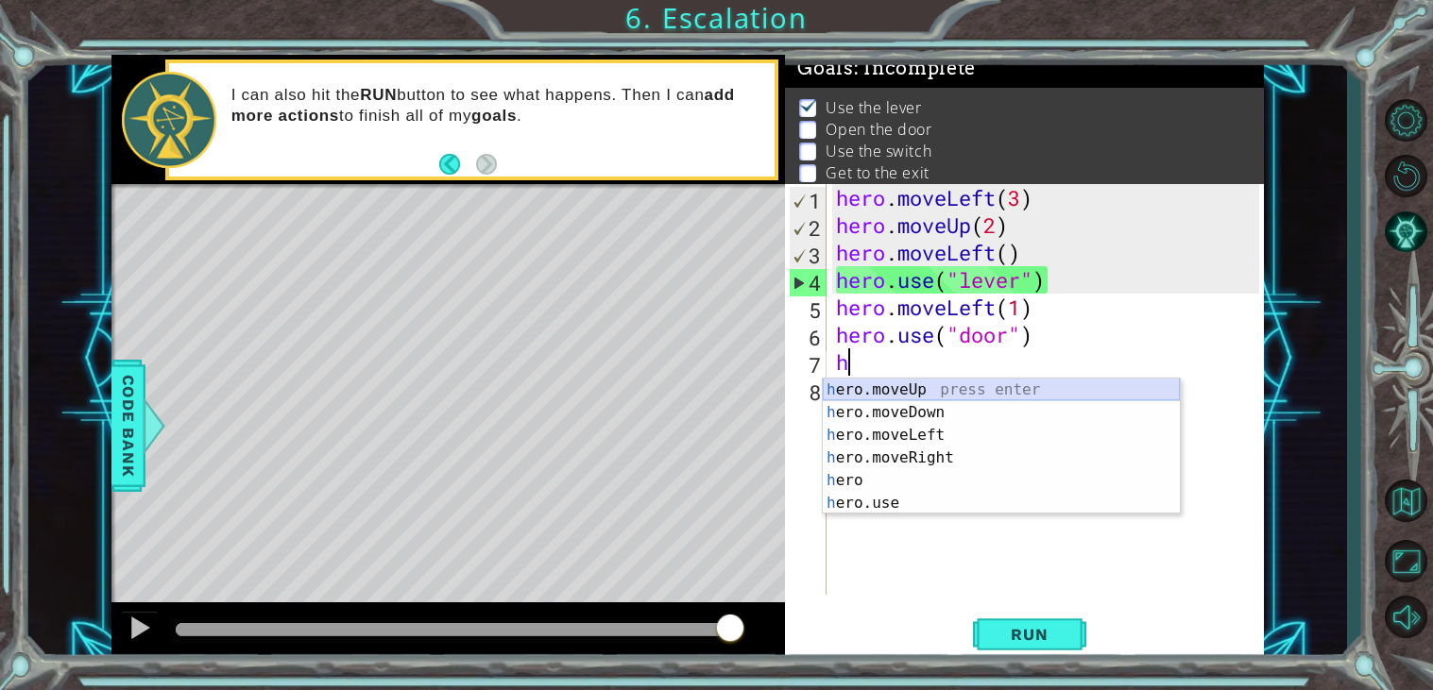
click at [919, 389] on div "h ero.moveUp press enter h ero.moveDown press enter h ero.moveLeft press enter …" at bounding box center [1001, 469] width 357 height 181
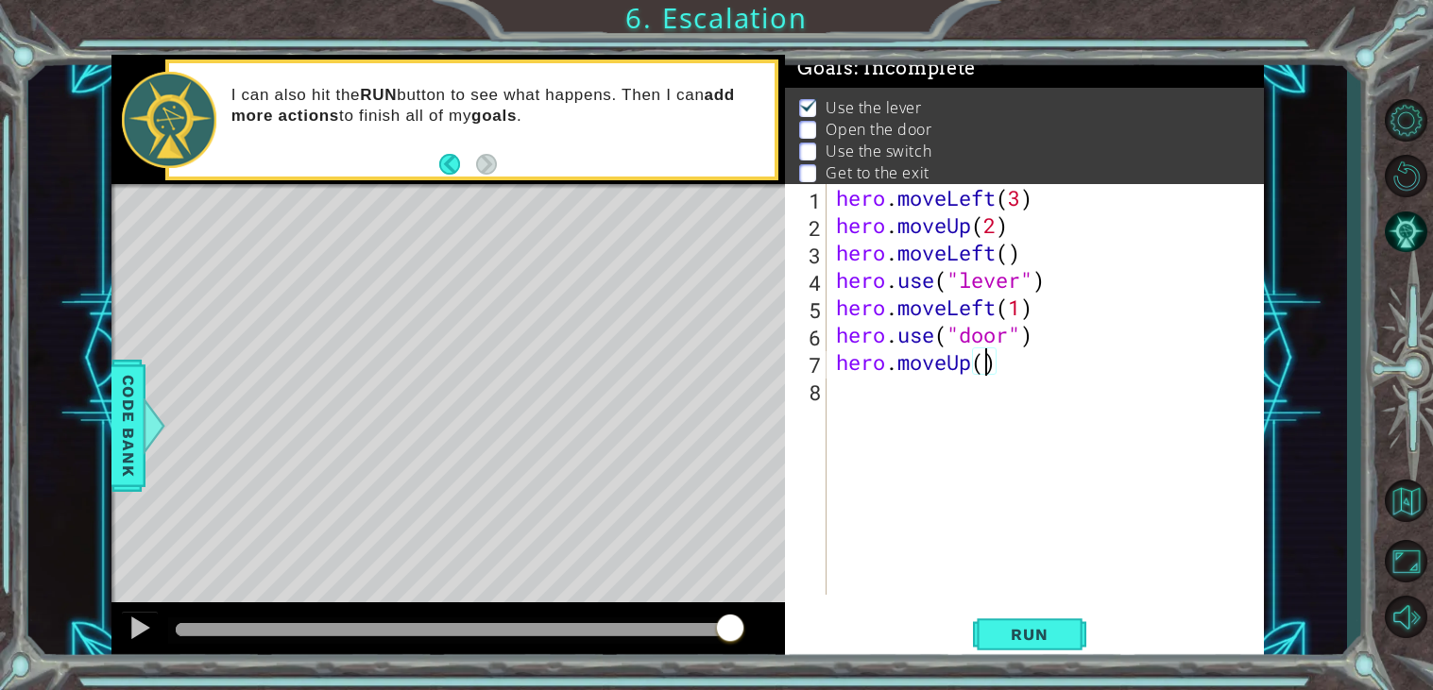
scroll to position [0, 6]
type textarea "hero.moveUp(2)"
click at [858, 393] on div "hero . moveLeft ( 3 ) hero . moveUp ( 2 ) hero . moveLeft ( ) hero . use ( "lev…" at bounding box center [1050, 417] width 436 height 466
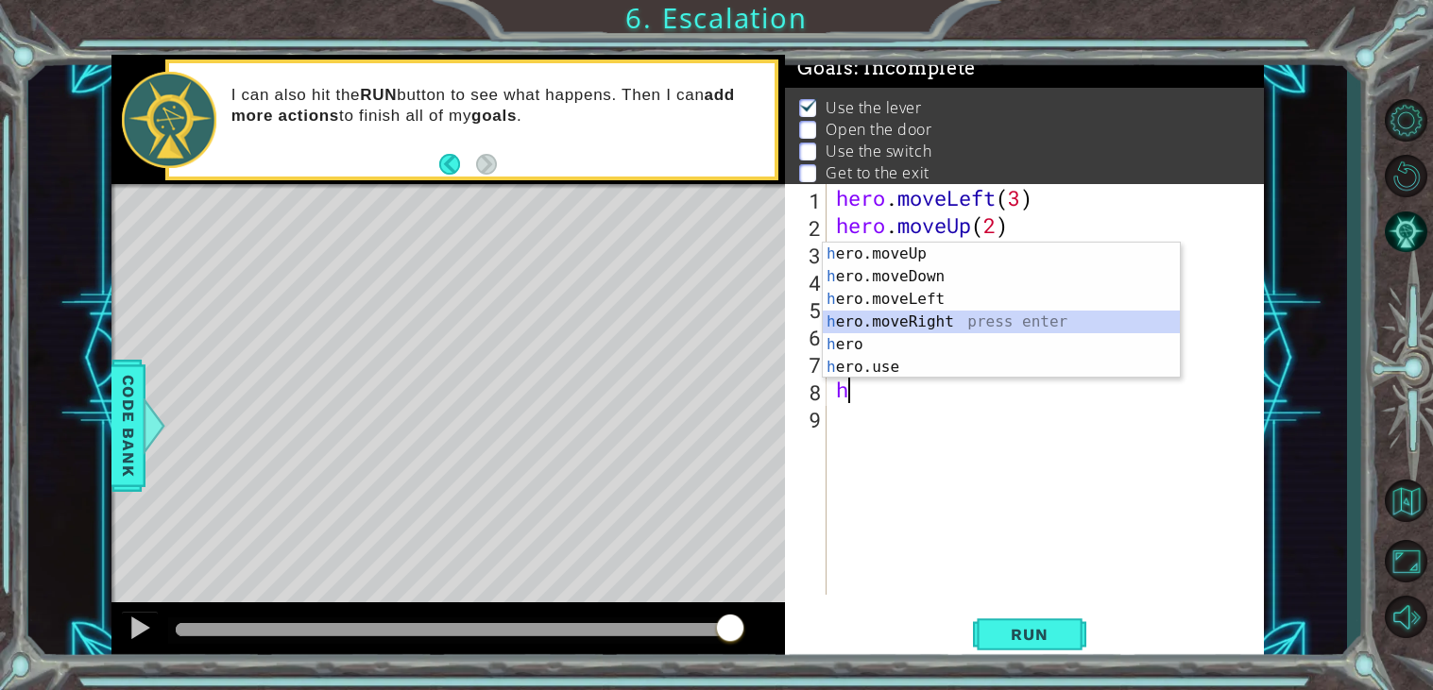
click at [927, 315] on div "h ero.moveUp press enter h ero.moveDown press enter h ero.moveLeft press enter …" at bounding box center [1001, 333] width 357 height 181
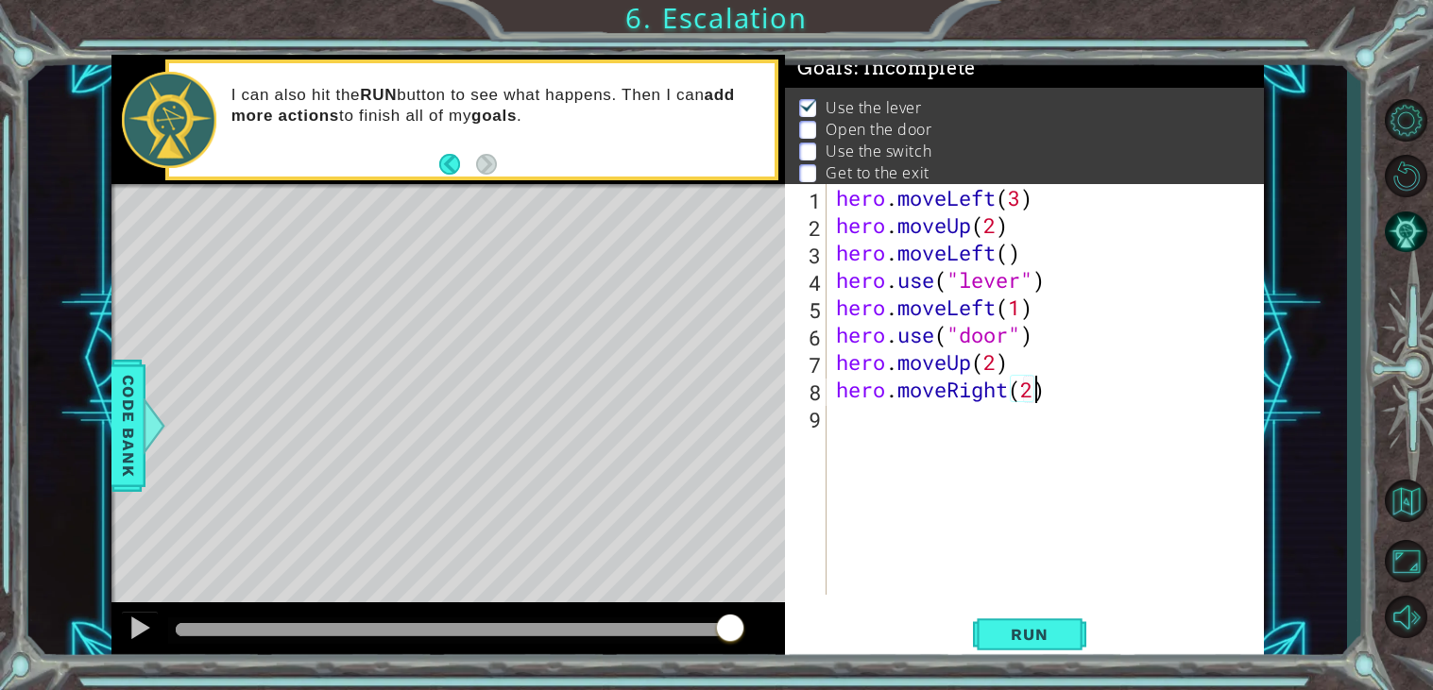
scroll to position [0, 8]
type textarea "hero.moveRight(2)"
click at [1029, 626] on span "Run" at bounding box center [1029, 634] width 75 height 19
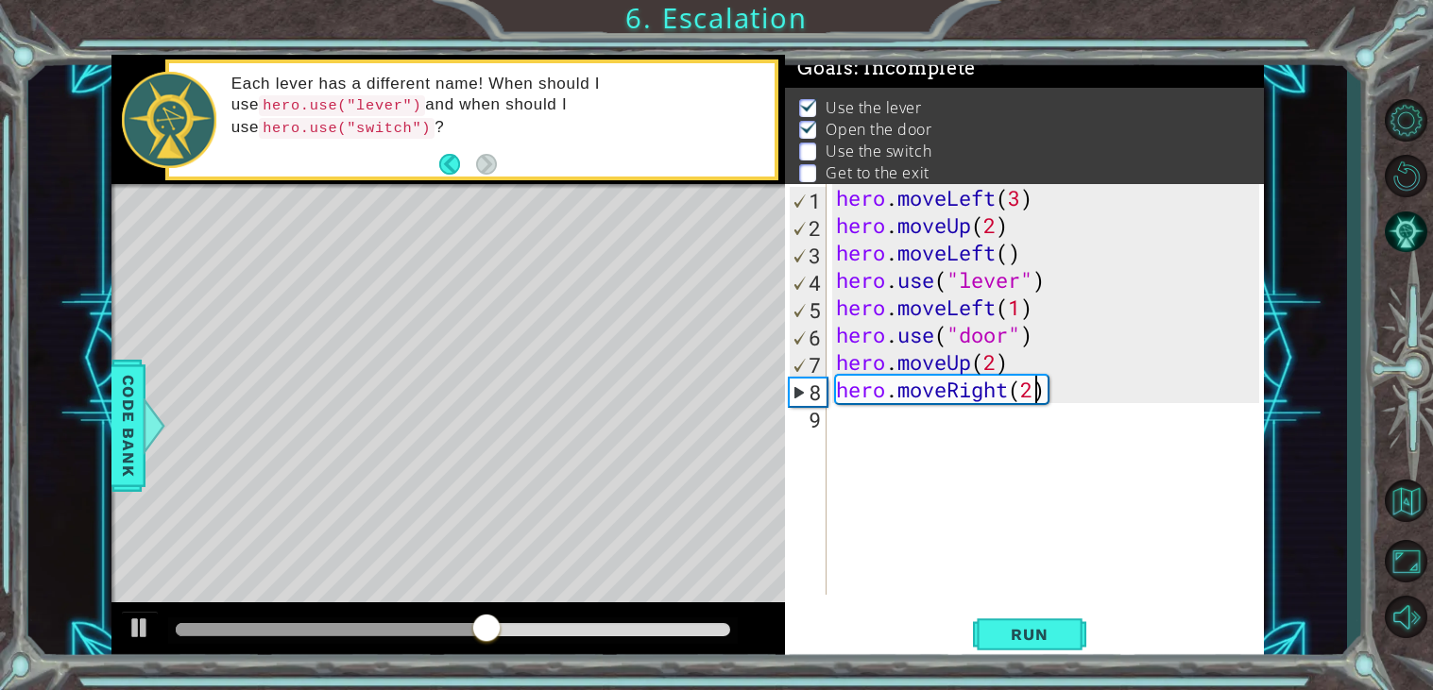
click at [845, 417] on div "hero . moveLeft ( 3 ) hero . moveUp ( 2 ) hero . moveLeft ( ) hero . use ( "lev…" at bounding box center [1050, 417] width 436 height 466
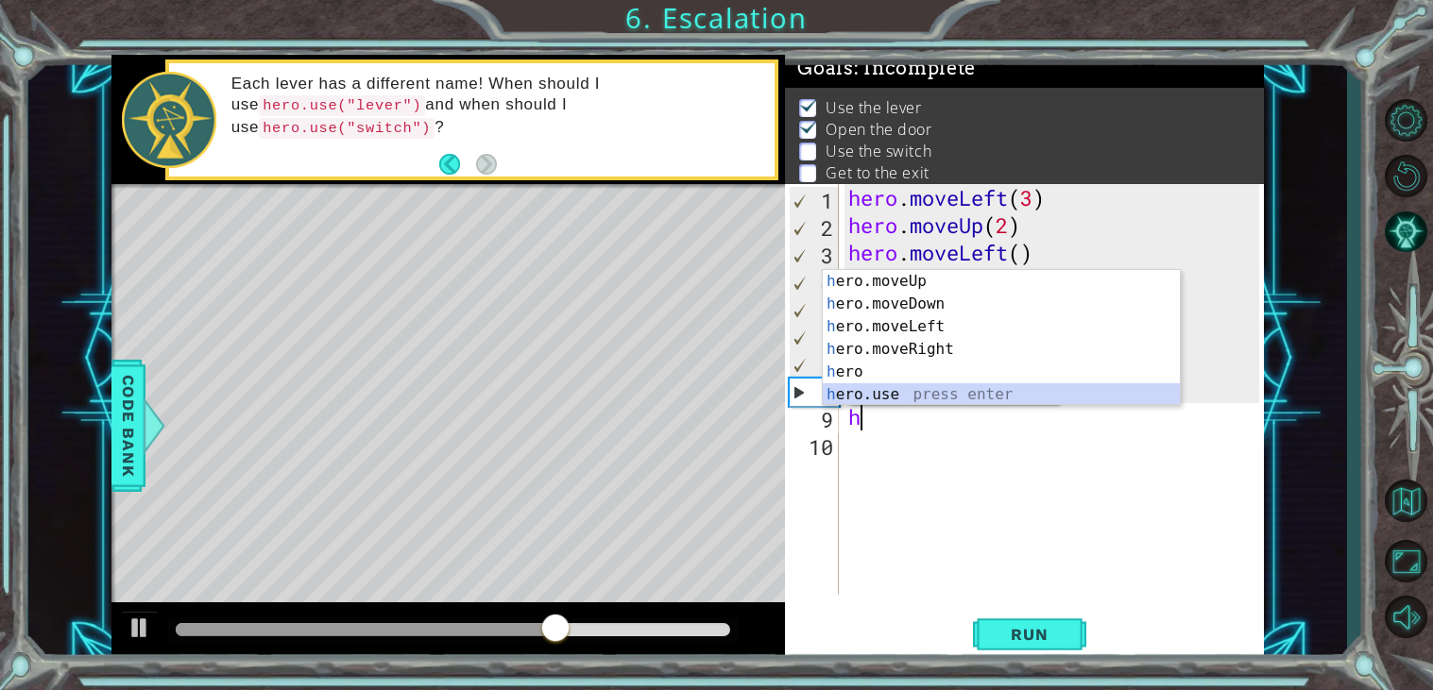
click at [899, 389] on div "h ero.moveUp press enter h ero.moveDown press enter h ero.moveLeft press enter …" at bounding box center [1001, 360] width 357 height 181
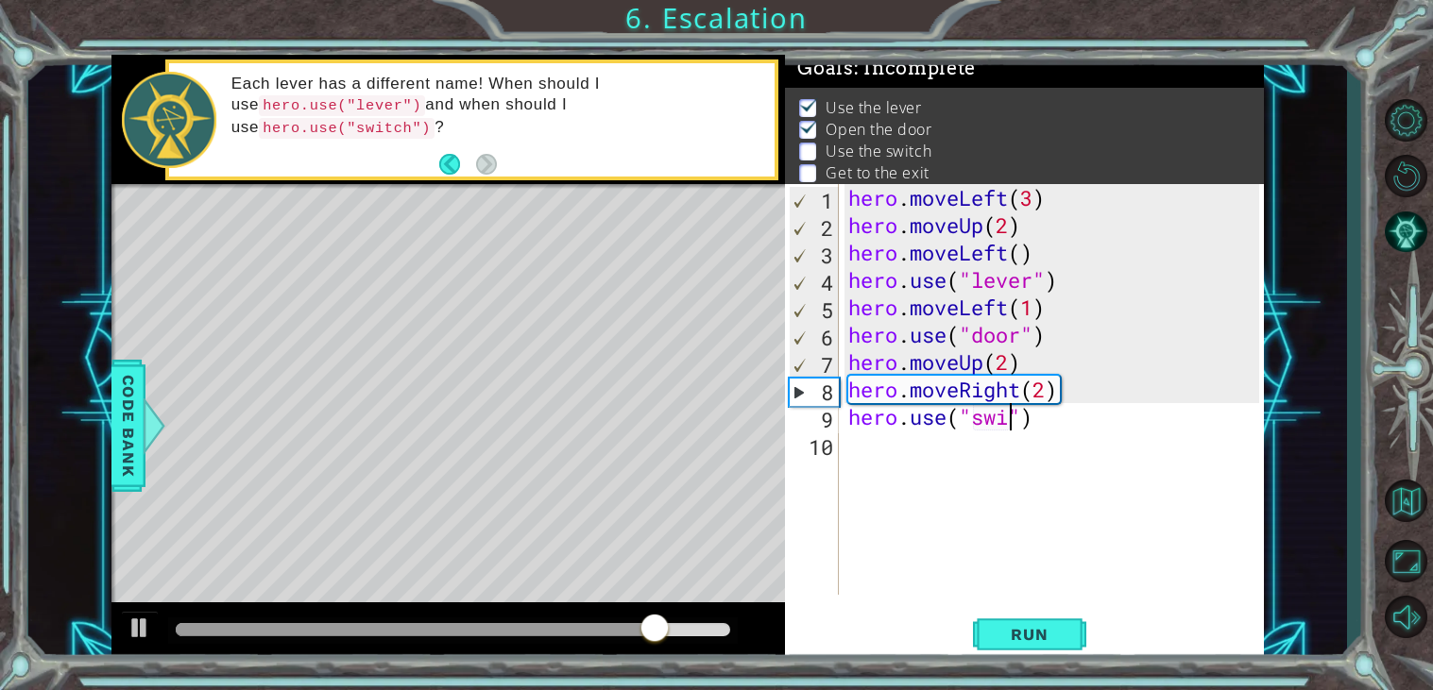
scroll to position [0, 7]
type textarea "hero.use("swich")"
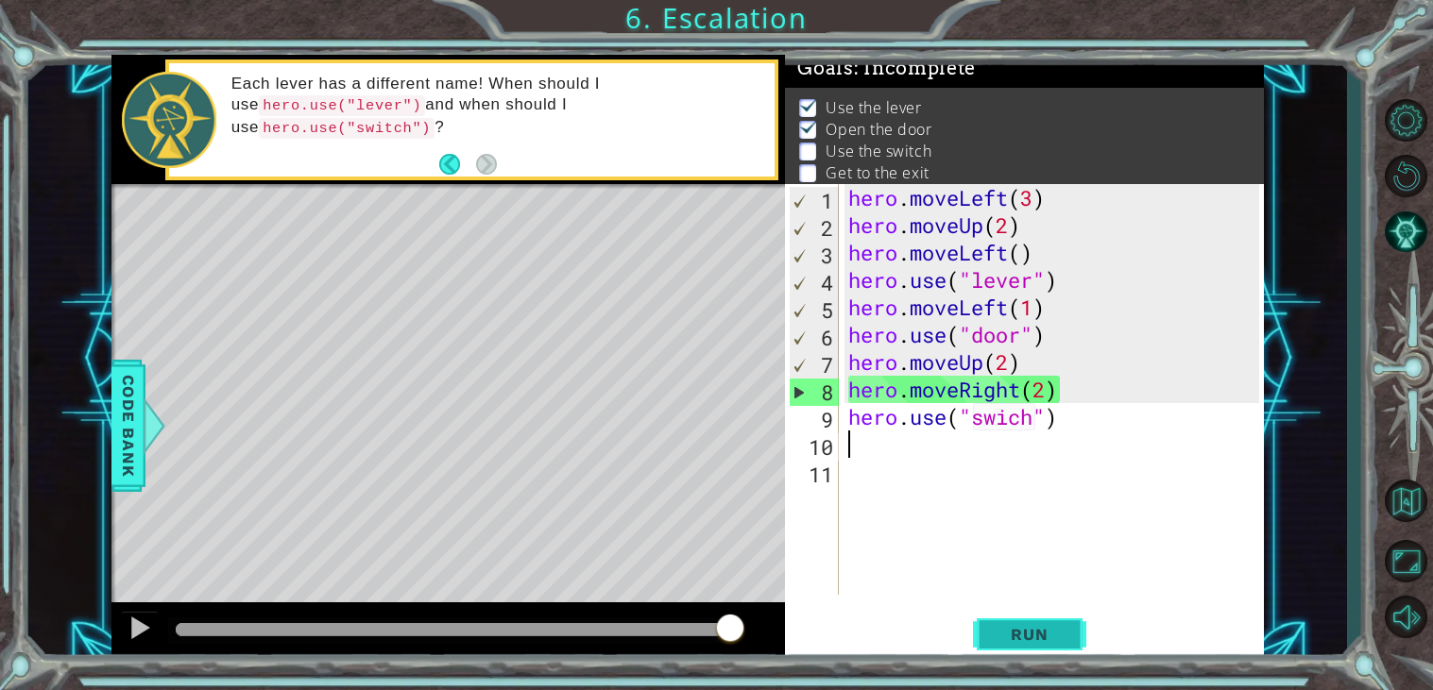
click at [1026, 638] on span "Run" at bounding box center [1029, 634] width 75 height 19
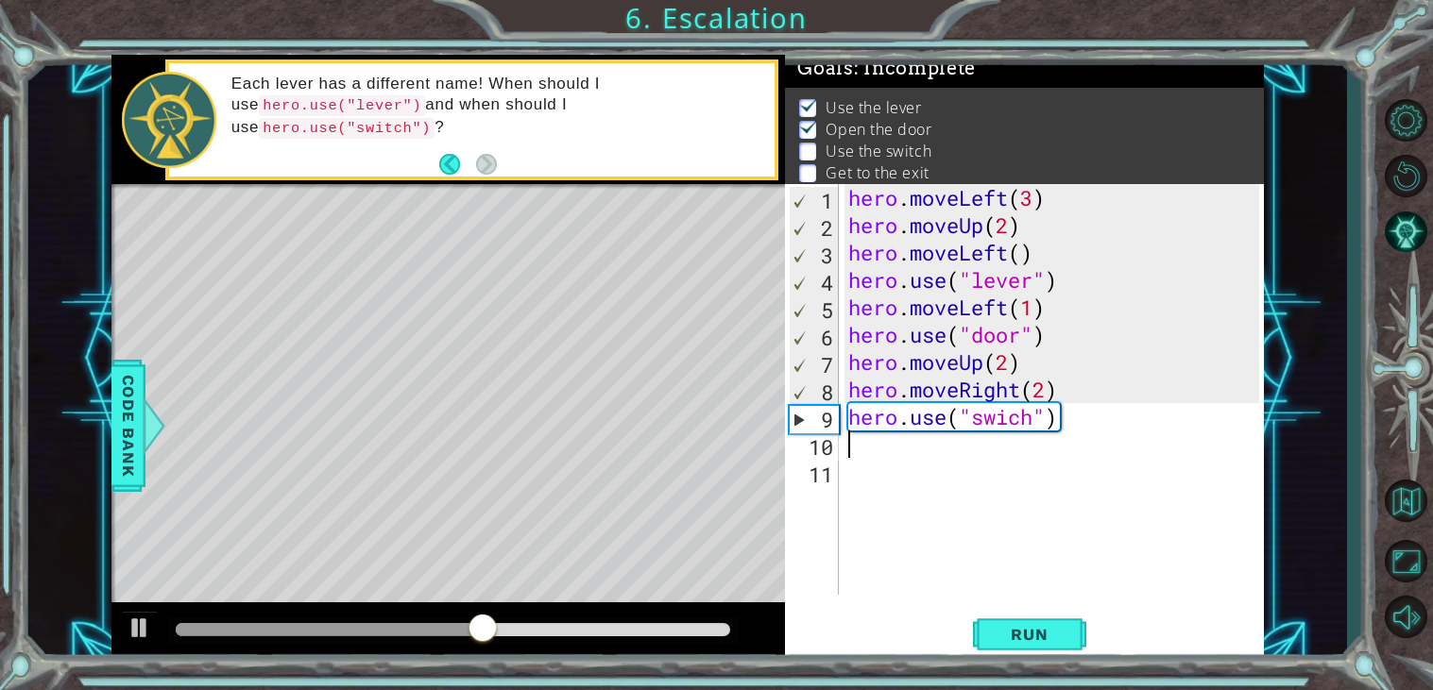
click at [1045, 426] on div "hero . moveLeft ( 3 ) hero . moveUp ( 2 ) hero . moveLeft ( ) hero . use ( "lev…" at bounding box center [1056, 417] width 425 height 466
type textarea "hero.use("switch)"
click at [1040, 625] on span "Run" at bounding box center [1029, 634] width 75 height 19
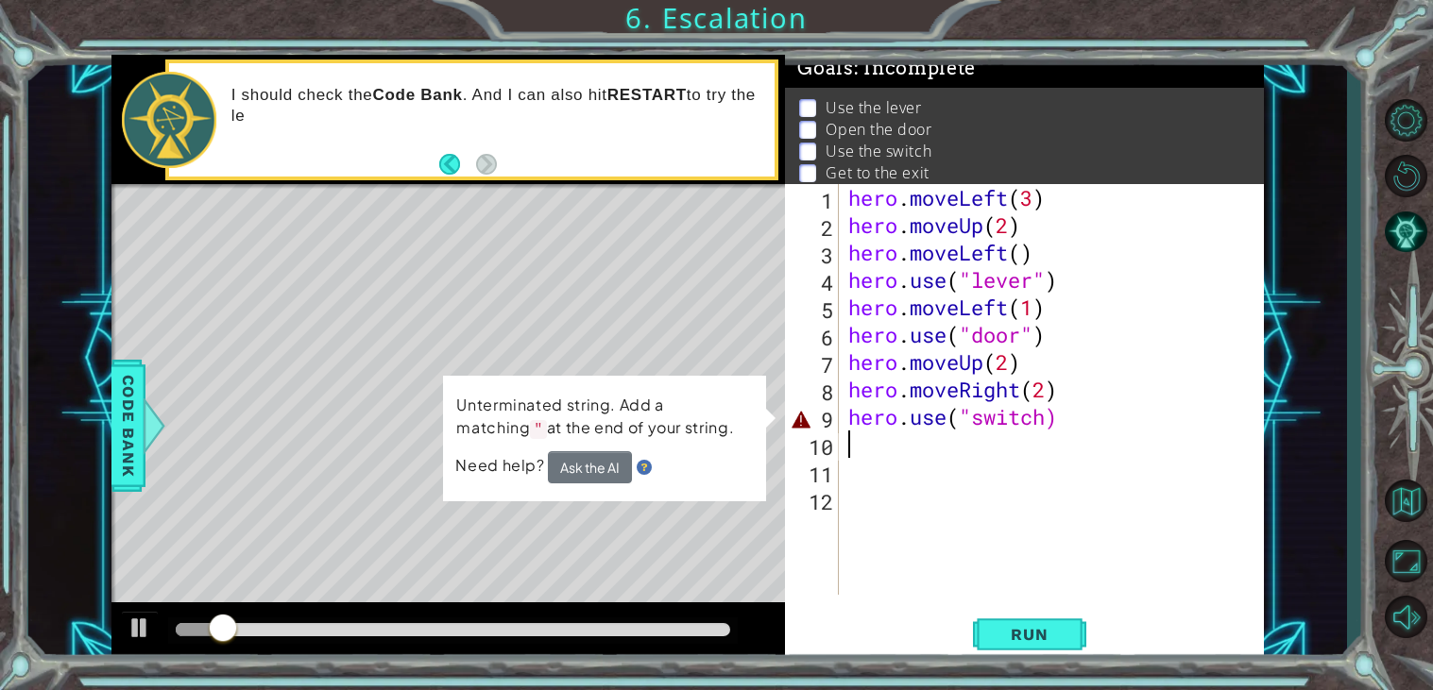
click at [1054, 421] on div "hero . moveLeft ( 3 ) hero . moveUp ( 2 ) hero . moveLeft ( ) hero . use ( "lev…" at bounding box center [1056, 417] width 425 height 466
click at [1047, 418] on div "hero . moveLeft ( 3 ) hero . moveUp ( 2 ) hero . moveLeft ( ) hero . use ( "lev…" at bounding box center [1056, 417] width 425 height 466
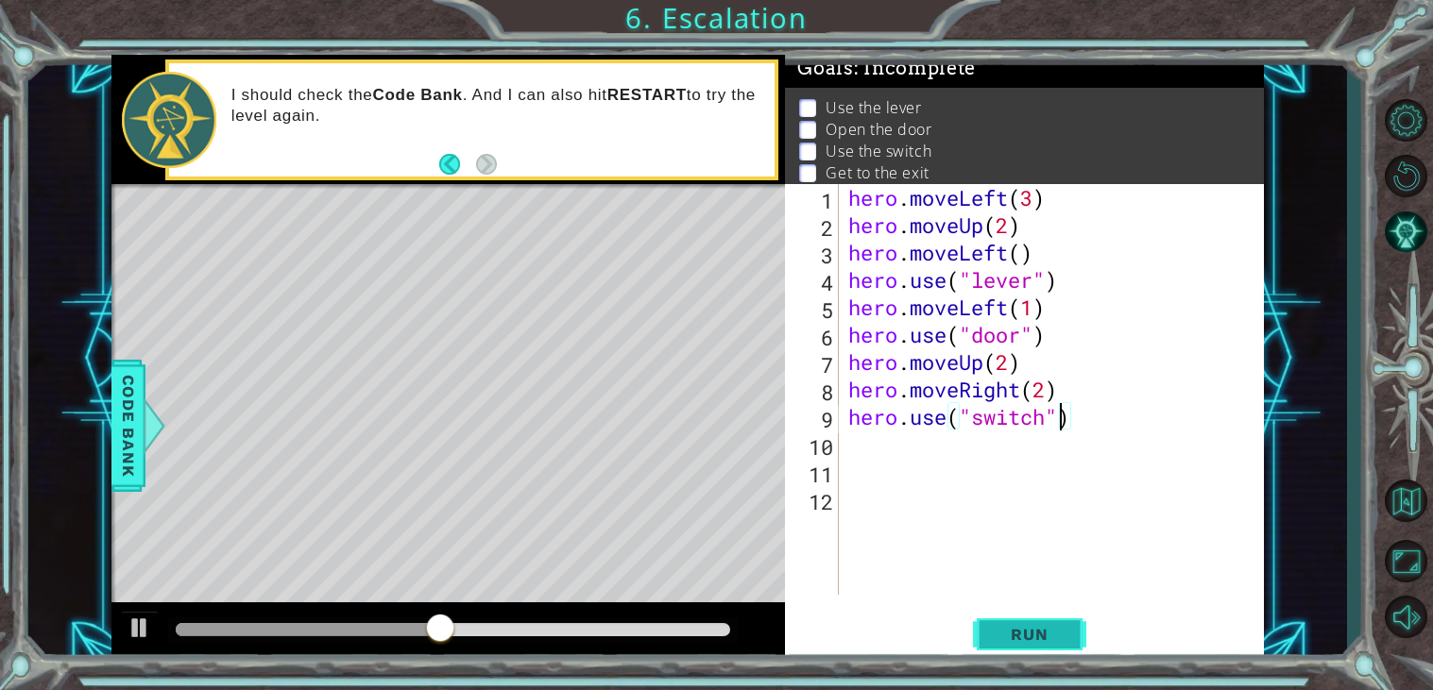
type textarea "hero.use("switch")"
click at [1034, 644] on span "Run" at bounding box center [1029, 634] width 75 height 19
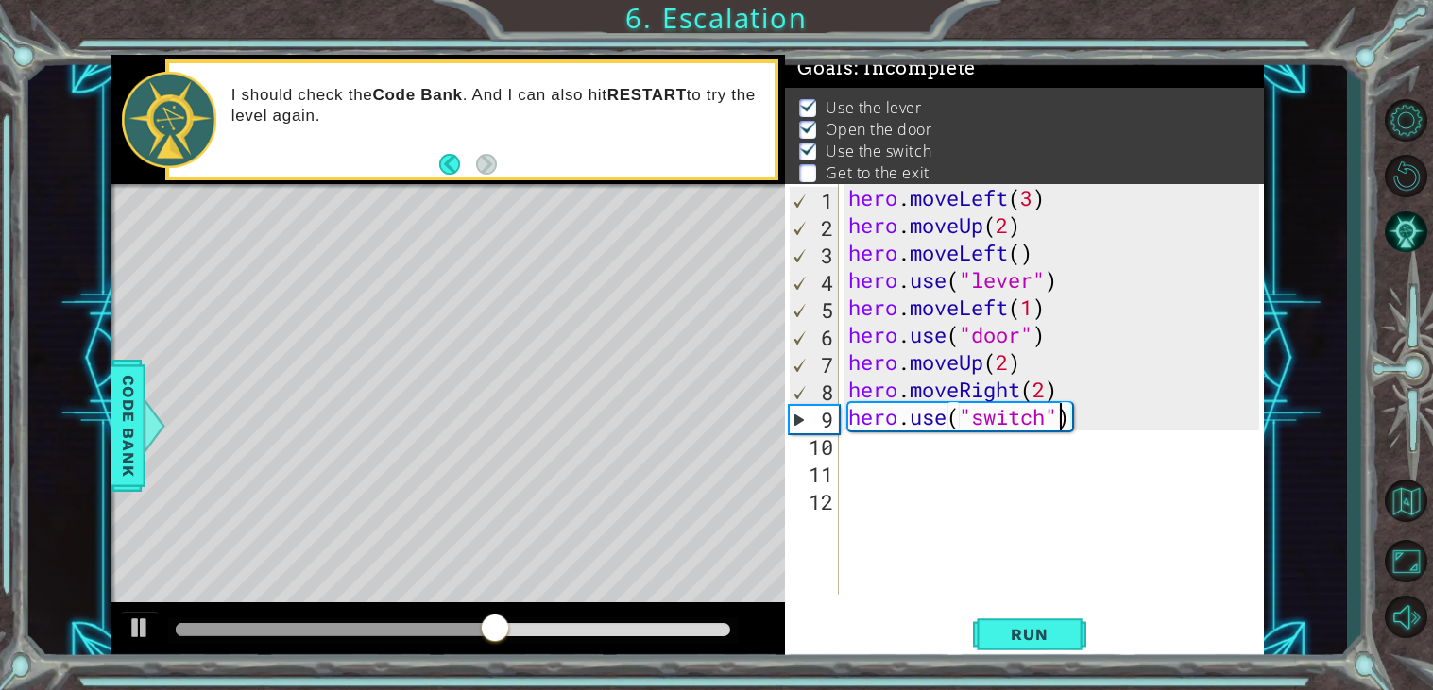
click at [876, 456] on div "hero . moveLeft ( 3 ) hero . moveUp ( 2 ) hero . moveLeft ( ) hero . use ( "lev…" at bounding box center [1056, 417] width 425 height 466
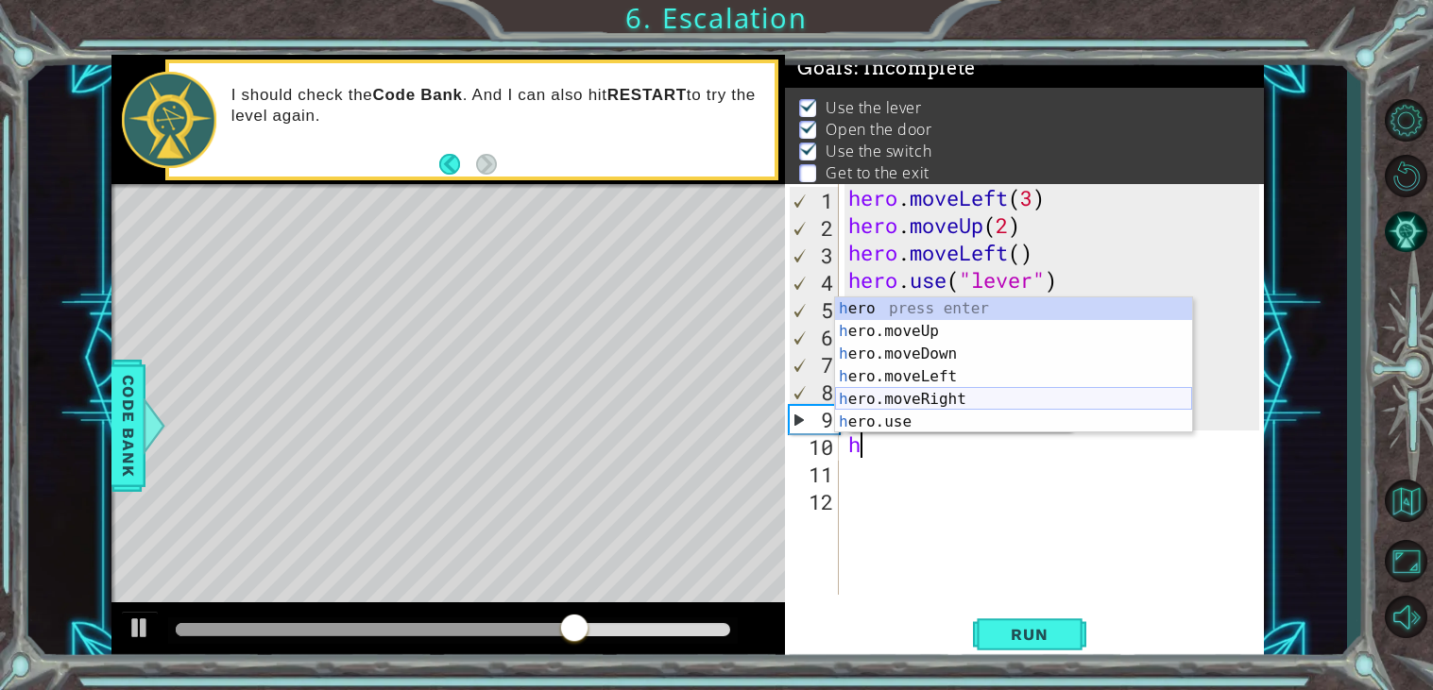
click at [961, 396] on div "h ero press enter h ero.moveUp press enter h ero.moveDown press enter h ero.mov…" at bounding box center [1013, 388] width 357 height 181
type textarea "hero.moveRight(1)"
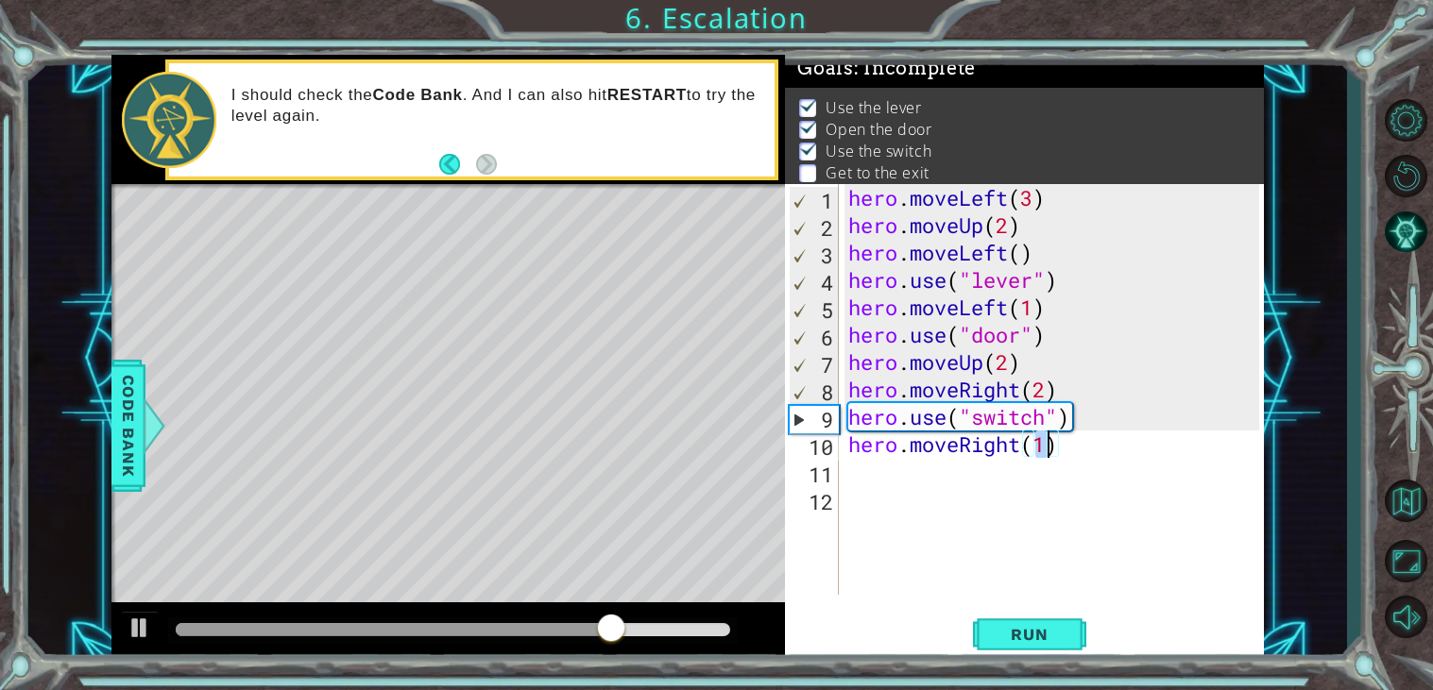
click at [870, 477] on div "hero . moveLeft ( 3 ) hero . moveUp ( 2 ) hero . moveLeft ( ) hero . use ( "lev…" at bounding box center [1056, 417] width 425 height 466
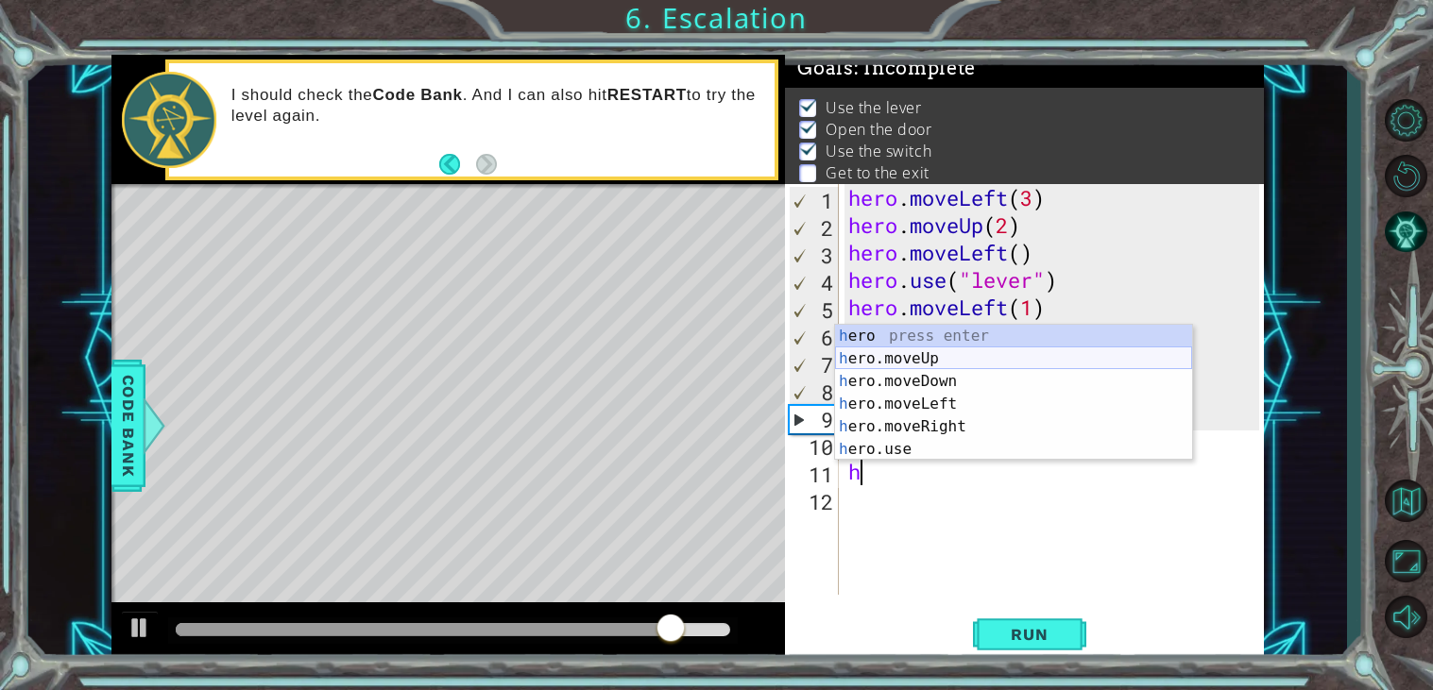
click at [927, 361] on div "h ero press enter h ero.moveUp press enter h ero.moveDown press enter h ero.mov…" at bounding box center [1013, 415] width 357 height 181
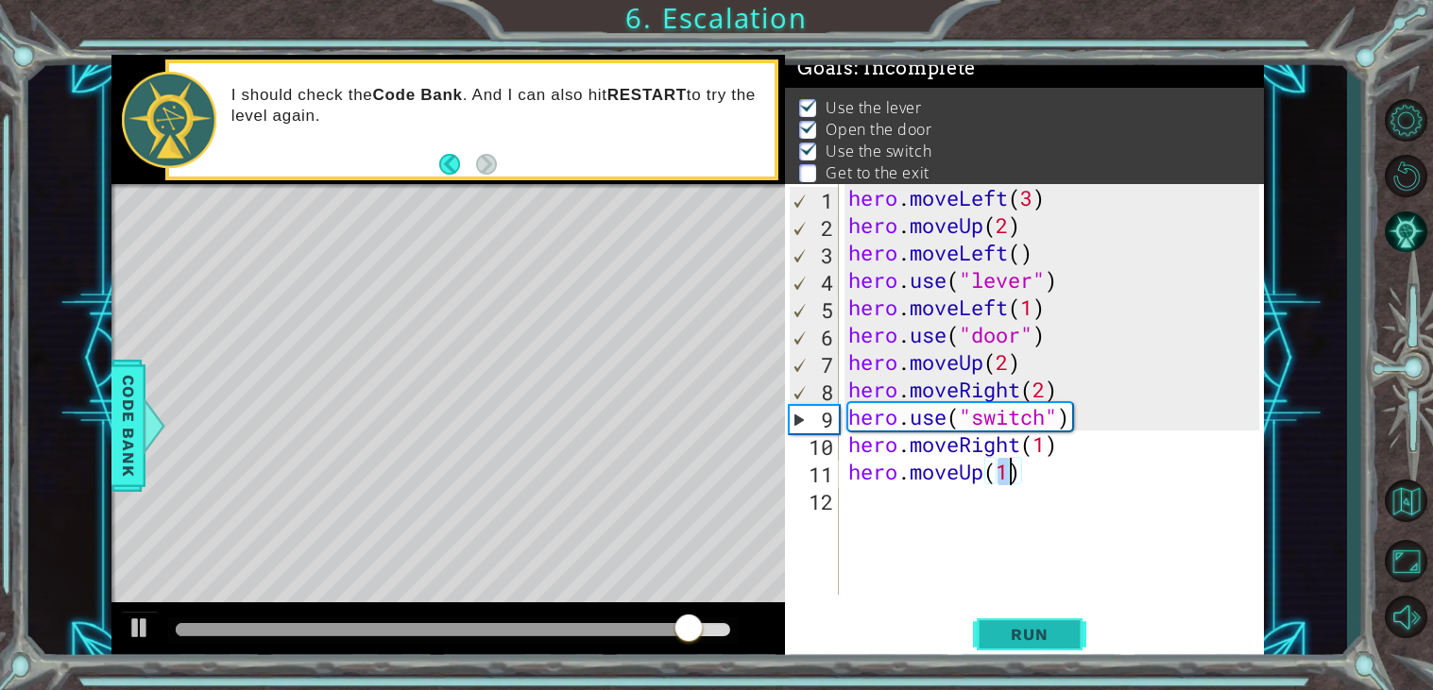
type textarea "hero.moveUp(1)"
click at [1009, 646] on button "Run" at bounding box center [1029, 635] width 113 height 48
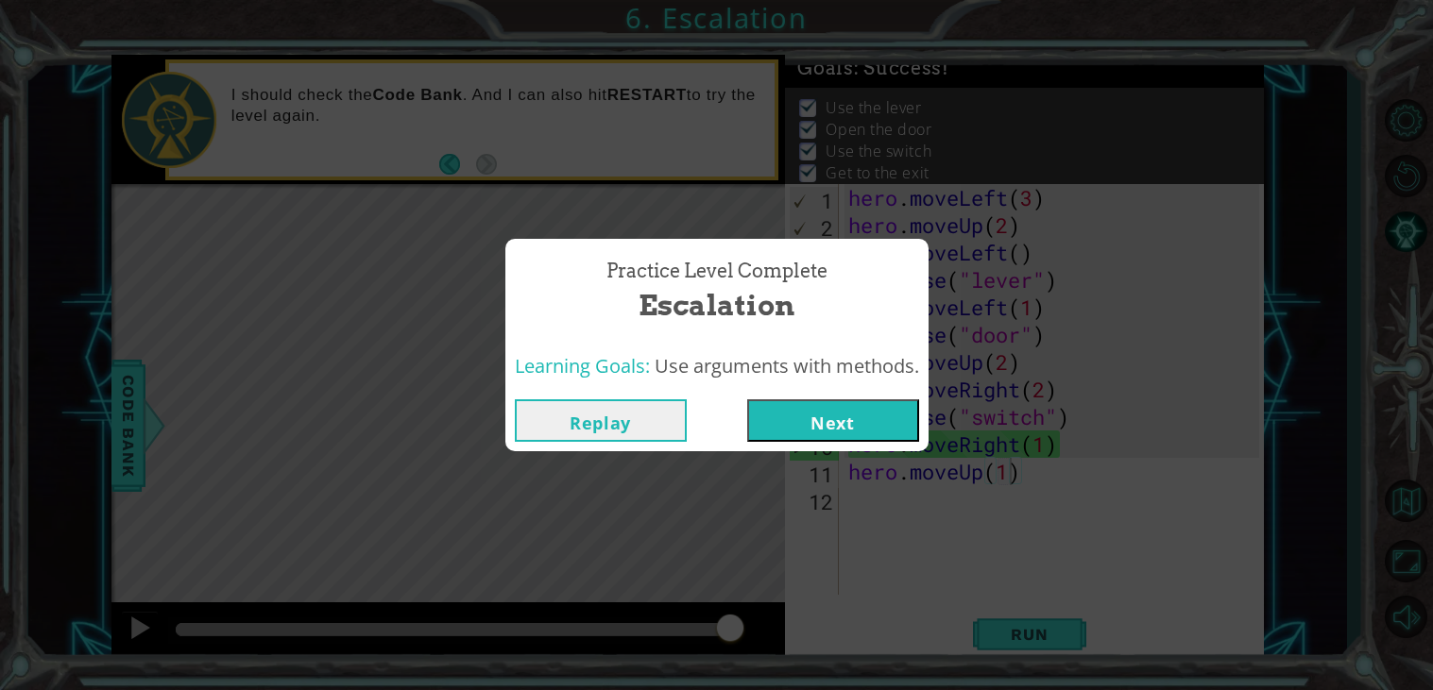
drag, startPoint x: 291, startPoint y: 627, endPoint x: 845, endPoint y: 630, distance: 554.5
click at [845, 630] on body "1 ההההההההההההההההההההההההההההההההההההההההההההההההההההההההההההההההההההההההההההה…" at bounding box center [716, 345] width 1433 height 690
click at [846, 413] on button "Next" at bounding box center [833, 421] width 172 height 43
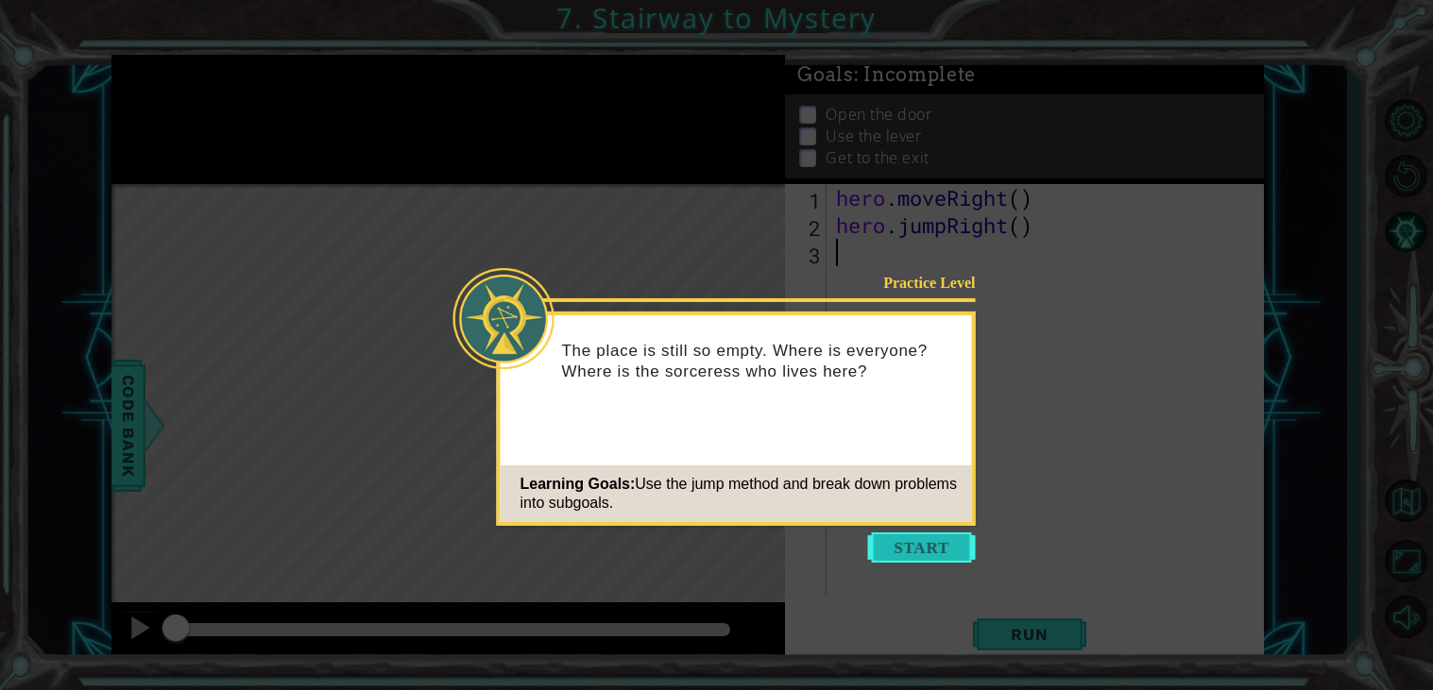
click at [905, 550] on button "Start" at bounding box center [922, 548] width 108 height 30
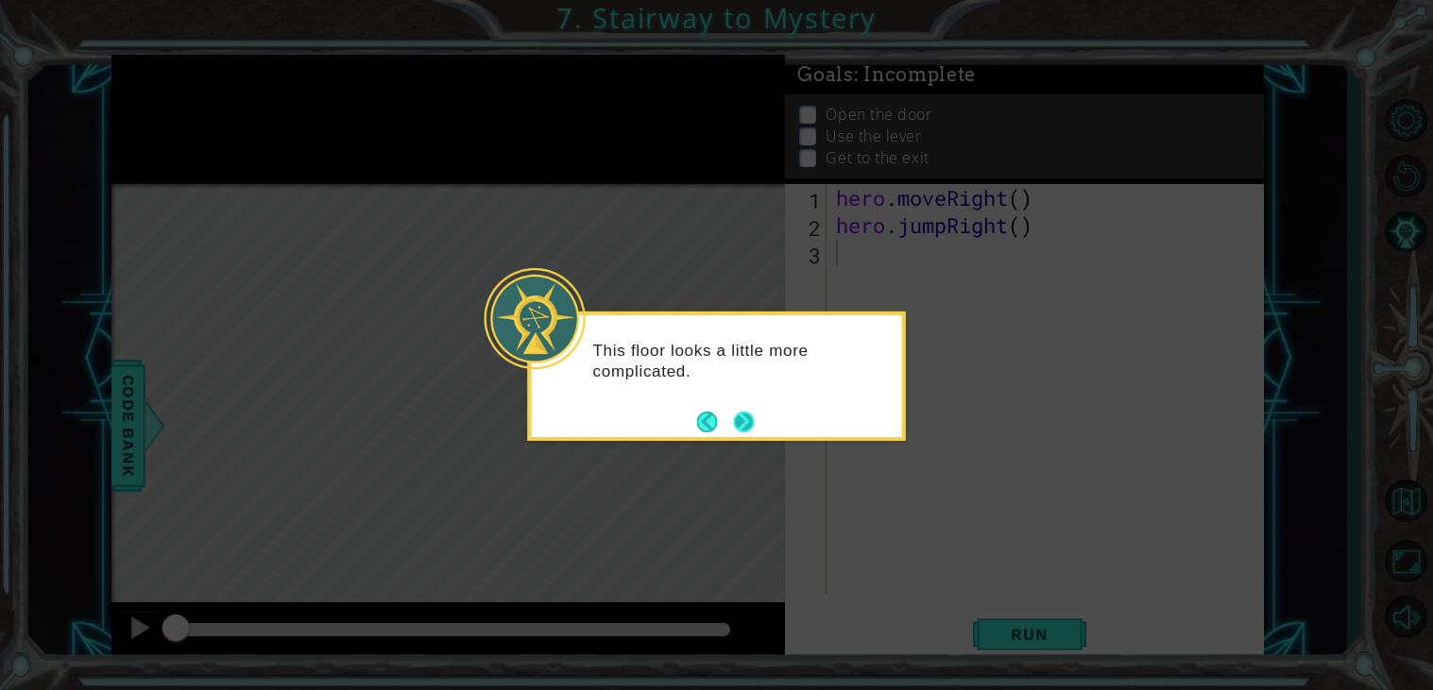
click at [745, 427] on button "Next" at bounding box center [744, 422] width 21 height 21
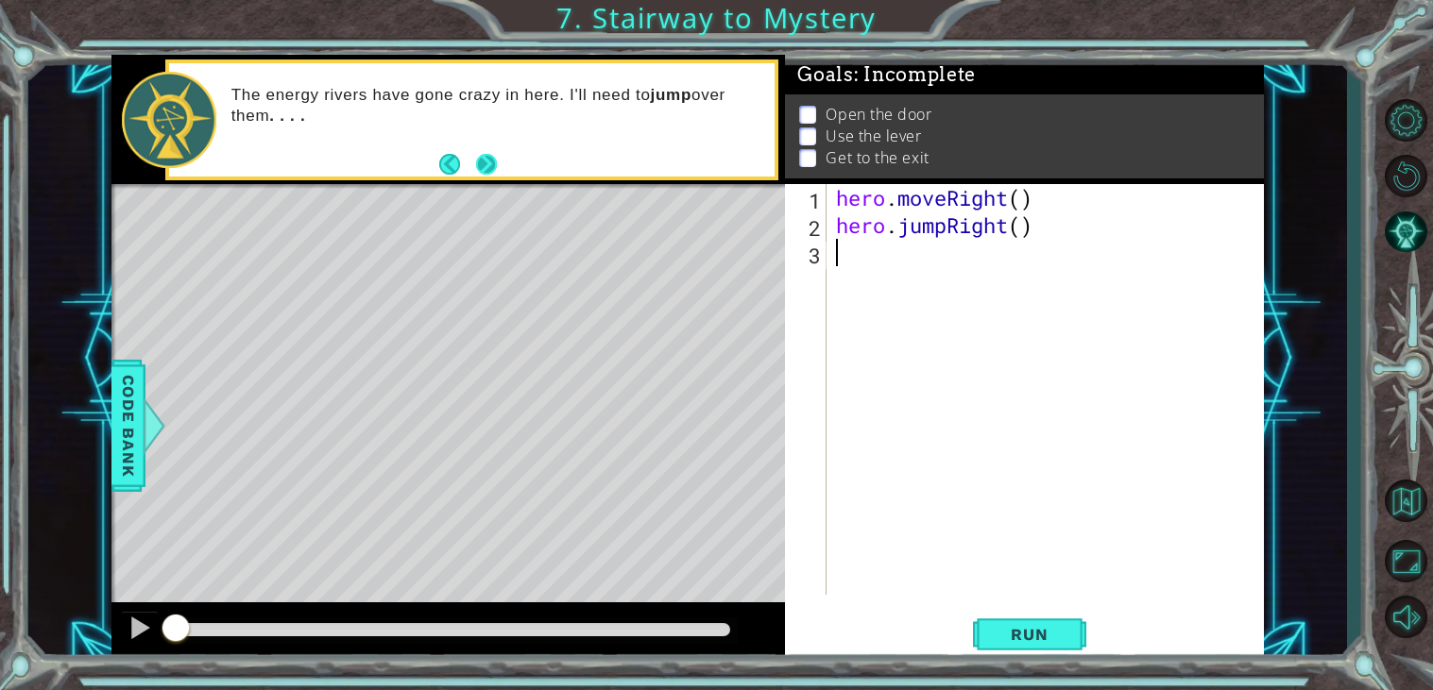
click at [492, 169] on button "Next" at bounding box center [486, 164] width 21 height 21
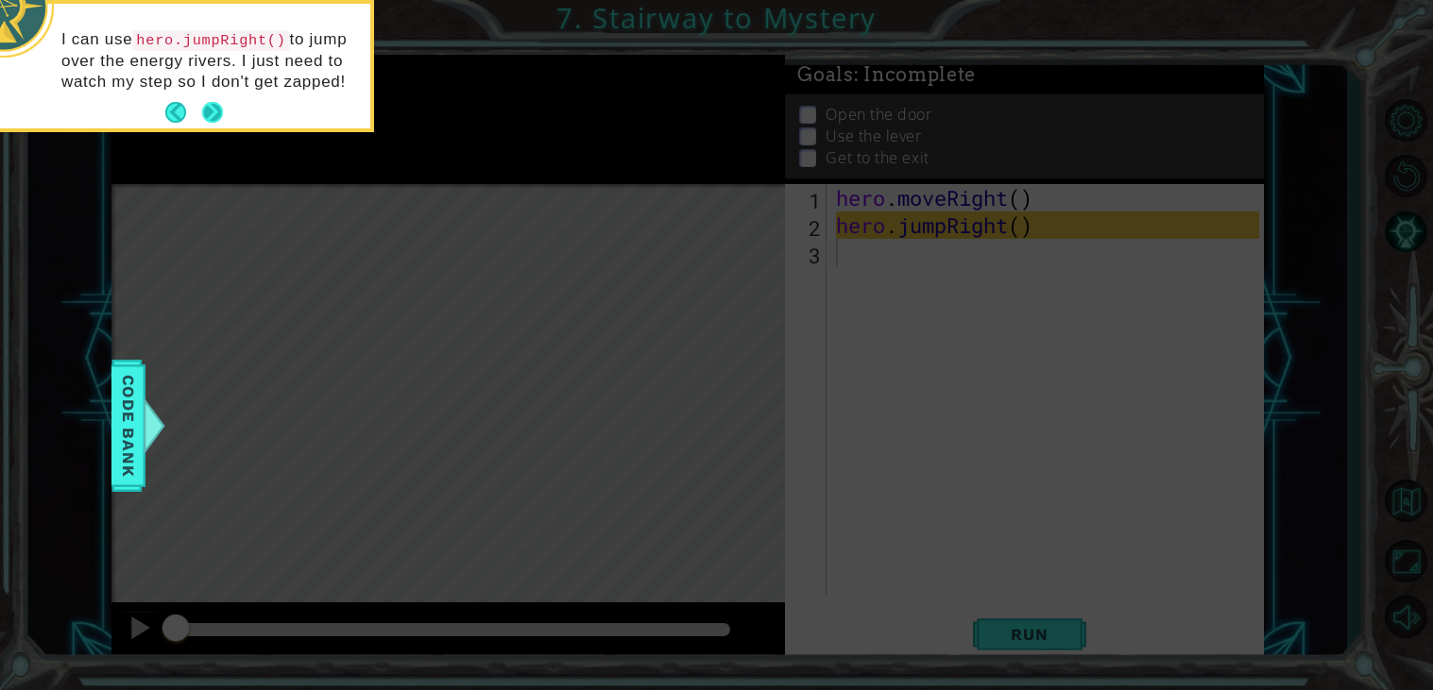
click at [215, 119] on button "Next" at bounding box center [212, 112] width 21 height 21
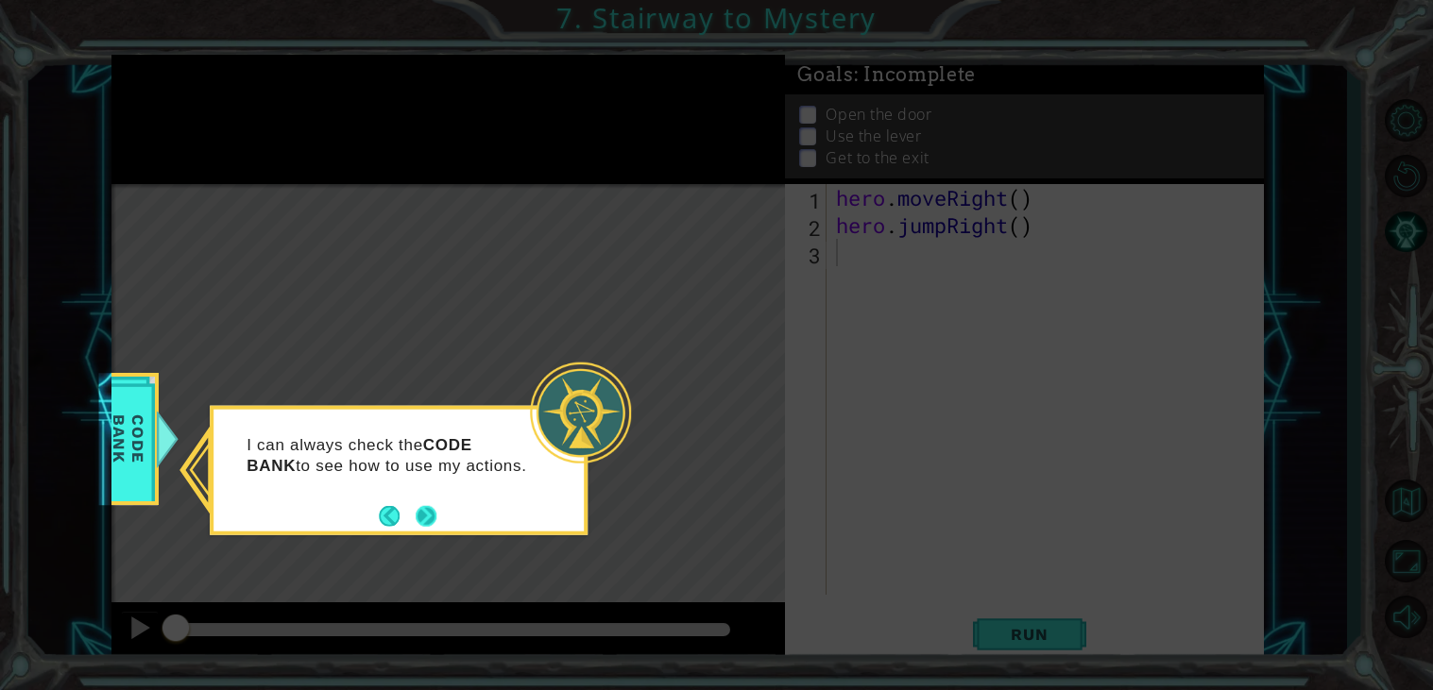
click at [424, 522] on button "Next" at bounding box center [426, 515] width 21 height 21
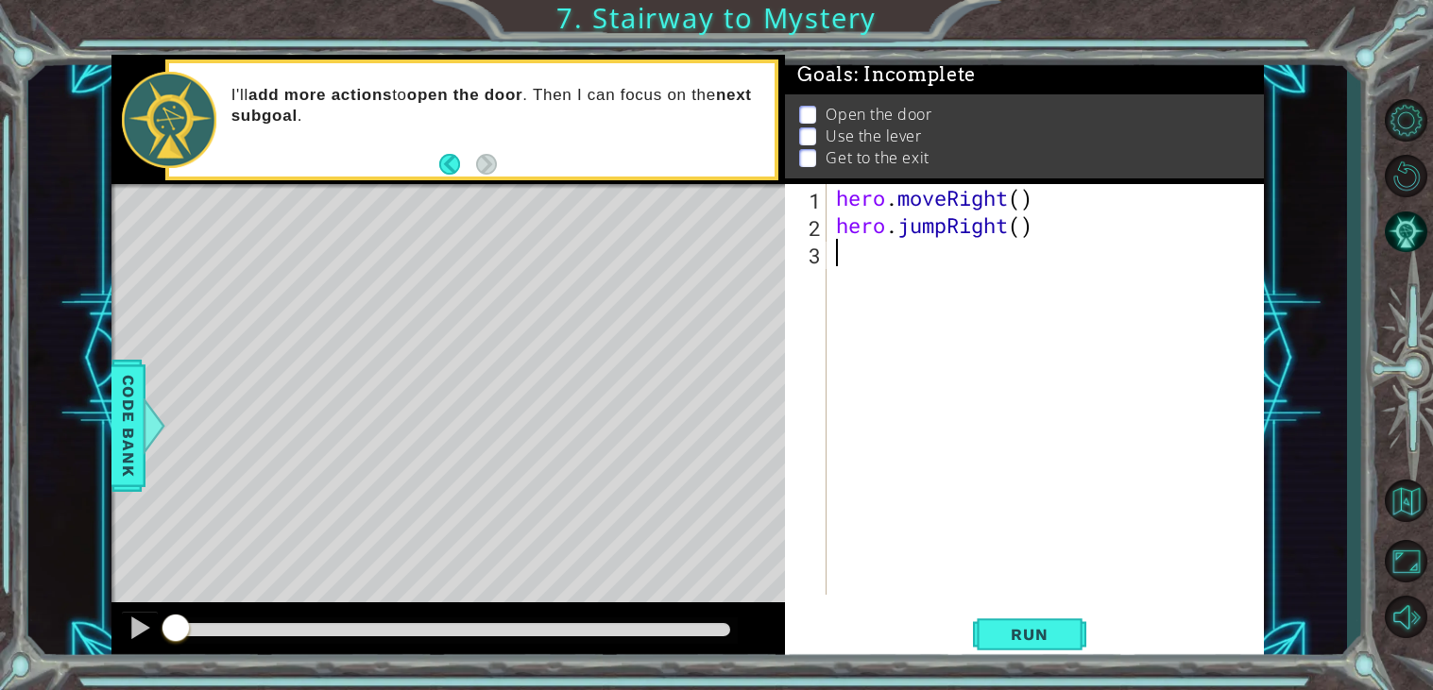
click at [866, 280] on div "hero . moveRight ( ) hero . jumpRight ( )" at bounding box center [1050, 417] width 436 height 466
type textarea "h"
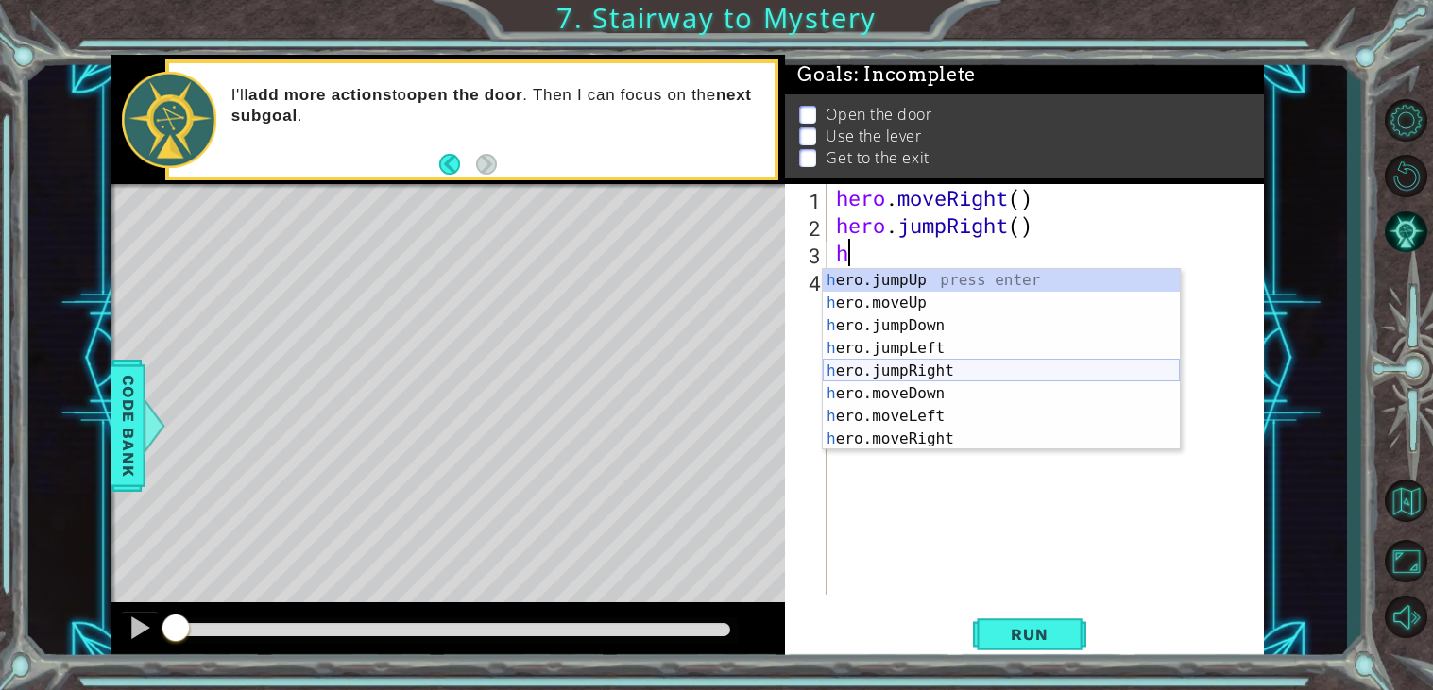
click at [947, 372] on div "h ero.jumpUp press enter h ero.moveUp press enter h ero.jumpDown press enter h …" at bounding box center [1001, 382] width 357 height 227
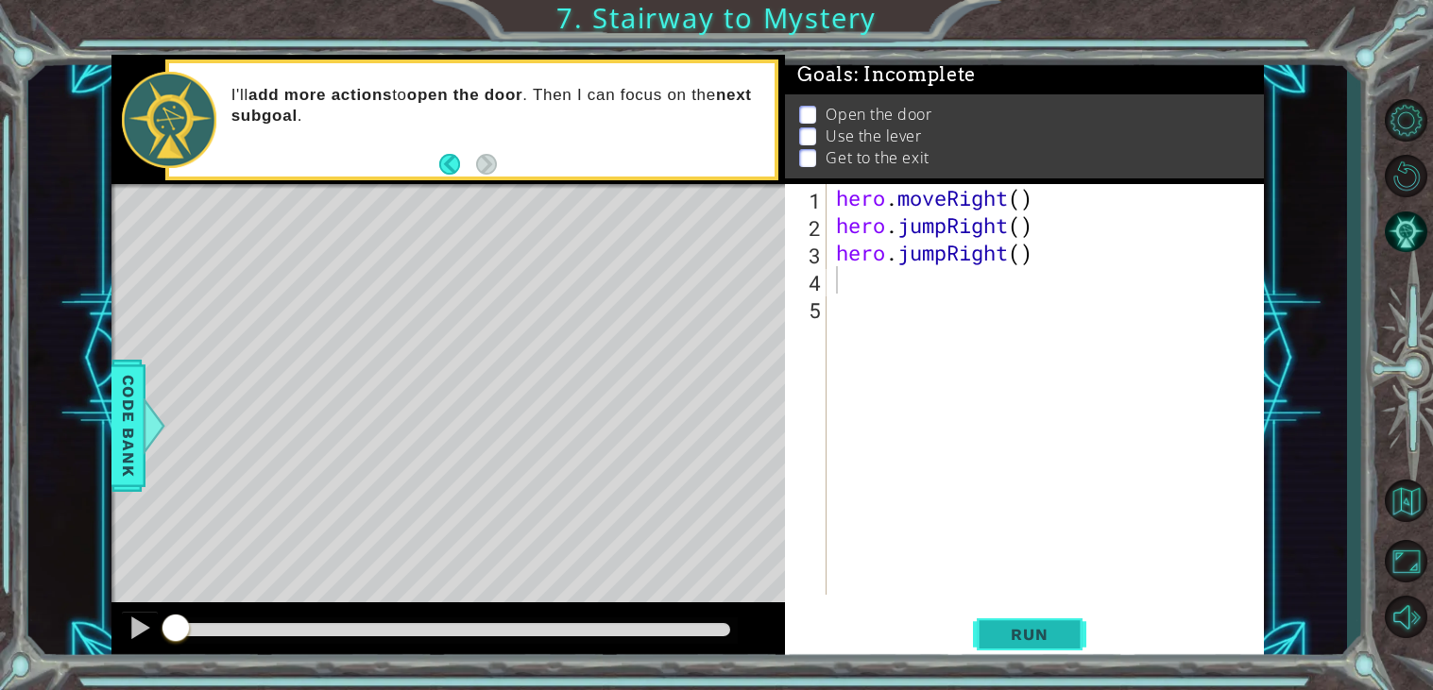
click at [1010, 616] on button "Run" at bounding box center [1029, 635] width 113 height 48
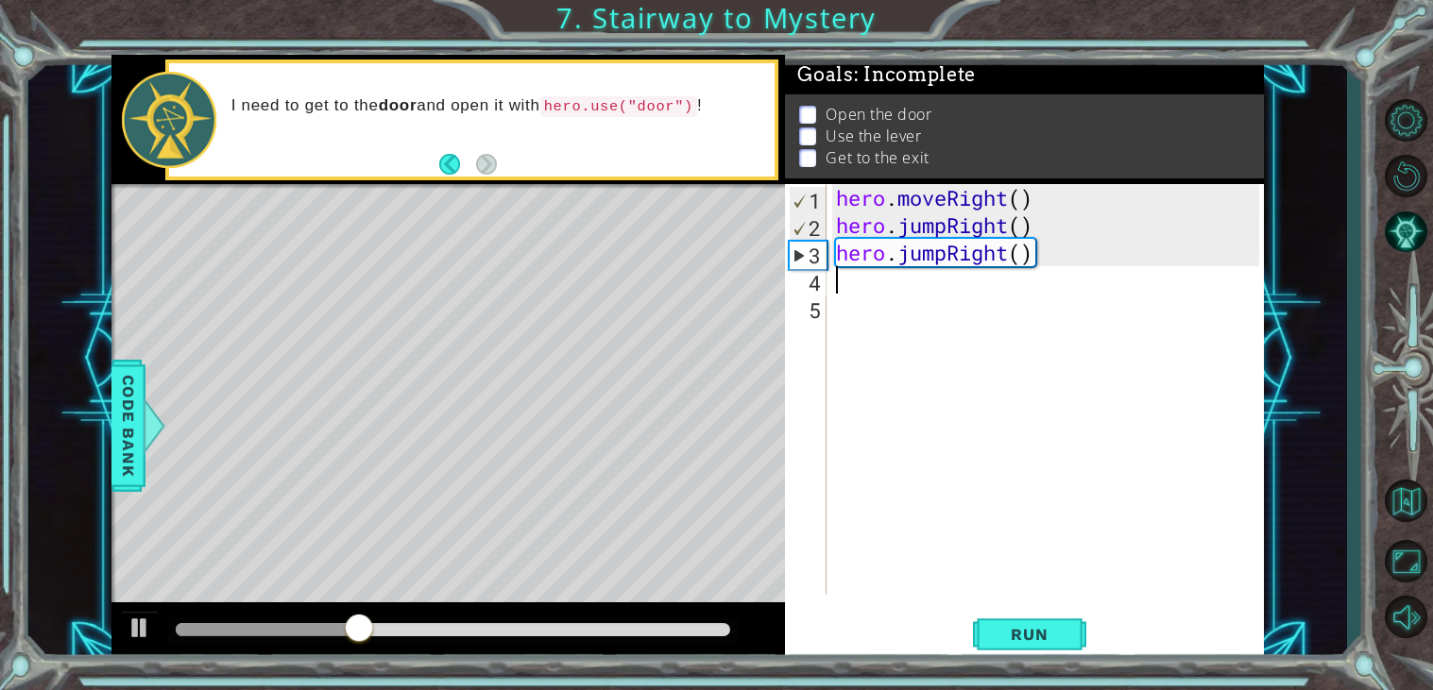
click at [871, 303] on div "hero . moveRight ( ) hero . jumpRight ( ) hero . jumpRight ( )" at bounding box center [1050, 417] width 436 height 466
click at [852, 287] on div "hero . moveRight ( ) hero . jumpRight ( ) hero . jumpRight ( )" at bounding box center [1050, 417] width 436 height 466
type textarea "h"
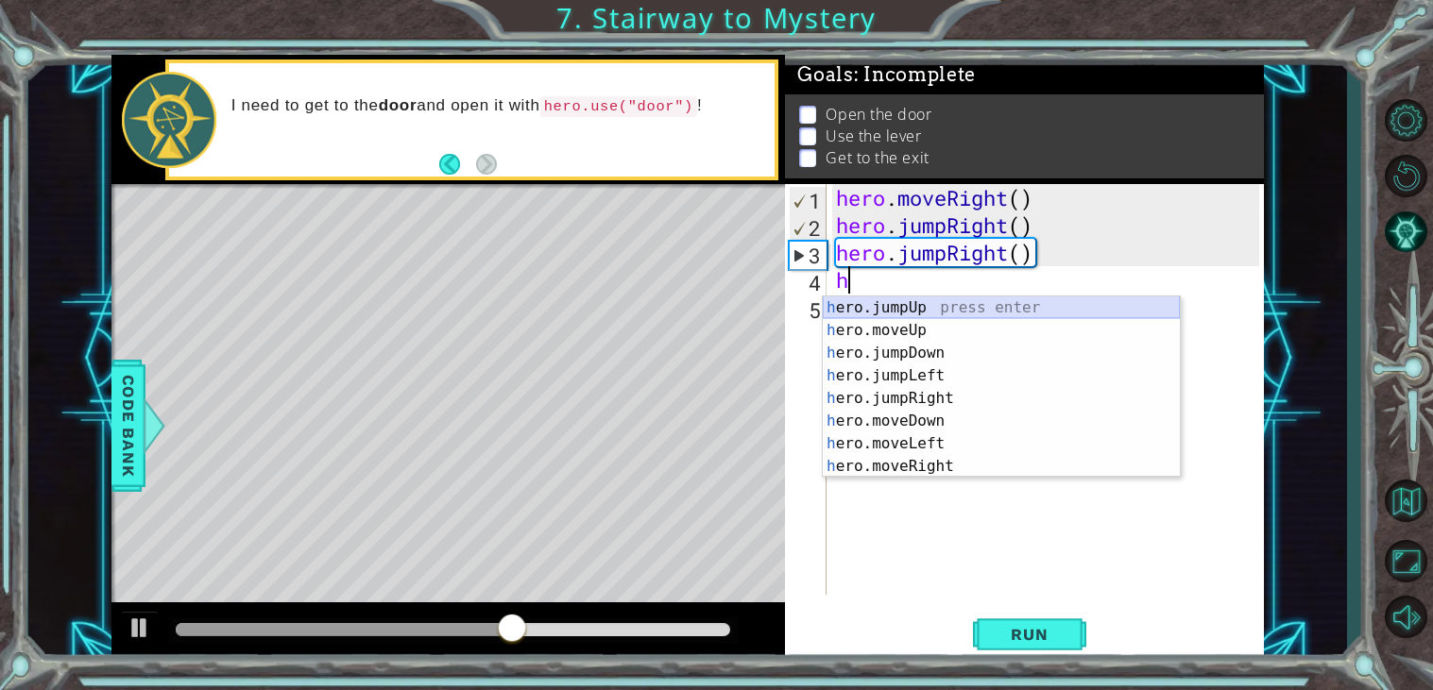
click at [901, 306] on div "h ero.jumpUp press enter h ero.moveUp press enter h ero.jumpDown press enter h …" at bounding box center [1001, 410] width 357 height 227
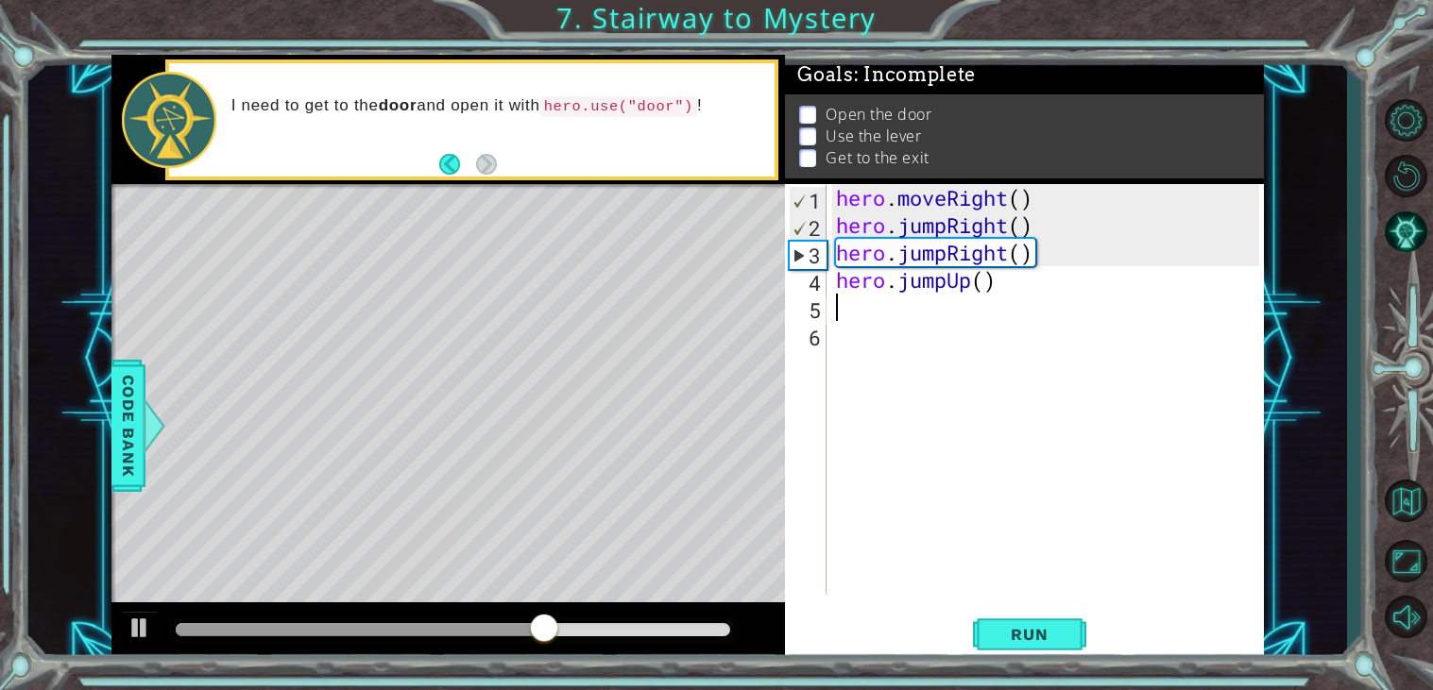
click at [988, 288] on div "hero . moveRight ( ) hero . jumpRight ( ) hero . jumpRight ( ) hero . jumpUp ( )" at bounding box center [1050, 417] width 436 height 466
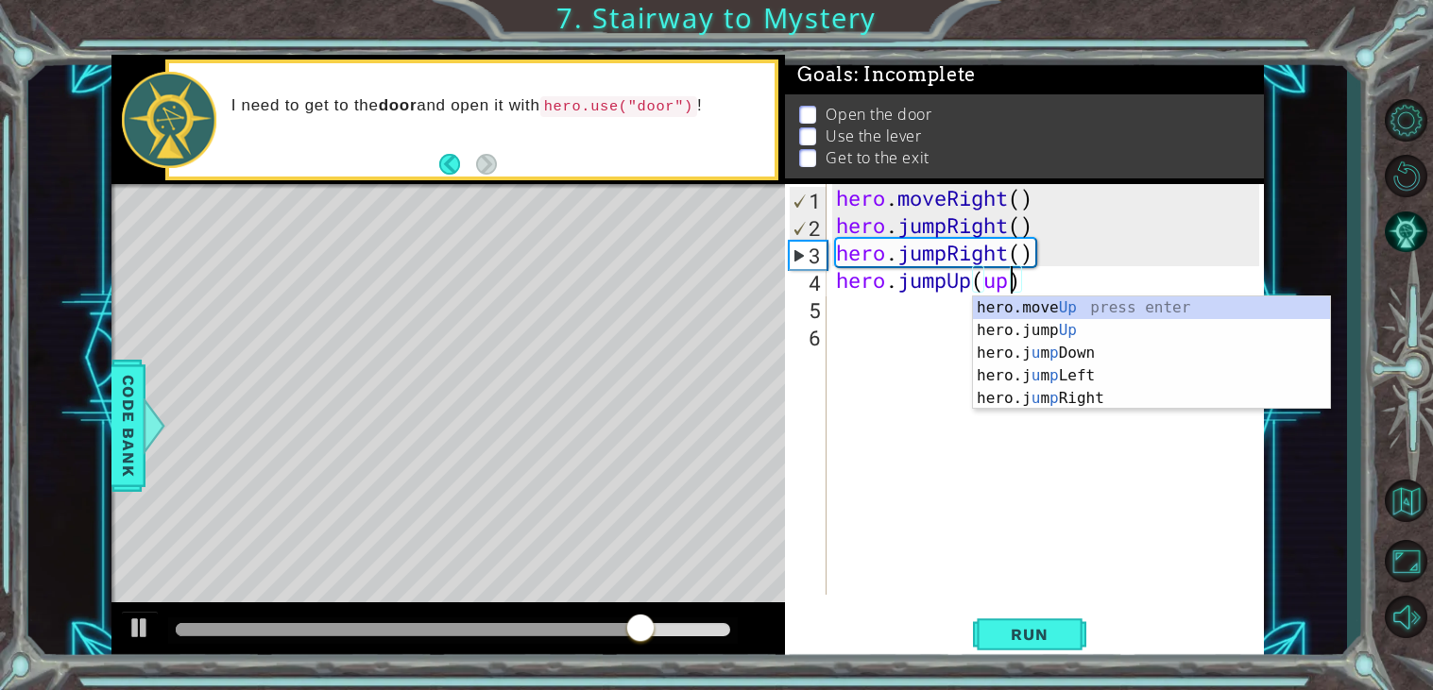
scroll to position [0, 7]
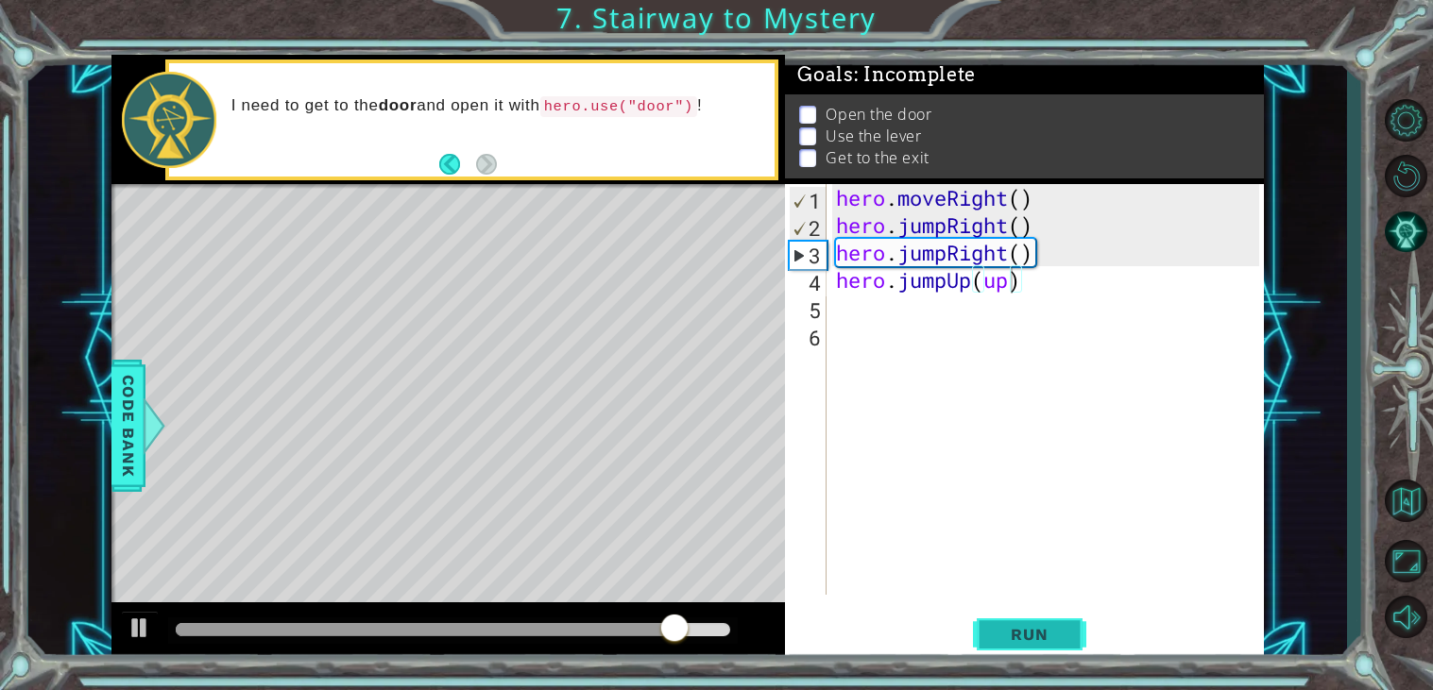
click at [1029, 648] on button "Run" at bounding box center [1029, 635] width 113 height 48
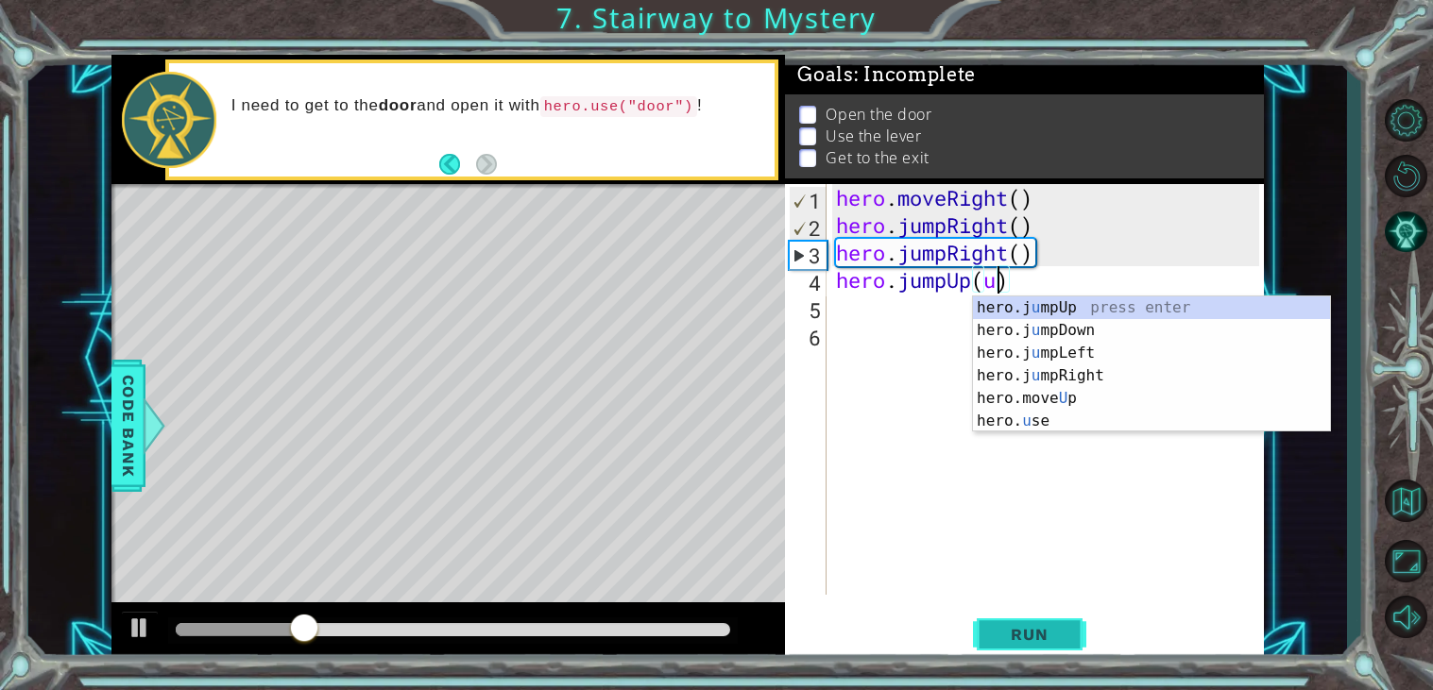
scroll to position [0, 6]
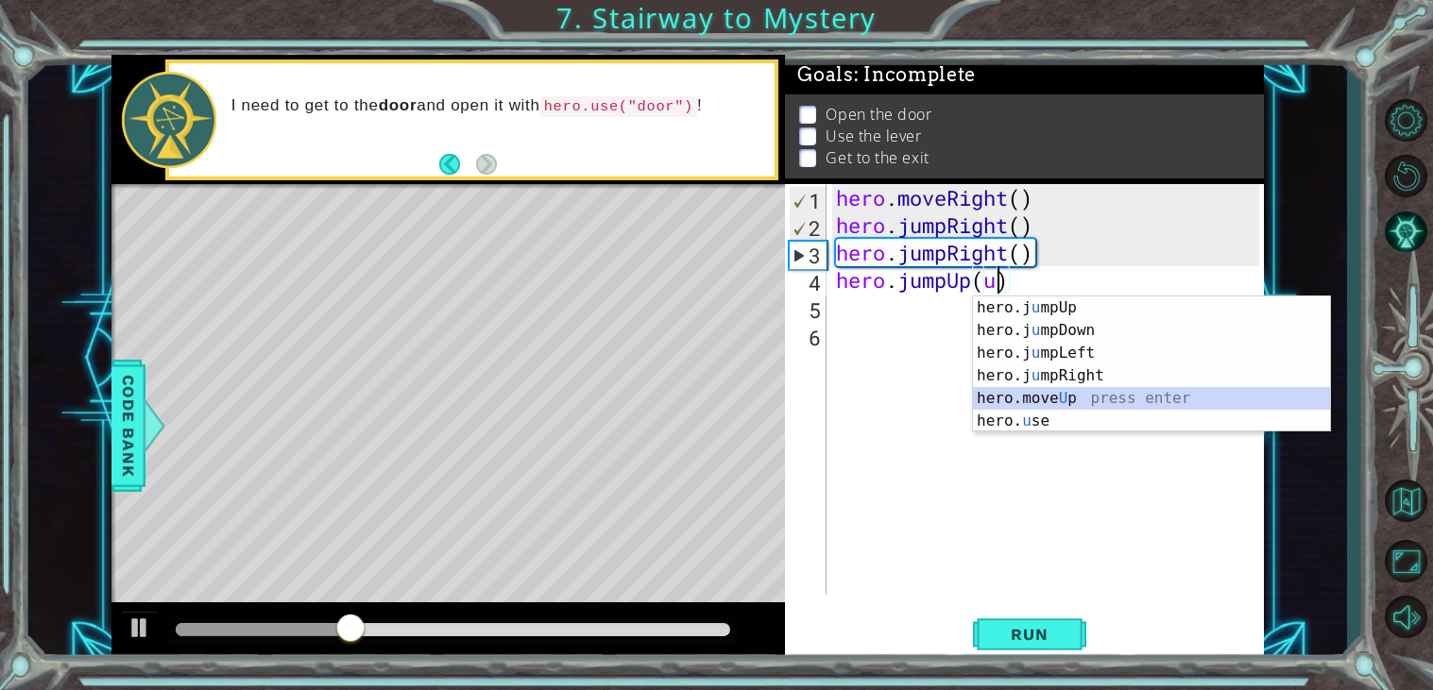
click at [1030, 399] on div "hero.j u mpUp press enter hero.j u mpDown press enter hero.j u mpLeft press ent…" at bounding box center [1151, 387] width 357 height 181
type textarea "hero.jumpUp(hero.moveUp(1))"
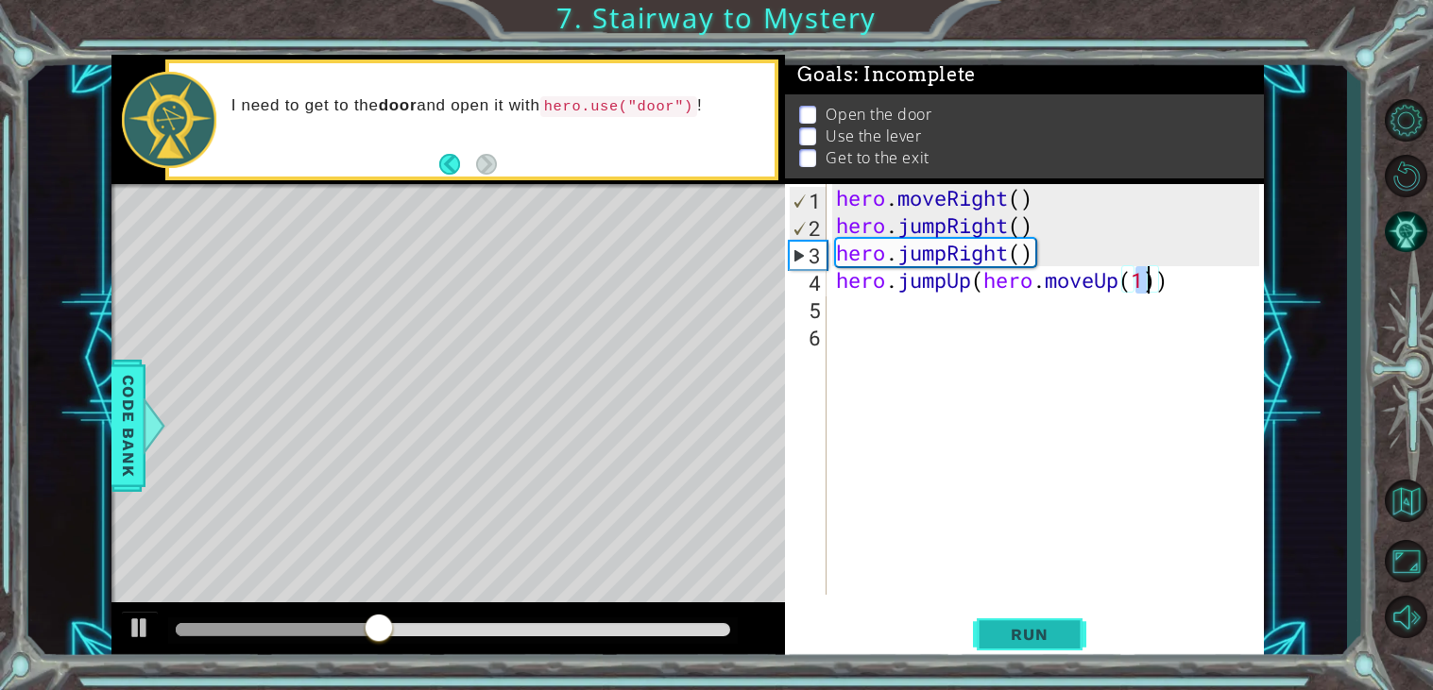
click at [1018, 642] on span "Run" at bounding box center [1029, 634] width 75 height 19
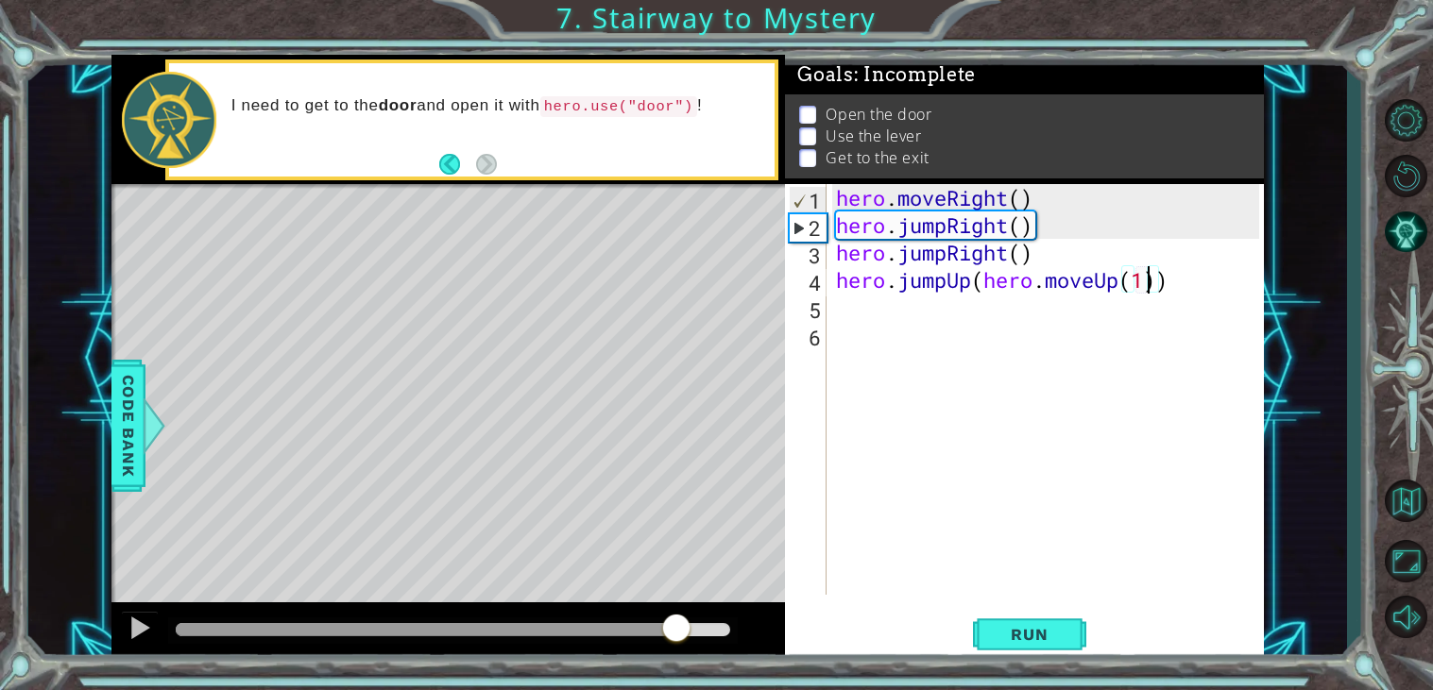
click at [676, 634] on div at bounding box center [453, 629] width 554 height 13
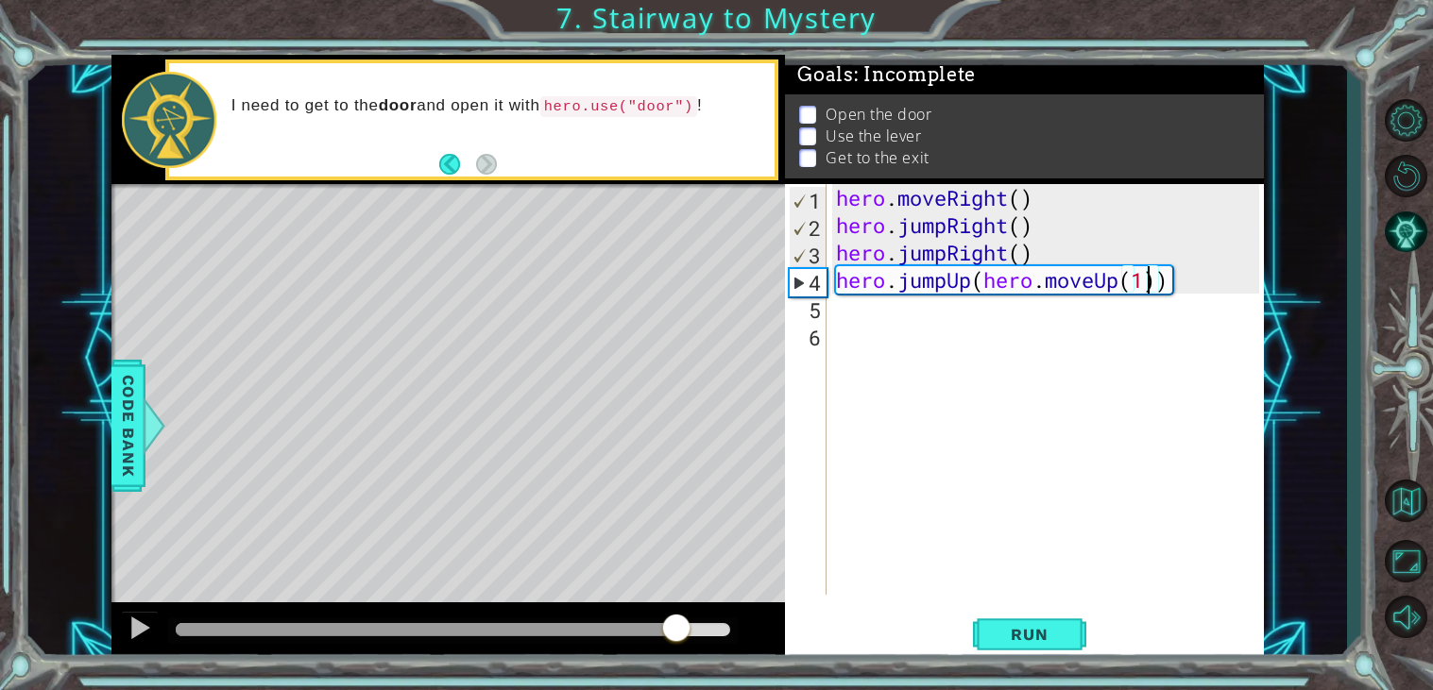
click at [882, 323] on div "hero . moveRight ( ) hero . jumpRight ( ) hero . jumpRight ( ) hero . jumpUp ( …" at bounding box center [1050, 417] width 436 height 466
click at [851, 308] on div "hero . moveRight ( ) hero . jumpRight ( ) hero . jumpRight ( ) hero . jumpUp ( …" at bounding box center [1050, 417] width 436 height 466
type textarea "h"
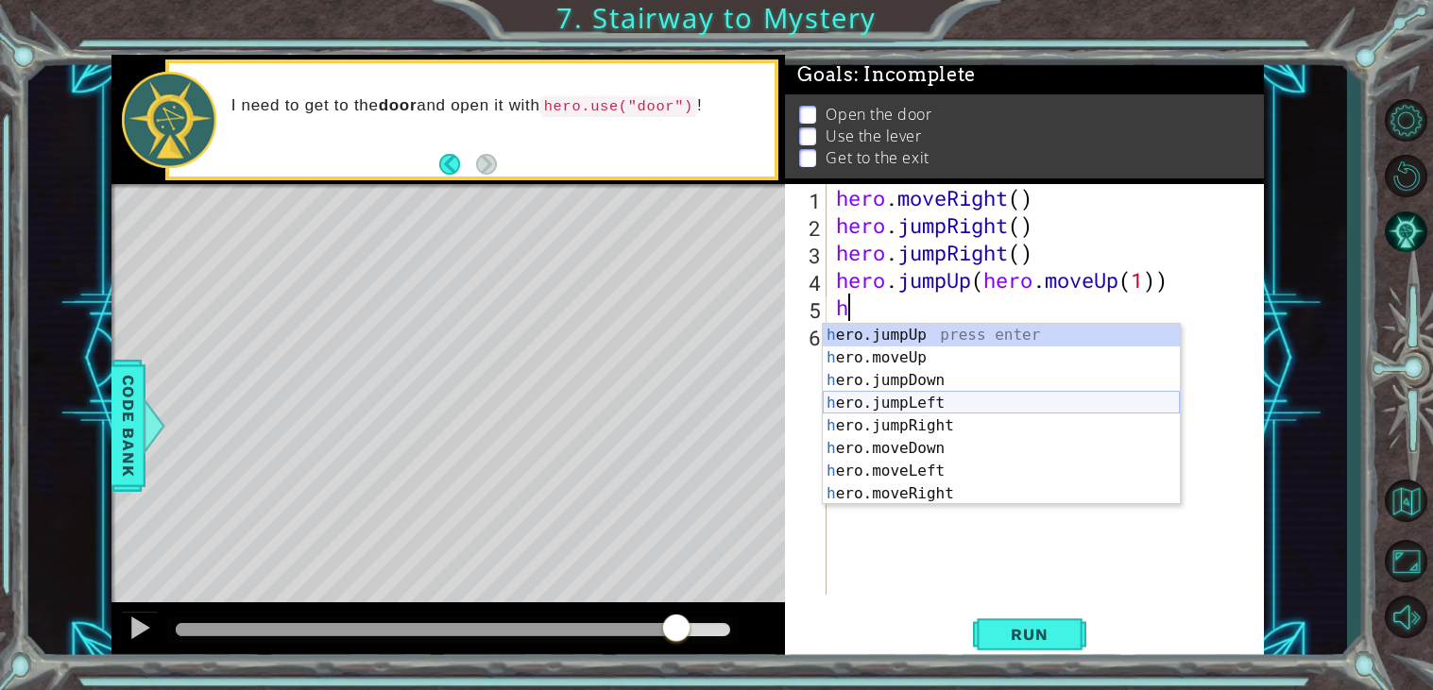
click at [937, 400] on div "h ero.jumpUp press enter h ero.moveUp press enter h ero.jumpDown press enter h …" at bounding box center [1001, 437] width 357 height 227
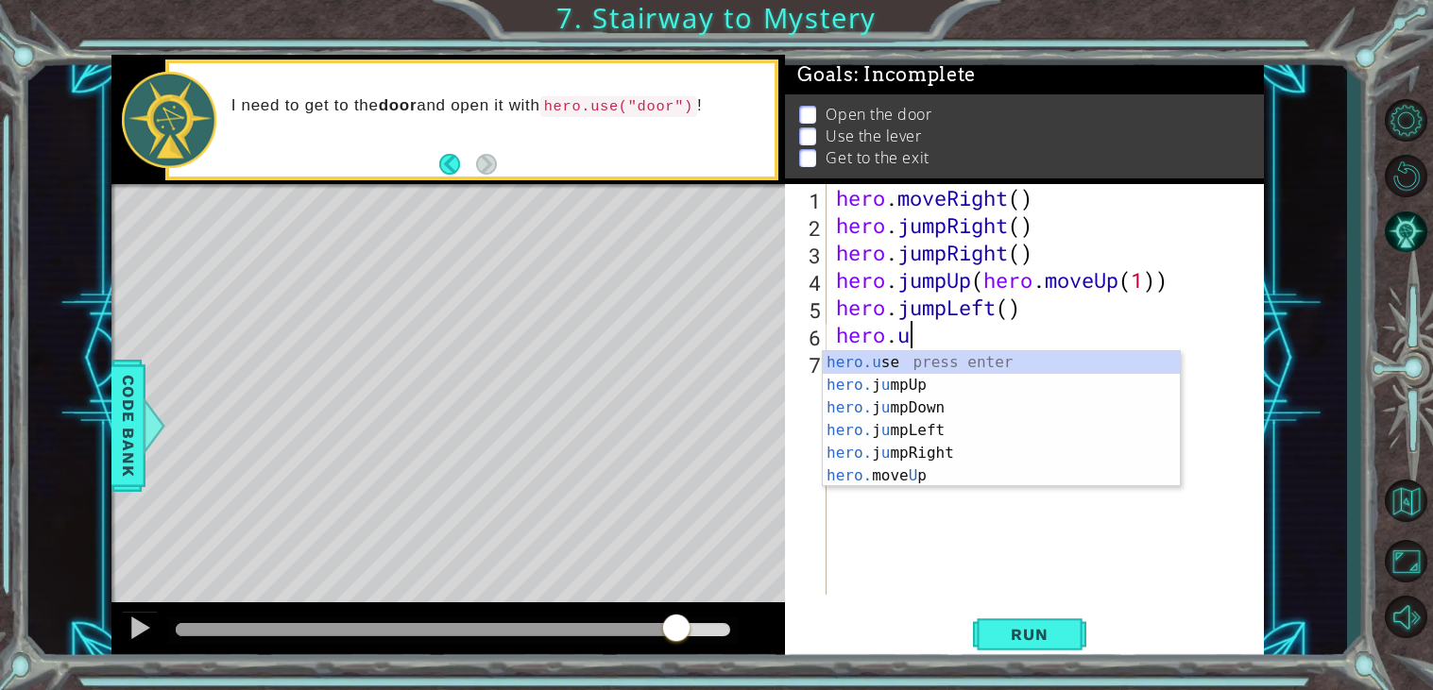
scroll to position [0, 3]
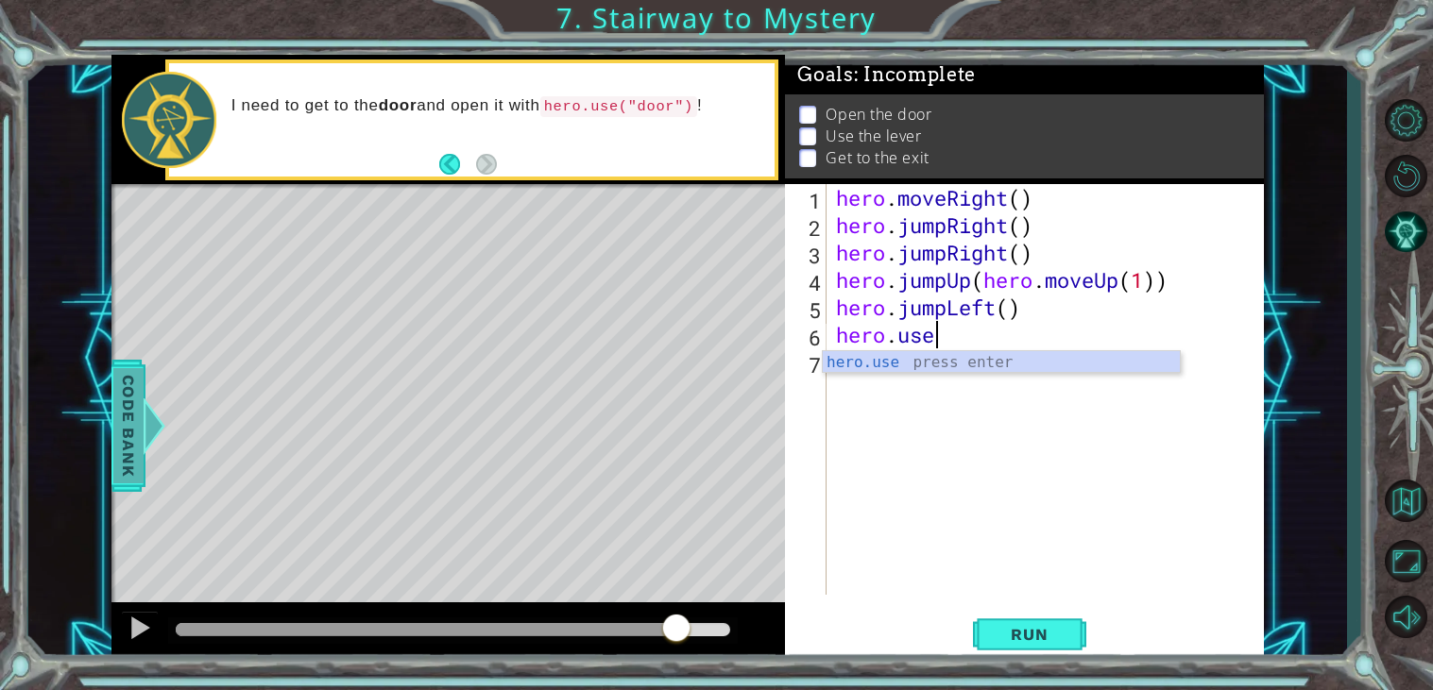
click at [136, 422] on span "Code Bank" at bounding box center [128, 425] width 30 height 115
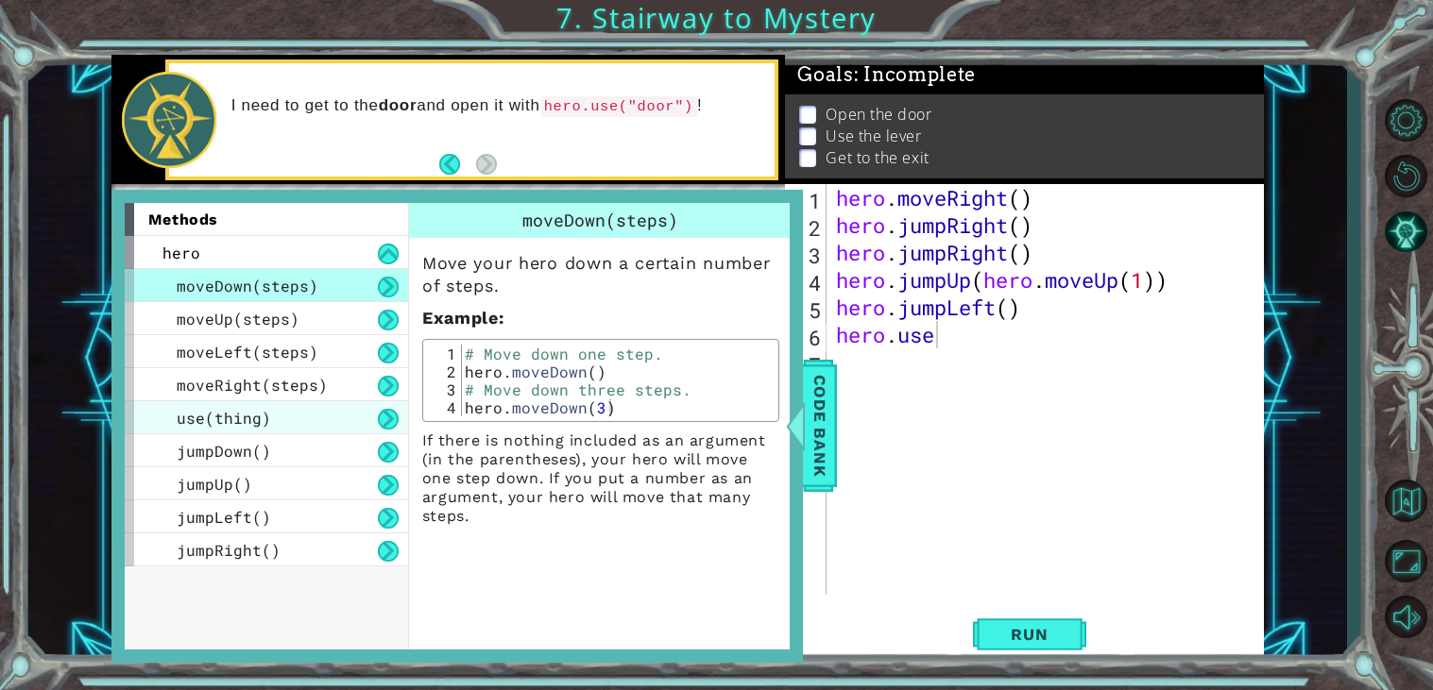
click at [346, 410] on div "use(thing)" at bounding box center [266, 417] width 283 height 33
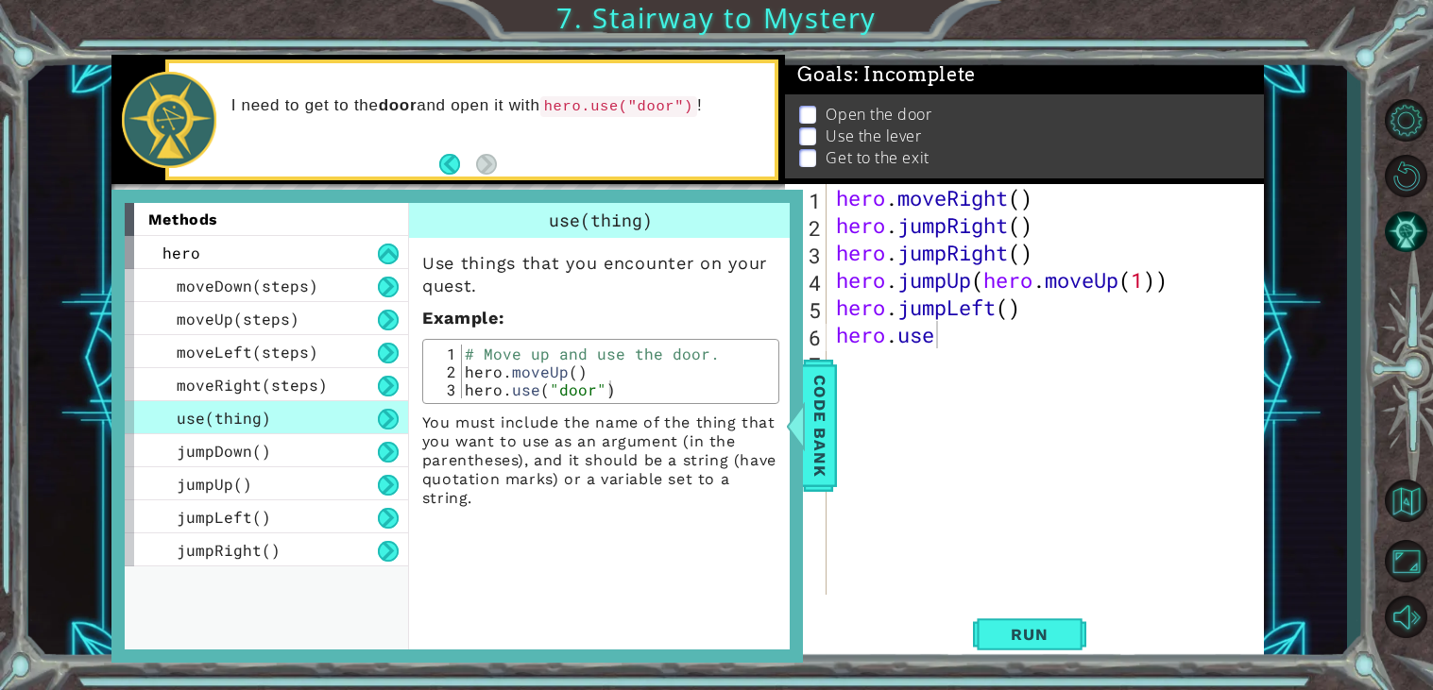
click at [952, 342] on div "hero . moveRight ( ) hero . jumpRight ( ) hero . jumpRight ( ) hero . jumpUp ( …" at bounding box center [1050, 417] width 436 height 466
click at [1031, 628] on span "Run" at bounding box center [1029, 634] width 75 height 19
click at [1038, 639] on span "Run" at bounding box center [1029, 634] width 75 height 19
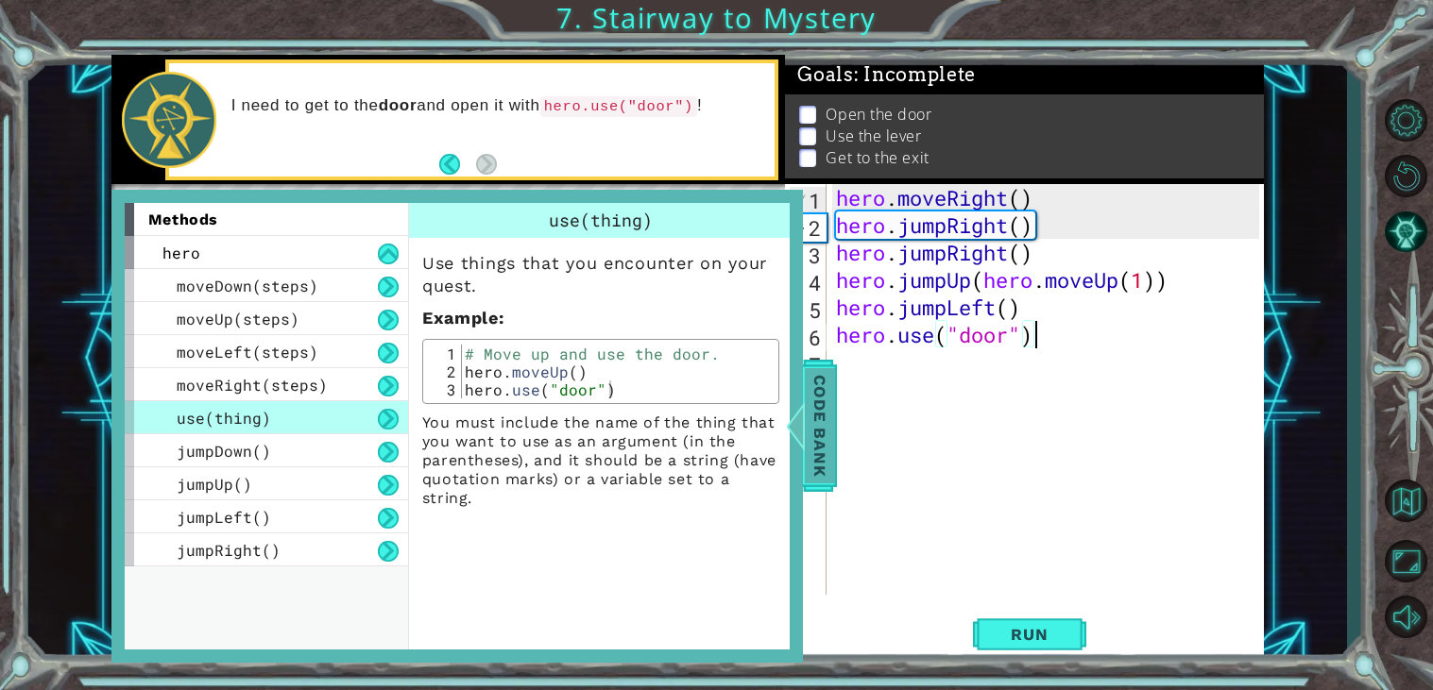
click at [829, 429] on span "Code Bank" at bounding box center [820, 425] width 30 height 115
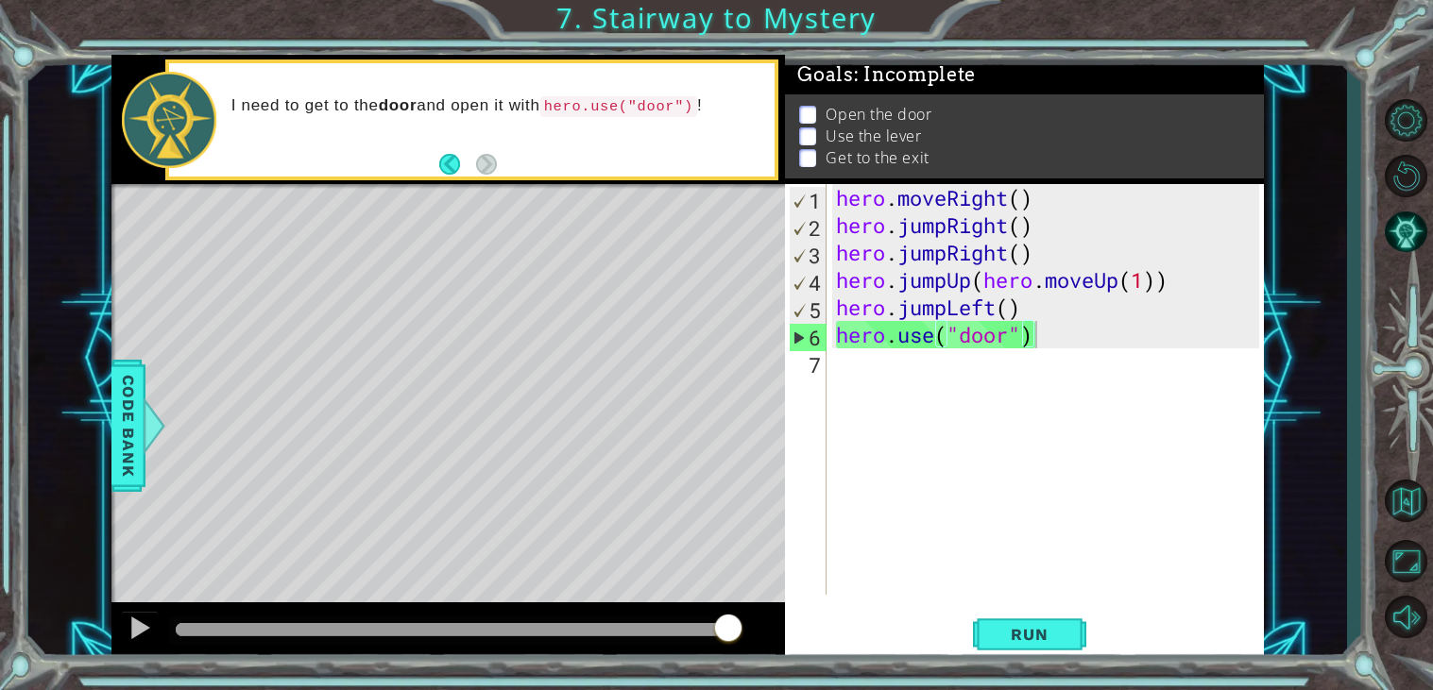
click at [729, 631] on div at bounding box center [453, 629] width 554 height 13
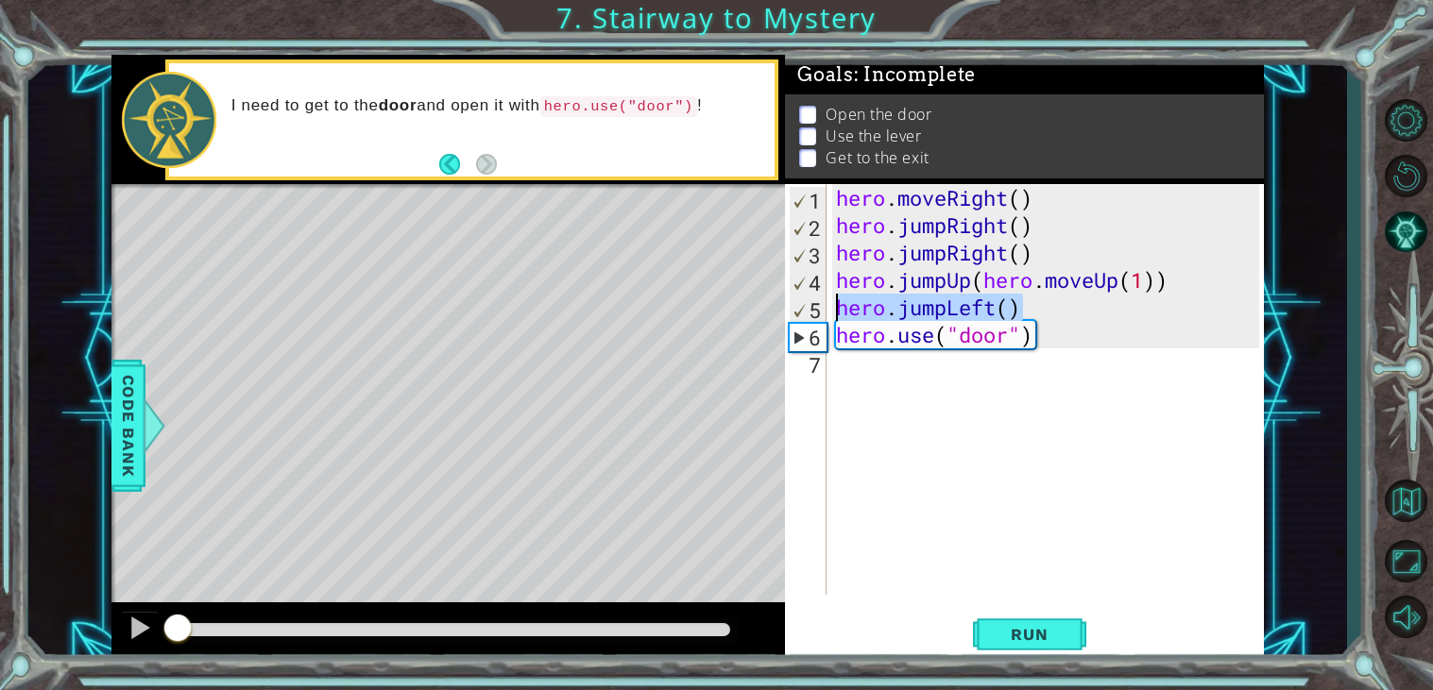
drag, startPoint x: 1030, startPoint y: 313, endPoint x: 833, endPoint y: 315, distance: 197.4
click at [833, 315] on div "hero . moveRight ( ) hero . jumpRight ( ) hero . jumpRight ( ) hero . jumpUp ( …" at bounding box center [1050, 417] width 436 height 466
type textarea "hero.jumpLeft()"
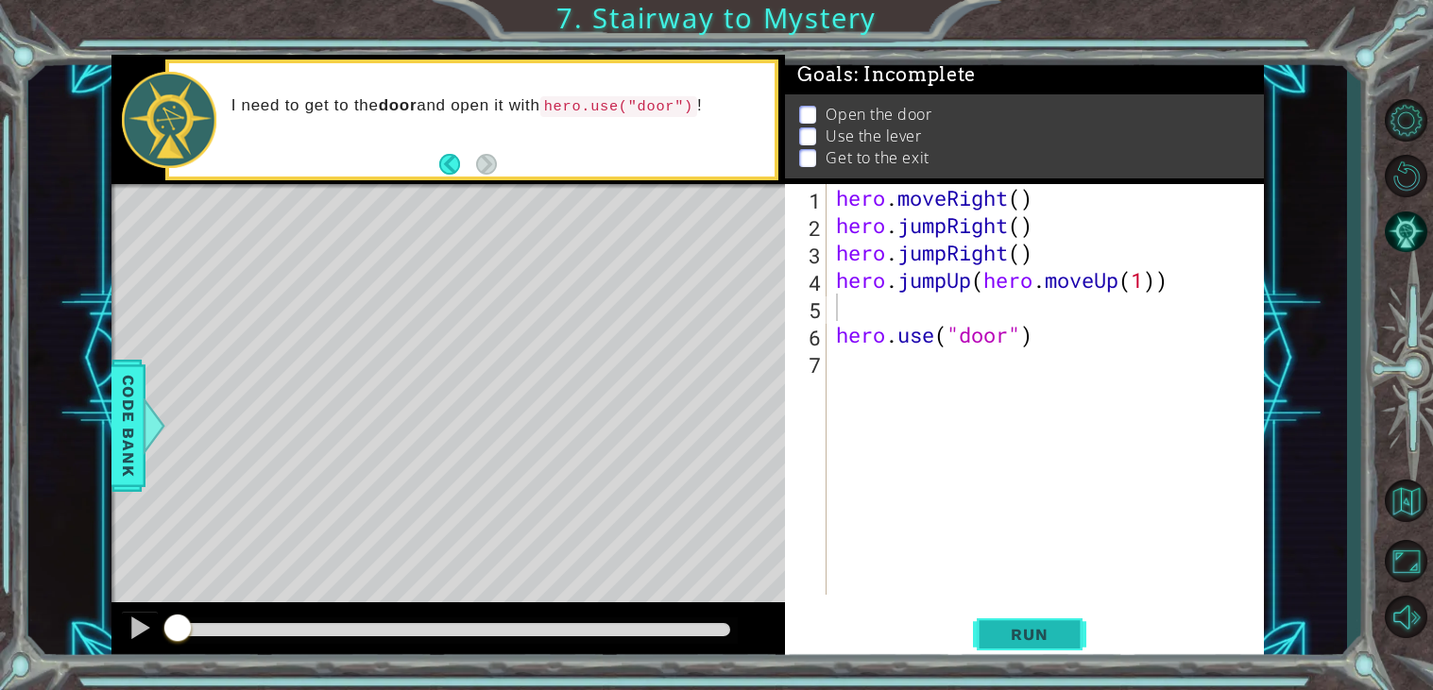
click at [1040, 654] on button "Run" at bounding box center [1029, 635] width 113 height 48
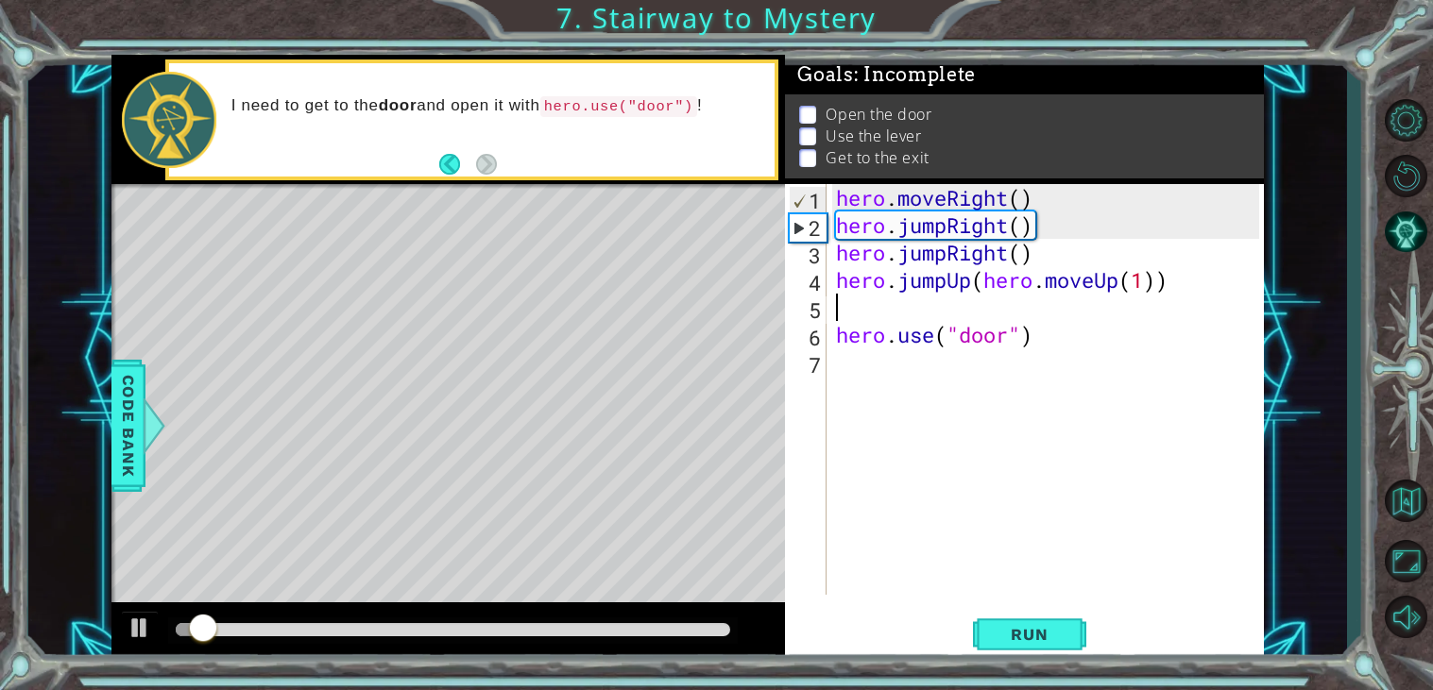
click at [722, 631] on div at bounding box center [453, 629] width 554 height 13
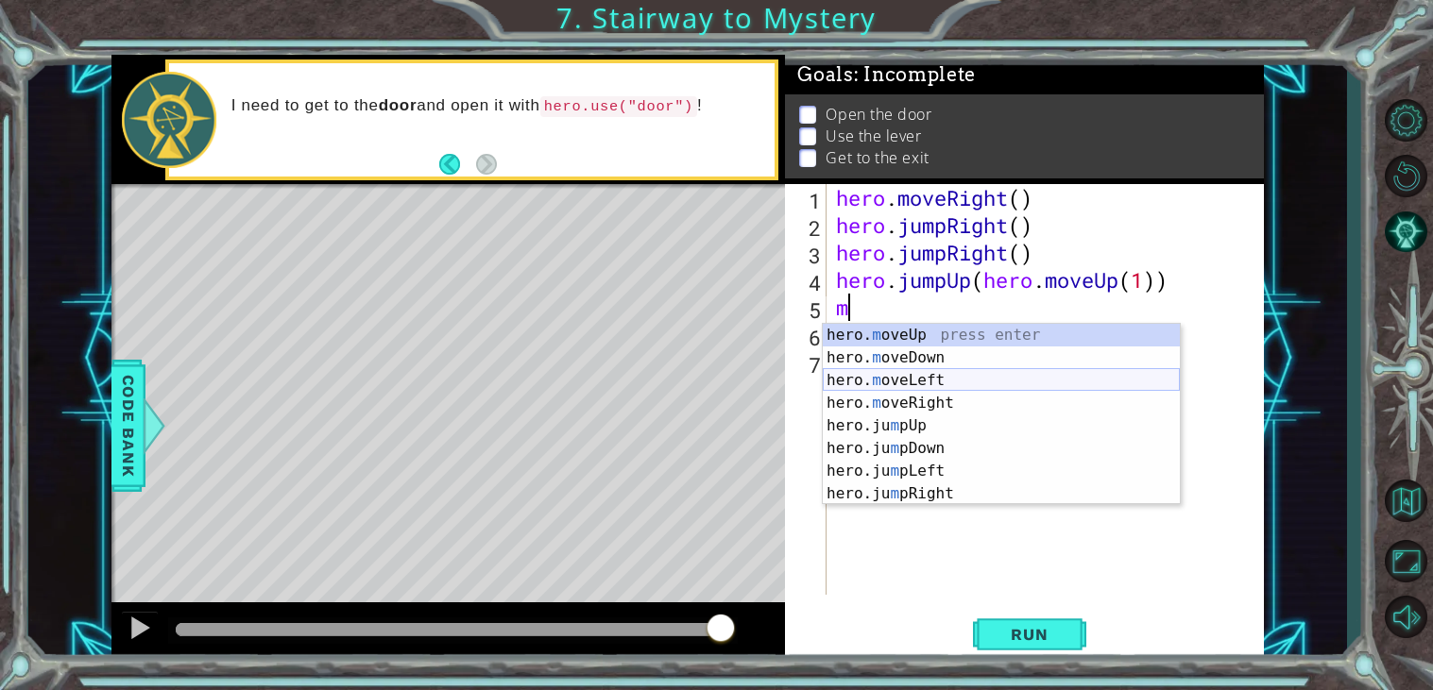
click at [897, 374] on div "hero. m oveUp press enter hero. m oveDown press enter hero. m oveLeft press ent…" at bounding box center [1001, 437] width 357 height 227
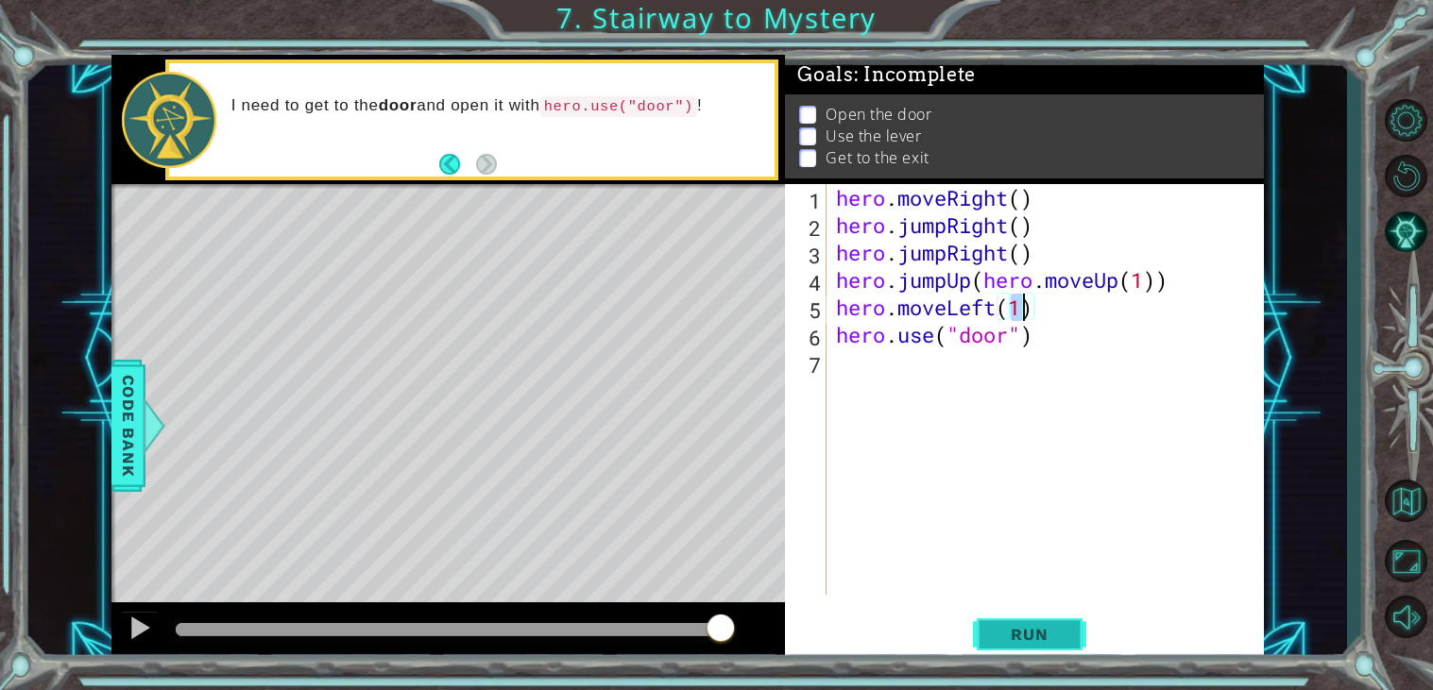
type textarea "hero.moveLeft(1)"
click at [1005, 642] on span "Run" at bounding box center [1029, 634] width 75 height 19
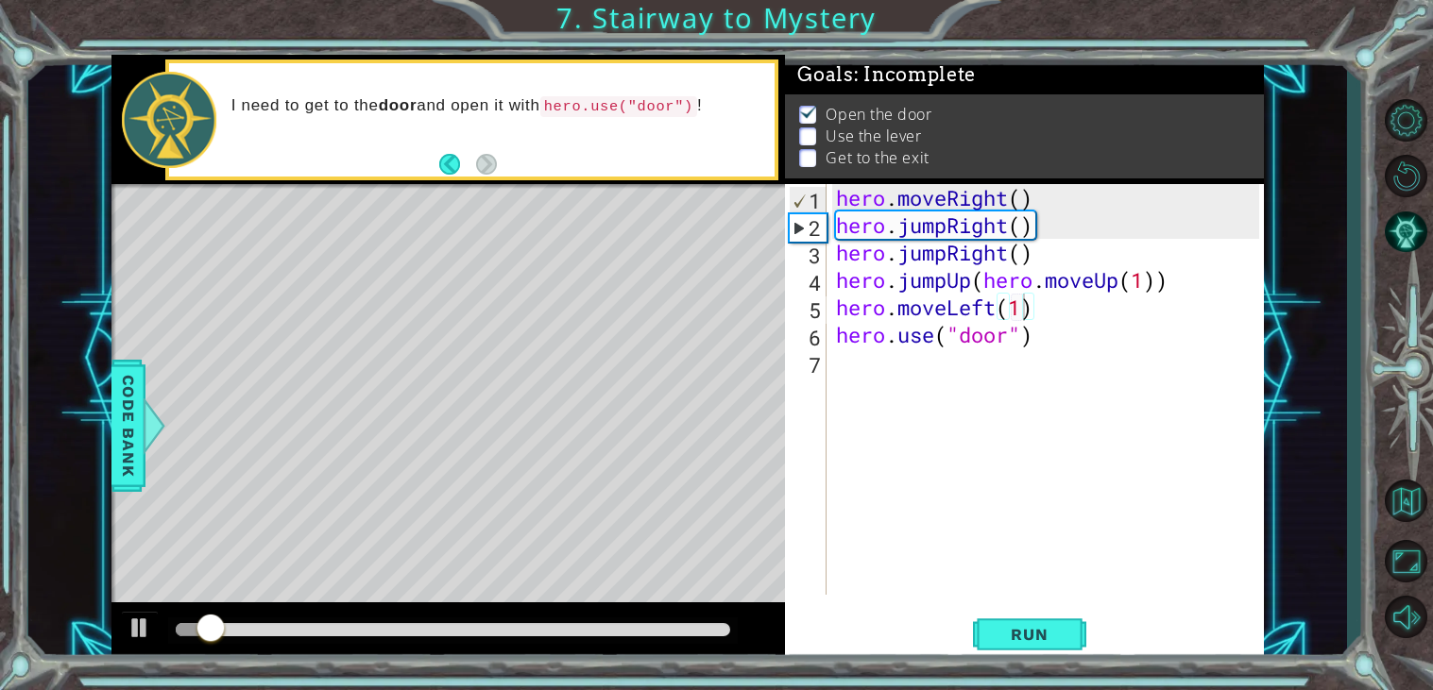
click at [718, 639] on div at bounding box center [453, 631] width 570 height 26
click at [720, 633] on div at bounding box center [453, 629] width 554 height 13
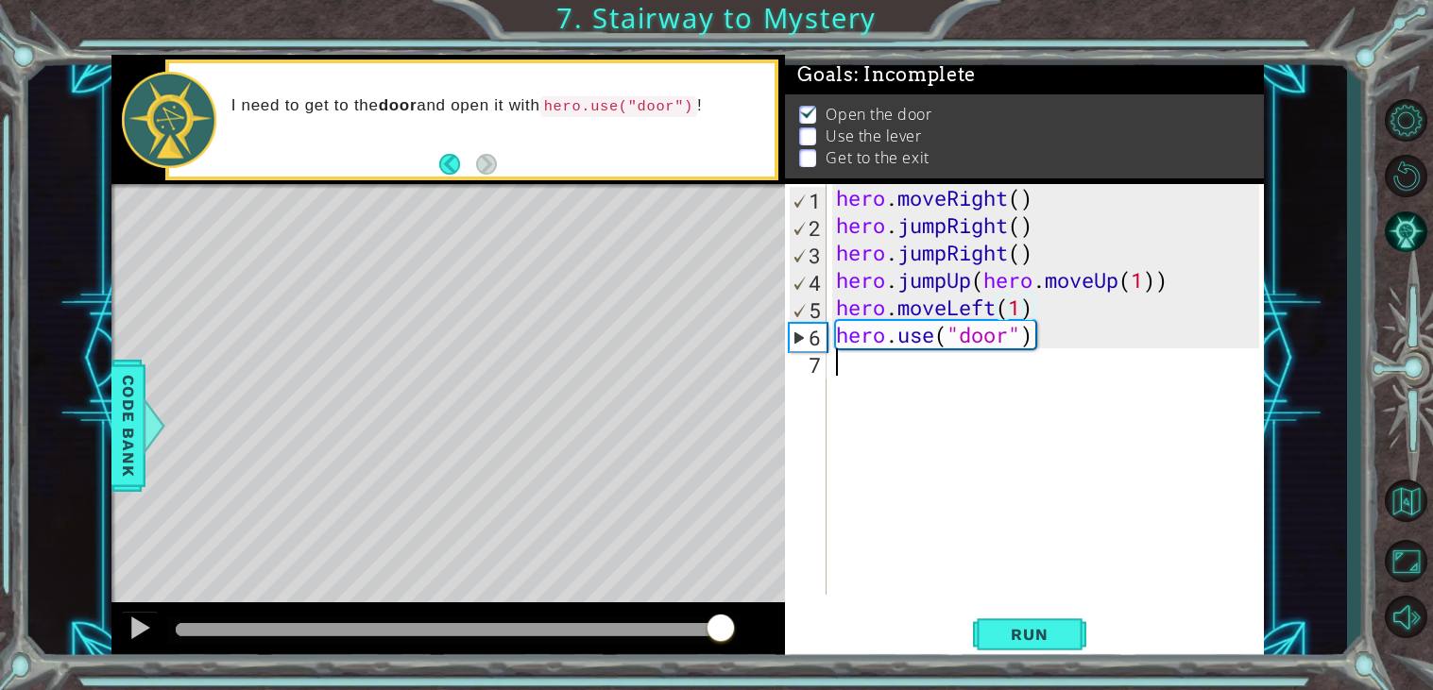
click at [903, 391] on div "hero . moveRight ( ) hero . jumpRight ( ) hero . jumpRight ( ) hero . jumpUp ( …" at bounding box center [1050, 417] width 436 height 466
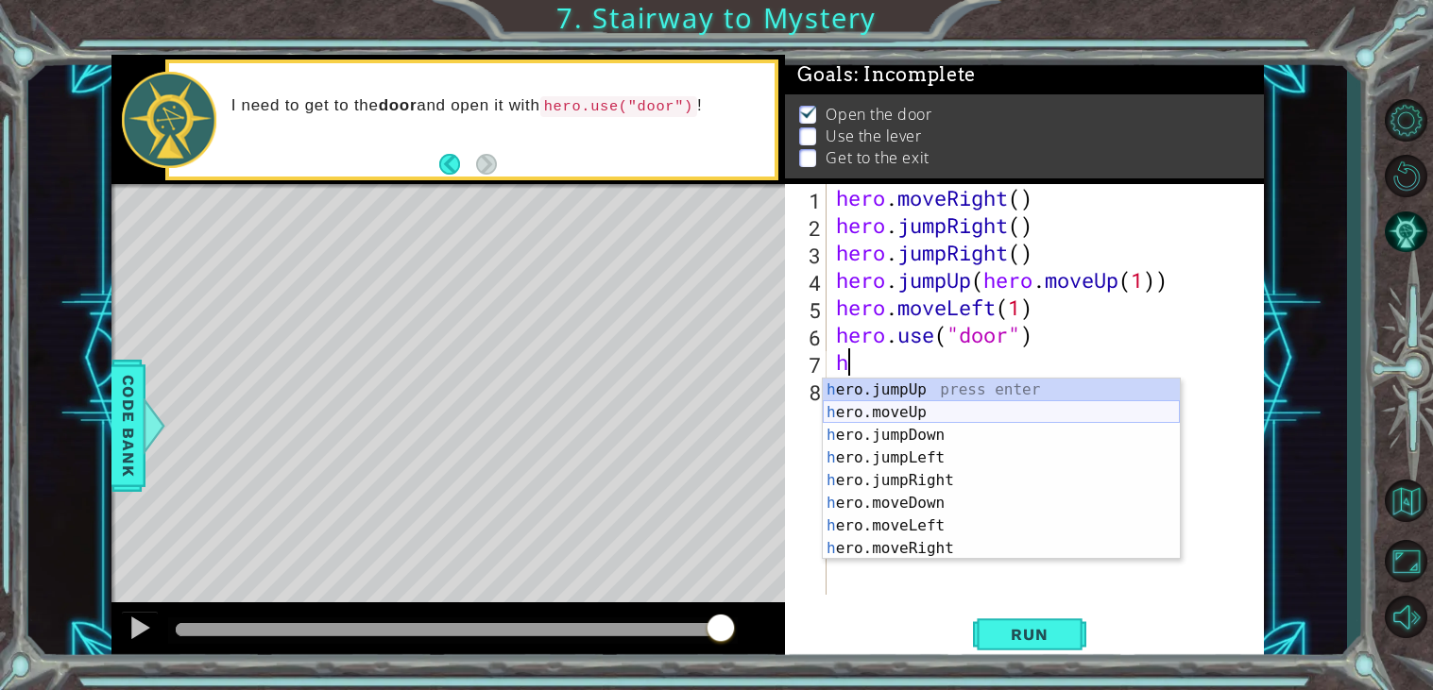
click at [915, 413] on div "h ero.jumpUp press enter h ero.moveUp press enter h ero.jumpDown press enter h …" at bounding box center [1001, 492] width 357 height 227
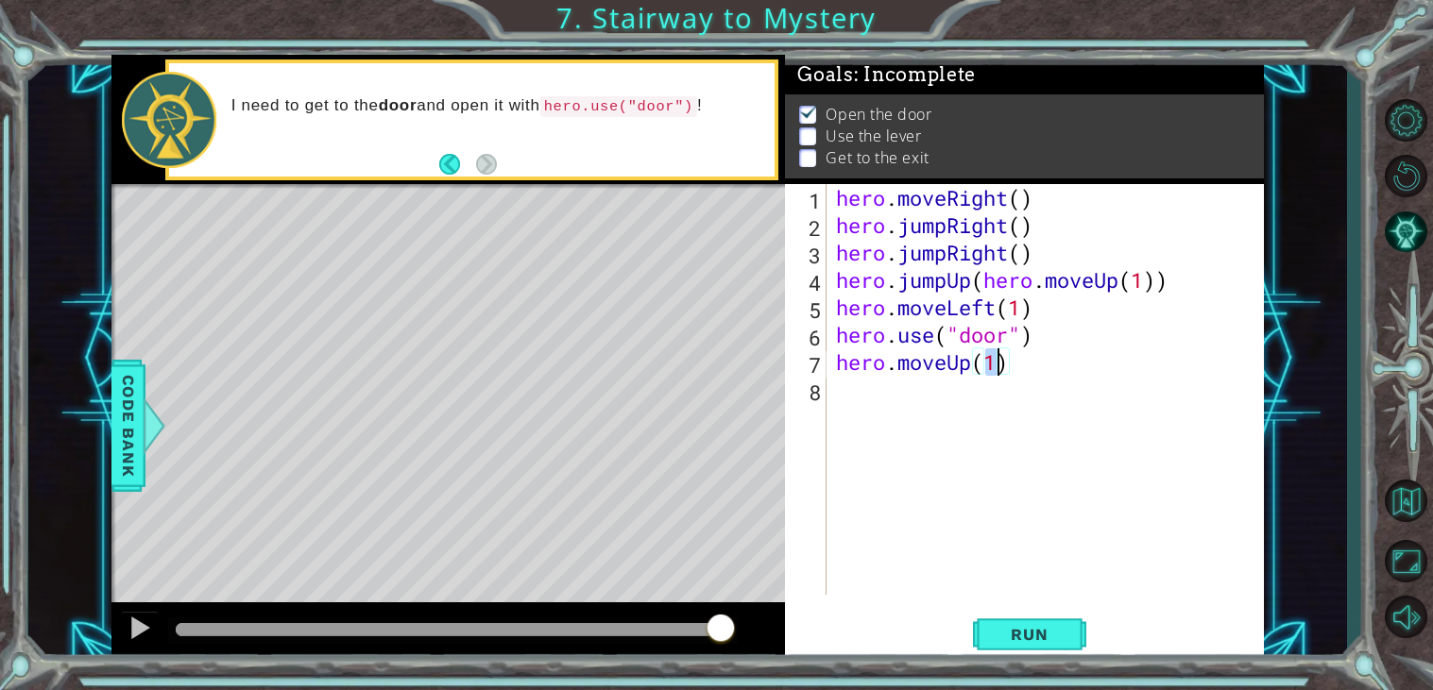
click at [998, 367] on div "hero . moveRight ( ) hero . jumpRight ( ) hero . jumpRight ( ) hero . jumpUp ( …" at bounding box center [1045, 389] width 427 height 411
type textarea "hero.moveUp(2)"
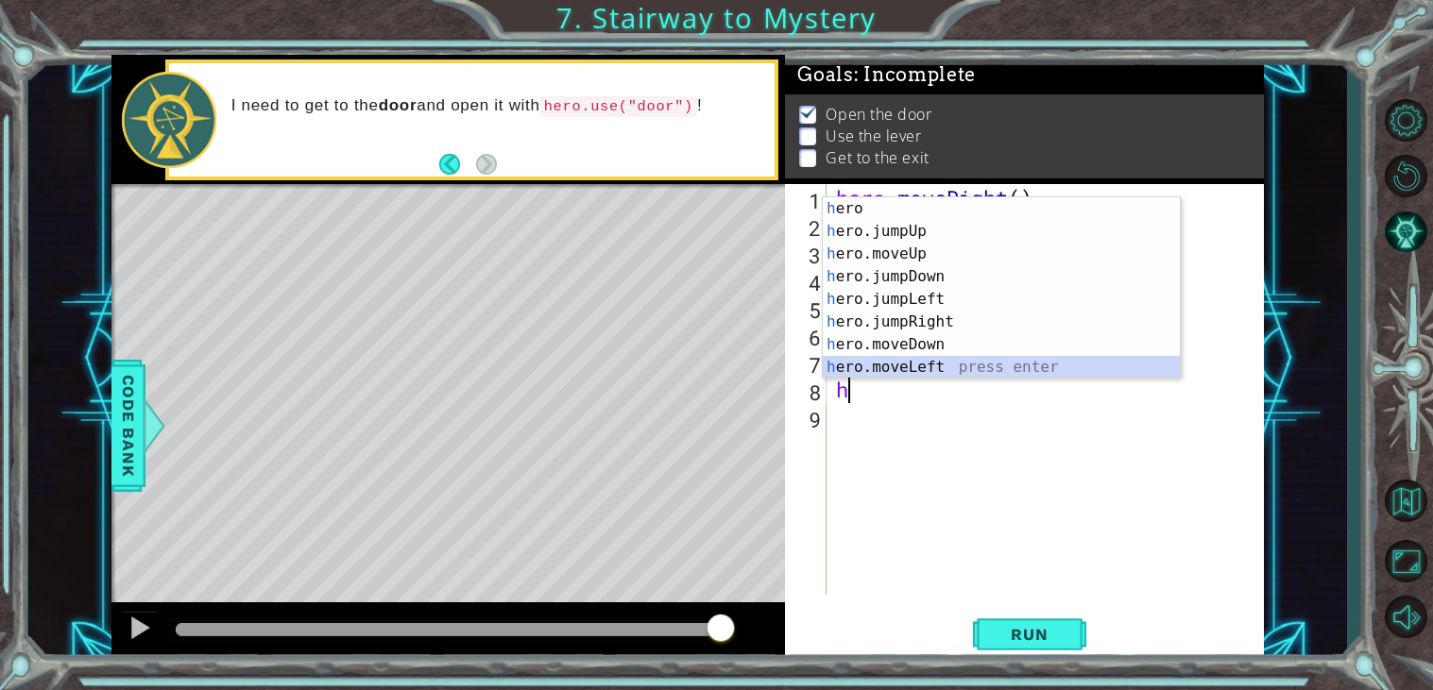
click at [946, 372] on div "h ero press enter h ero.jumpUp press enter h ero.moveUp press enter h ero.jumpD…" at bounding box center [1001, 310] width 357 height 227
type textarea "hero.moveLeft(1)"
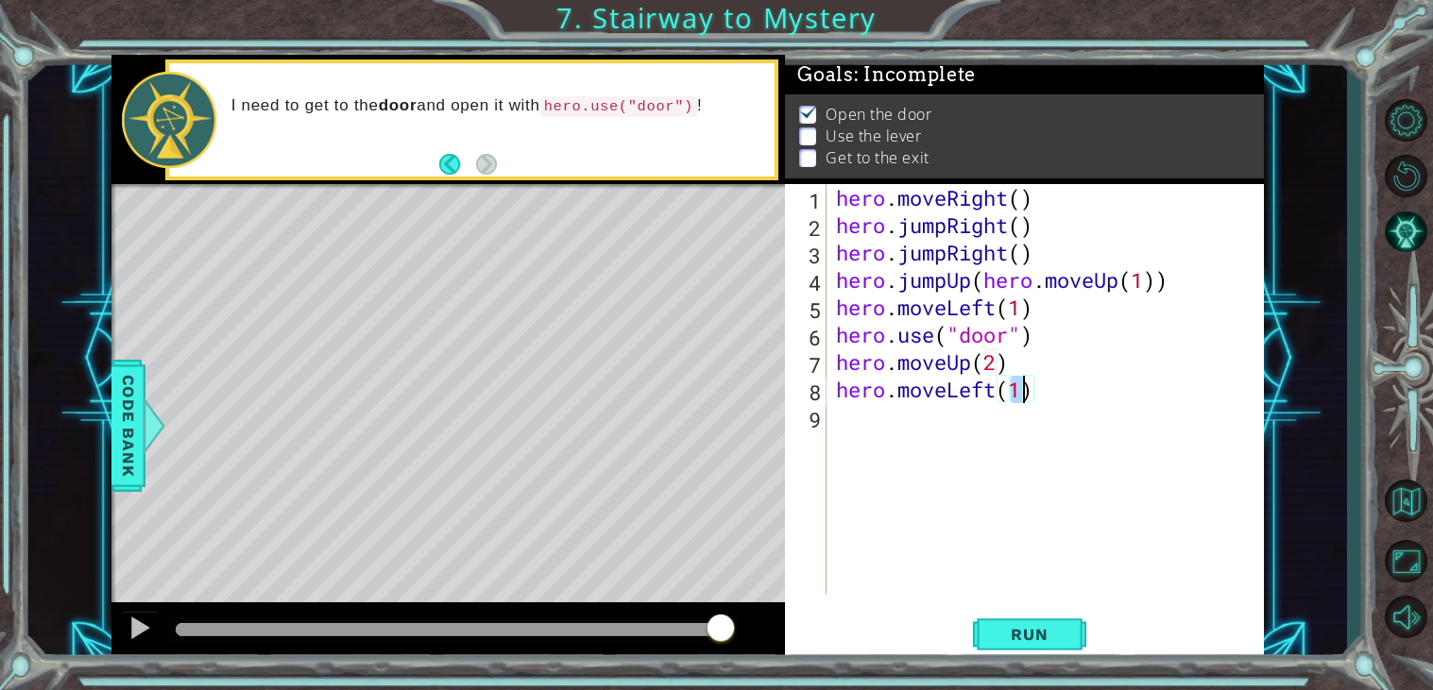
click at [859, 416] on div "hero . moveRight ( ) hero . jumpRight ( ) hero . jumpRight ( ) hero . jumpUp ( …" at bounding box center [1050, 417] width 436 height 466
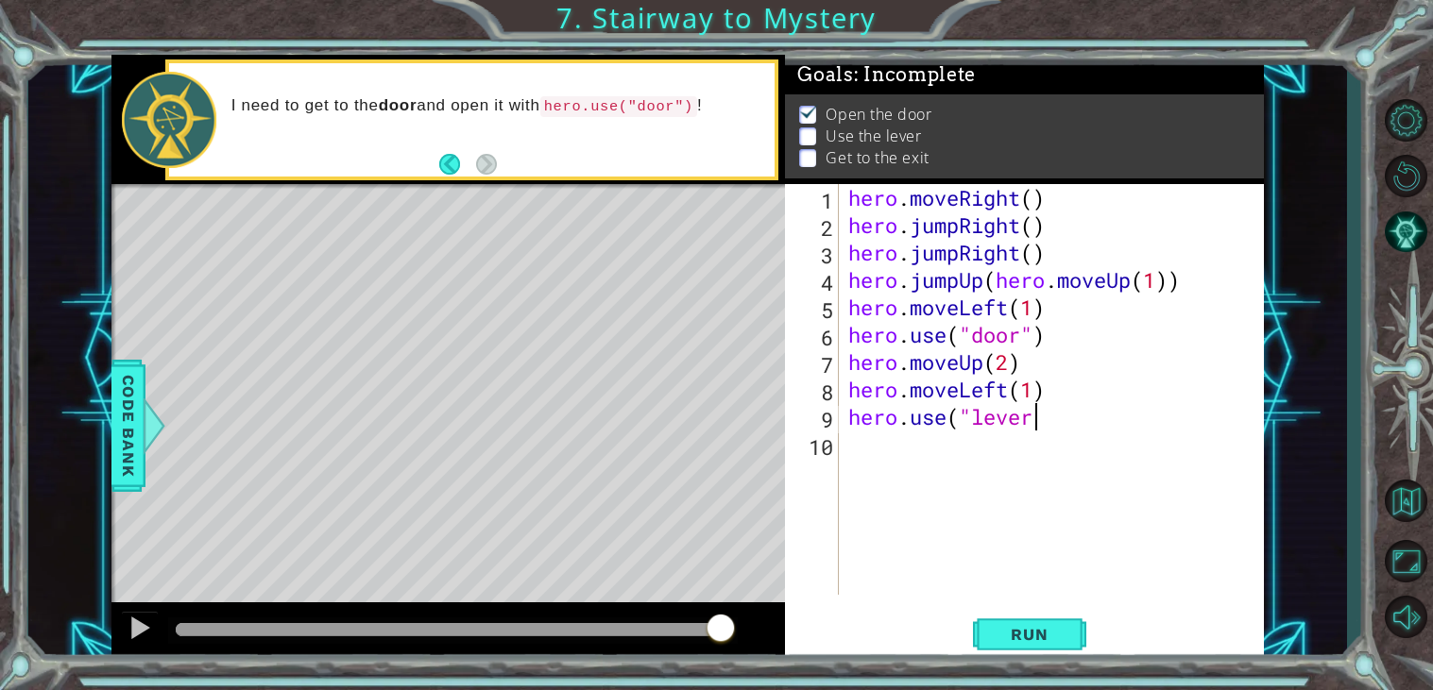
scroll to position [0, 7]
type textarea "hero.use("lever")"
click at [1022, 649] on button "Run" at bounding box center [1029, 635] width 113 height 48
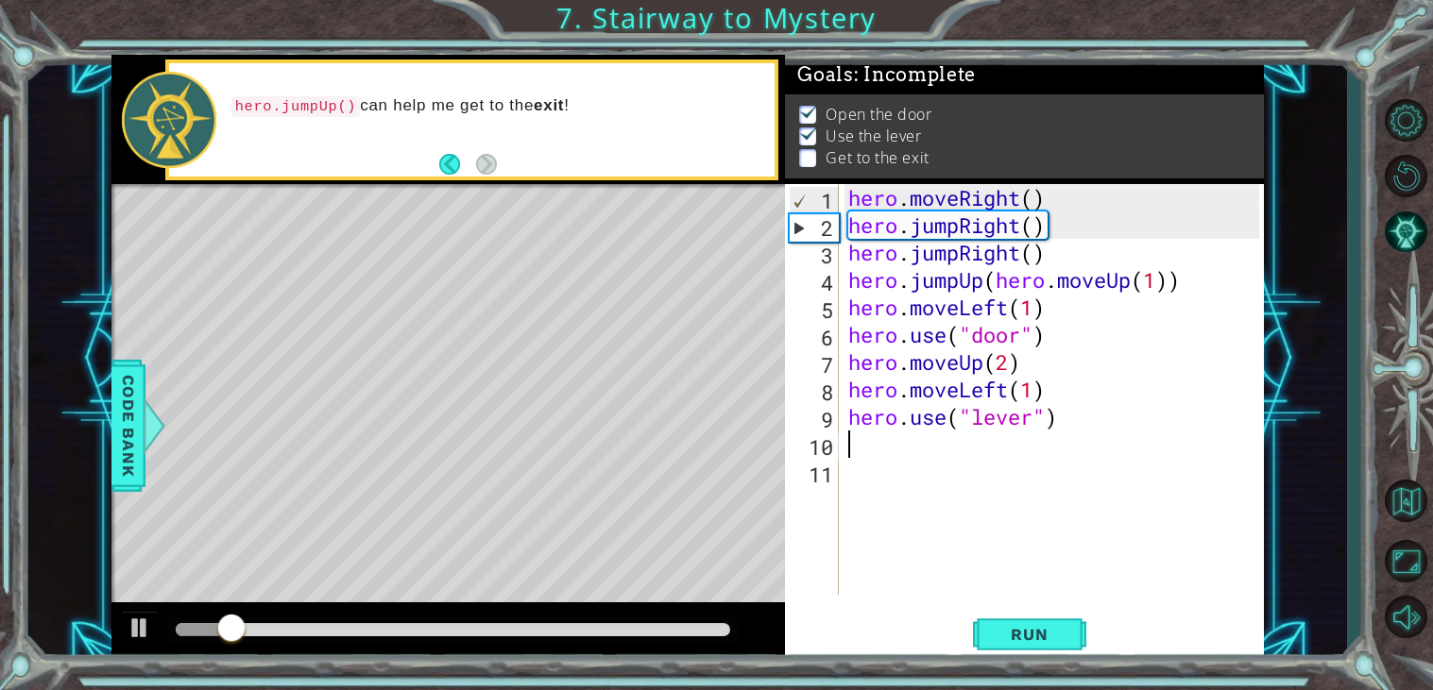
click at [706, 623] on div at bounding box center [453, 629] width 554 height 13
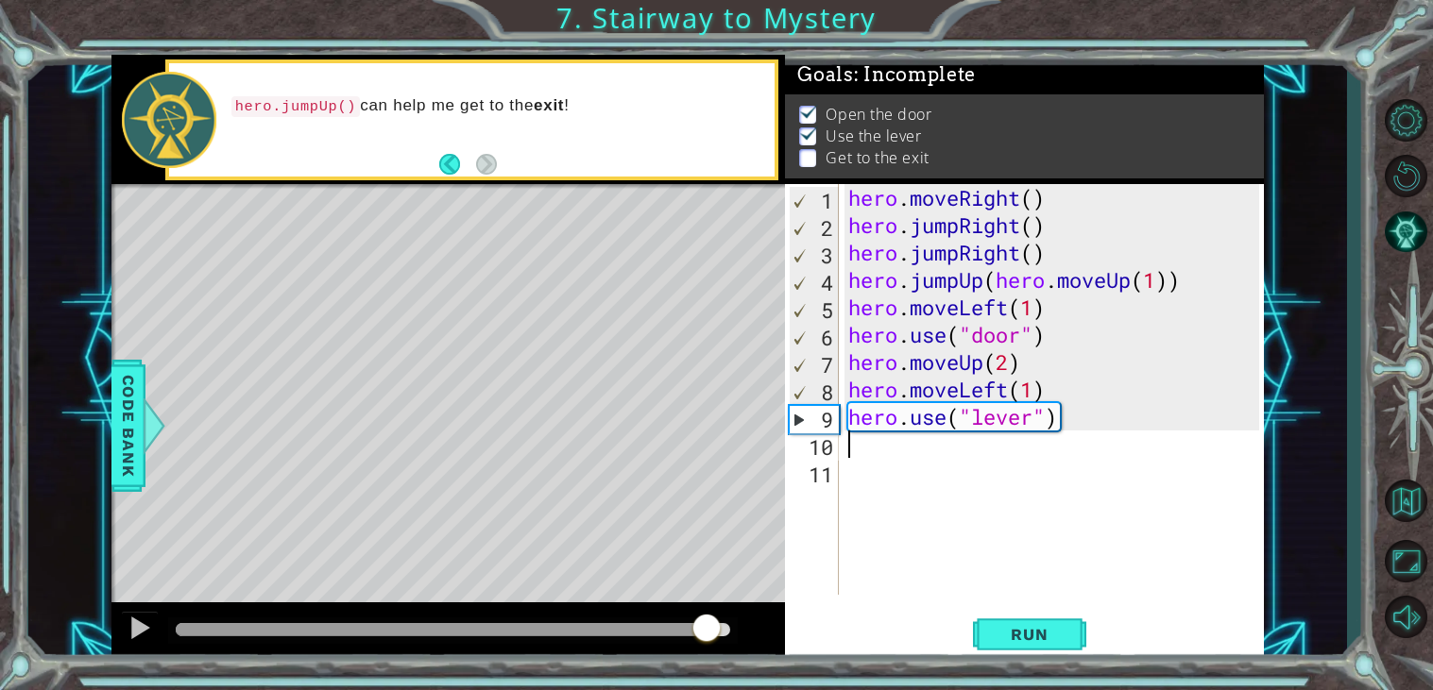
click at [853, 446] on div "hero . moveRight ( ) hero . jumpRight ( ) hero . jumpRight ( ) hero . jumpUp ( …" at bounding box center [1056, 417] width 425 height 466
type textarea "h"
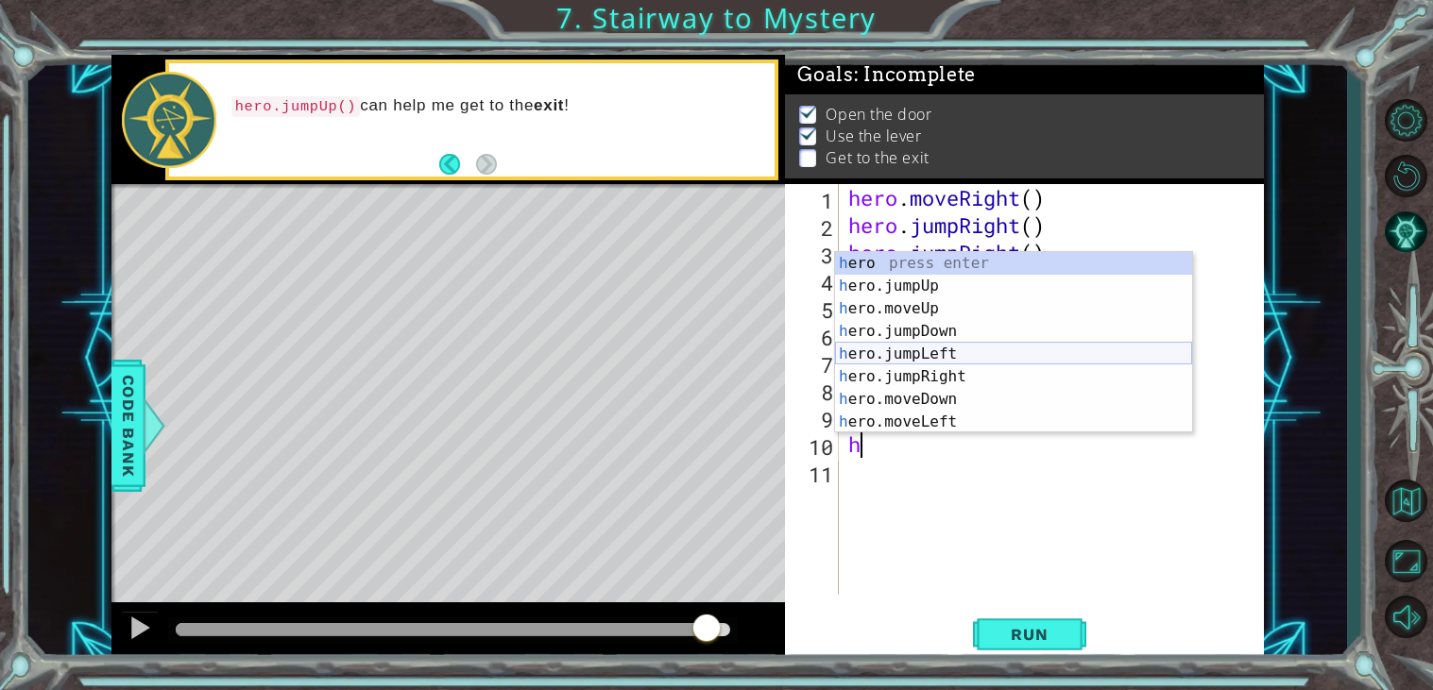
click at [916, 357] on div "h ero press enter h ero.jumpUp press enter h ero.moveUp press enter h ero.jumpD…" at bounding box center [1013, 365] width 357 height 227
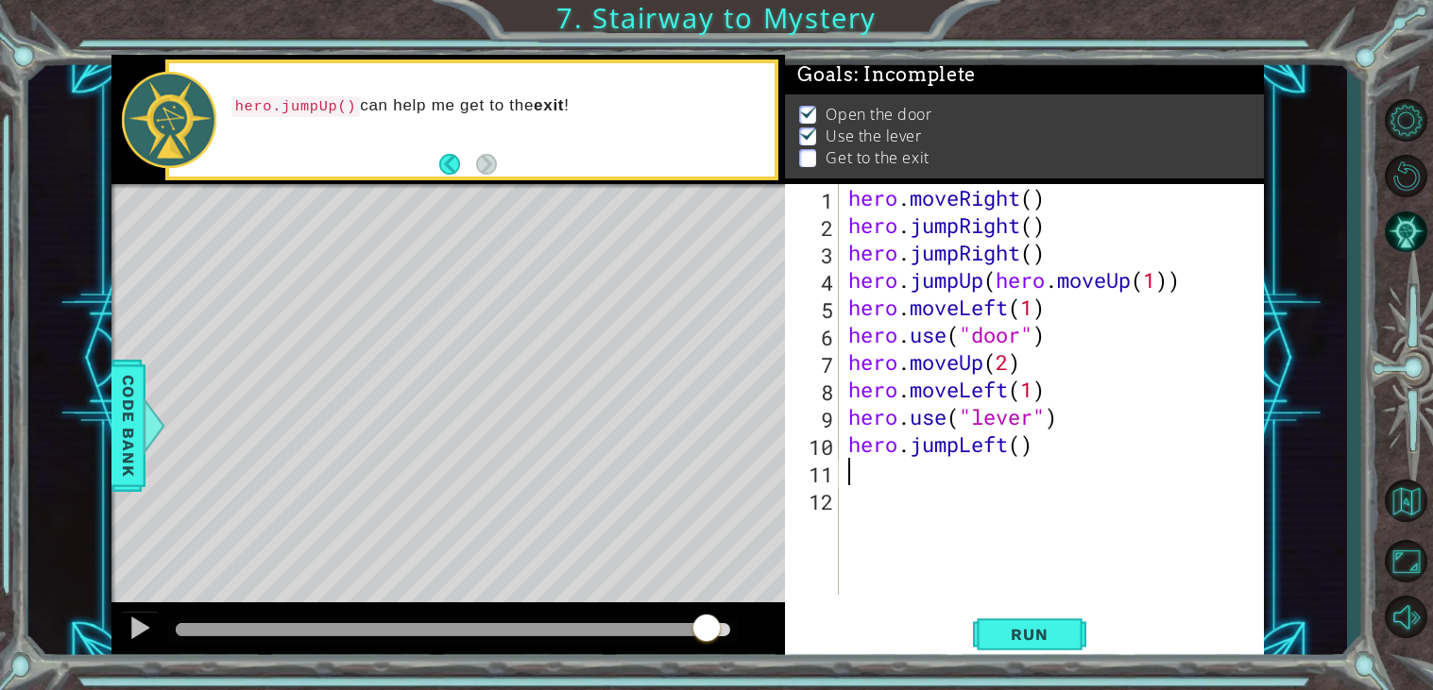
type textarea "h"
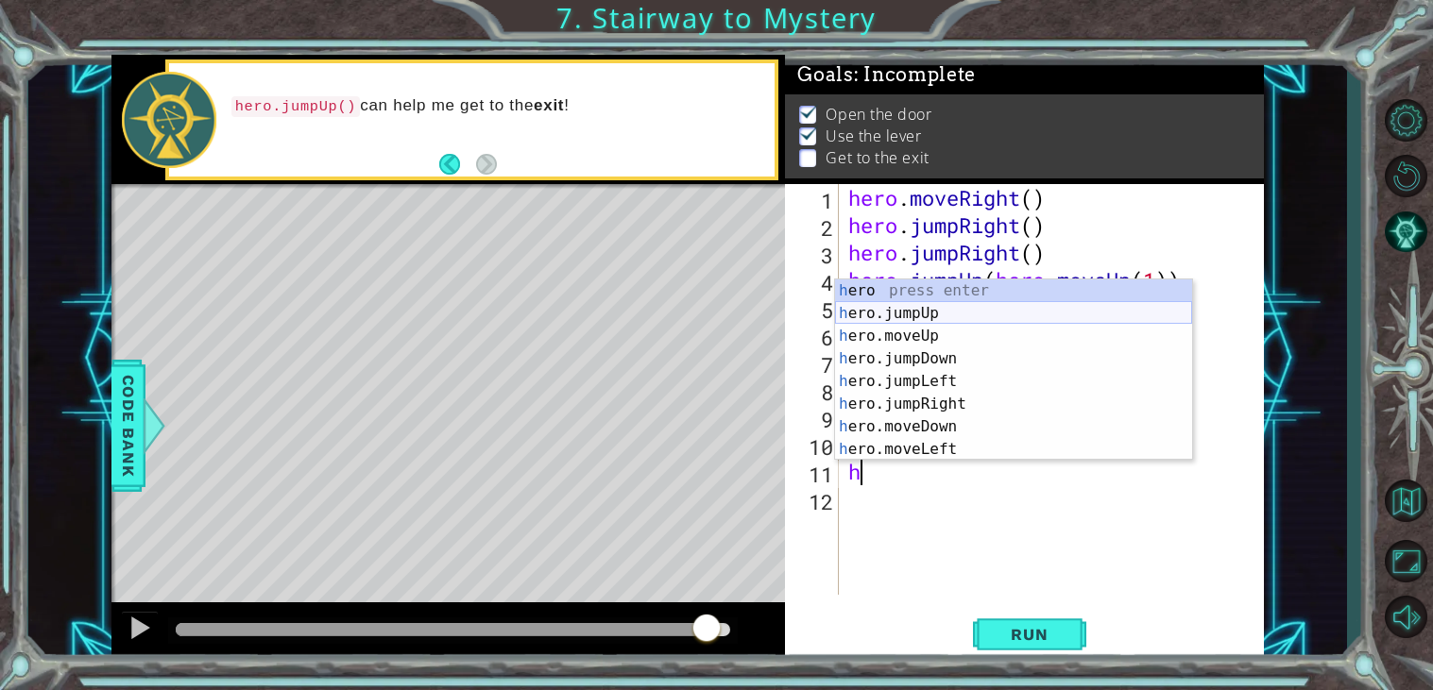
click at [934, 313] on div "h ero press enter h ero.jumpUp press enter h ero.moveUp press enter h ero.jumpD…" at bounding box center [1013, 393] width 357 height 227
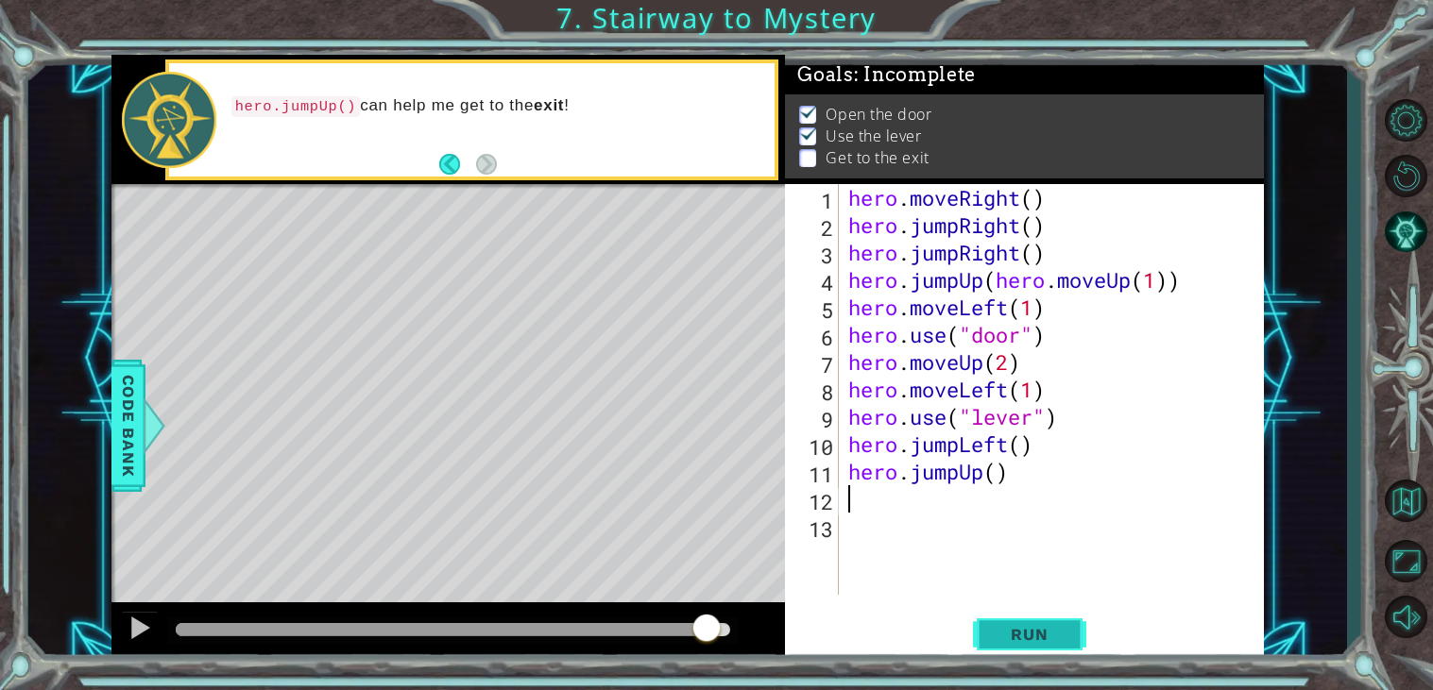
click at [996, 630] on span "Run" at bounding box center [1029, 634] width 75 height 19
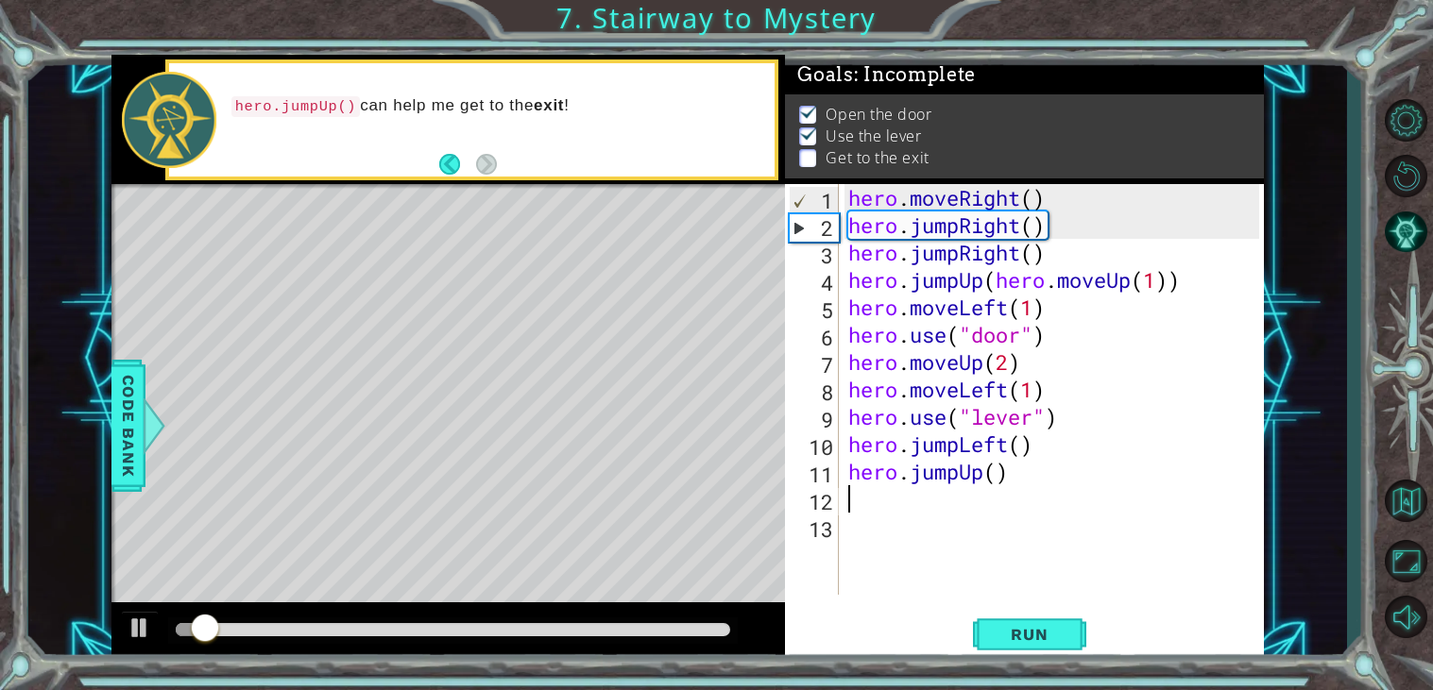
click at [717, 639] on div at bounding box center [453, 631] width 570 height 26
click at [721, 628] on div at bounding box center [453, 629] width 554 height 13
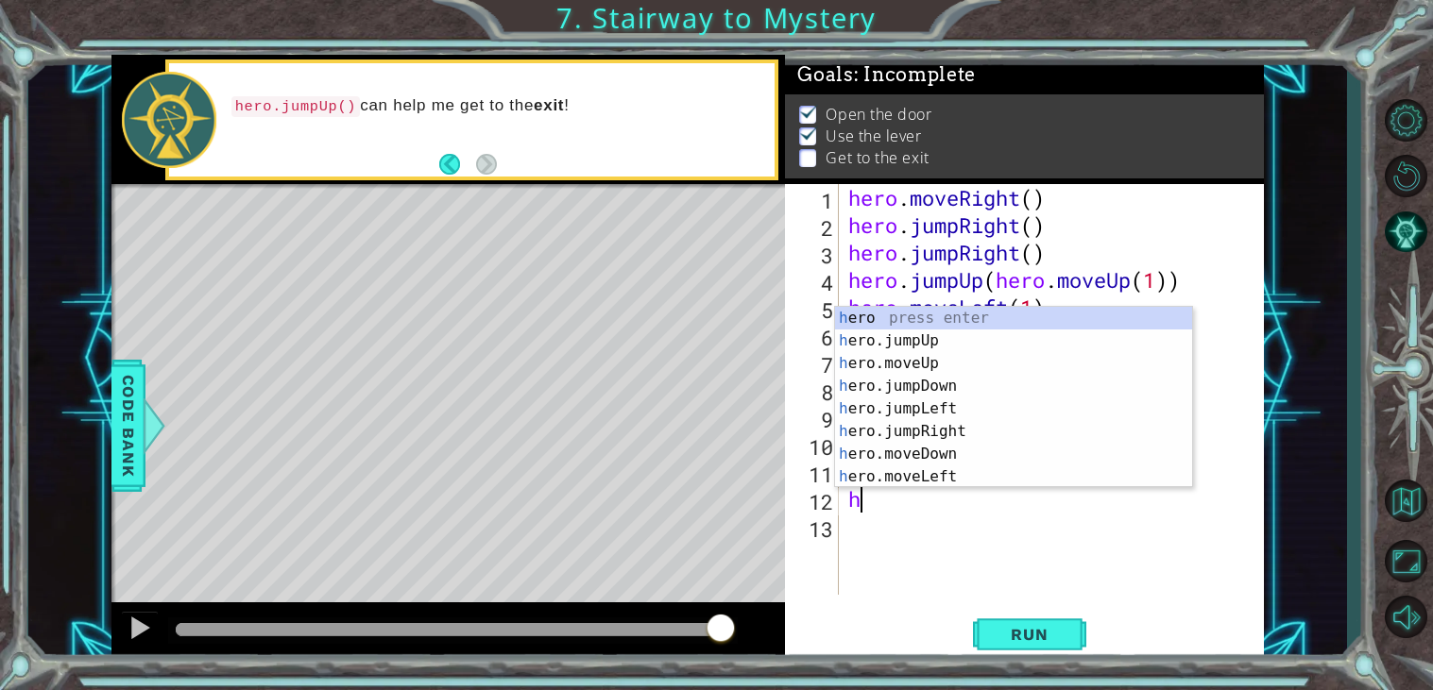
type textarea "he"
click at [943, 342] on div "he ro press enter he ro.jumpUp press enter he ro.jumpDown press enter he ro.jum…" at bounding box center [1013, 420] width 357 height 227
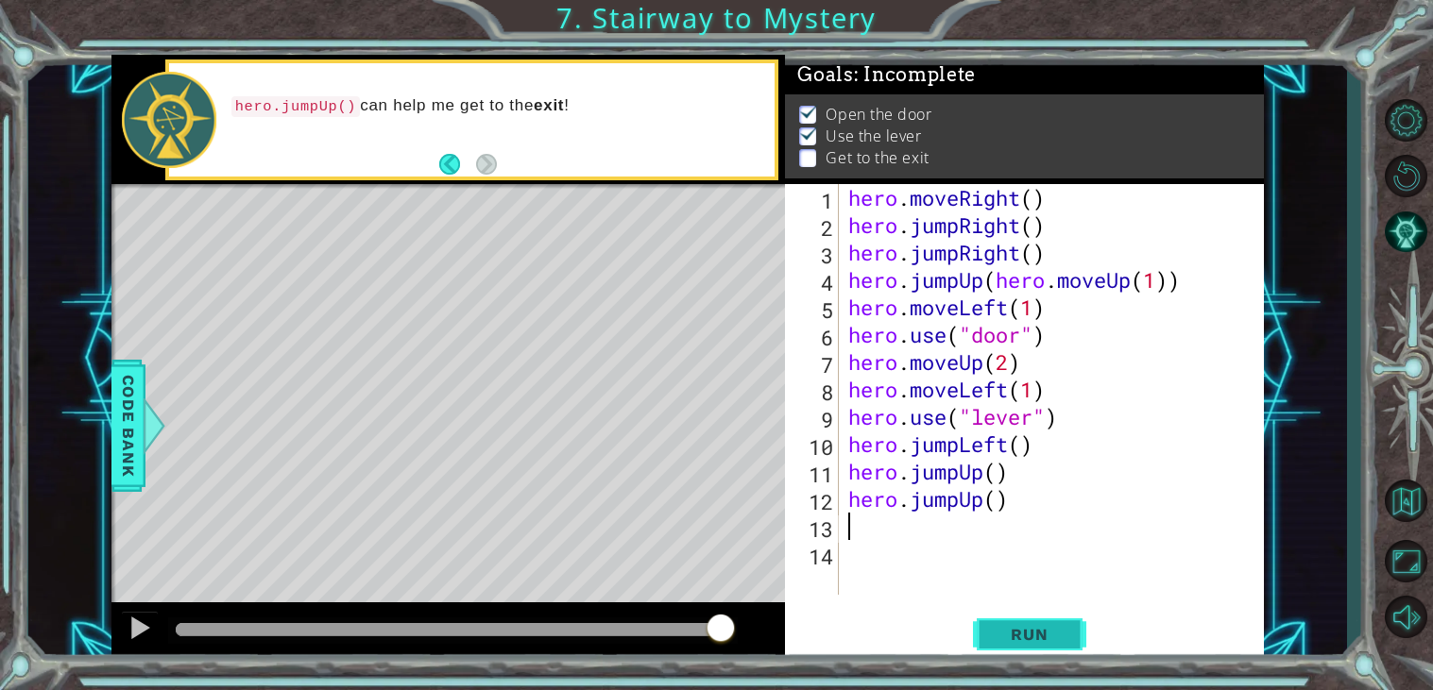
click at [1030, 645] on button "Run" at bounding box center [1029, 635] width 113 height 48
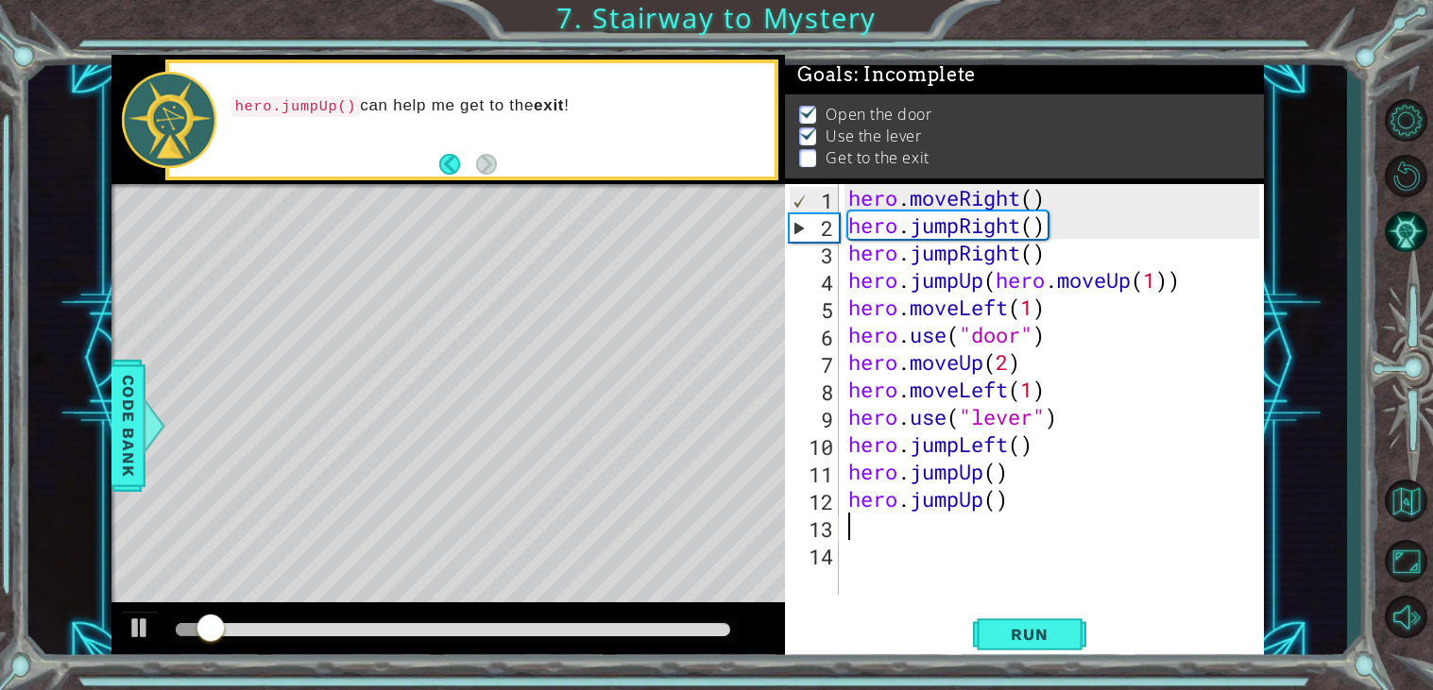
click at [685, 630] on div at bounding box center [453, 629] width 554 height 13
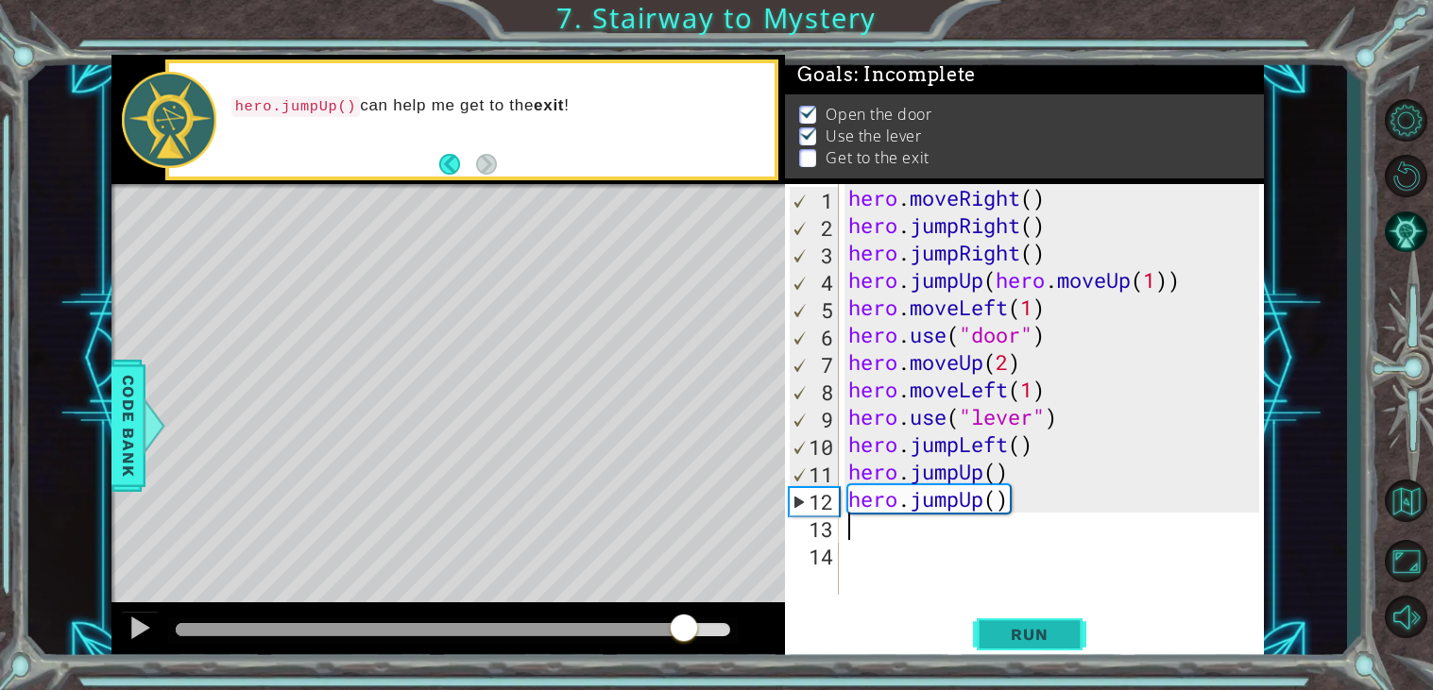
click at [1019, 630] on span "Run" at bounding box center [1029, 634] width 75 height 19
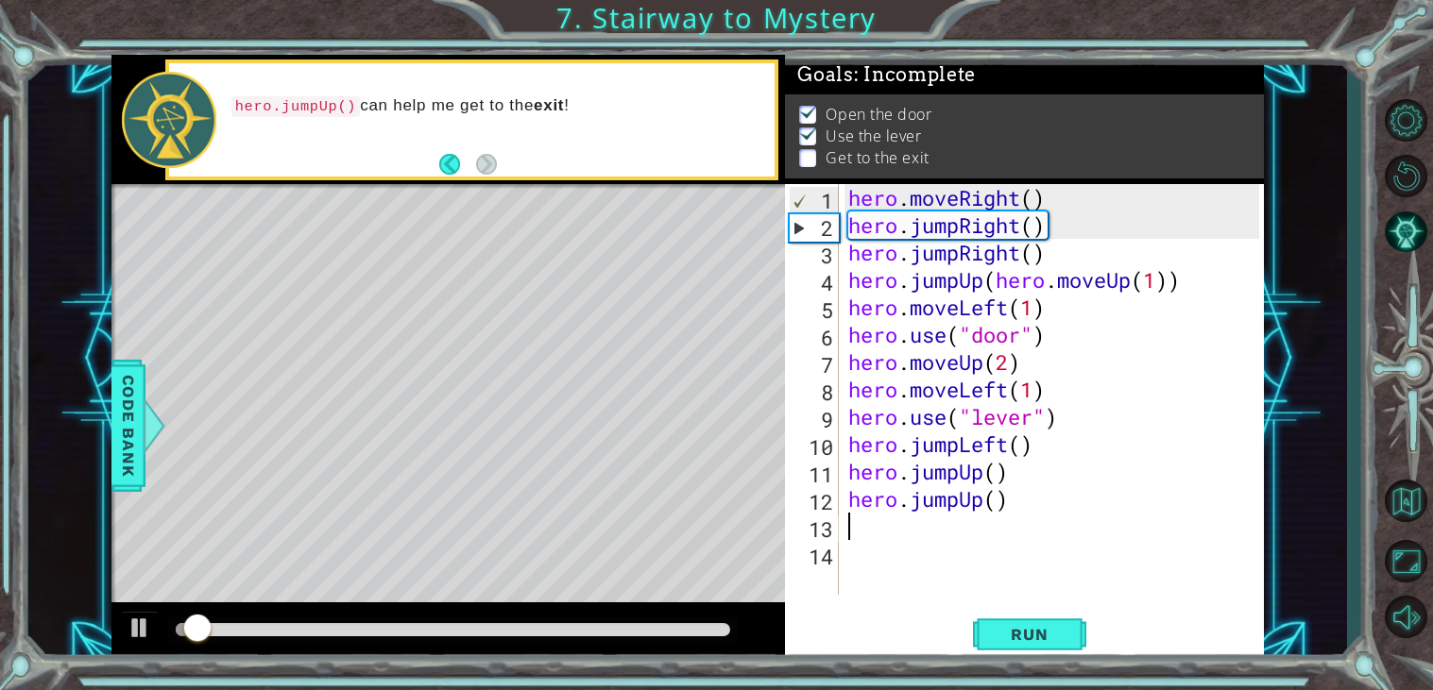
click at [594, 610] on div at bounding box center [447, 633] width 673 height 60
click at [566, 626] on div at bounding box center [453, 629] width 554 height 13
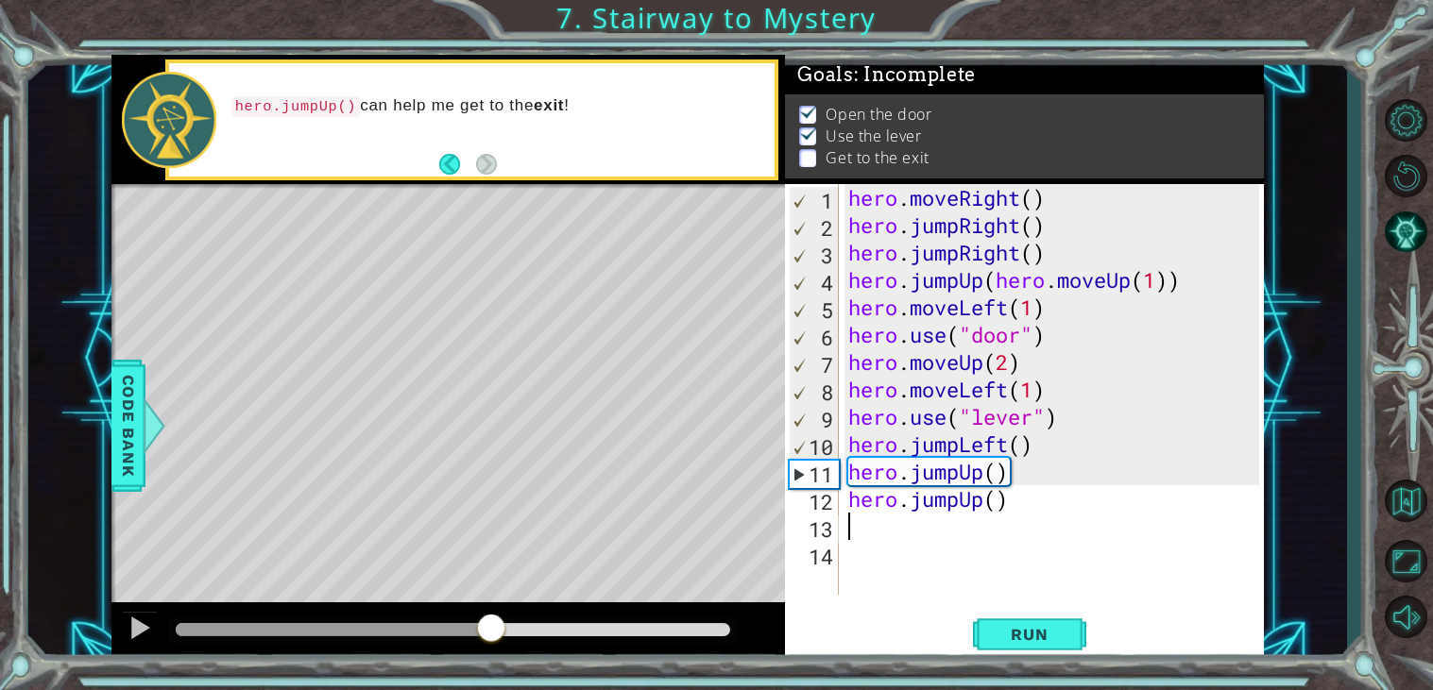
drag, startPoint x: 551, startPoint y: 627, endPoint x: 488, endPoint y: 624, distance: 62.4
click at [488, 624] on div at bounding box center [491, 630] width 34 height 34
drag, startPoint x: 510, startPoint y: 621, endPoint x: 537, endPoint y: 622, distance: 26.5
click at [537, 622] on div at bounding box center [453, 631] width 570 height 26
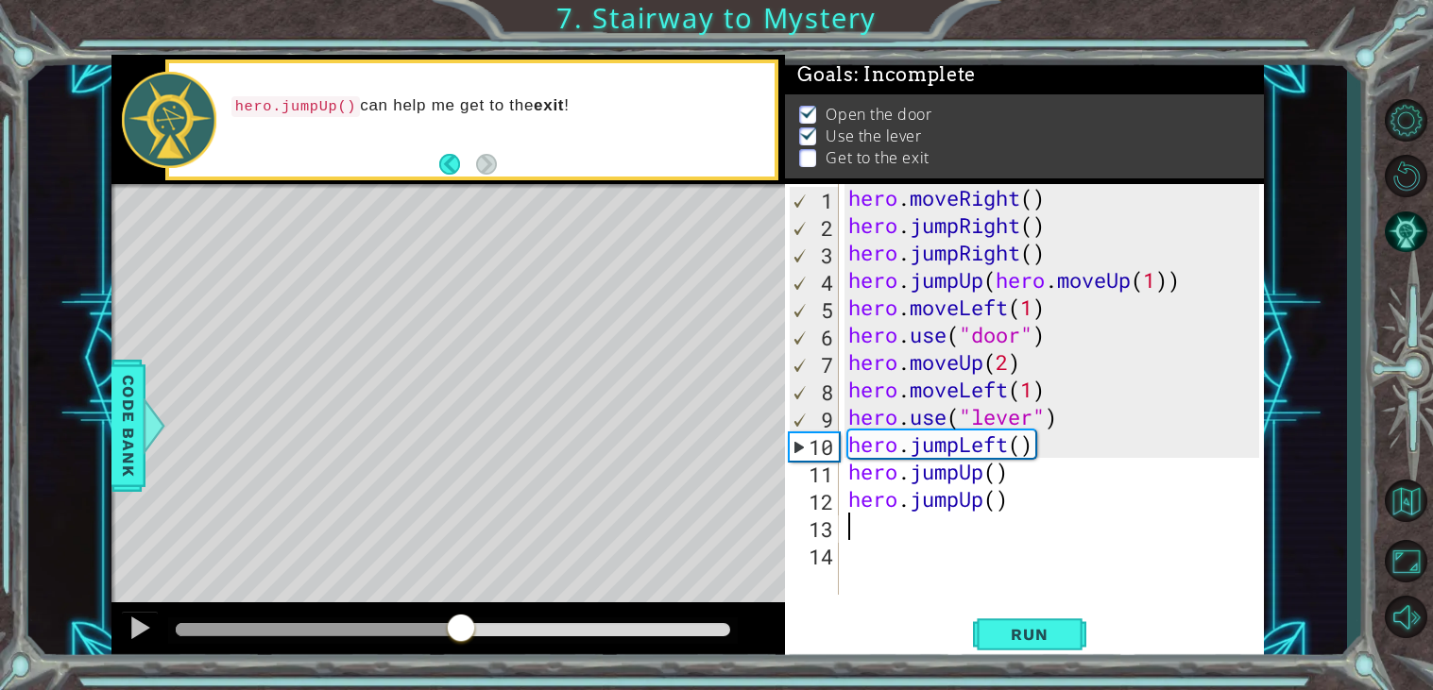
drag, startPoint x: 494, startPoint y: 627, endPoint x: 465, endPoint y: 625, distance: 29.3
click at [465, 625] on div at bounding box center [461, 630] width 34 height 34
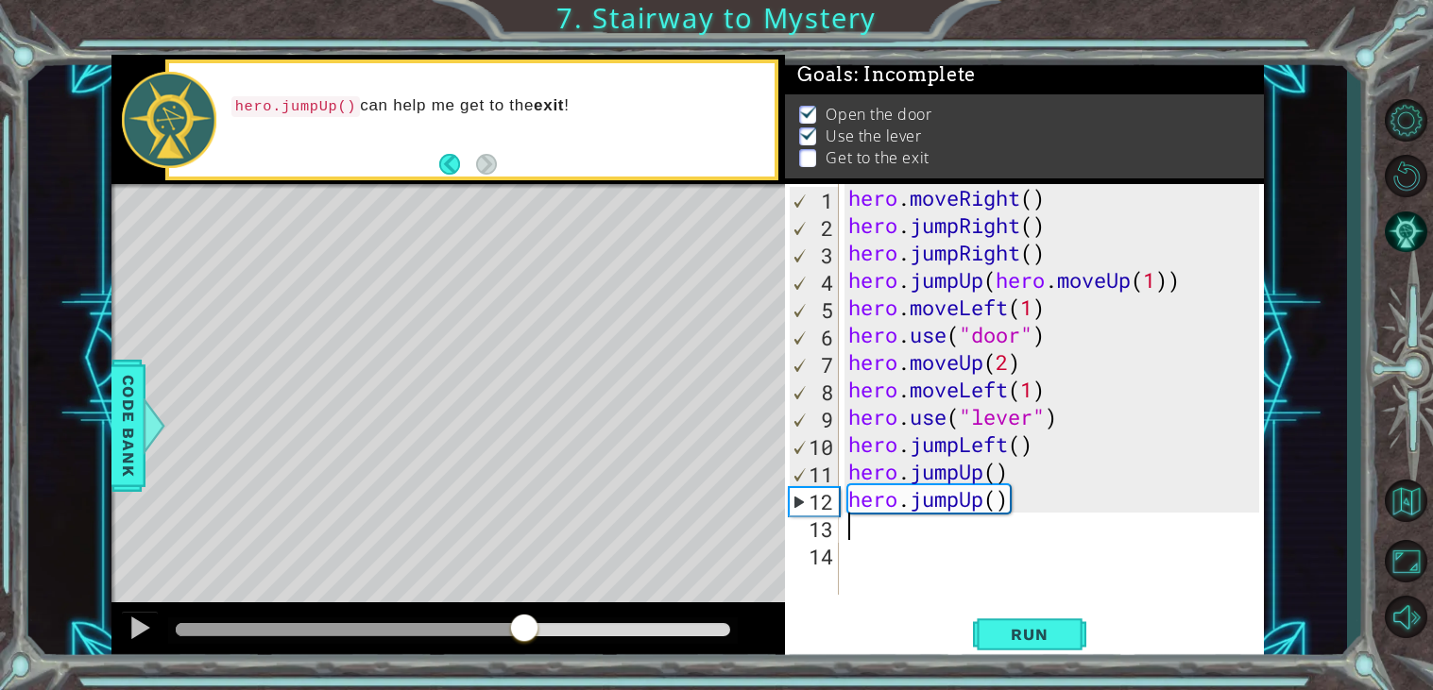
drag, startPoint x: 475, startPoint y: 625, endPoint x: 523, endPoint y: 618, distance: 48.8
click at [523, 618] on div at bounding box center [524, 630] width 34 height 34
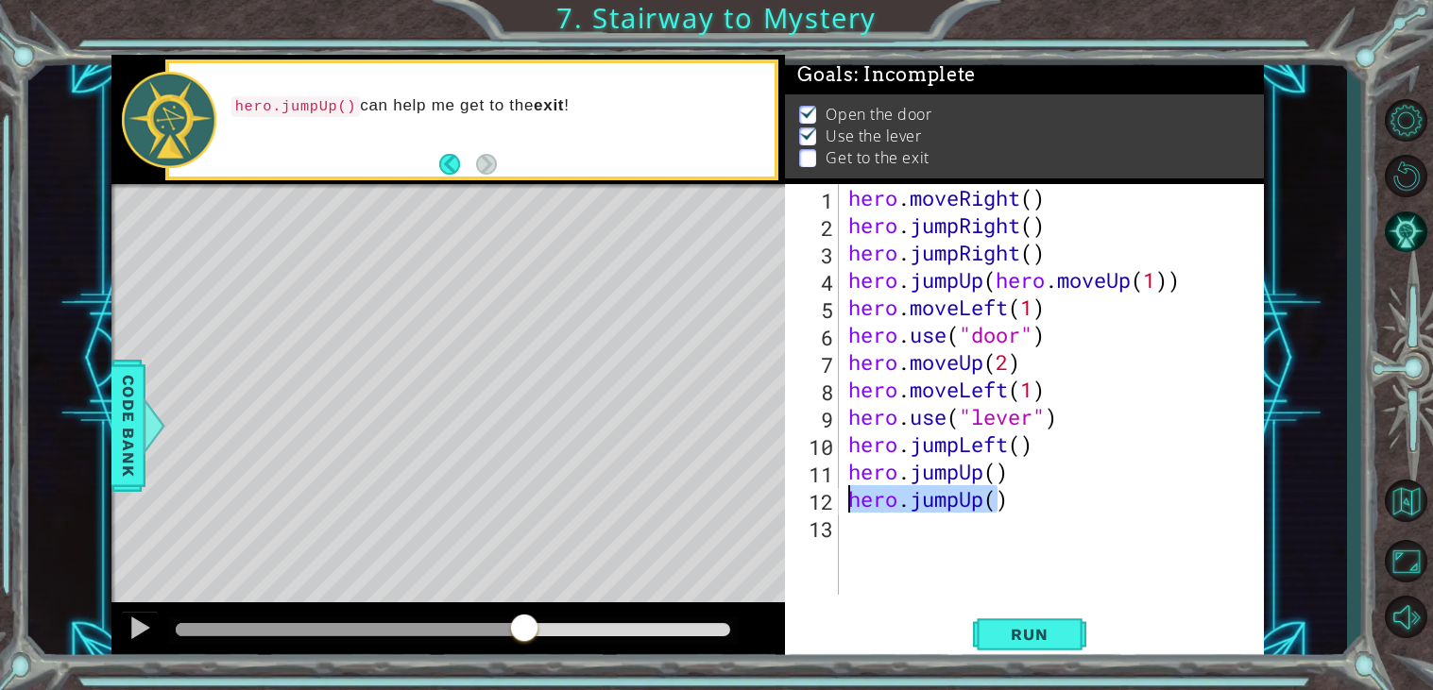
drag, startPoint x: 994, startPoint y: 508, endPoint x: 841, endPoint y: 501, distance: 153.2
click at [841, 501] on div "hero.jumpUp() 1 2 3 4 5 6 7 8 9 10 11 12 13 hero . moveRight ( ) hero . jumpRig…" at bounding box center [1022, 389] width 474 height 411
type textarea ")"
click at [867, 501] on div "hero . moveRight ( ) hero . jumpRight ( ) hero . jumpRight ( ) hero . jumpUp ( …" at bounding box center [1056, 417] width 425 height 466
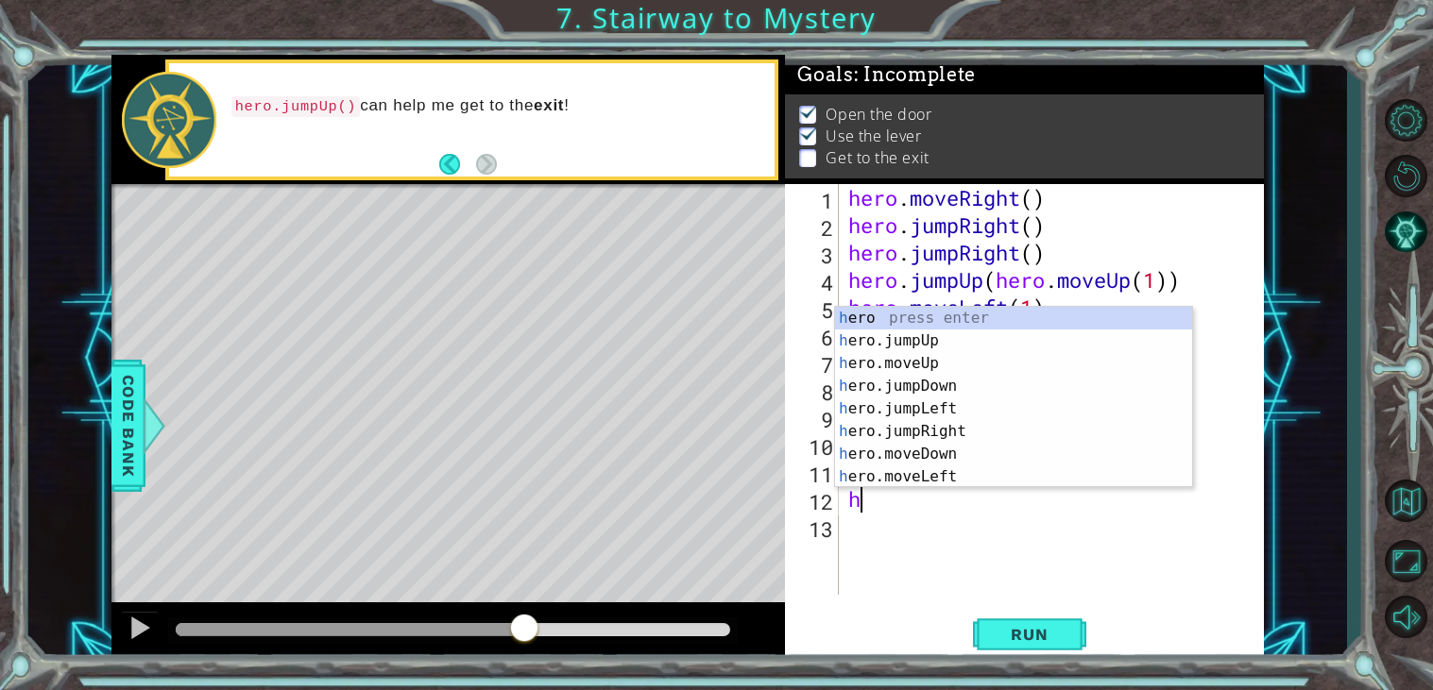
type textarea "he"
click at [951, 385] on div "he ro press enter he ro.jumpUp press enter he ro.jumpDown press enter he ro.jum…" at bounding box center [1013, 420] width 357 height 227
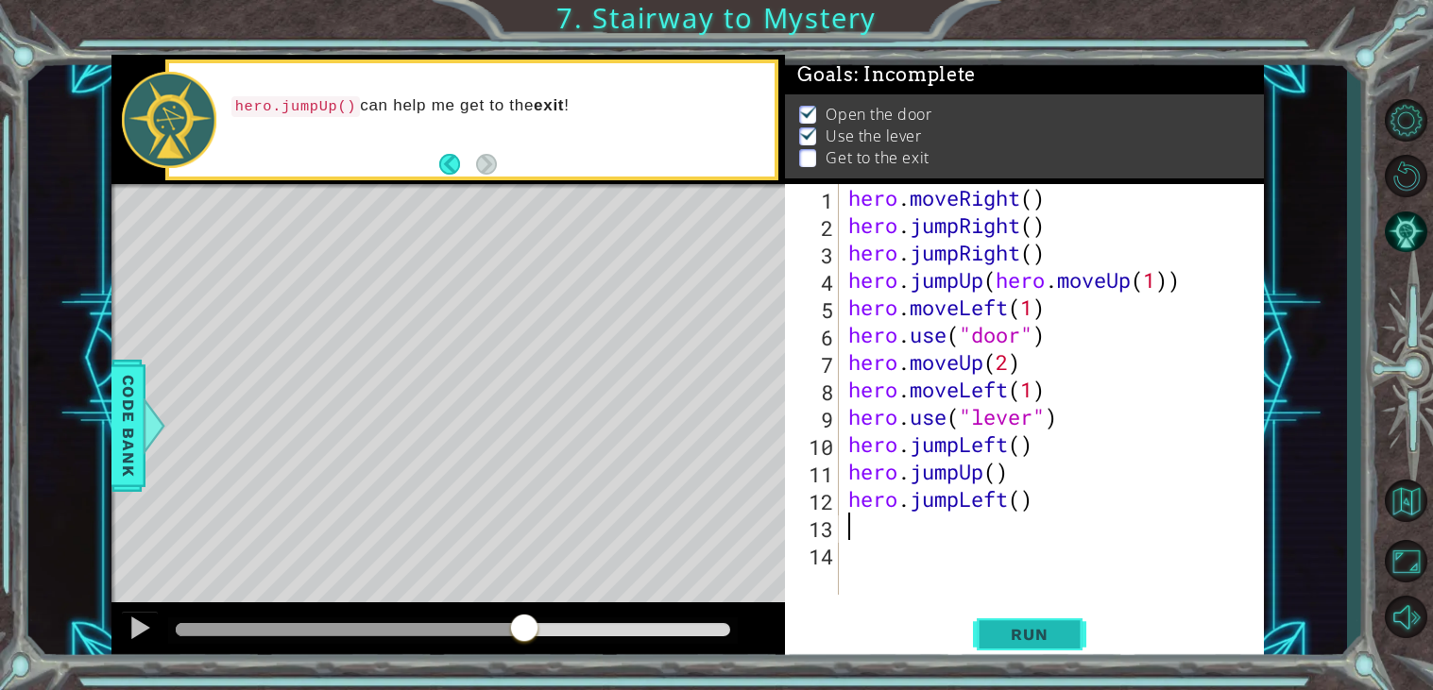
click at [1005, 623] on button "Run" at bounding box center [1029, 635] width 113 height 48
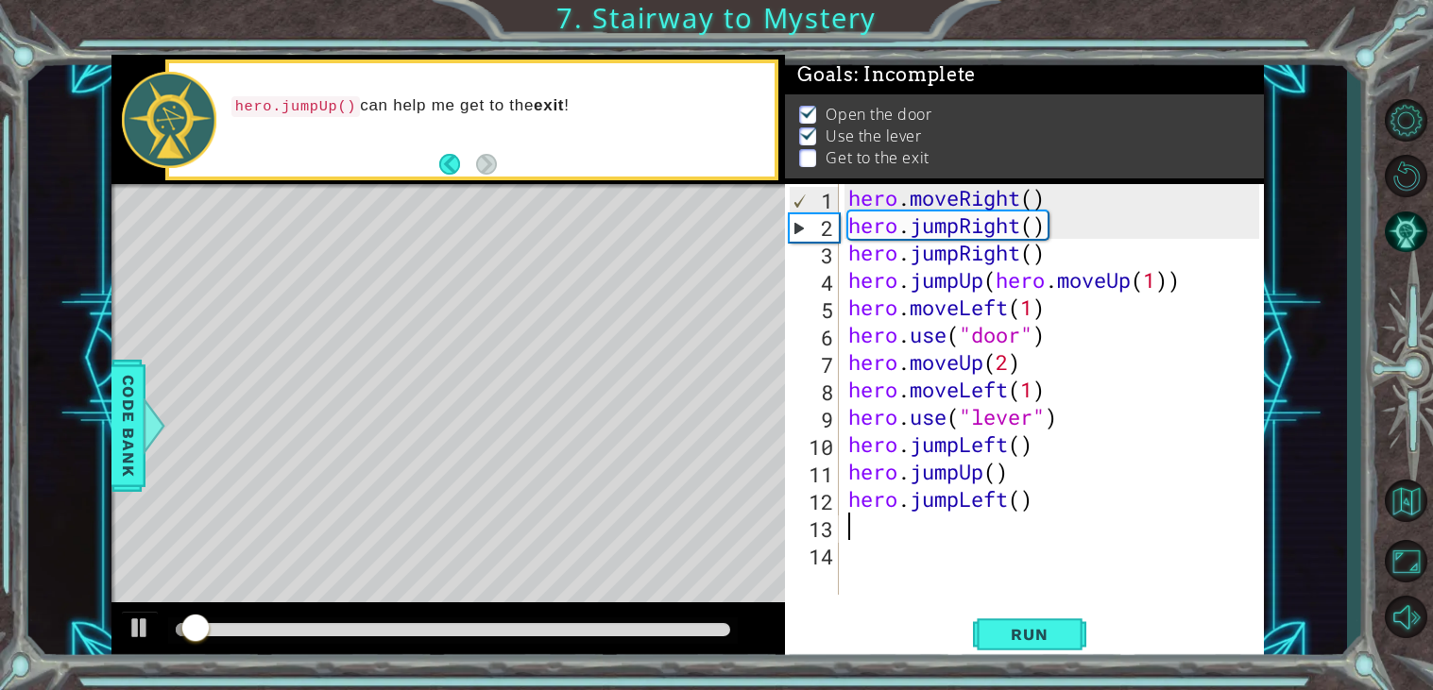
click at [722, 625] on div at bounding box center [453, 629] width 554 height 13
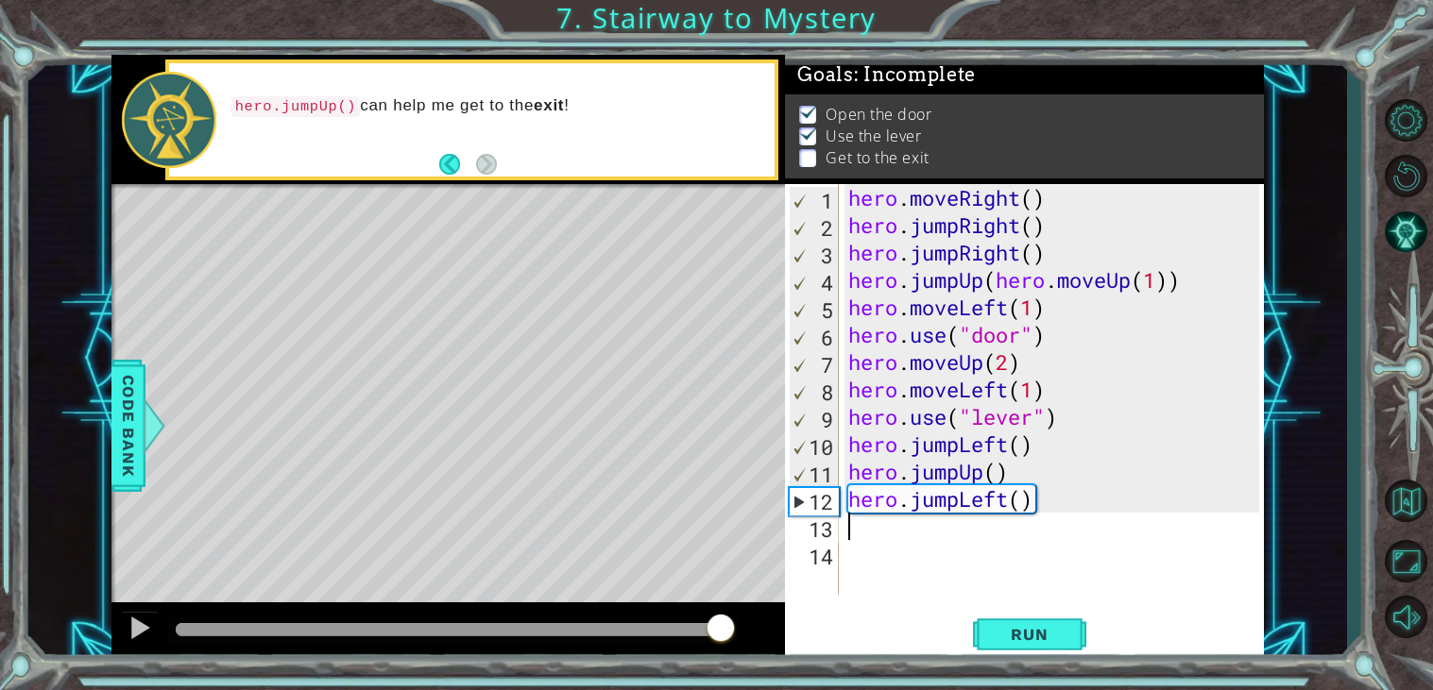
click at [558, 635] on div at bounding box center [449, 629] width 546 height 13
drag, startPoint x: 567, startPoint y: 632, endPoint x: 532, endPoint y: 618, distance: 37.7
click at [532, 618] on div at bounding box center [532, 630] width 34 height 34
drag, startPoint x: 1019, startPoint y: 504, endPoint x: 964, endPoint y: 513, distance: 55.4
click at [964, 513] on div "hero . moveRight ( ) hero . jumpRight ( ) hero . jumpRight ( ) hero . jumpUp ( …" at bounding box center [1056, 417] width 425 height 466
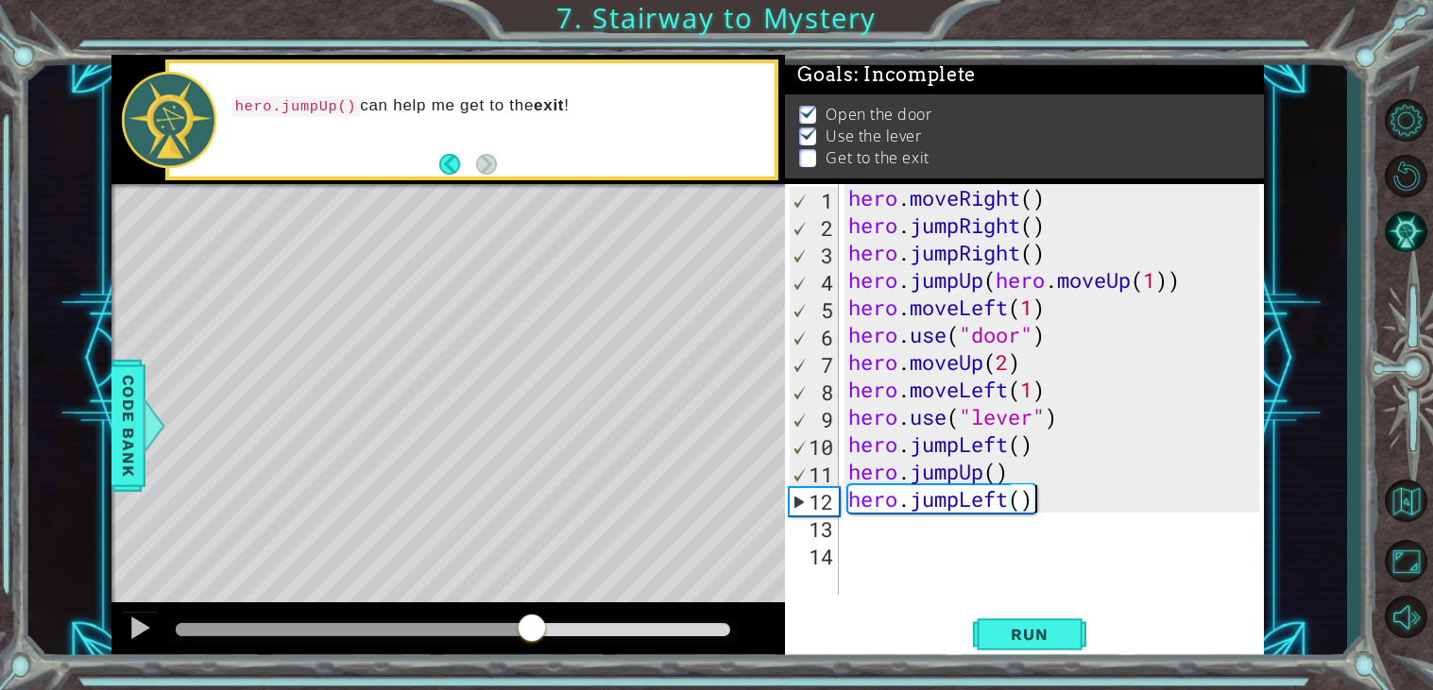
drag, startPoint x: 1097, startPoint y: 494, endPoint x: 1043, endPoint y: 505, distance: 55.0
click at [1043, 505] on div "hero . moveRight ( ) hero . jumpRight ( ) hero . jumpRight ( ) hero . jumpUp ( …" at bounding box center [1056, 417] width 425 height 466
drag, startPoint x: 1006, startPoint y: 502, endPoint x: 958, endPoint y: 511, distance: 48.9
click at [958, 511] on div "hero . moveRight ( ) hero . jumpRight ( ) hero . jumpRight ( ) hero . jumpUp ( …" at bounding box center [1056, 417] width 425 height 466
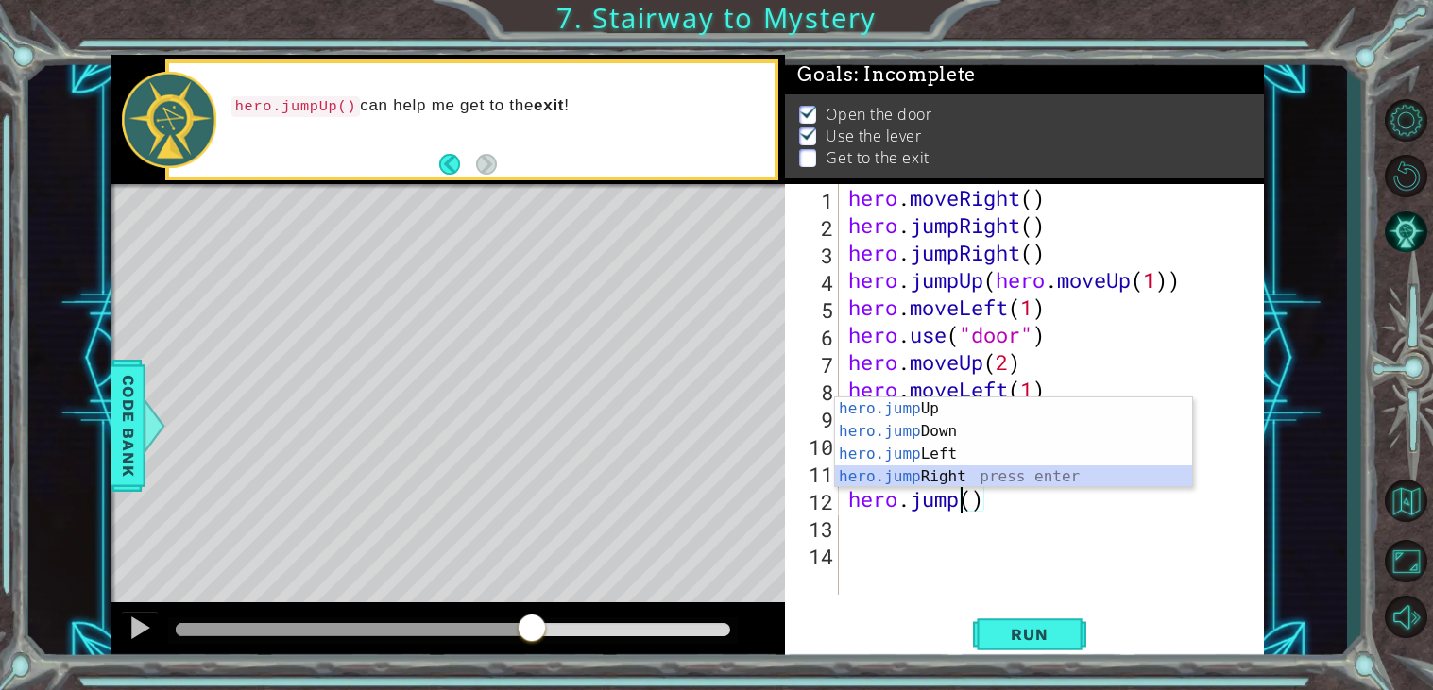
click at [937, 478] on div "hero.jump Up press enter hero.jump Down press enter hero.jump Left press enter …" at bounding box center [1013, 466] width 357 height 136
type textarea "hero.jumpRight"
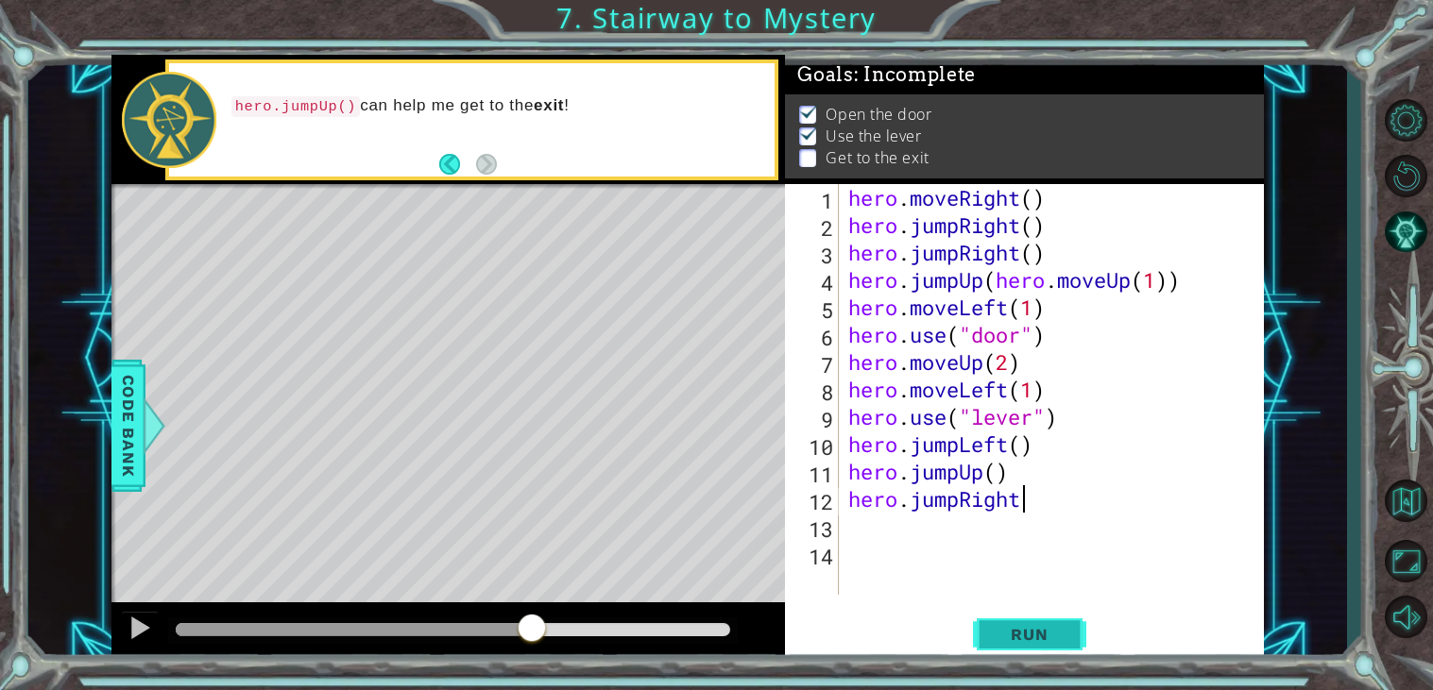
click at [987, 630] on button "Run" at bounding box center [1029, 635] width 113 height 48
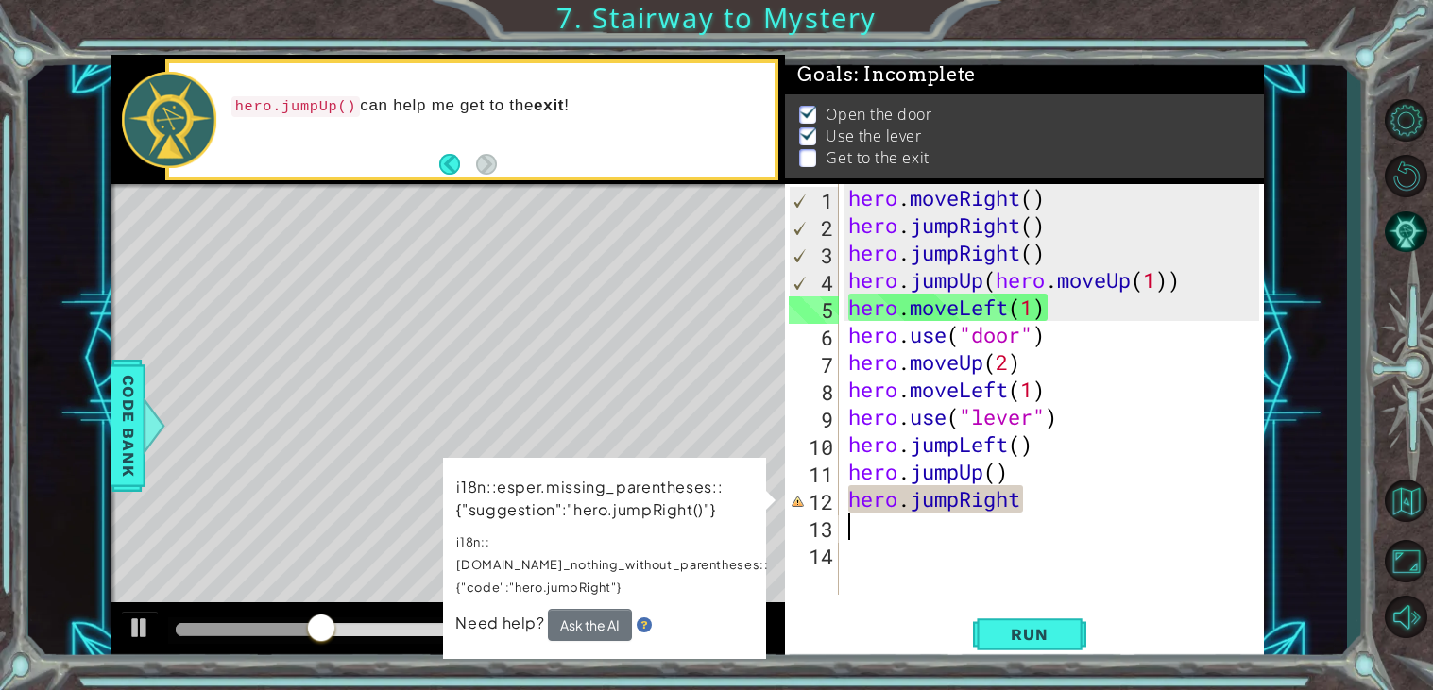
click at [1031, 515] on div "hero . moveRight ( ) hero . jumpRight ( ) hero . jumpRight ( ) hero . jumpUp ( …" at bounding box center [1056, 417] width 425 height 466
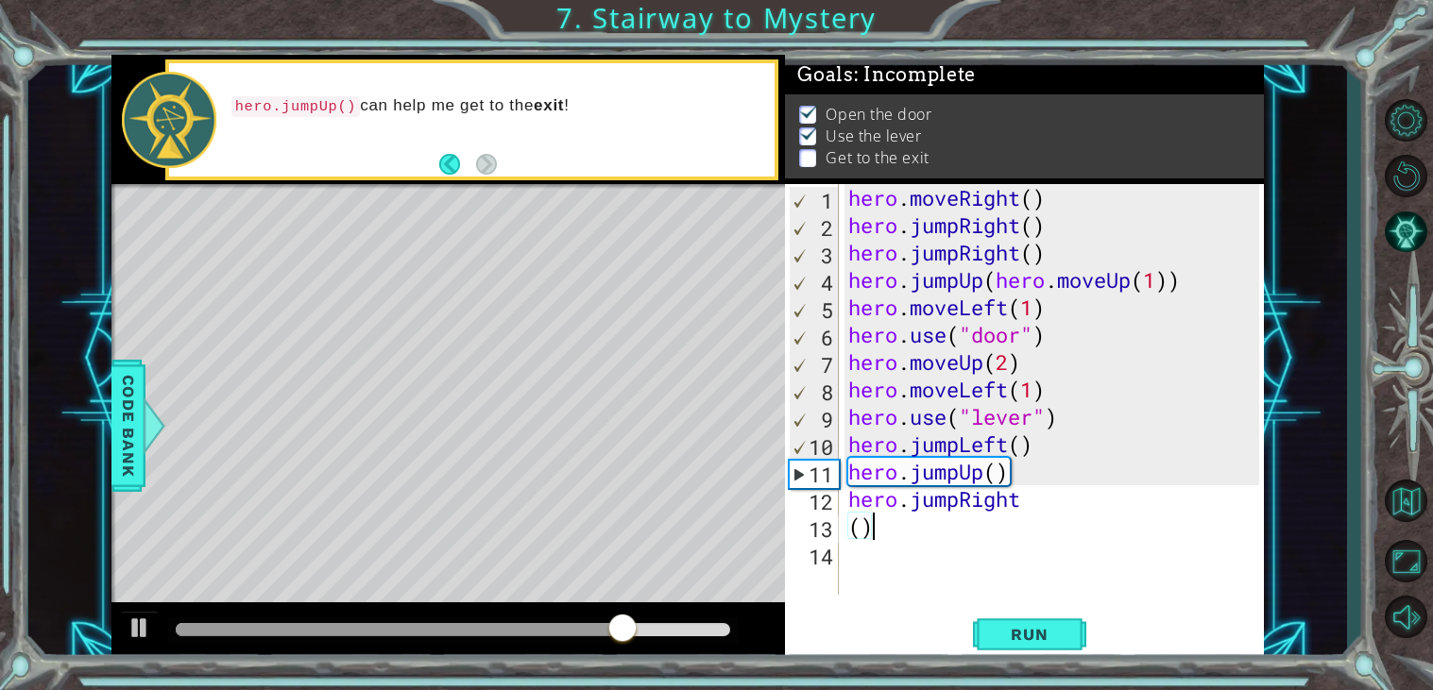
click at [885, 530] on div "hero . moveRight ( ) hero . jumpRight ( ) hero . jumpRight ( ) hero . jumpUp ( …" at bounding box center [1056, 417] width 425 height 466
type textarea "("
type textarea "hero.jumpRight()"
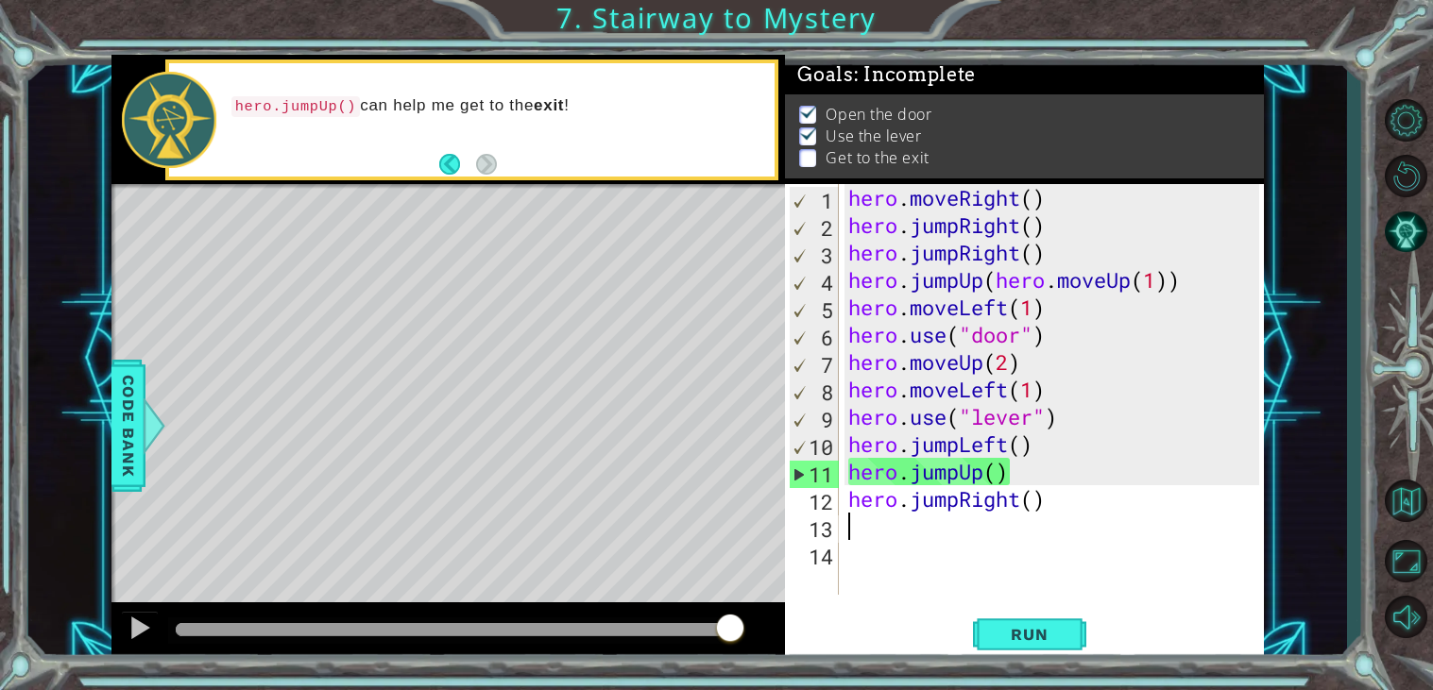
click at [1009, 602] on div "1 2 3 4 5 6 7 8 9 10 11 12 13 14 hero . moveRight ( ) hero . jumpRight ( ) hero…" at bounding box center [1024, 423] width 479 height 478
click at [1005, 622] on button "Run" at bounding box center [1029, 635] width 113 height 48
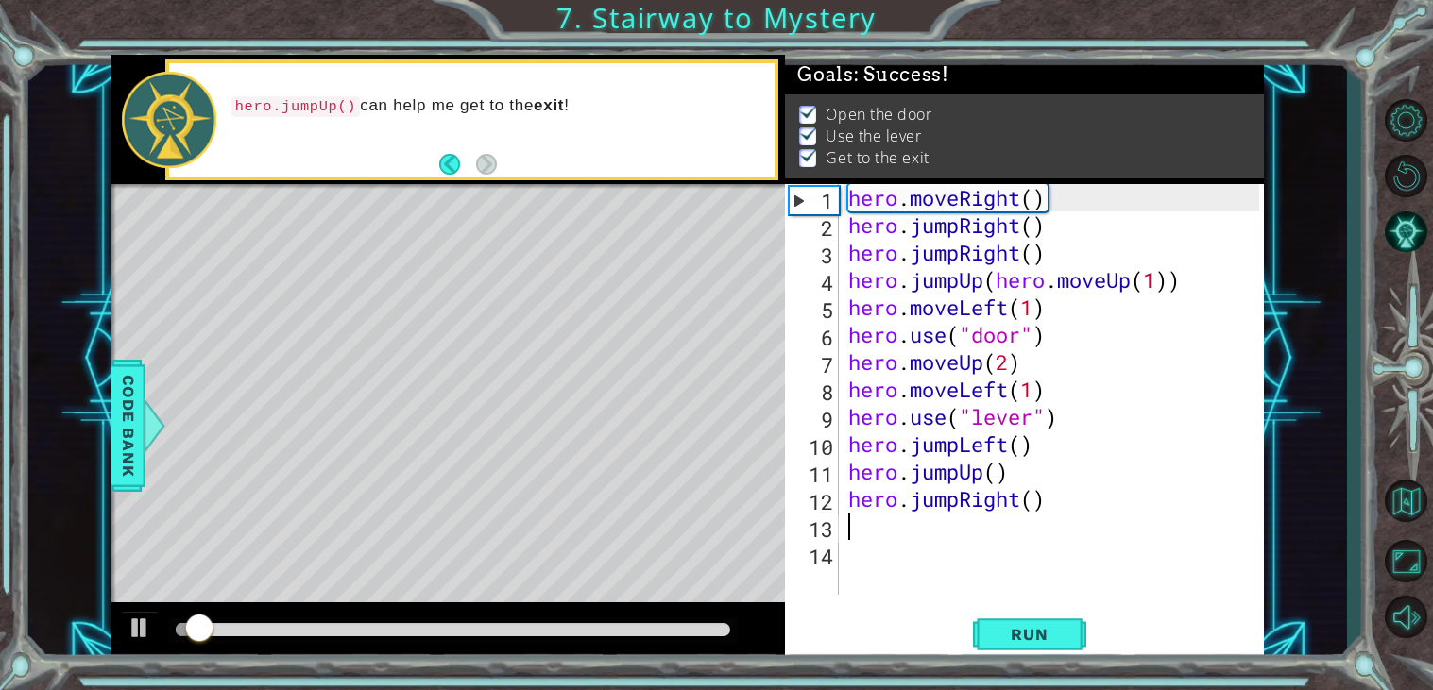
click at [726, 622] on div at bounding box center [453, 631] width 570 height 26
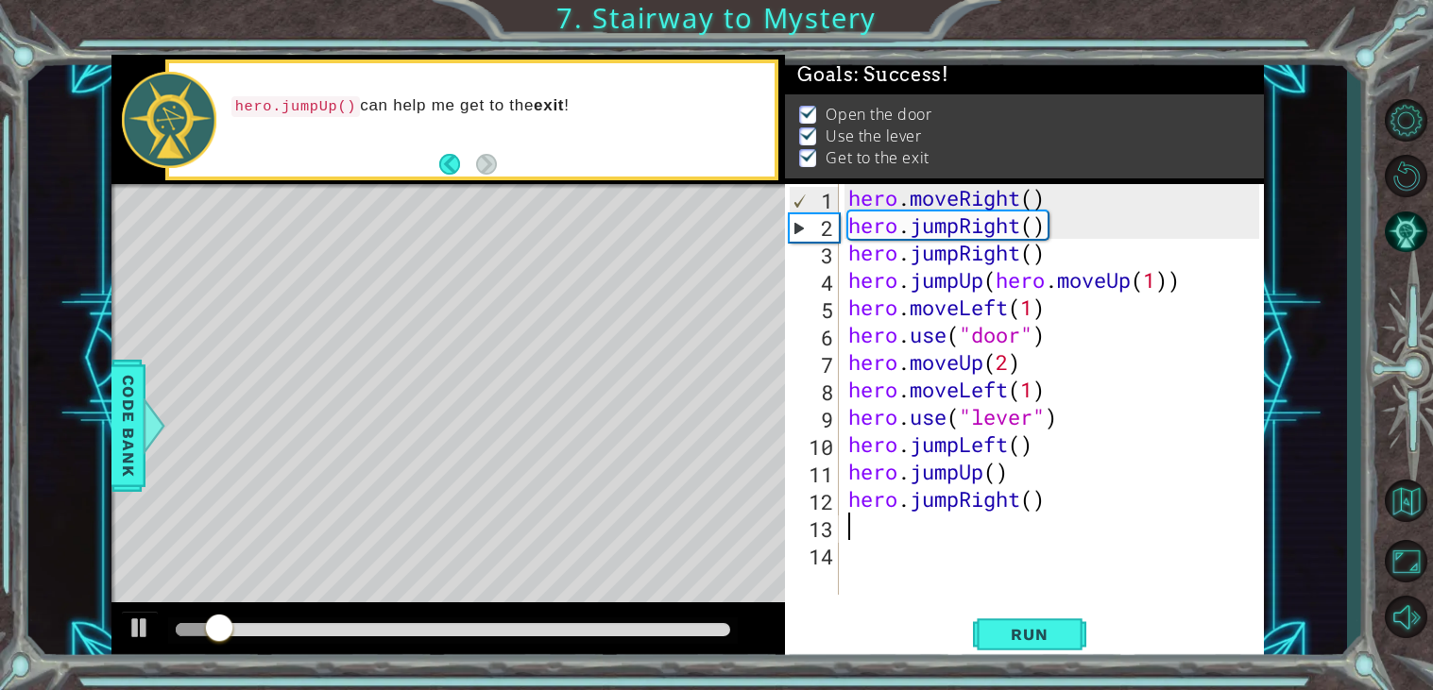
click at [719, 631] on div at bounding box center [453, 629] width 554 height 13
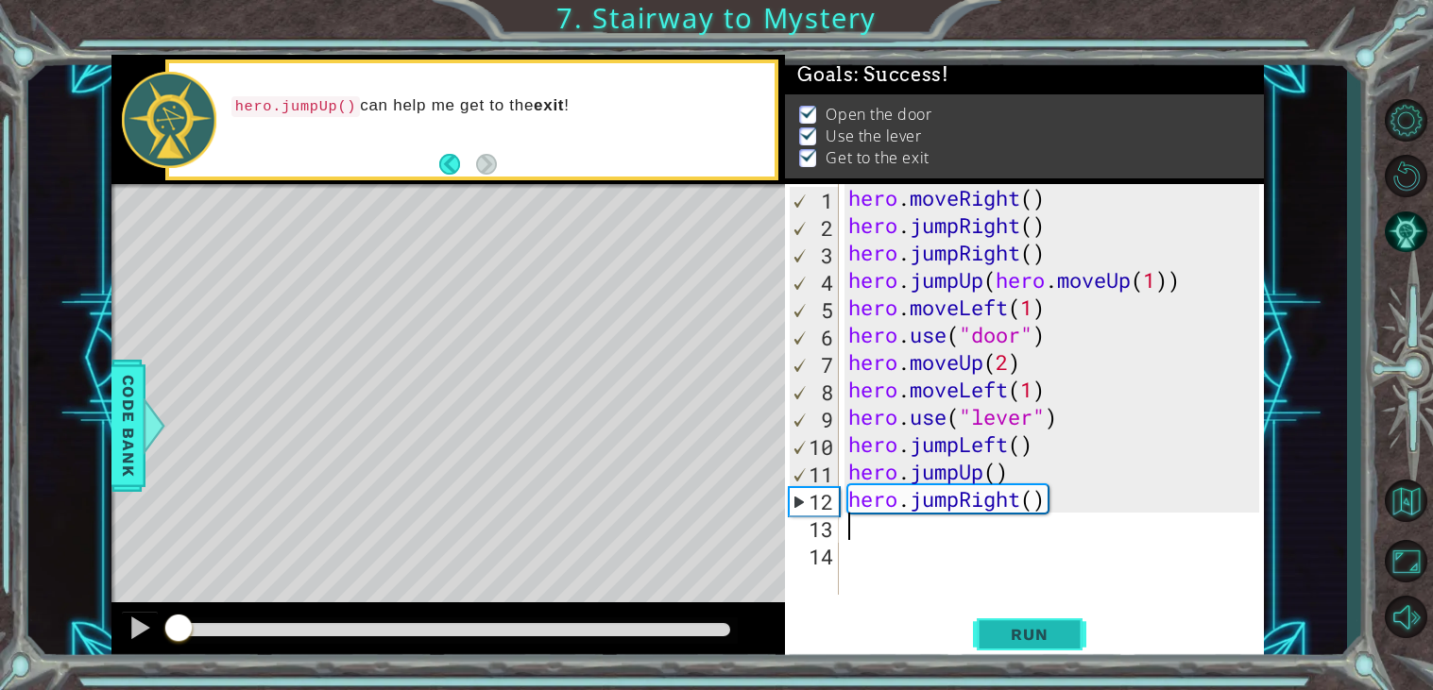
click at [981, 633] on button "Run" at bounding box center [1029, 635] width 113 height 48
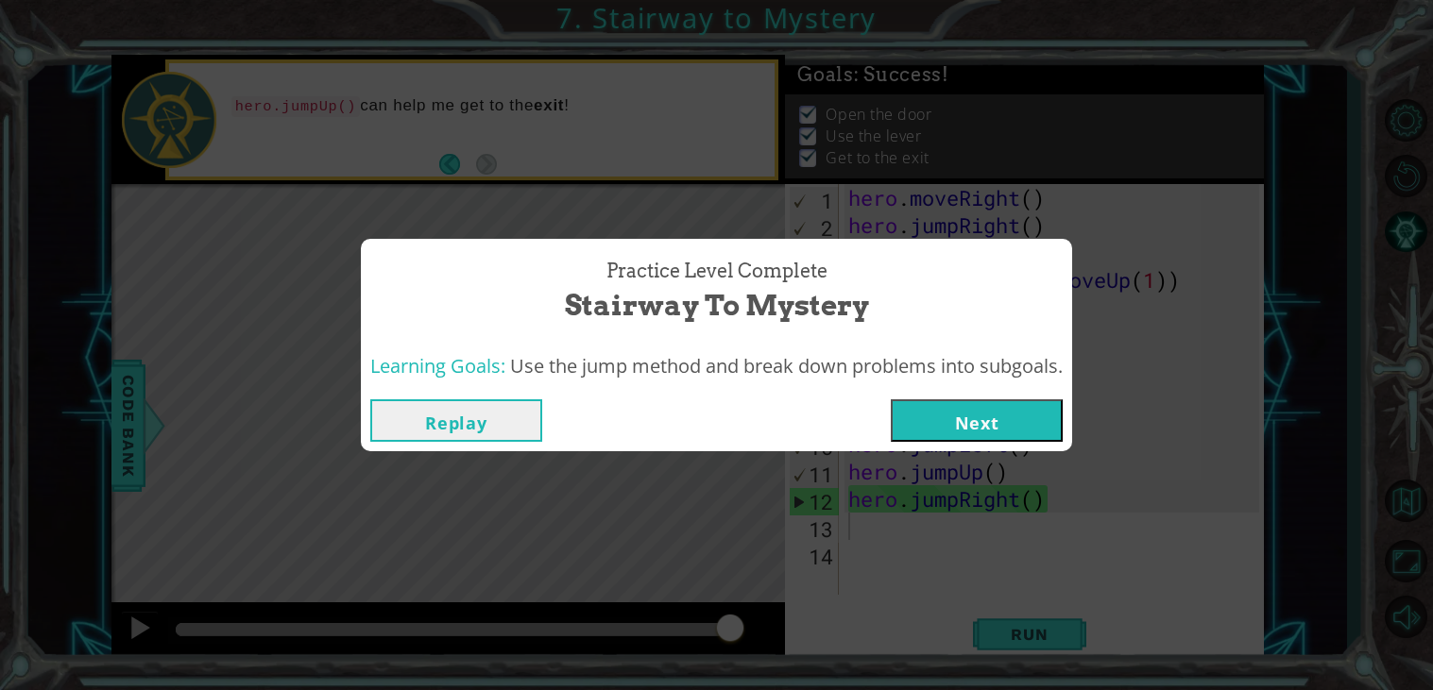
click at [1028, 432] on button "Next" at bounding box center [977, 421] width 172 height 43
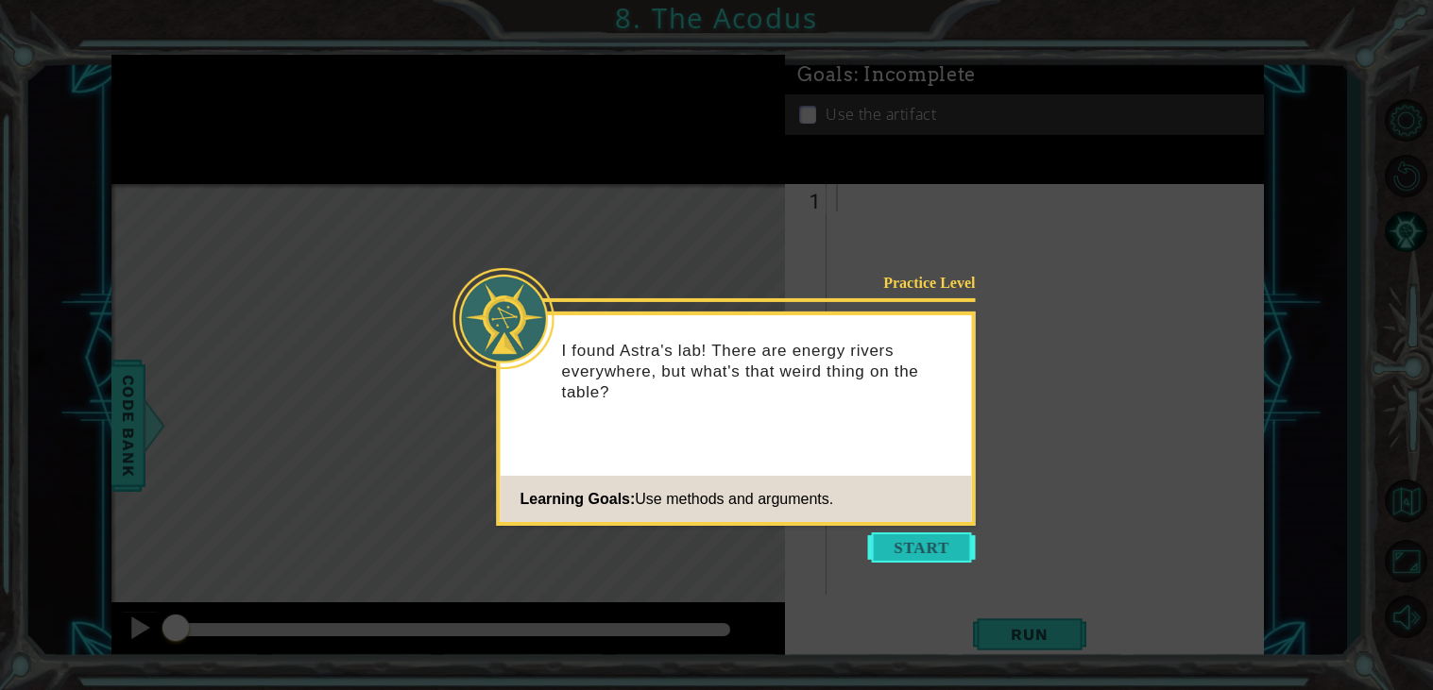
click at [929, 554] on button "Start" at bounding box center [922, 548] width 108 height 30
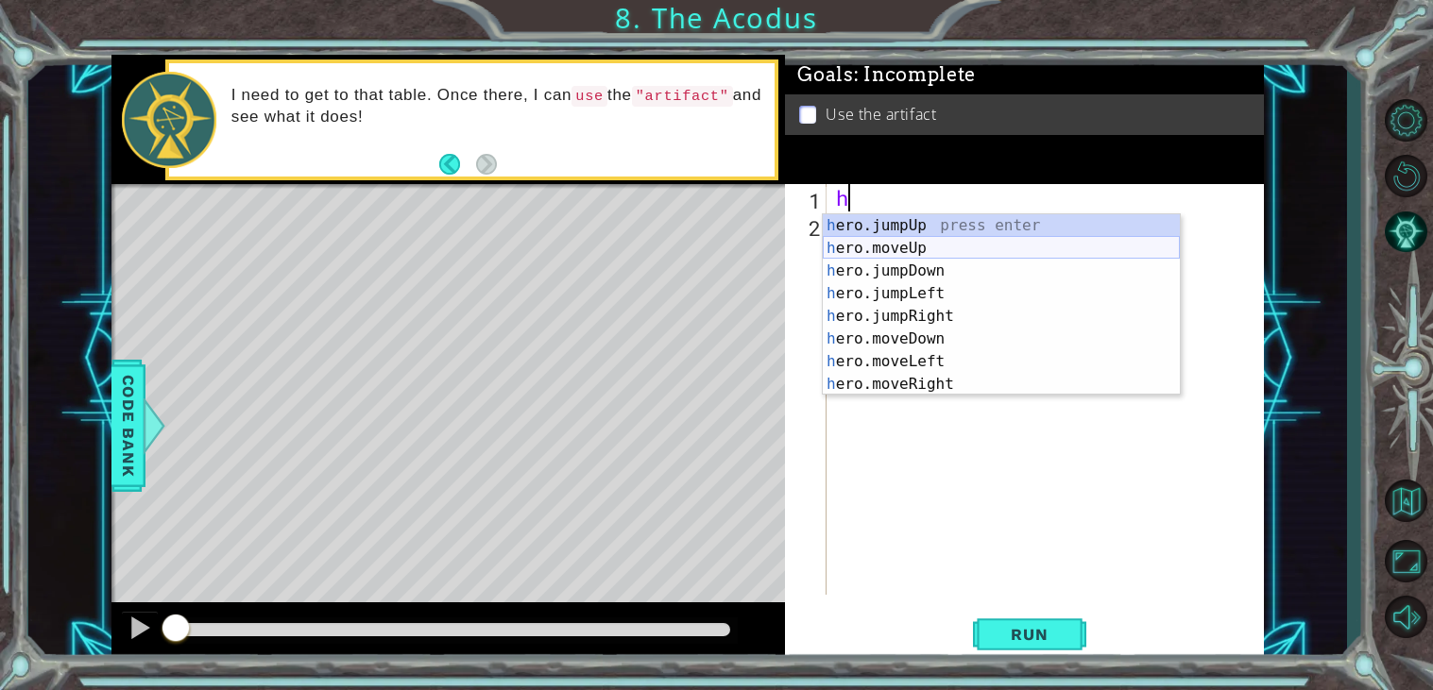
click at [929, 239] on div "h ero.jumpUp press enter h ero.moveUp press enter h ero.jumpDown press enter h …" at bounding box center [1001, 327] width 357 height 227
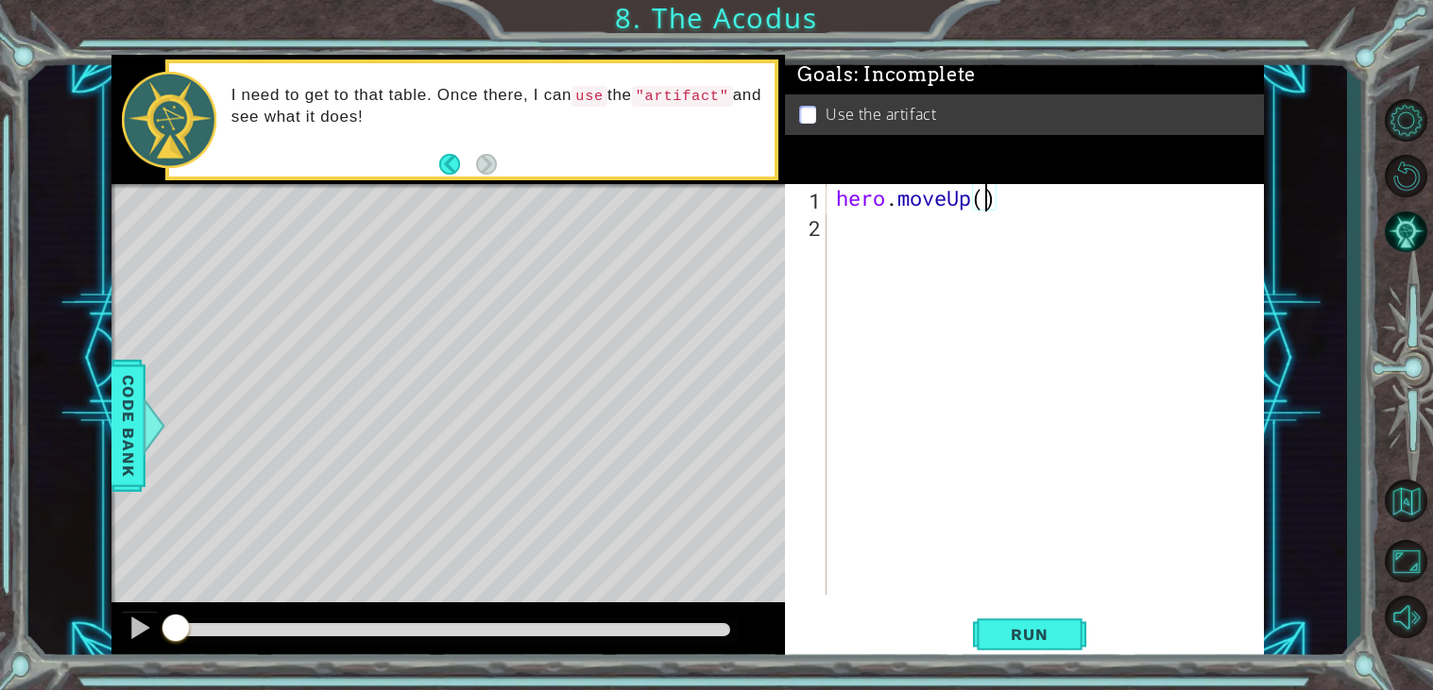
type textarea "hero.moveUp(2)"
click at [846, 227] on div "hero . moveUp ( 2 )" at bounding box center [1050, 417] width 436 height 466
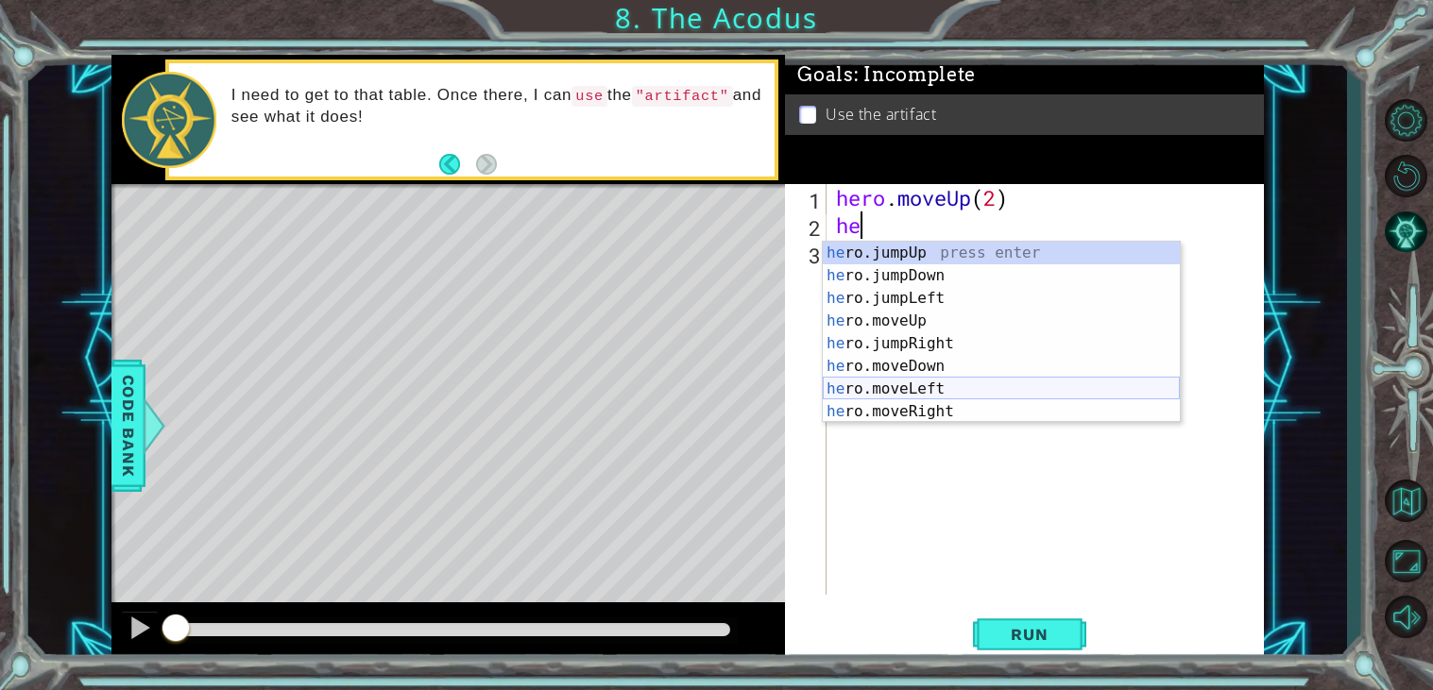
click at [947, 383] on div "he ro.jumpUp press enter he ro.jumpDown press enter he ro.jumpLeft press enter …" at bounding box center [1001, 355] width 357 height 227
type textarea "hero.moveLeft(1)"
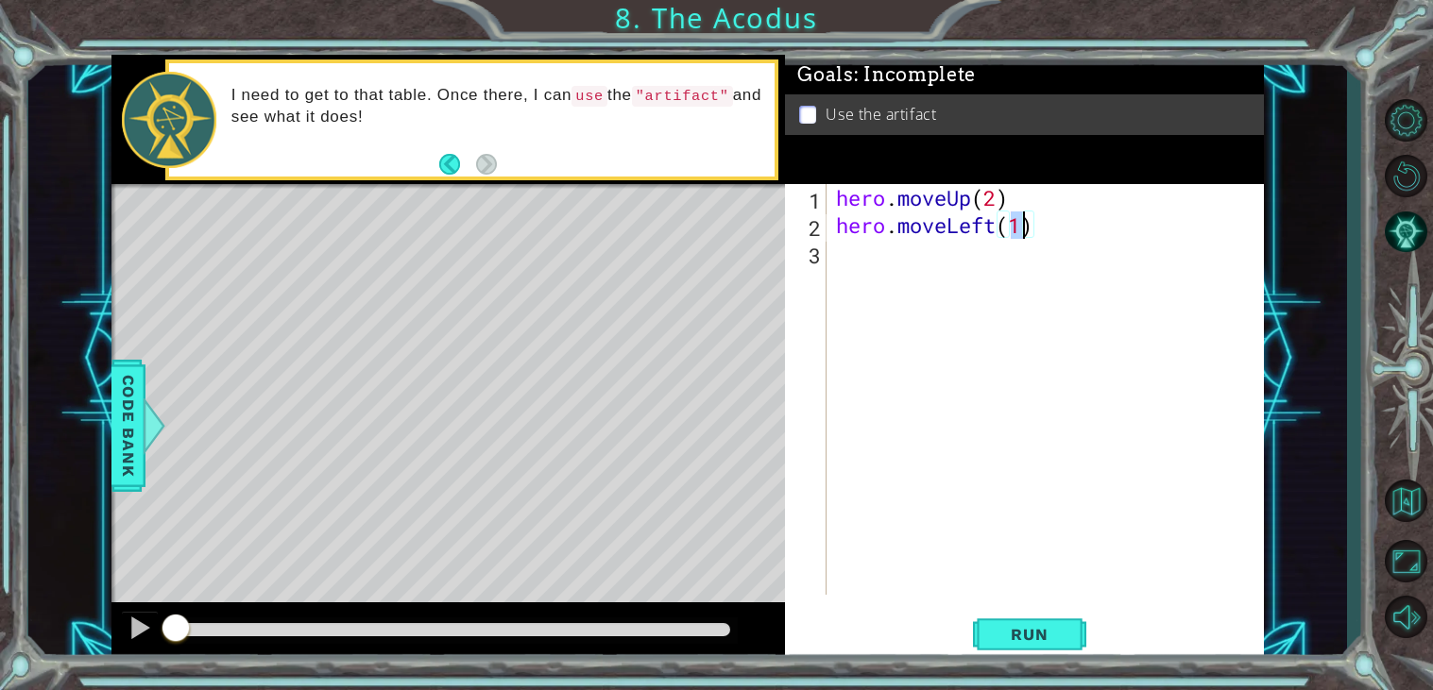
click at [845, 249] on div "hero . moveUp ( 2 ) hero . moveLeft ( 1 )" at bounding box center [1050, 417] width 436 height 466
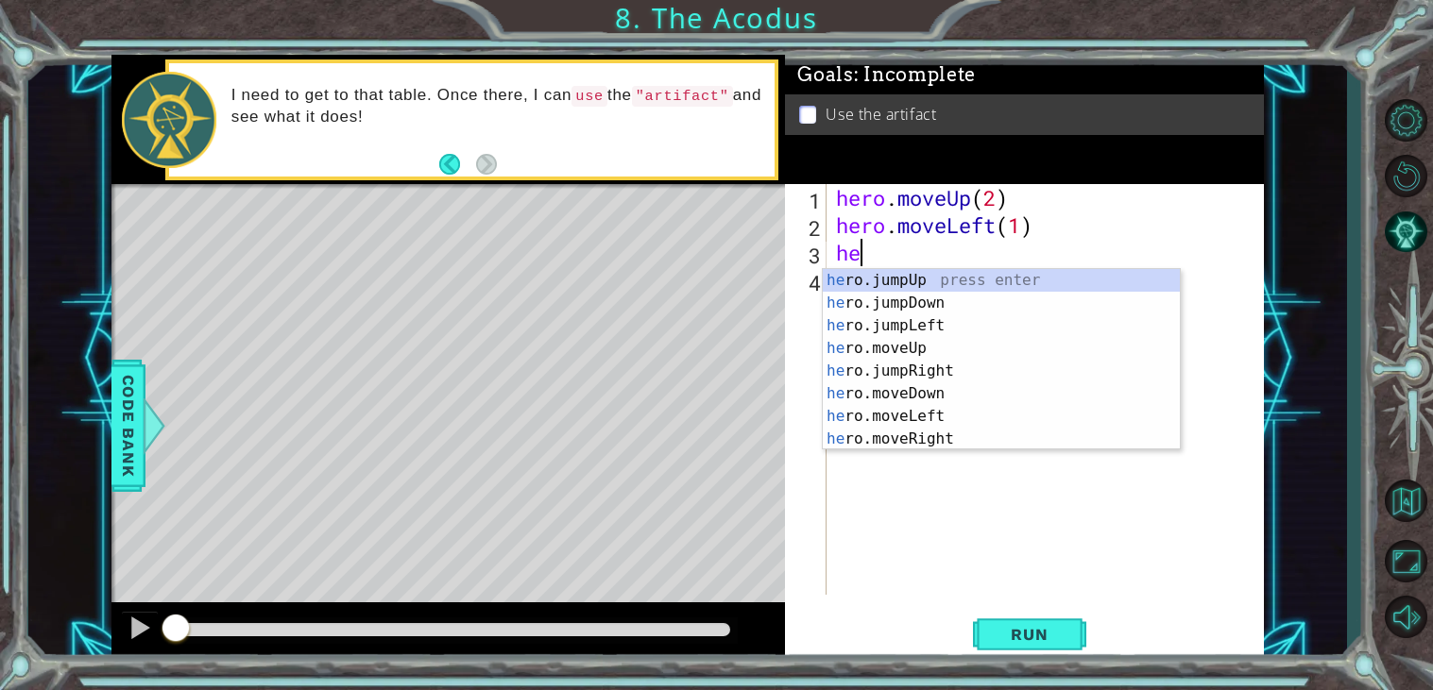
type textarea "her"
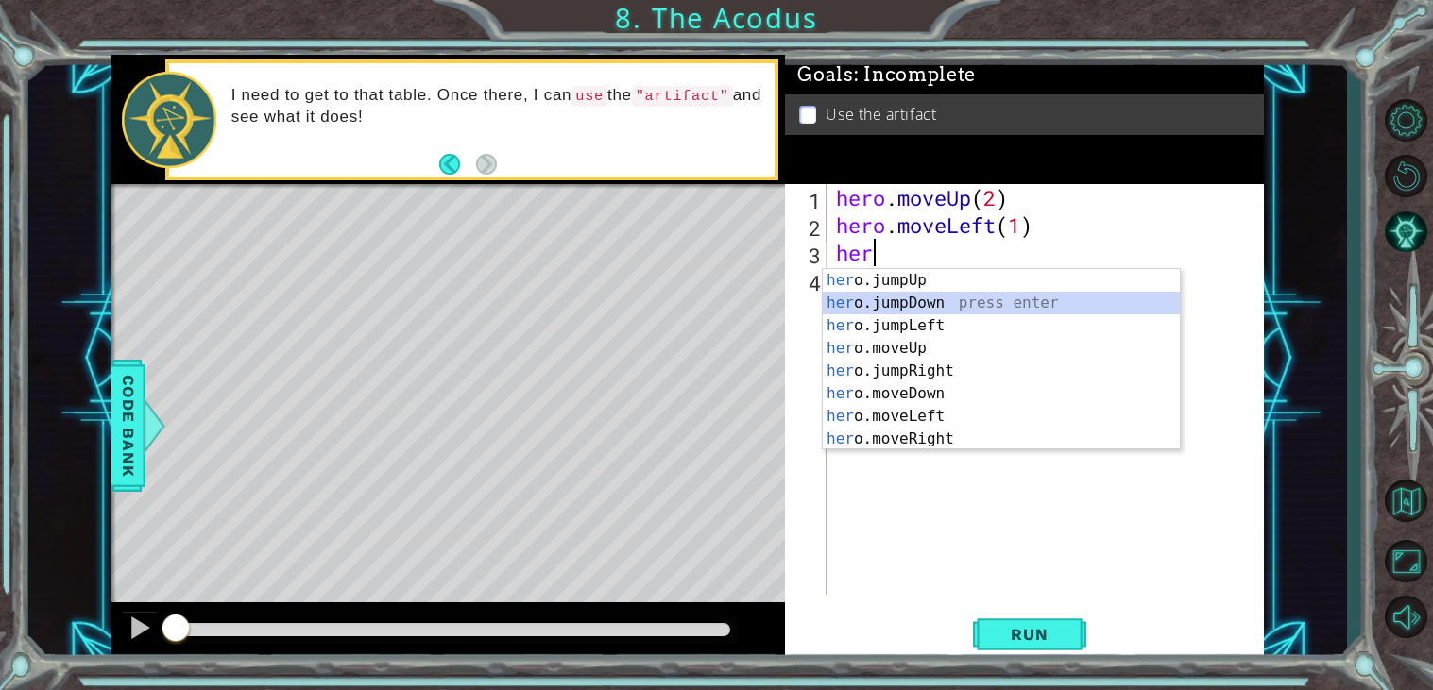
click at [940, 301] on div "her o.jumpUp press enter her o.jumpDown press enter her o.jumpLeft press enter …" at bounding box center [1001, 382] width 357 height 227
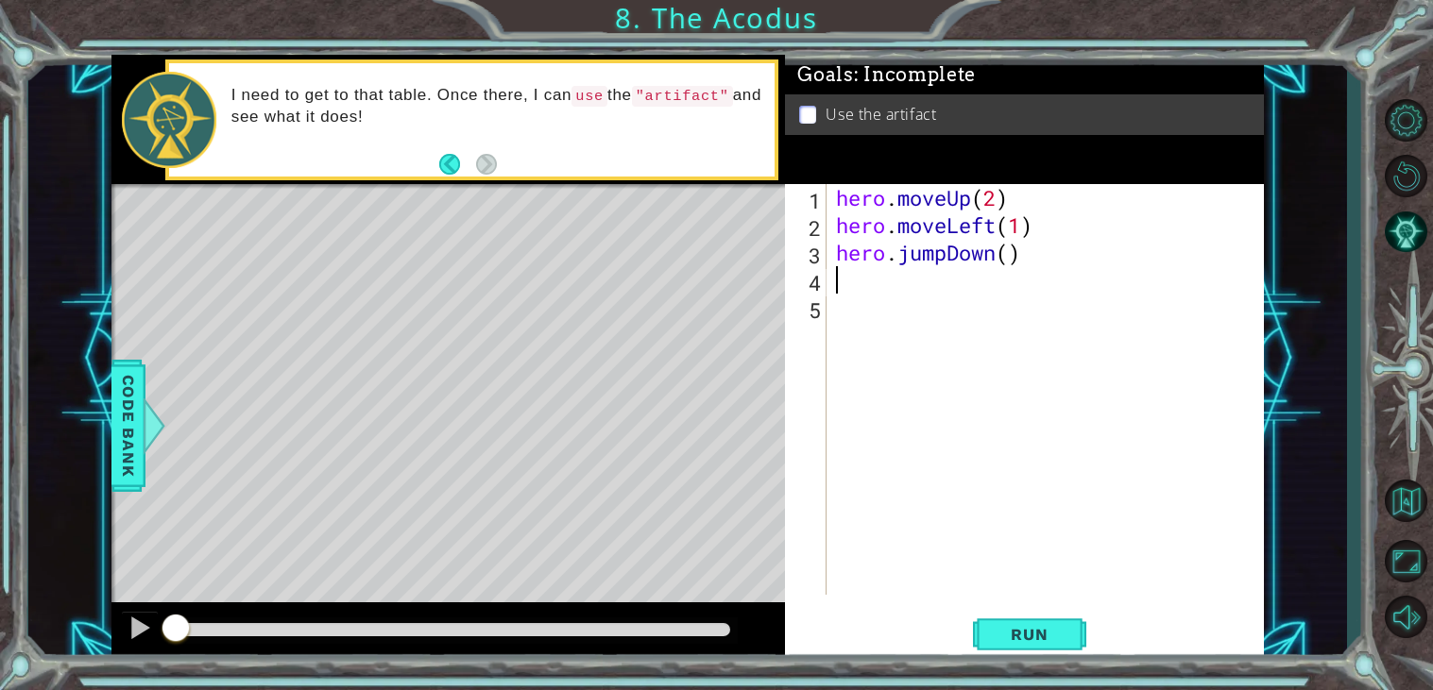
click at [1013, 256] on div "hero . moveUp ( 2 ) hero . moveLeft ( 1 ) hero . jumpDown ( )" at bounding box center [1050, 417] width 436 height 466
type textarea "hero.jumpDown(1)"
click at [839, 282] on div "hero . moveUp ( 2 ) hero . moveLeft ( 1 ) hero . jumpDown ( 1 )" at bounding box center [1050, 417] width 436 height 466
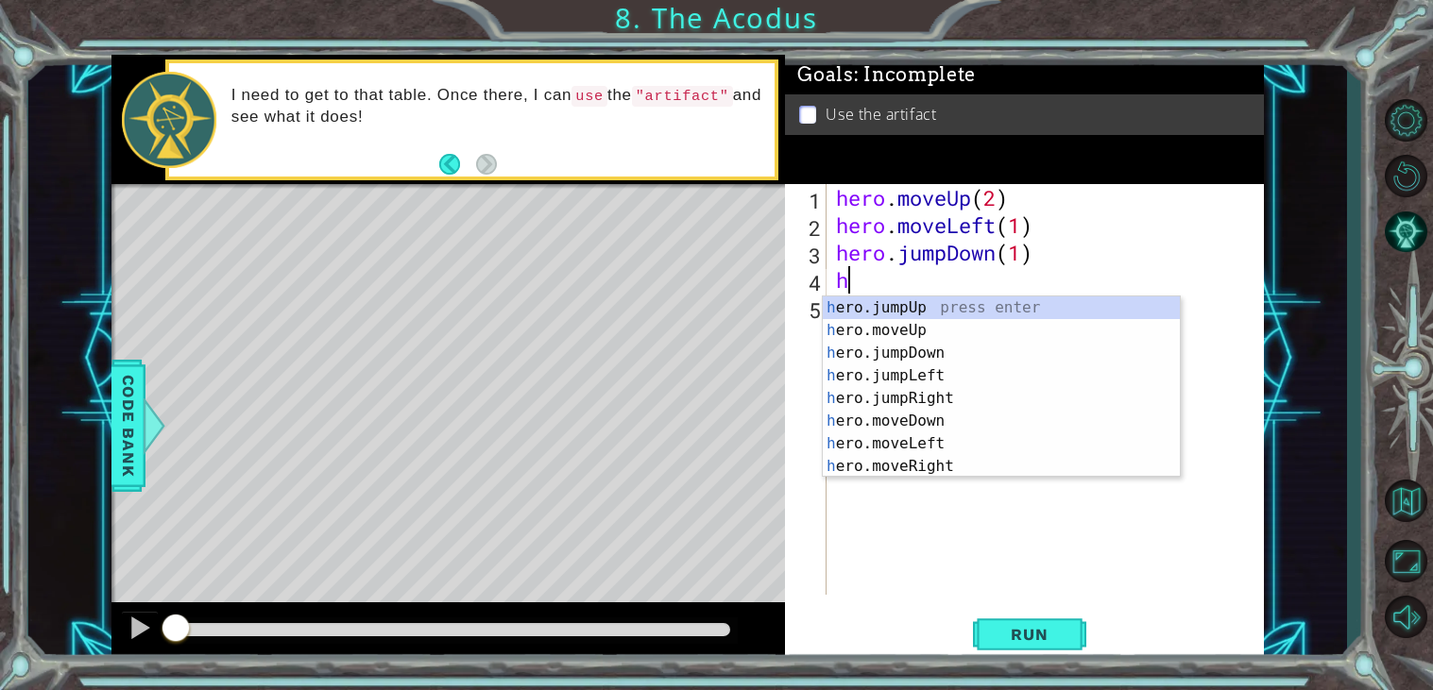
type textarea "h"
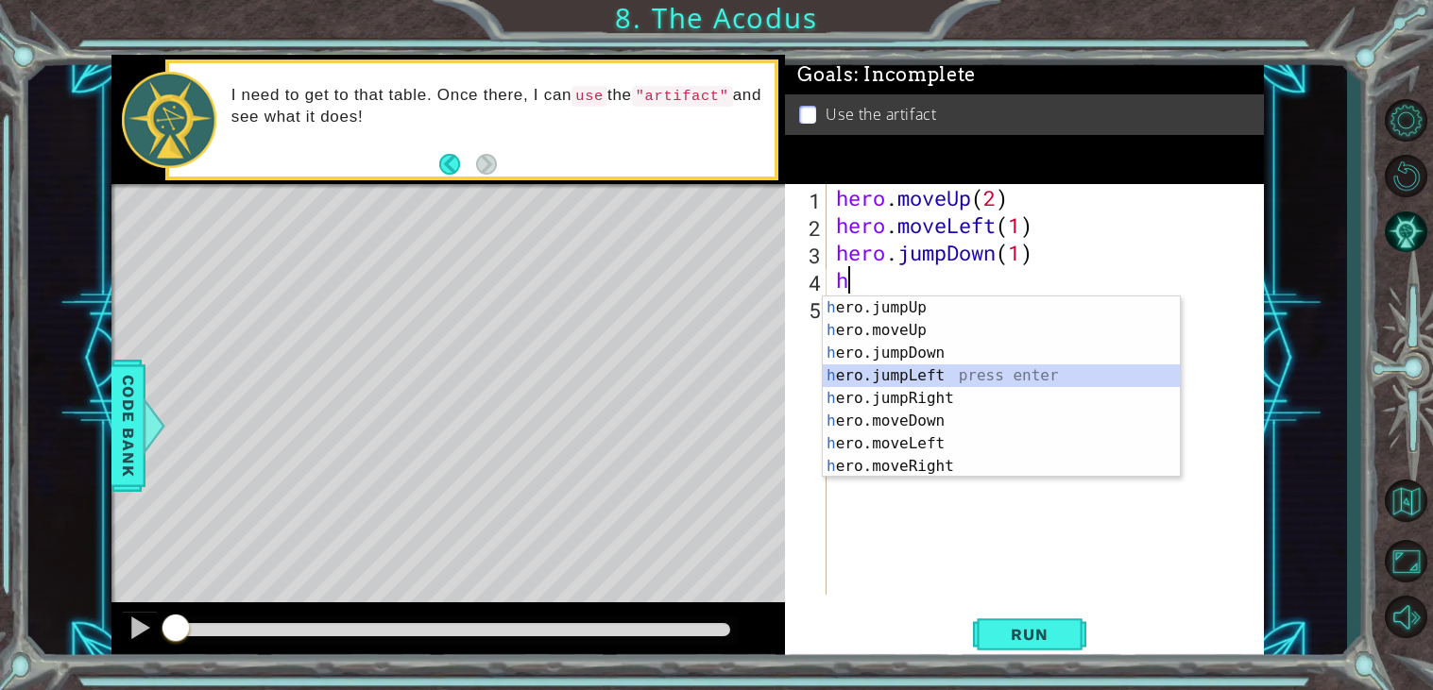
click at [930, 377] on div "h ero.jumpUp press enter h ero.moveUp press enter h ero.jumpDown press enter h …" at bounding box center [1001, 410] width 357 height 227
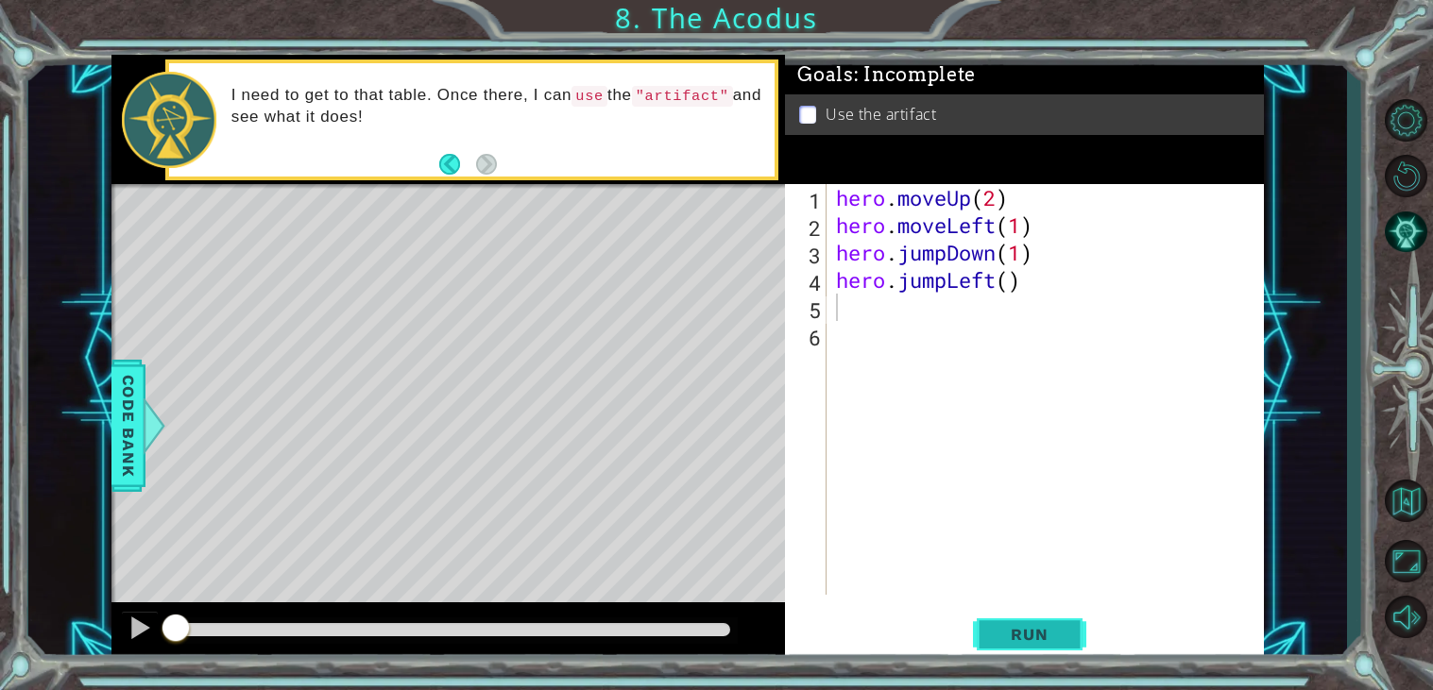
click at [1007, 624] on button "Run" at bounding box center [1029, 635] width 113 height 48
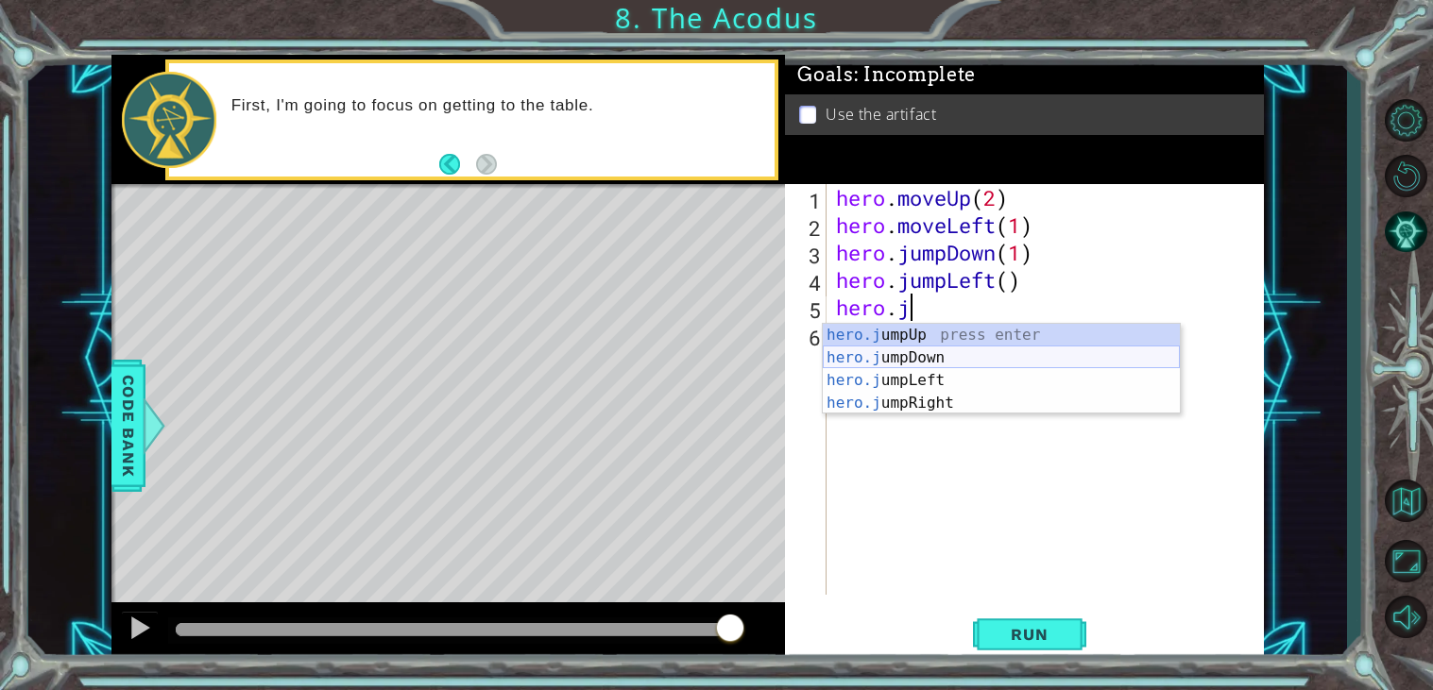
scroll to position [0, 3]
type textarea "hero.jumpu"
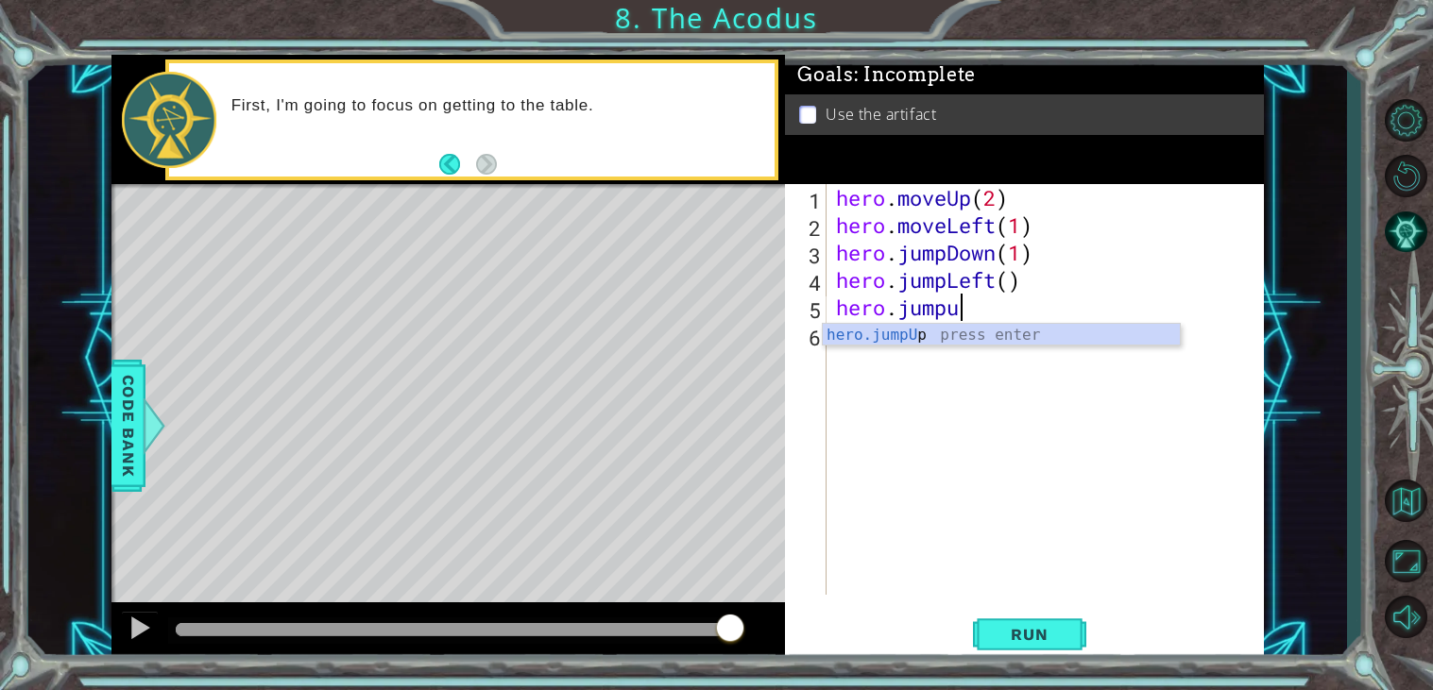
scroll to position [0, 4]
click at [946, 343] on div "hero.jumpU p press enter" at bounding box center [1001, 358] width 357 height 68
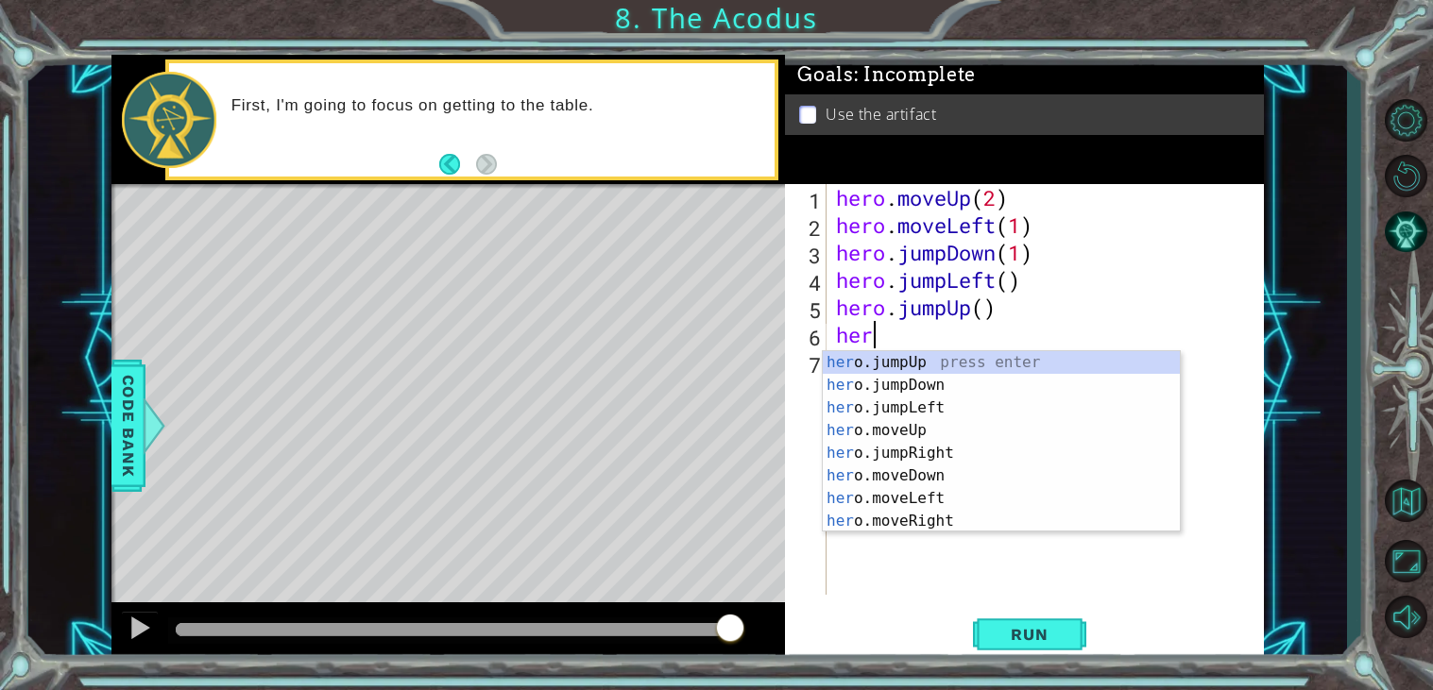
scroll to position [0, 1]
click at [941, 498] on div "hero .jumpUp press enter hero .jumpDown press enter hero .jumpLeft press enter …" at bounding box center [1001, 464] width 357 height 227
type textarea "hero.moveLeft(1)"
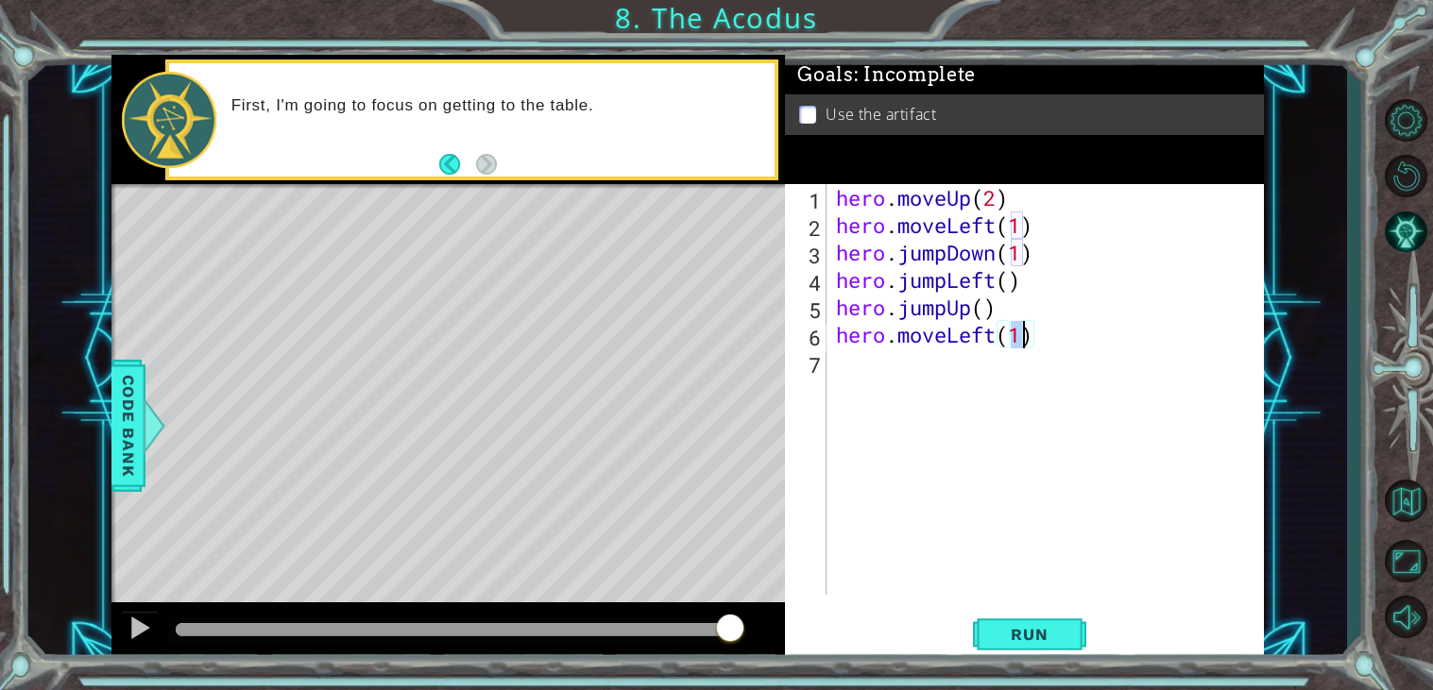
click at [1000, 350] on div "hero . moveUp ( 2 ) hero . moveLeft ( 1 ) hero . jumpDown ( 1 ) hero . jumpLeft…" at bounding box center [1050, 417] width 436 height 466
drag, startPoint x: 1000, startPoint y: 350, endPoint x: 979, endPoint y: 353, distance: 21.9
click at [979, 353] on div "hero . moveUp ( 2 ) hero . moveLeft ( 1 ) hero . jumpDown ( 1 ) hero . jumpLeft…" at bounding box center [1050, 417] width 436 height 466
click at [1035, 622] on button "Run" at bounding box center [1029, 635] width 113 height 48
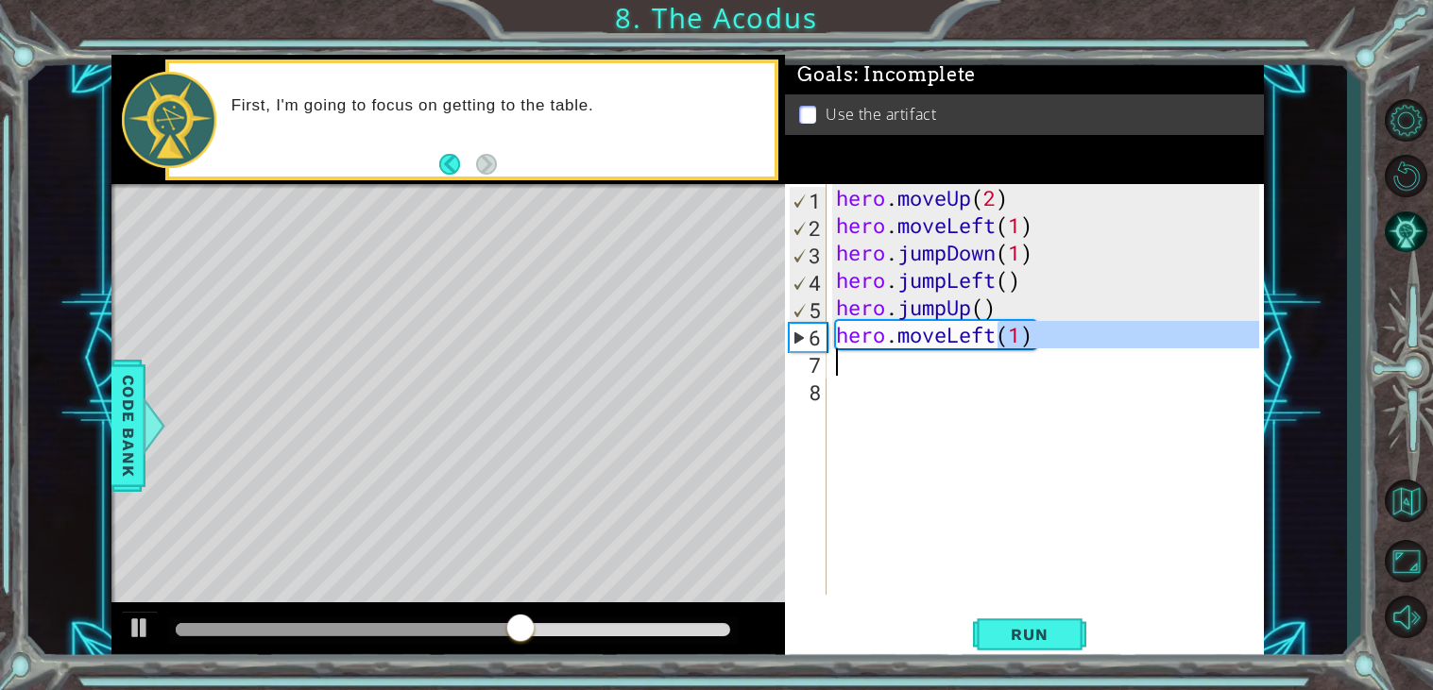
drag, startPoint x: 1004, startPoint y: 348, endPoint x: 974, endPoint y: 351, distance: 30.5
click at [974, 351] on div "hero . moveUp ( 2 ) hero . moveLeft ( 1 ) hero . jumpDown ( 1 ) hero . jumpLeft…" at bounding box center [1050, 417] width 436 height 466
type textarea "hero.moveLeft(1)"
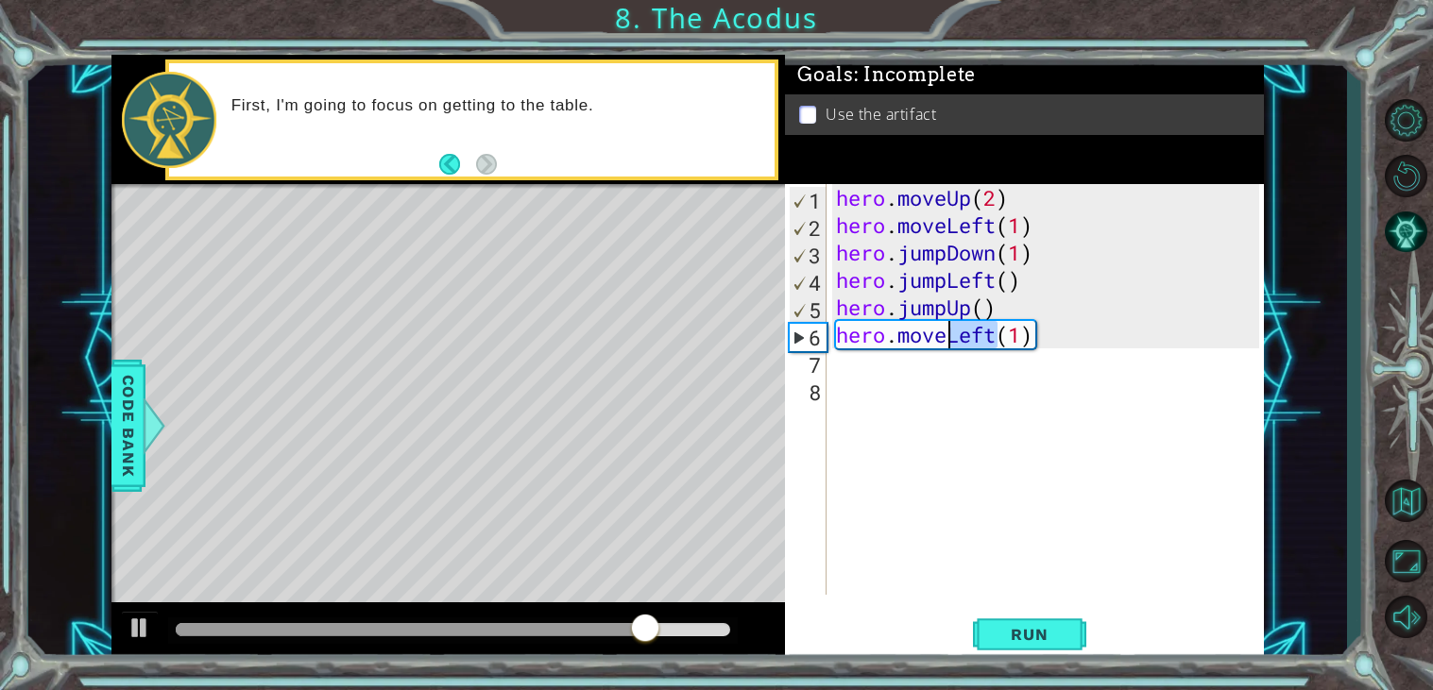
drag, startPoint x: 996, startPoint y: 335, endPoint x: 945, endPoint y: 338, distance: 51.1
click at [945, 338] on div "hero . moveUp ( 2 ) hero . moveLeft ( 1 ) hero . jumpDown ( 1 ) hero . jumpLeft…" at bounding box center [1050, 417] width 436 height 466
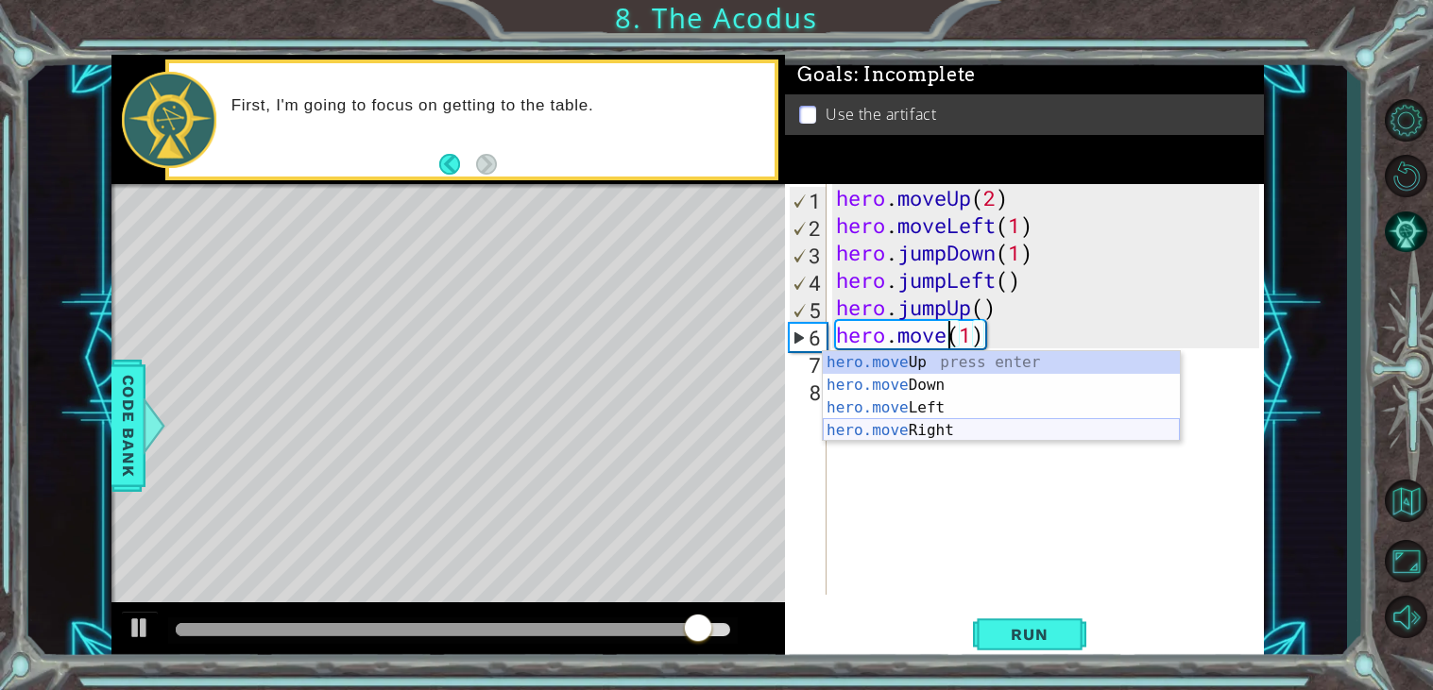
click at [925, 427] on div "hero.move Up press enter hero.move Down press enter hero.move Left press enter …" at bounding box center [1001, 419] width 357 height 136
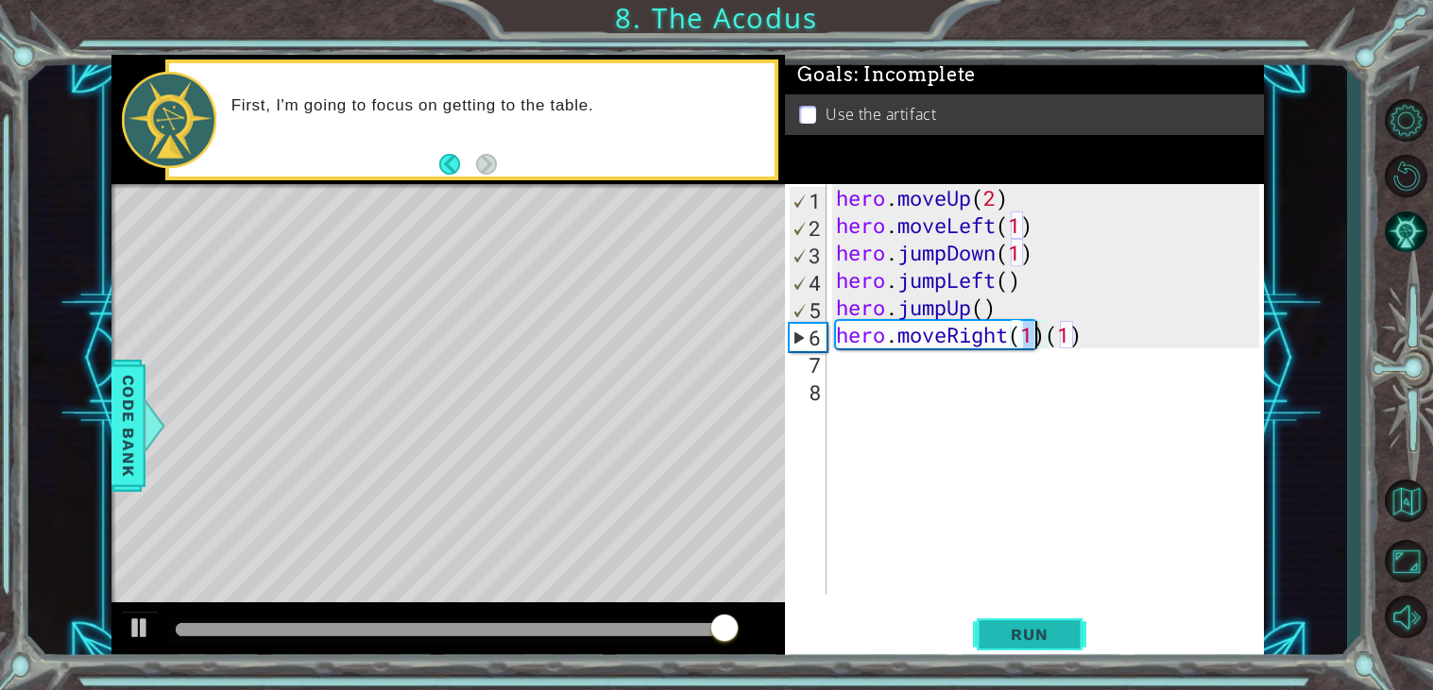
click at [1003, 641] on span "Run" at bounding box center [1029, 634] width 75 height 19
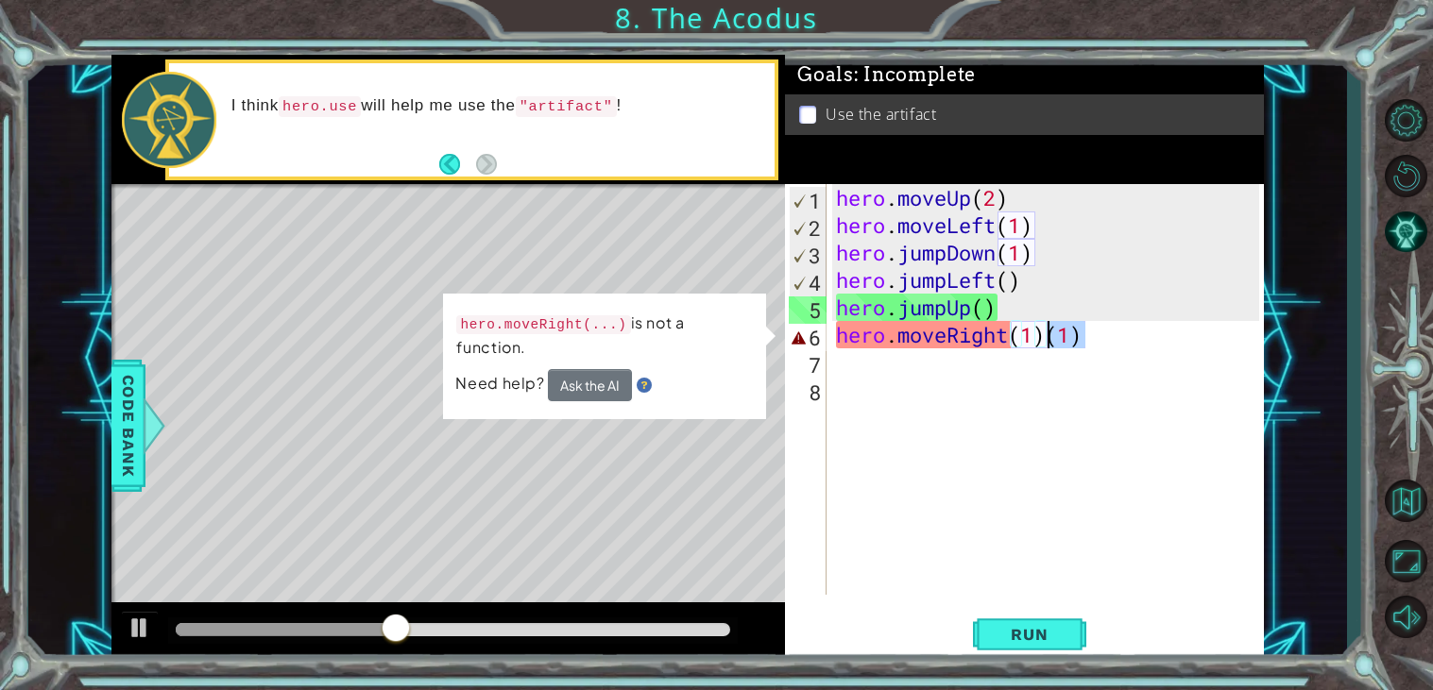
drag, startPoint x: 1092, startPoint y: 337, endPoint x: 1051, endPoint y: 344, distance: 41.1
click at [1051, 344] on div "hero . moveUp ( 2 ) hero . moveLeft ( 1 ) hero . jumpDown ( 1 ) hero . jumpLeft…" at bounding box center [1050, 417] width 436 height 466
type textarea "hero.moveRight(1)"
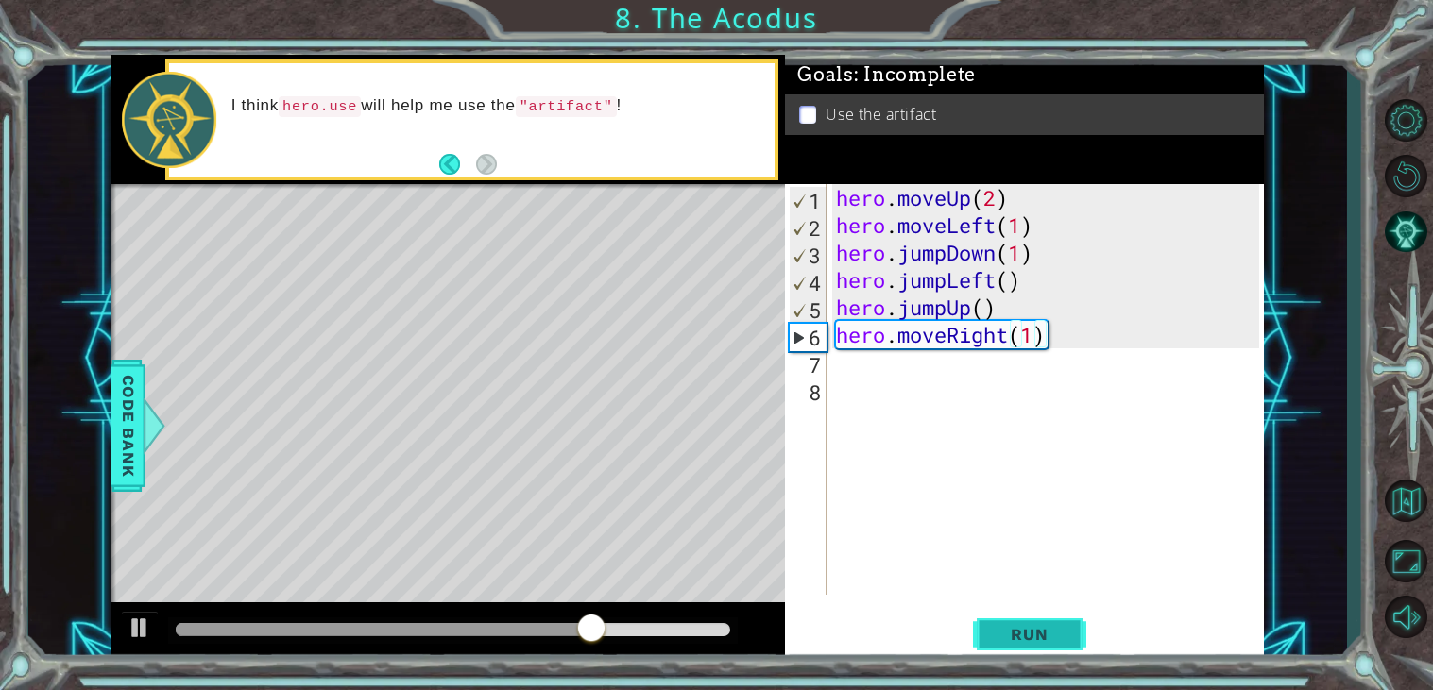
click at [988, 644] on button "Run" at bounding box center [1029, 635] width 113 height 48
click at [864, 375] on div "hero . moveUp ( 2 ) hero . moveLeft ( 1 ) hero . jumpDown ( 1 ) hero . jumpLeft…" at bounding box center [1050, 417] width 436 height 466
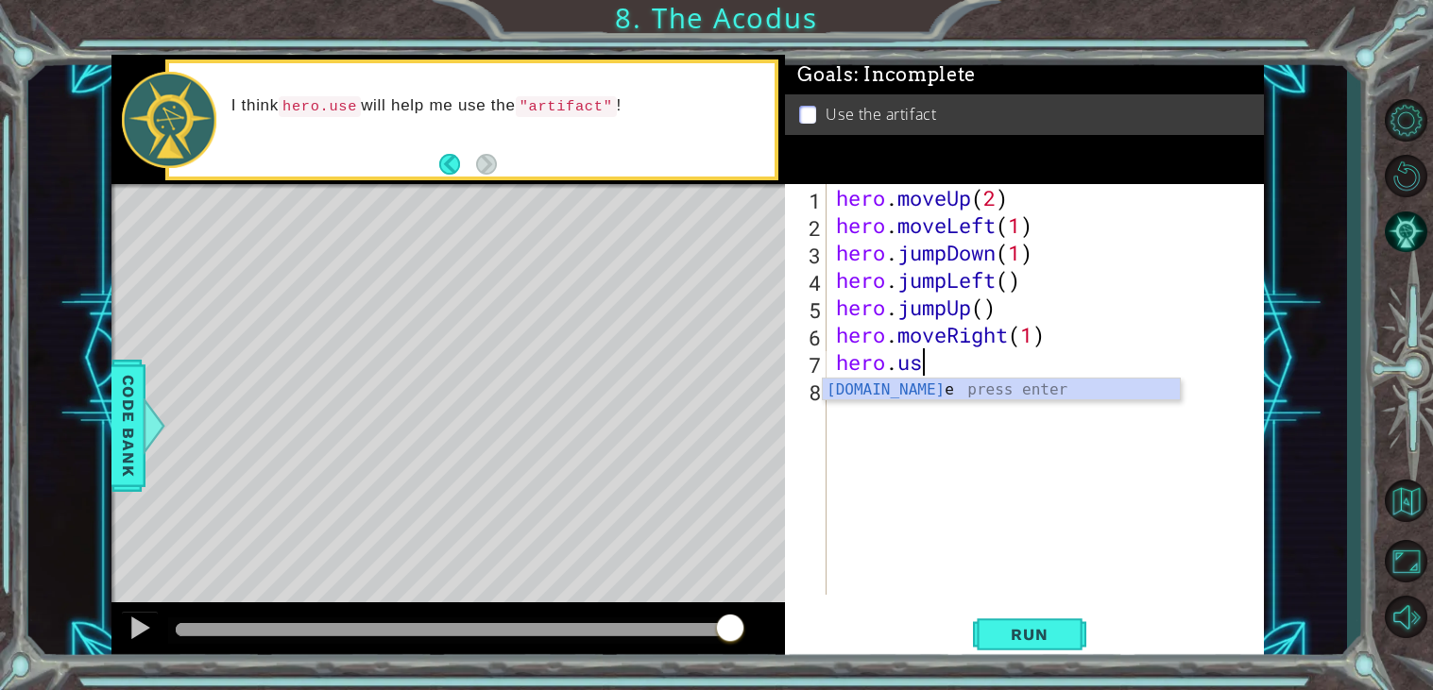
scroll to position [0, 3]
click at [884, 384] on div "hero.use press enter" at bounding box center [1001, 413] width 357 height 68
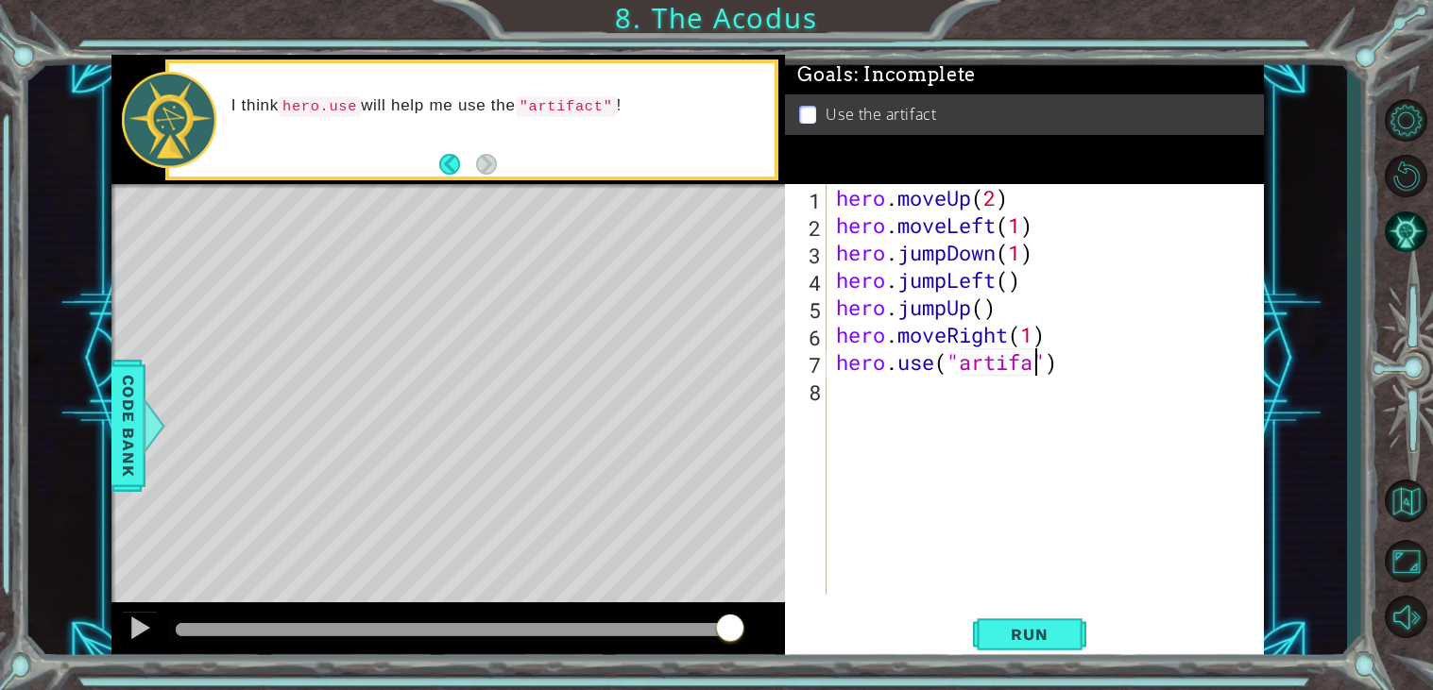
scroll to position [0, 9]
type textarea "hero.use("artifact")"
click at [1017, 625] on span "Run" at bounding box center [1029, 634] width 75 height 19
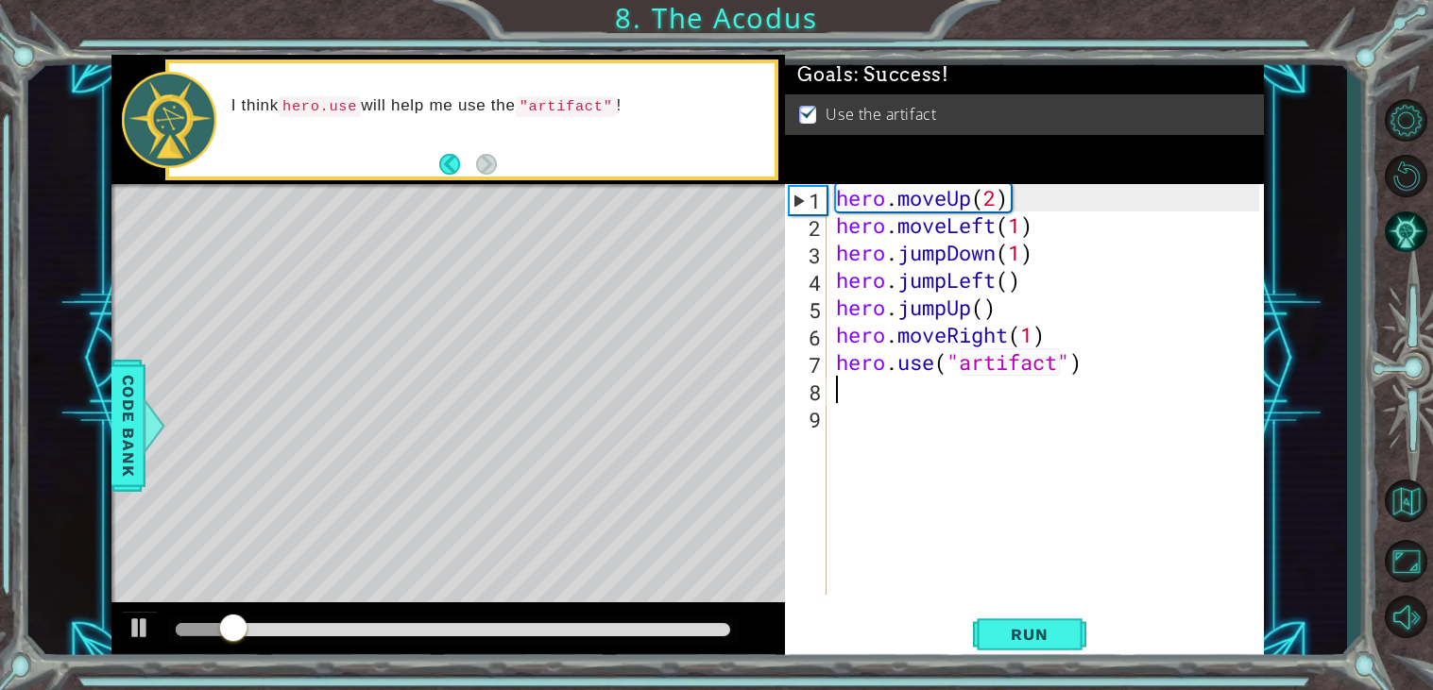
click at [656, 626] on div at bounding box center [453, 629] width 554 height 13
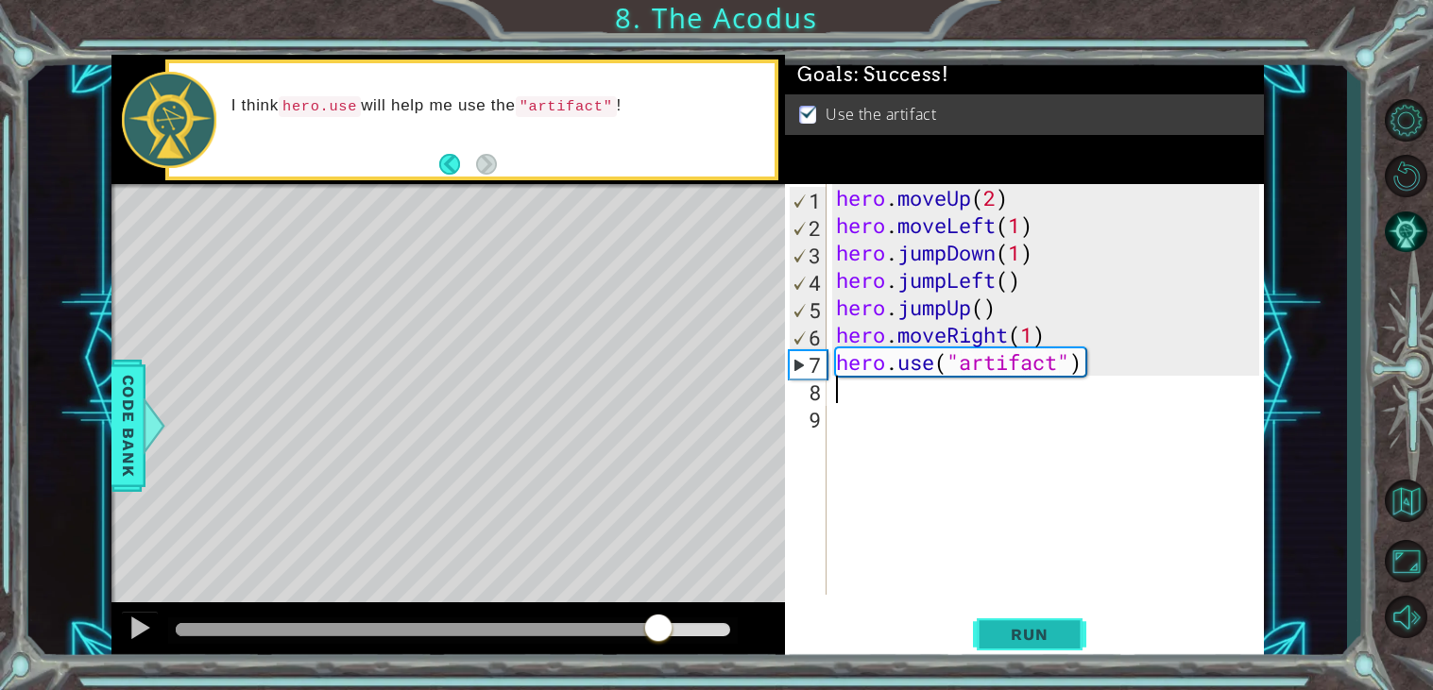
click at [995, 634] on span "Run" at bounding box center [1029, 634] width 75 height 19
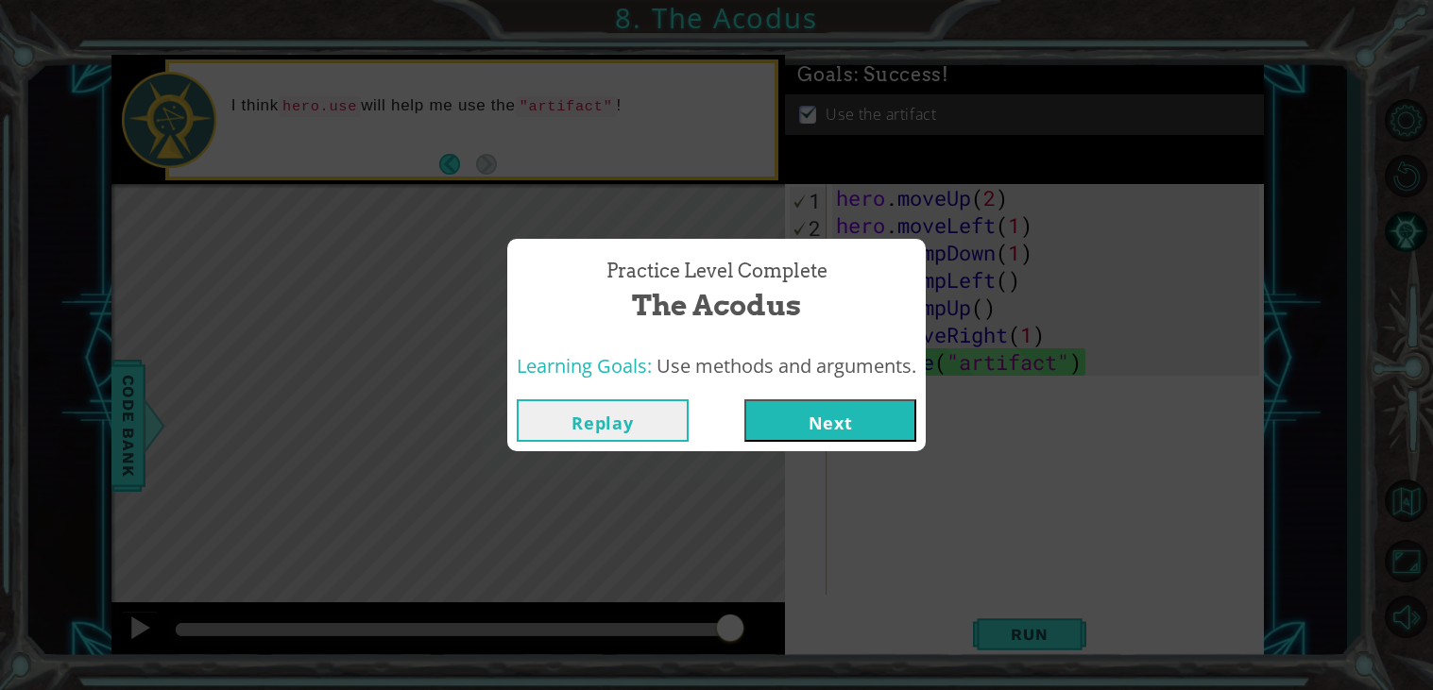
click at [784, 405] on button "Next" at bounding box center [830, 421] width 172 height 43
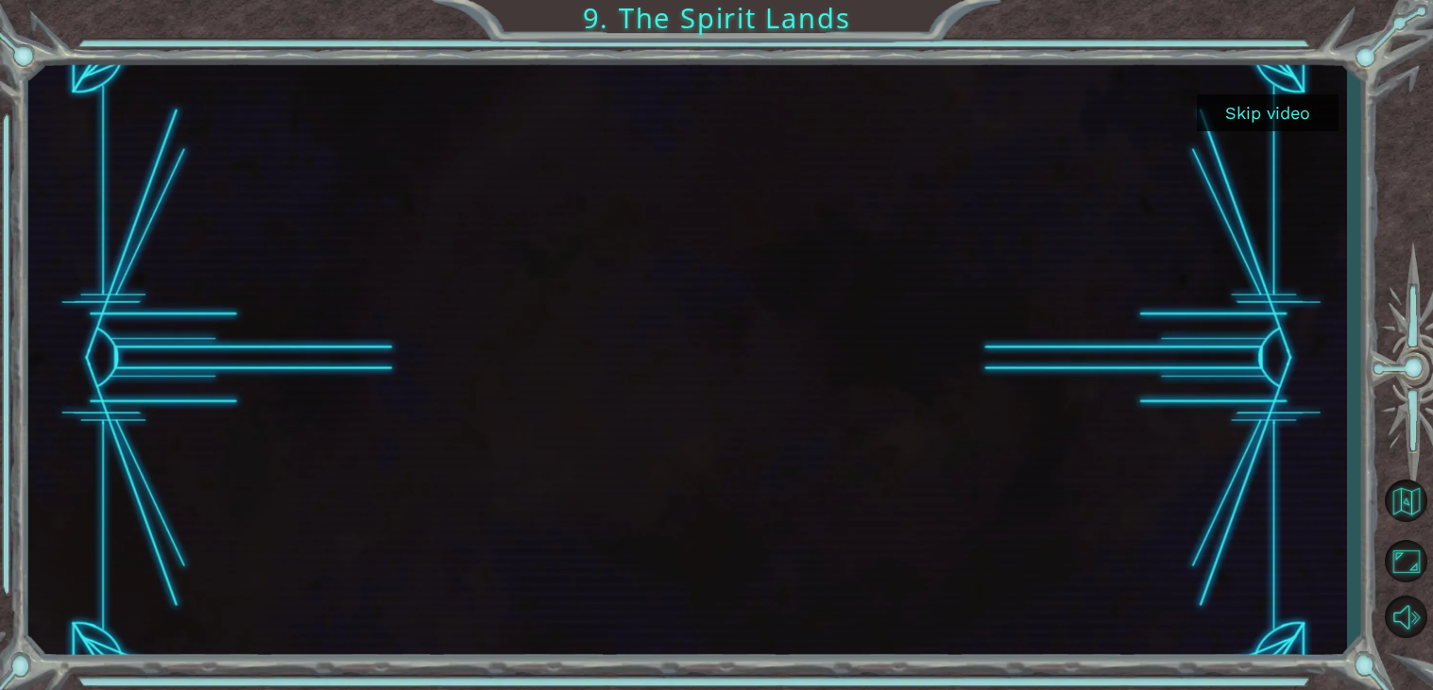
click at [796, 358] on div at bounding box center [688, 358] width 1082 height 607
click at [316, 342] on div at bounding box center [688, 358] width 1082 height 607
click at [1315, 114] on button "Skip video" at bounding box center [1268, 112] width 142 height 37
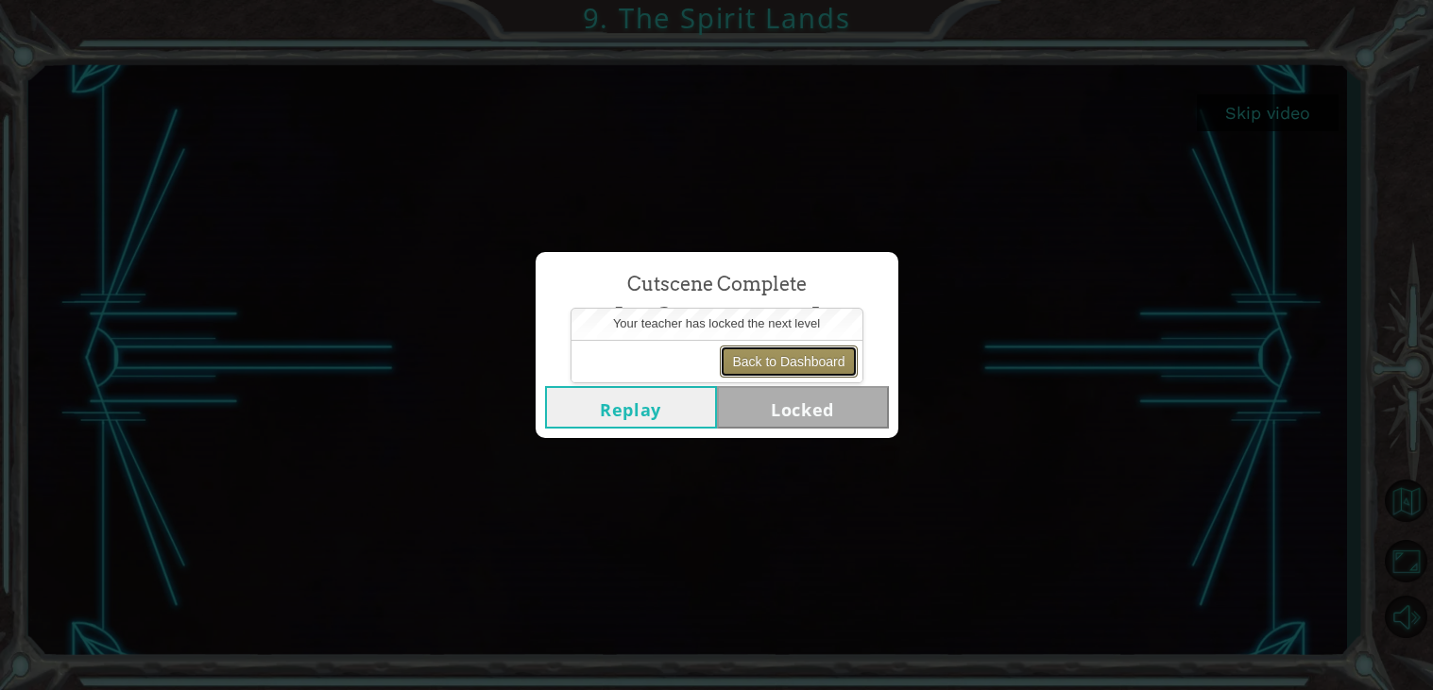
click at [784, 359] on button "Back to Dashboard" at bounding box center [788, 362] width 137 height 32
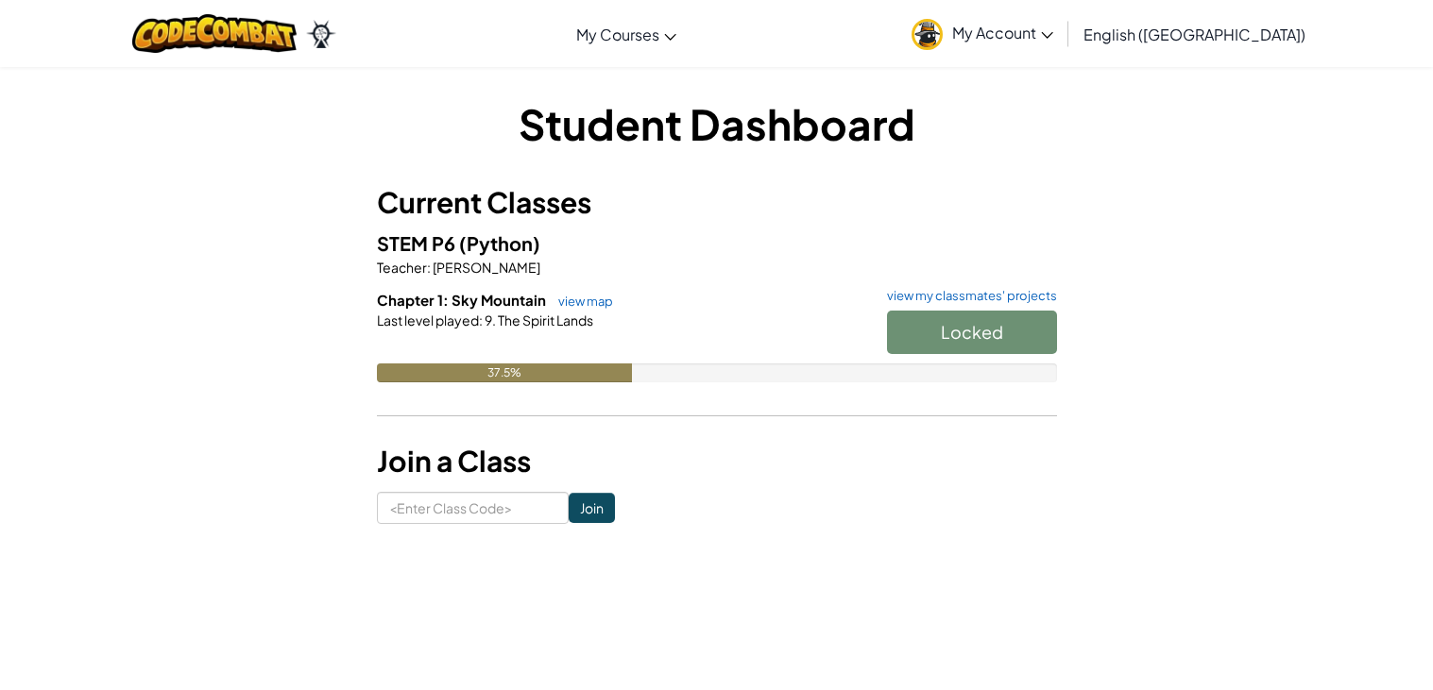
click at [943, 26] on img at bounding box center [926, 34] width 31 height 31
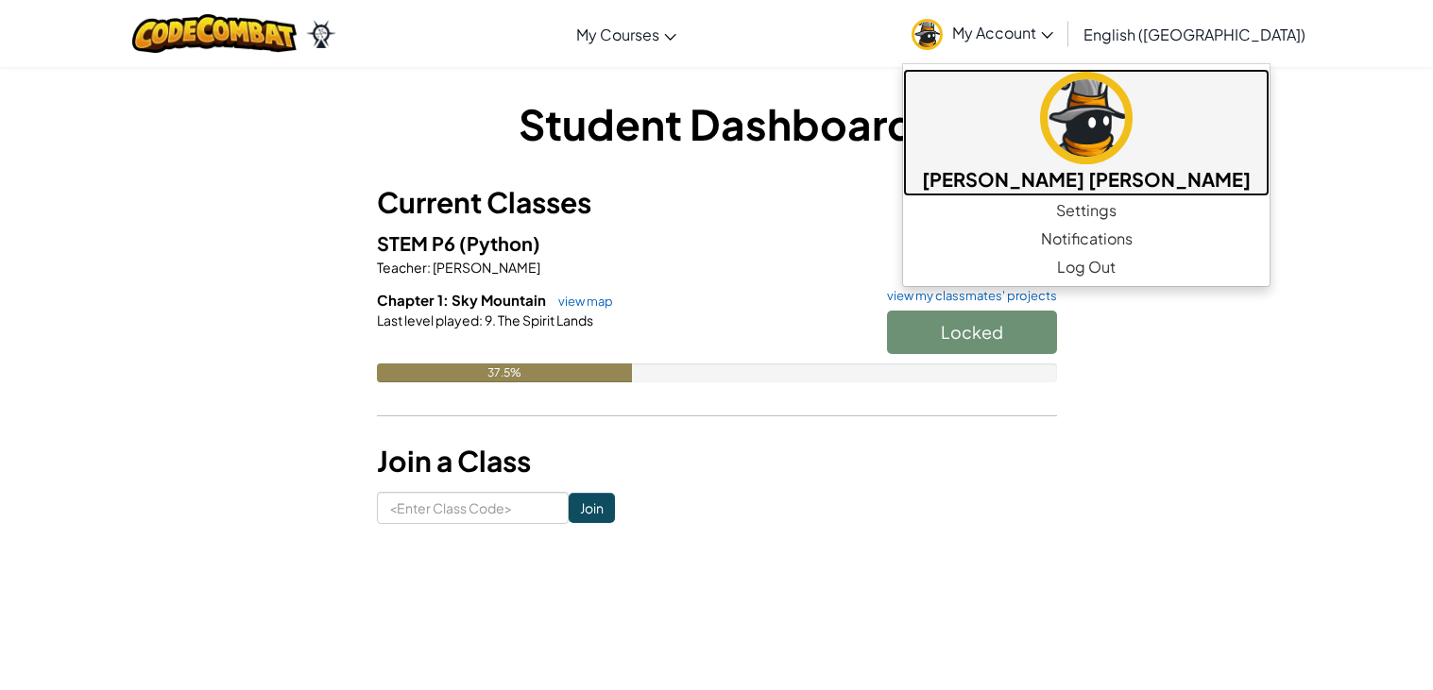
click at [1118, 147] on img at bounding box center [1086, 118] width 93 height 93
